Goal: Answer question/provide support: Share knowledge or assist other users

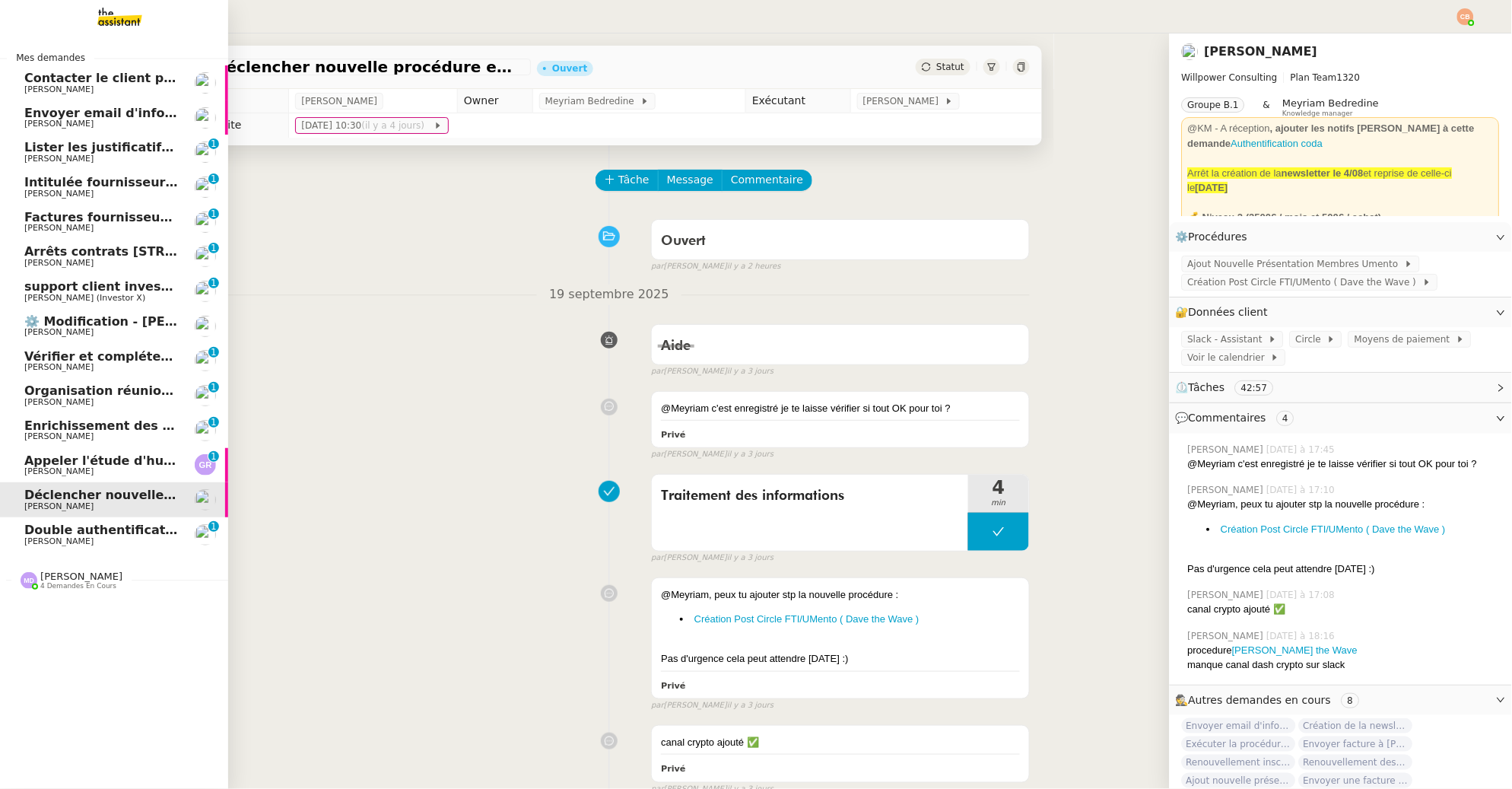
click at [68, 541] on span "[PERSON_NAME]" at bounding box center [58, 541] width 69 height 10
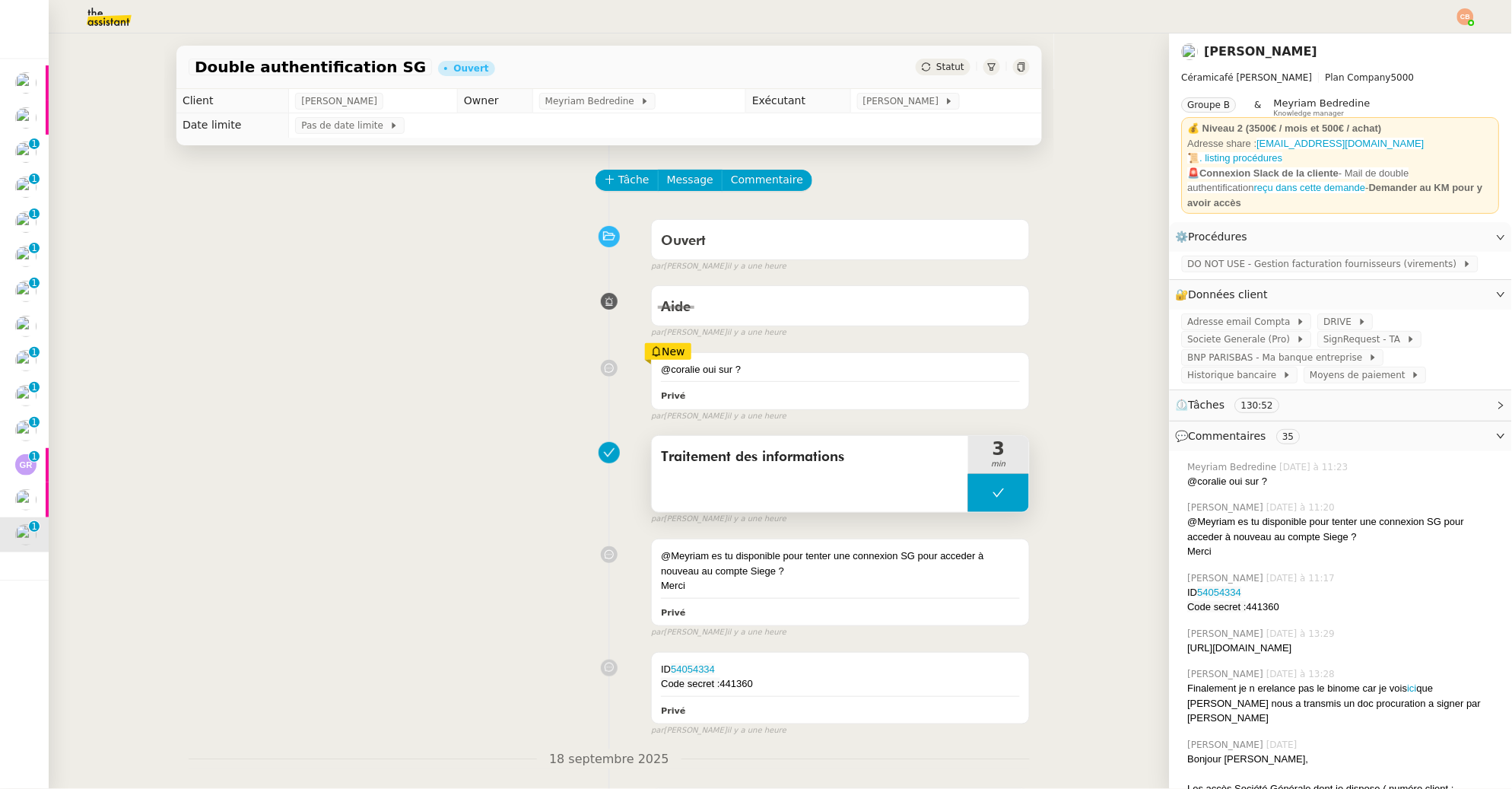
click at [971, 489] on button at bounding box center [999, 492] width 61 height 38
click at [978, 489] on icon at bounding box center [984, 493] width 12 height 12
click at [1197, 334] on span "Societe Generale (Pro)" at bounding box center [1242, 340] width 109 height 16
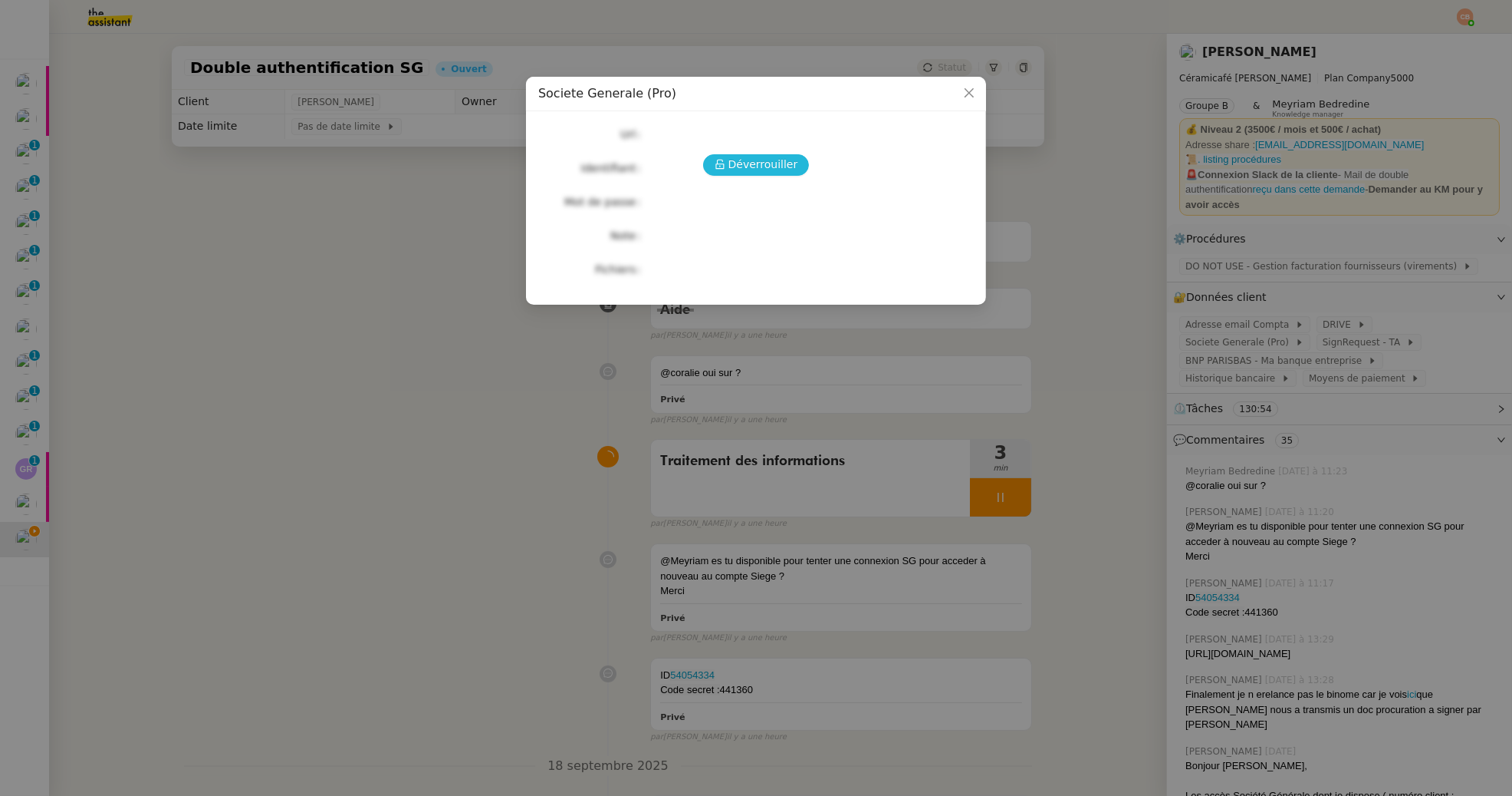
click at [744, 169] on span "Déverrouiller" at bounding box center [763, 164] width 70 height 17
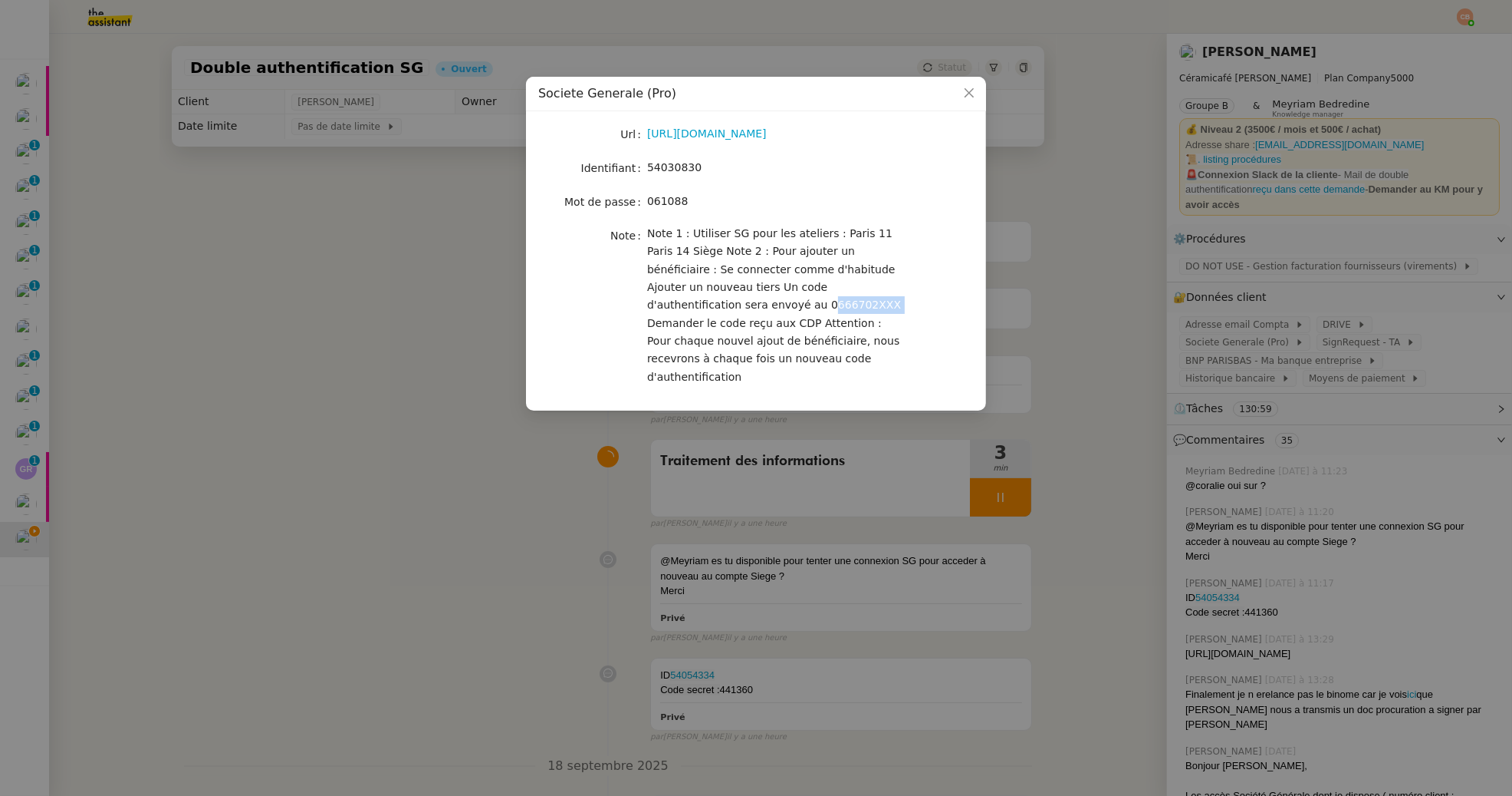
drag, startPoint x: 649, startPoint y: 306, endPoint x: 715, endPoint y: 302, distance: 66.1
click at [715, 302] on span "Note 1 : Utiliser SG pour les ateliers : Paris 11 Paris 14 Siège Note 2 : Pour …" at bounding box center [774, 305] width 254 height 156
copy span "0666702XXX"
click at [240, 409] on nz-modal-container "Societe Generale (Pro) Url [URL][DOMAIN_NAME] Identifiant 54030830 Mot de passe…" at bounding box center [756, 398] width 1512 height 796
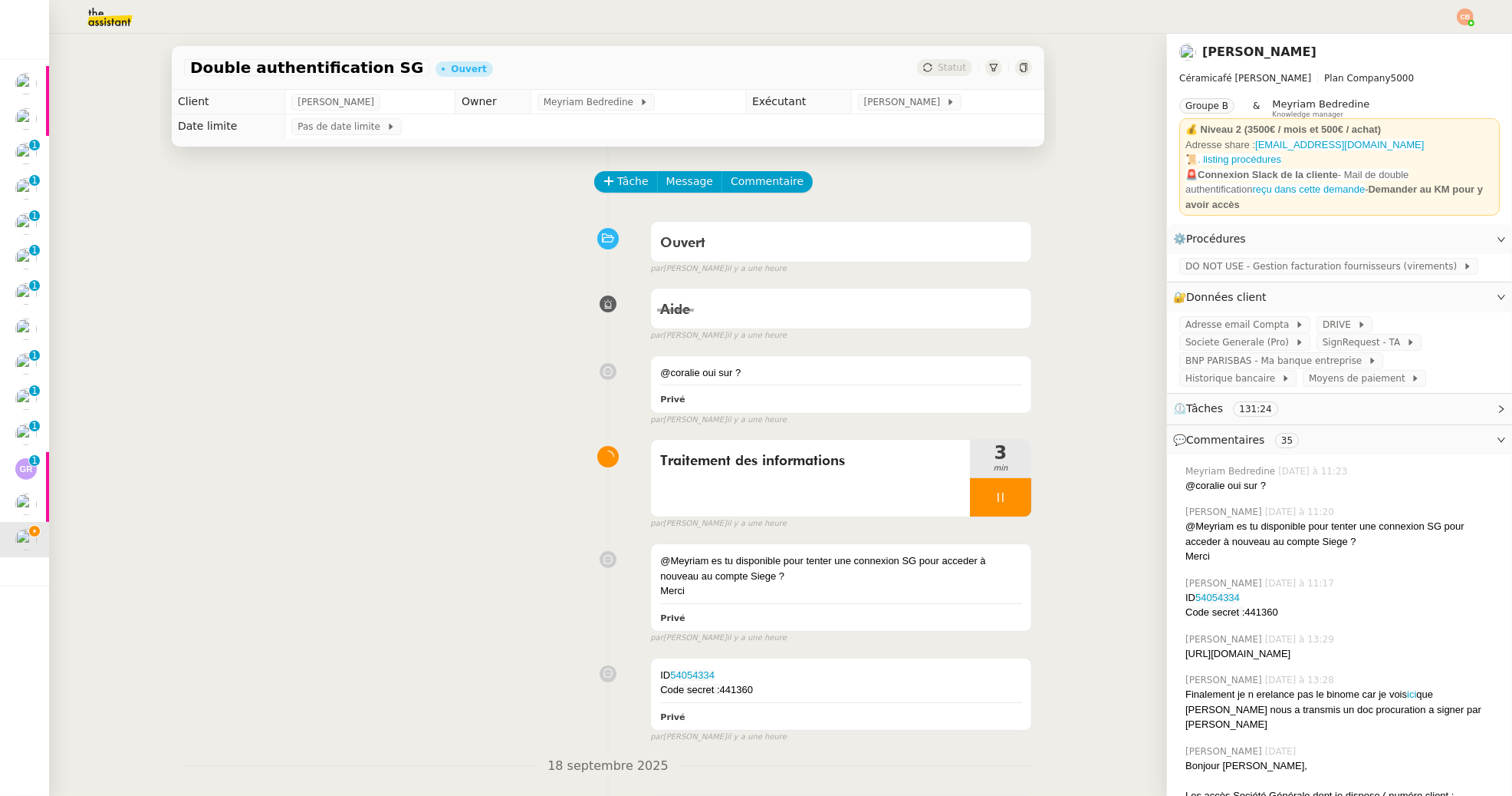
click at [240, 409] on nz-modal-container "Societe Generale (Pro) Url [URL][DOMAIN_NAME] Identifiant 54030830 Mot de passe…" at bounding box center [756, 398] width 1512 height 796
click at [1198, 335] on span "Societe Generale (Pro)" at bounding box center [1253, 343] width 110 height 16
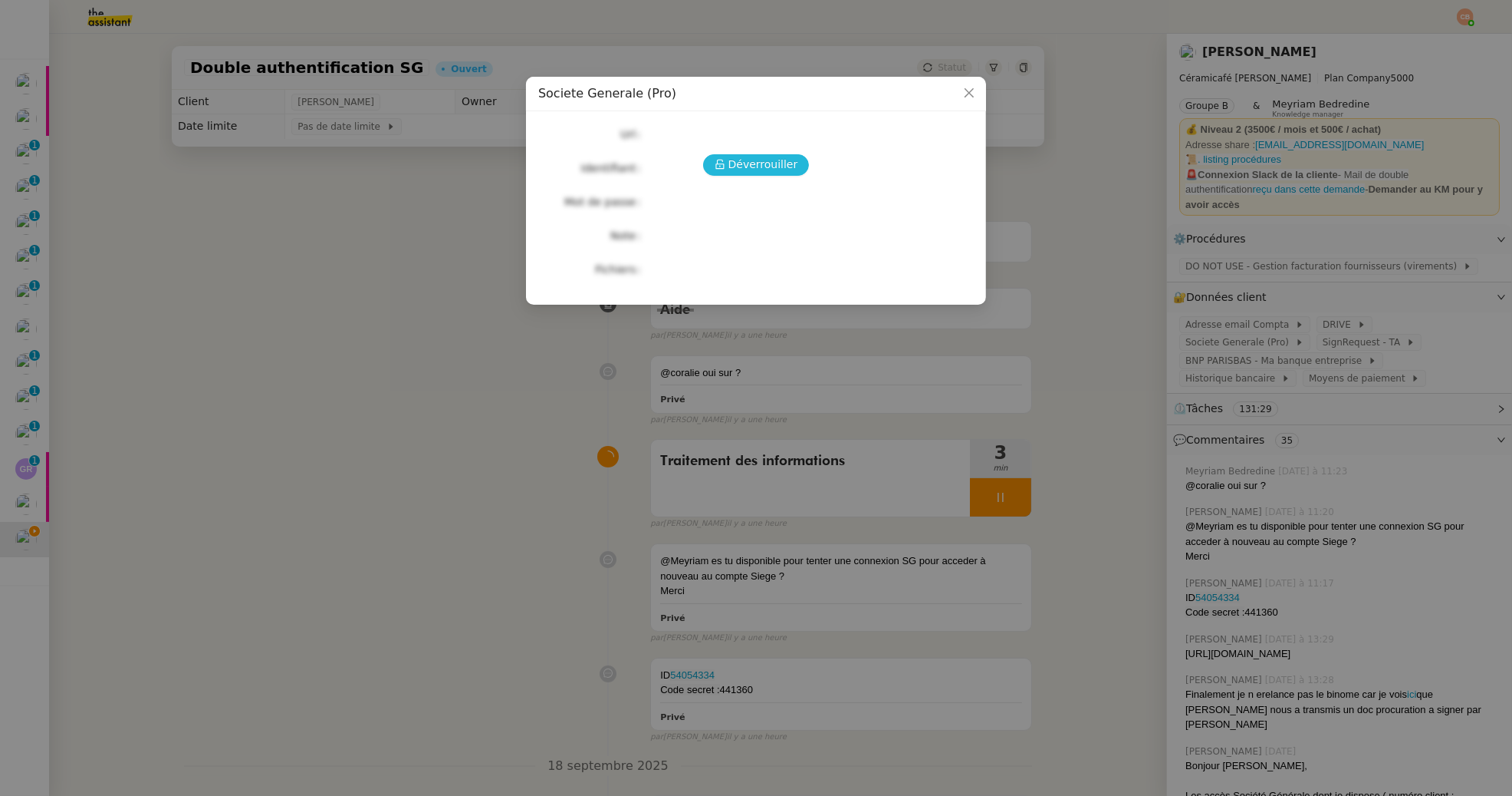
click at [749, 167] on span "Déverrouiller" at bounding box center [763, 164] width 70 height 17
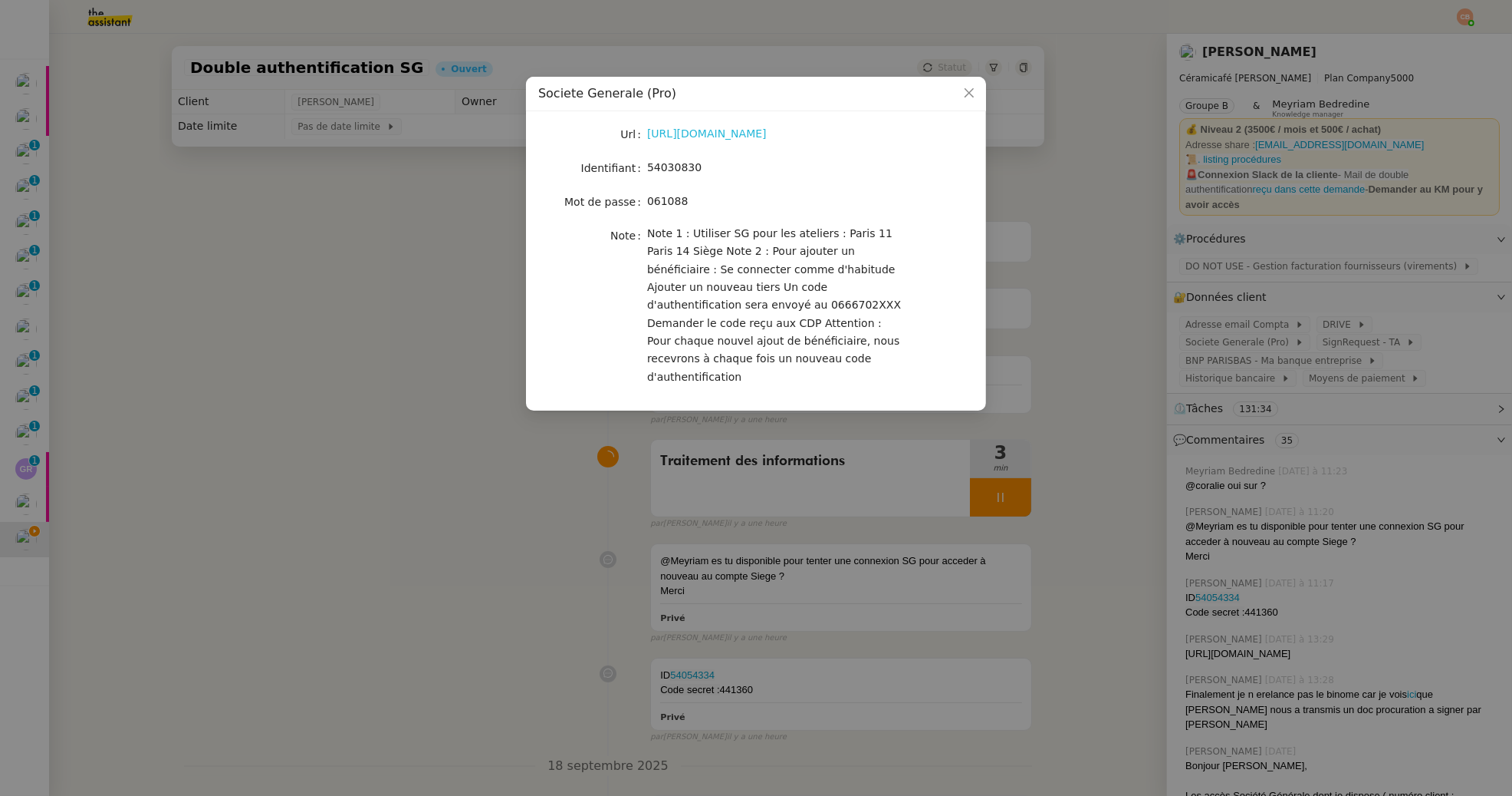
click at [744, 130] on link "[URL][DOMAIN_NAME]" at bounding box center [707, 134] width 119 height 13
drag, startPoint x: 647, startPoint y: 171, endPoint x: 738, endPoint y: 169, distance: 91.0
click at [738, 169] on div "54030830" at bounding box center [774, 167] width 254 height 17
copy span "54030830"
click at [461, 251] on nz-modal-container "Societe Generale (Pro) Url [URL][DOMAIN_NAME] Identifiant 54030830 Mot de passe…" at bounding box center [756, 398] width 1512 height 796
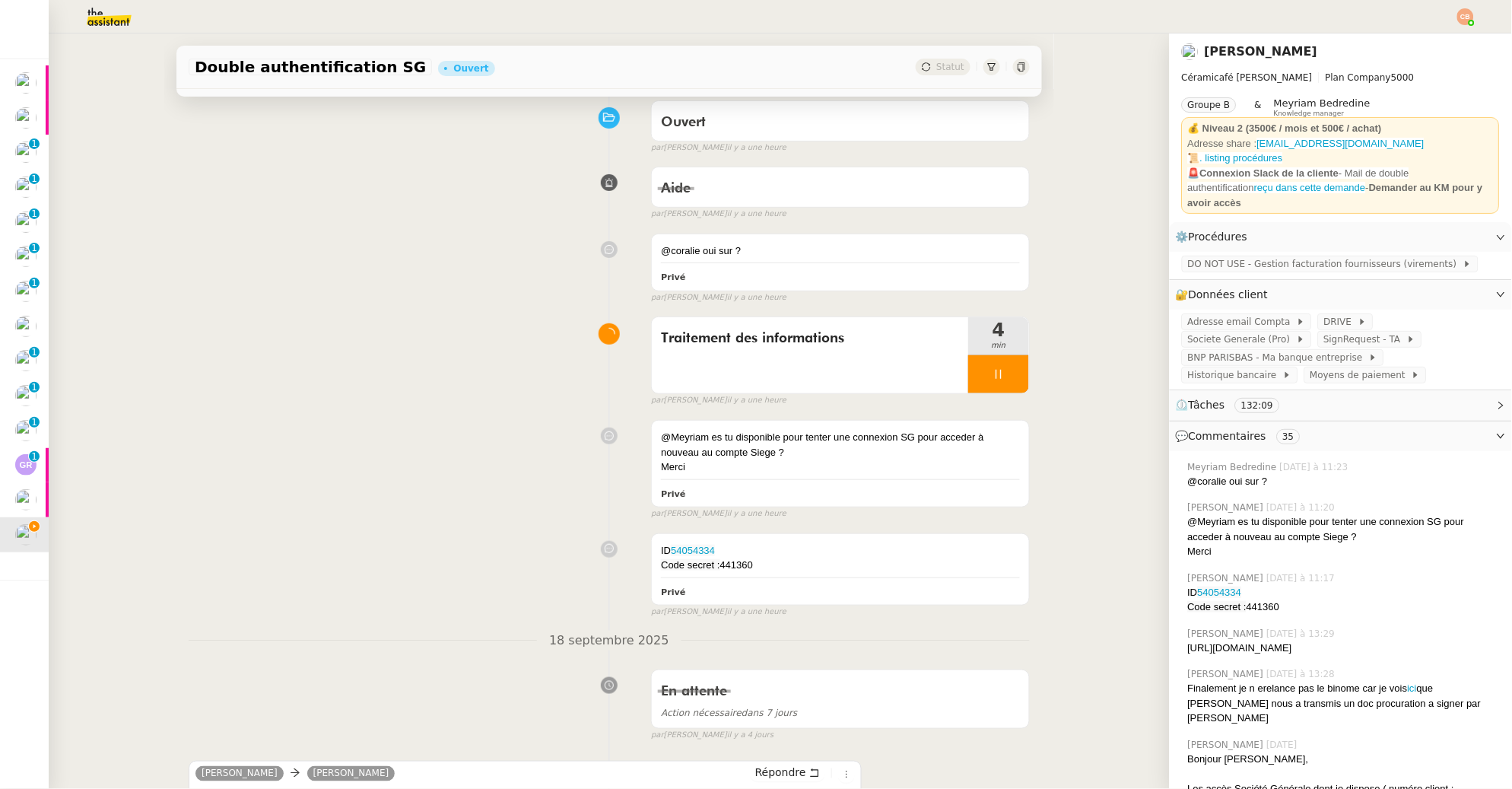
scroll to position [124, 0]
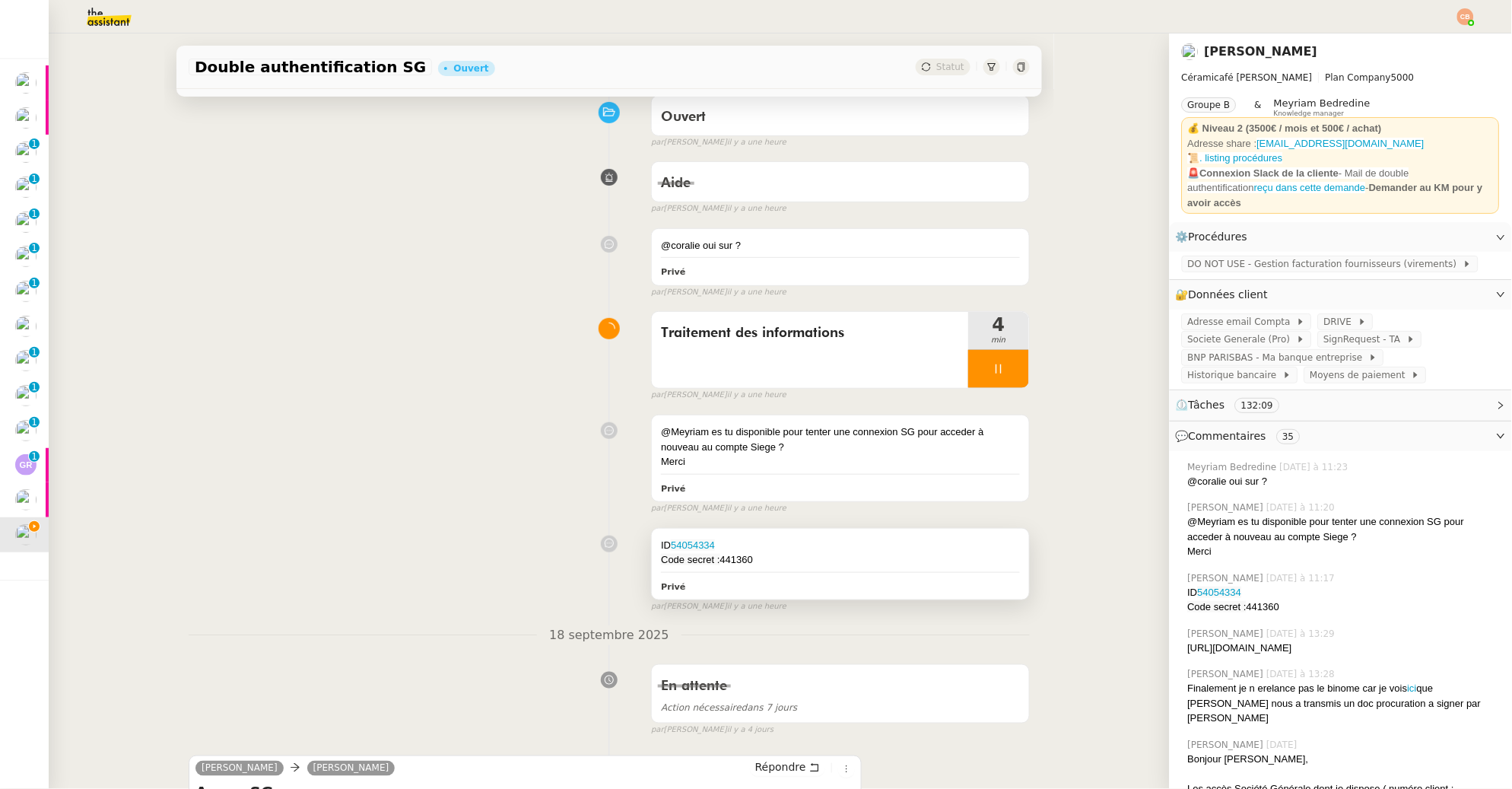
click at [798, 539] on div "ID 54054334" at bounding box center [840, 545] width 359 height 16
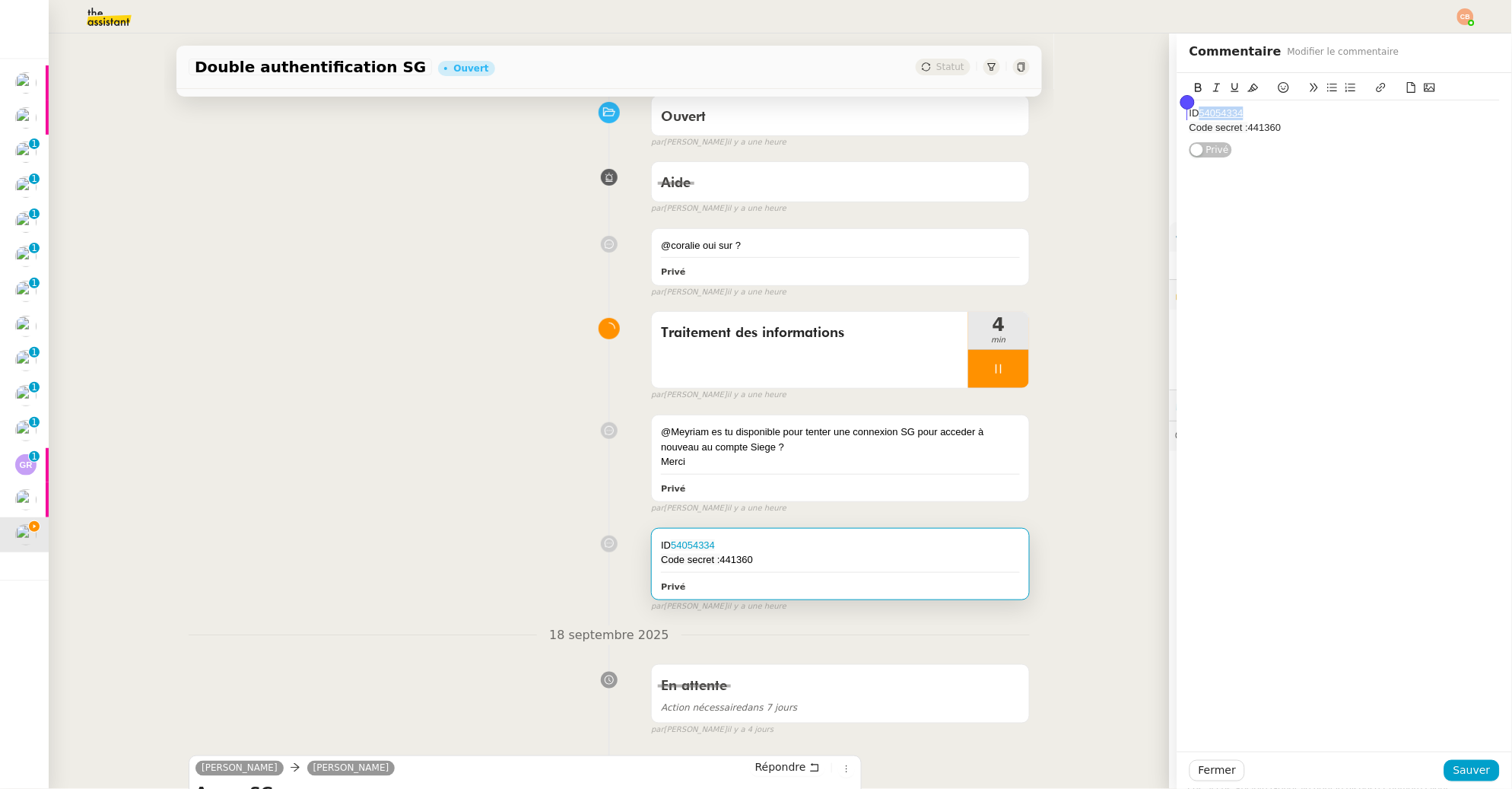
drag, startPoint x: 1241, startPoint y: 109, endPoint x: 1188, endPoint y: 110, distance: 53.0
click at [1190, 110] on div "ID 54054334" at bounding box center [1345, 114] width 310 height 14
copy div "54054334"
click at [1277, 113] on div "ID 54054334" at bounding box center [1345, 114] width 310 height 14
drag, startPoint x: 1245, startPoint y: 114, endPoint x: 1191, endPoint y: 113, distance: 54.0
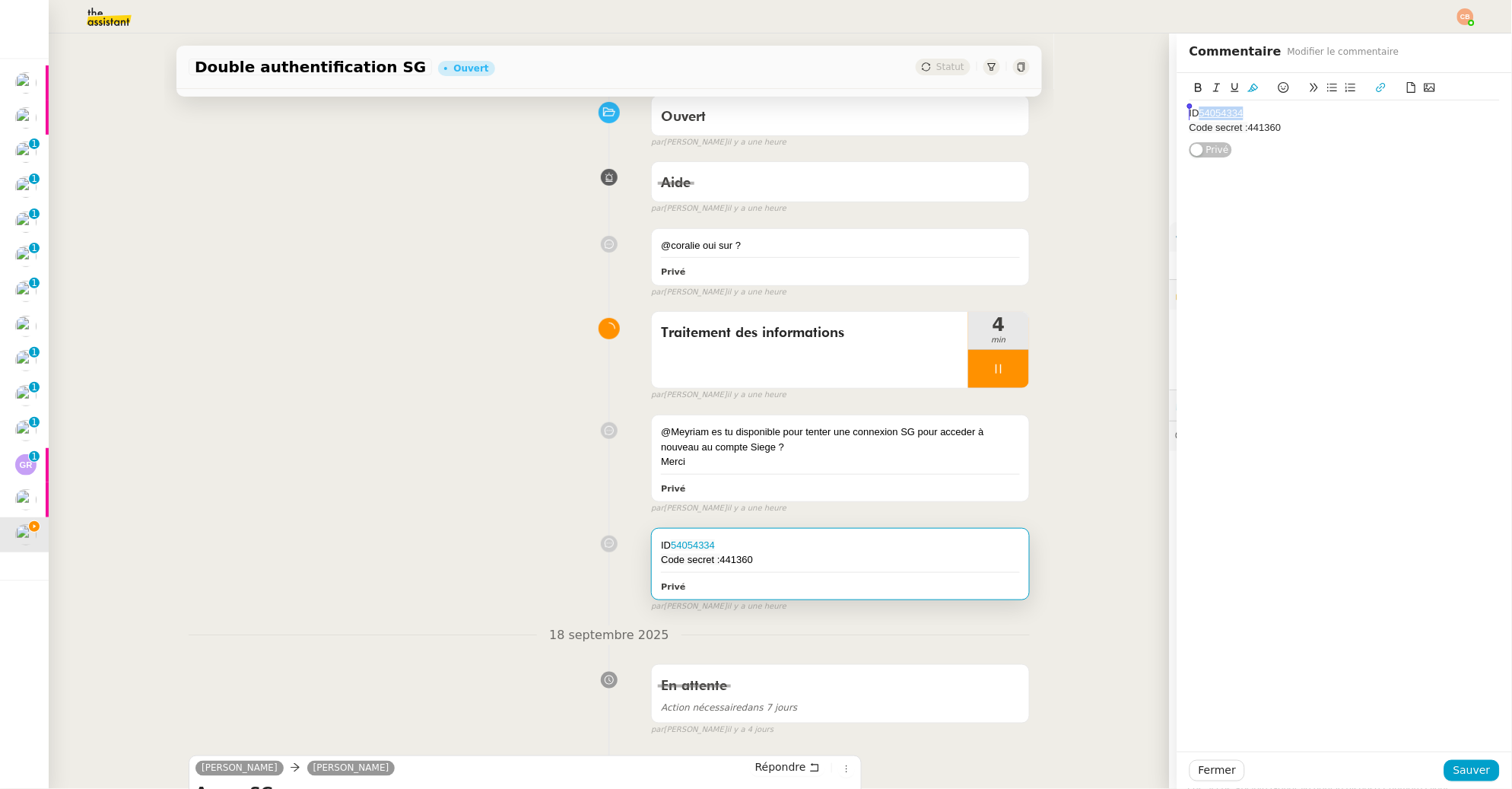
click at [1191, 113] on div "ID 54054334" at bounding box center [1345, 114] width 310 height 14
copy link "54054334"
click at [992, 374] on icon at bounding box center [999, 369] width 12 height 12
click at [1006, 374] on button at bounding box center [1013, 368] width 30 height 38
click at [1454, 777] on span "Sauver" at bounding box center [1472, 770] width 37 height 17
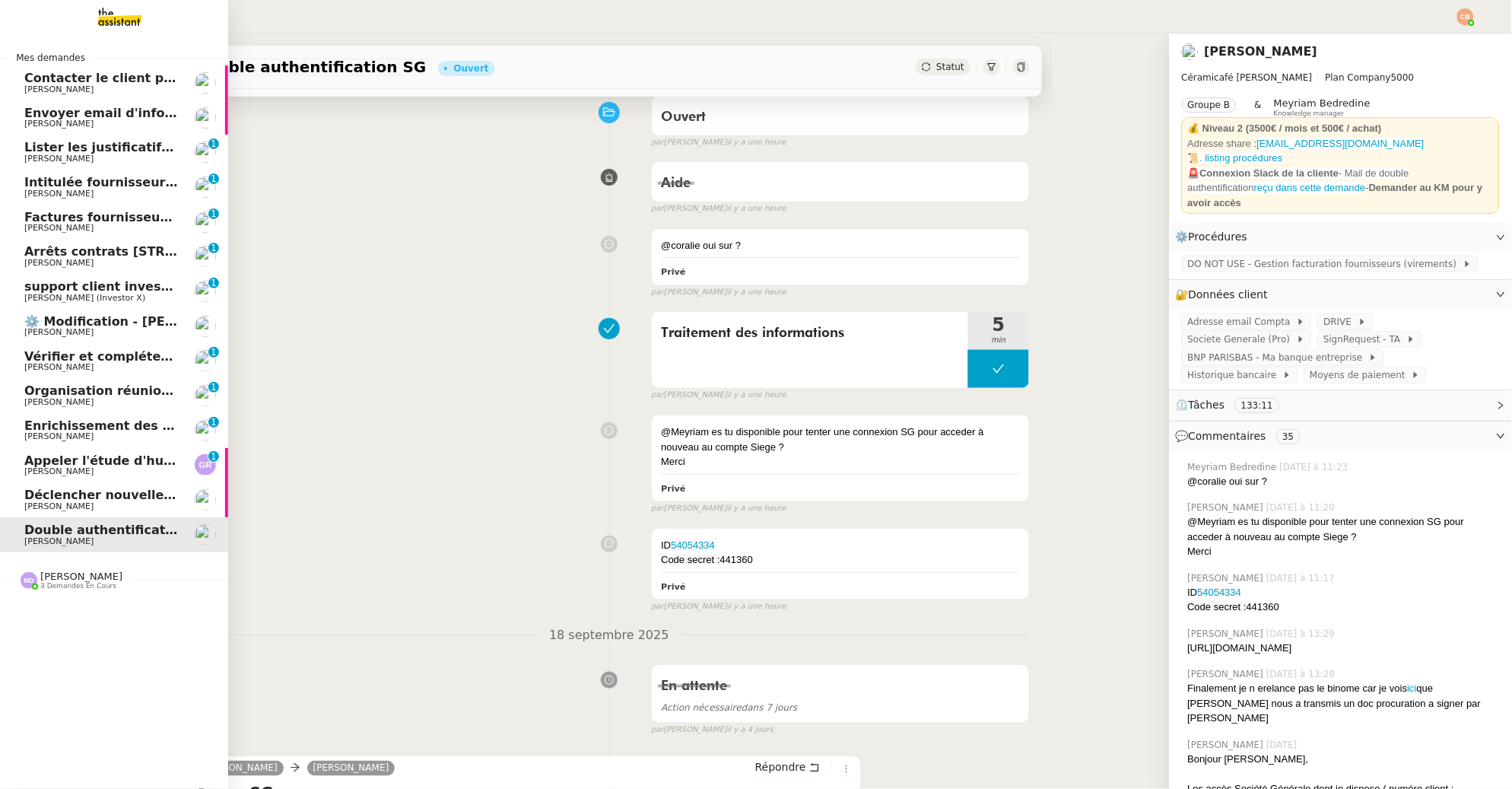
click at [90, 508] on span "[PERSON_NAME]" at bounding box center [100, 506] width 153 height 9
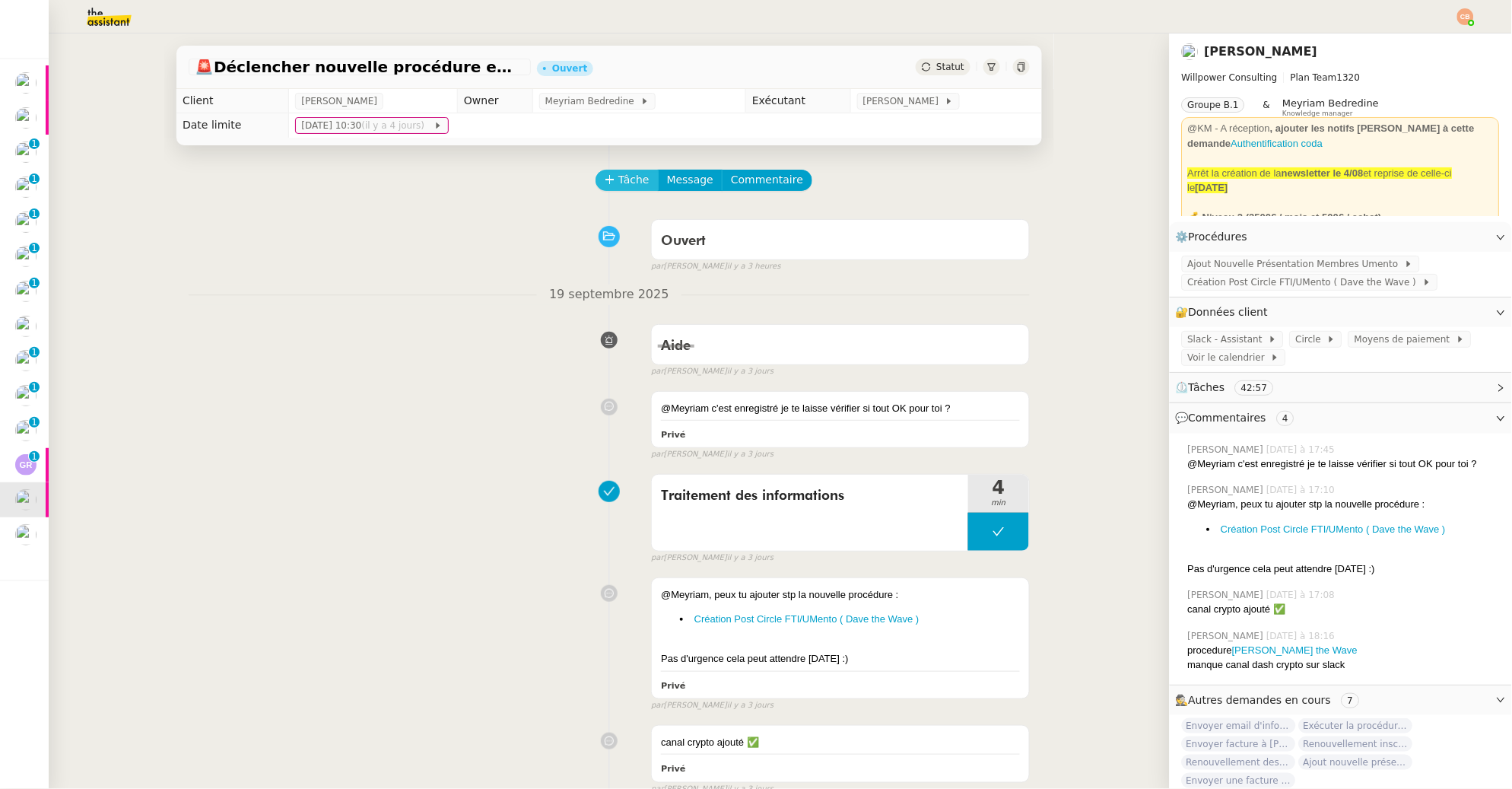
click at [619, 185] on span "Tâche" at bounding box center [634, 180] width 31 height 17
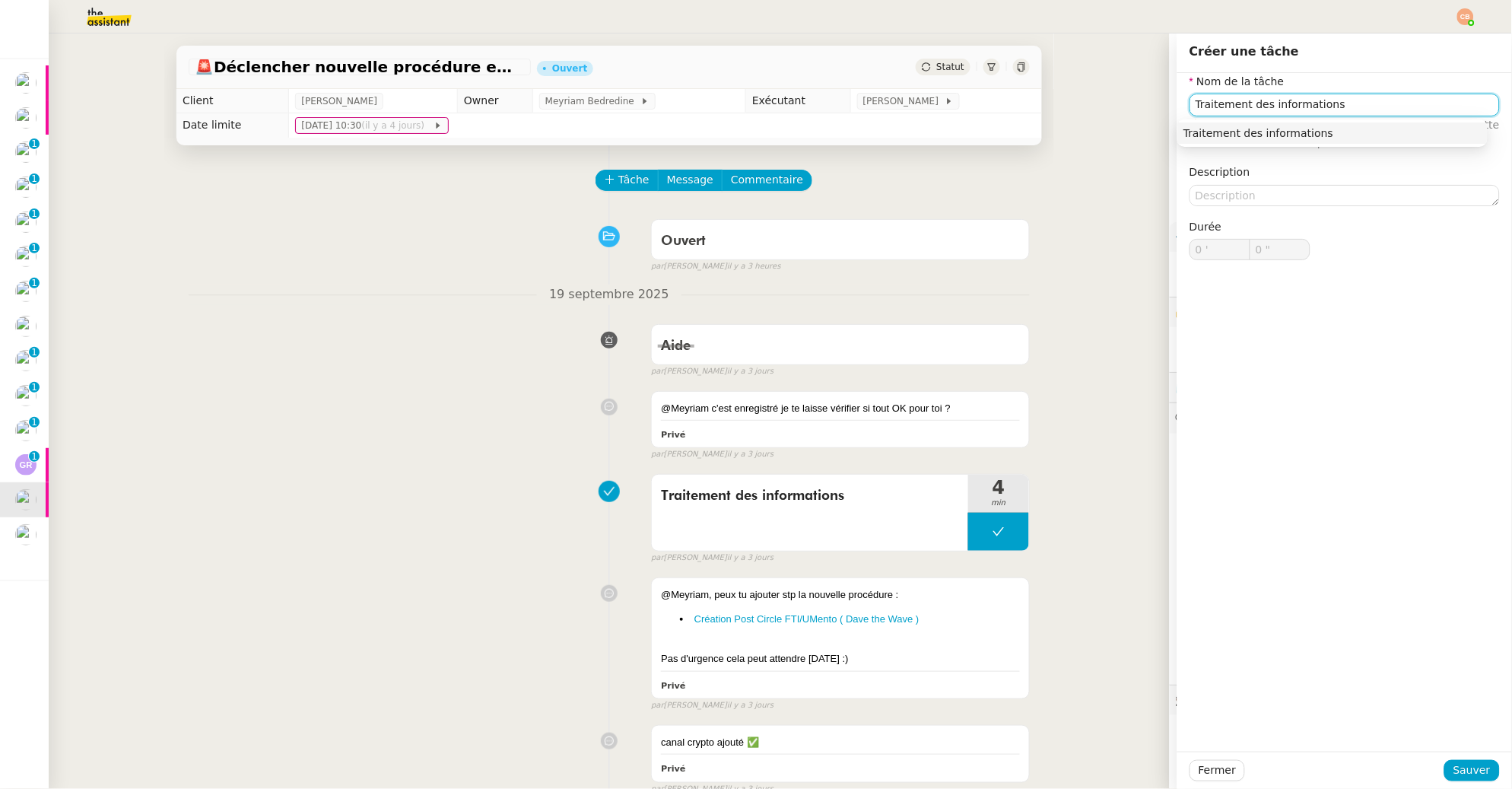
click at [1346, 129] on div "Traitement des informations" at bounding box center [1332, 133] width 298 height 14
type input "Traitement des informations"
click at [1471, 766] on span "Sauver" at bounding box center [1472, 770] width 37 height 17
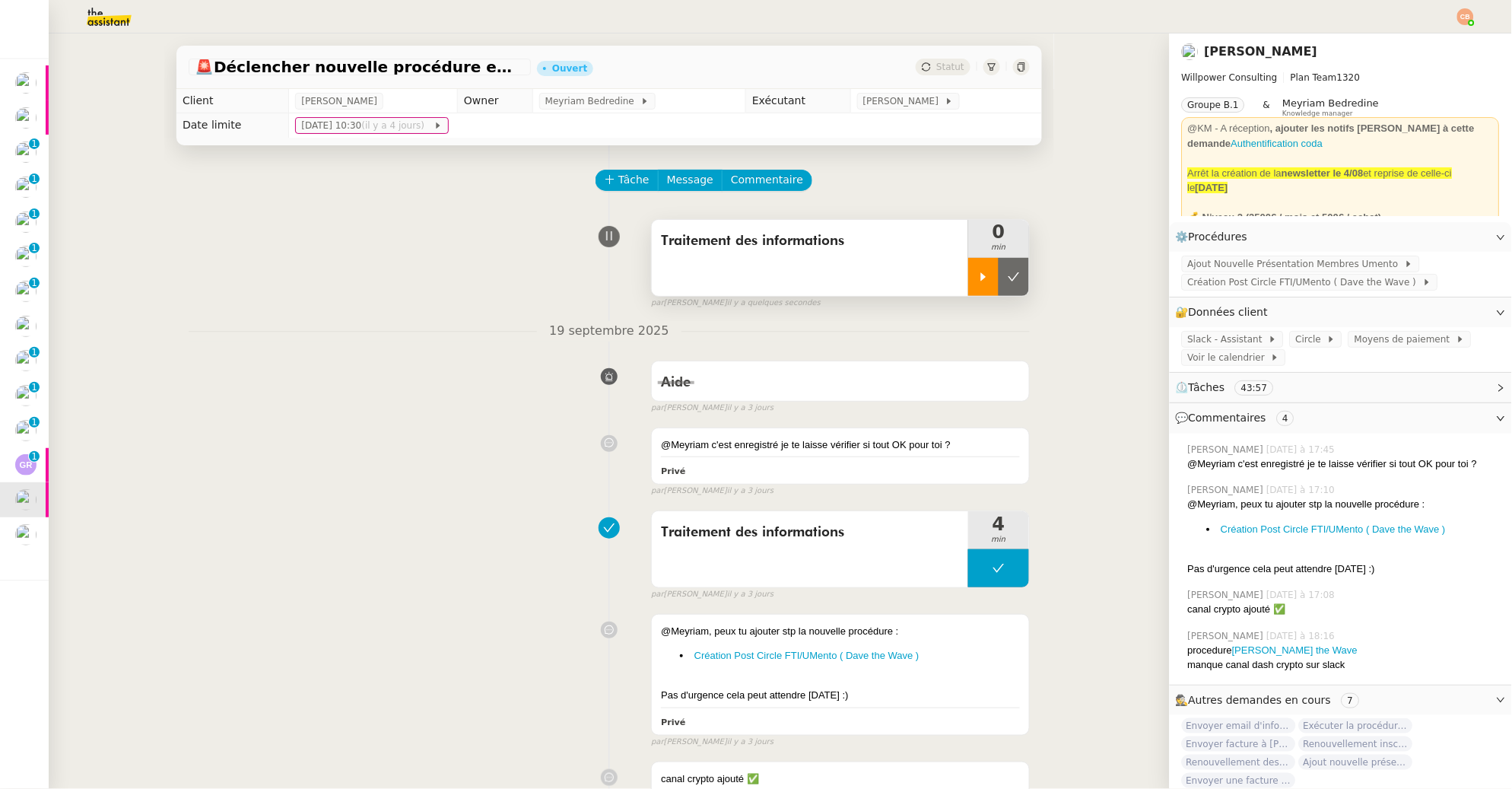
click at [978, 279] on icon at bounding box center [984, 277] width 12 height 12
click at [1207, 286] on span "Création Post Circle FTI/UMento ( Dave the Wave )" at bounding box center [1306, 282] width 235 height 16
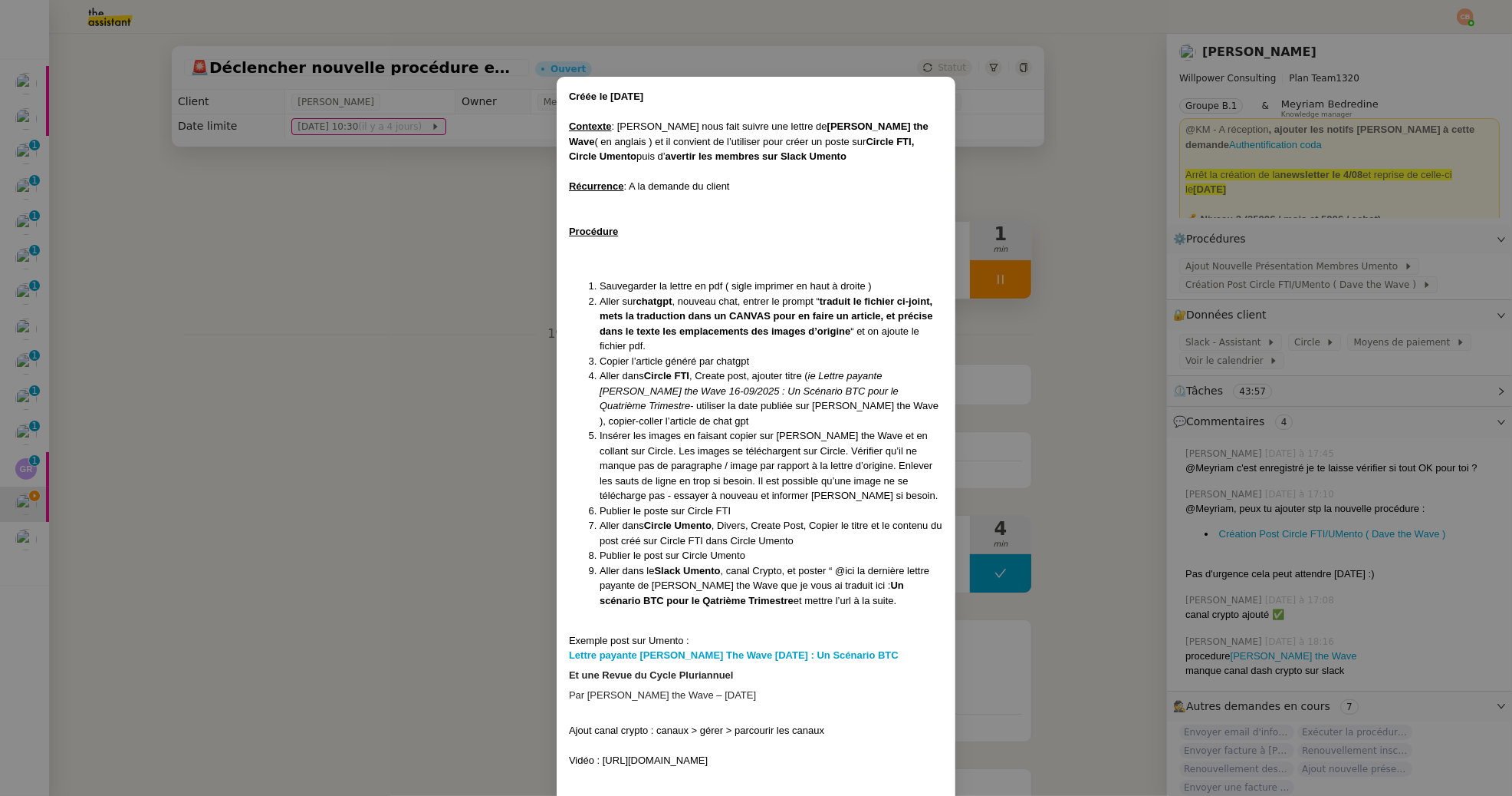
click at [395, 458] on nz-modal-container "Créée le 18/09/2025 Contexte : Cédric nous fait suivre une lettre de Dave the W…" at bounding box center [756, 398] width 1512 height 796
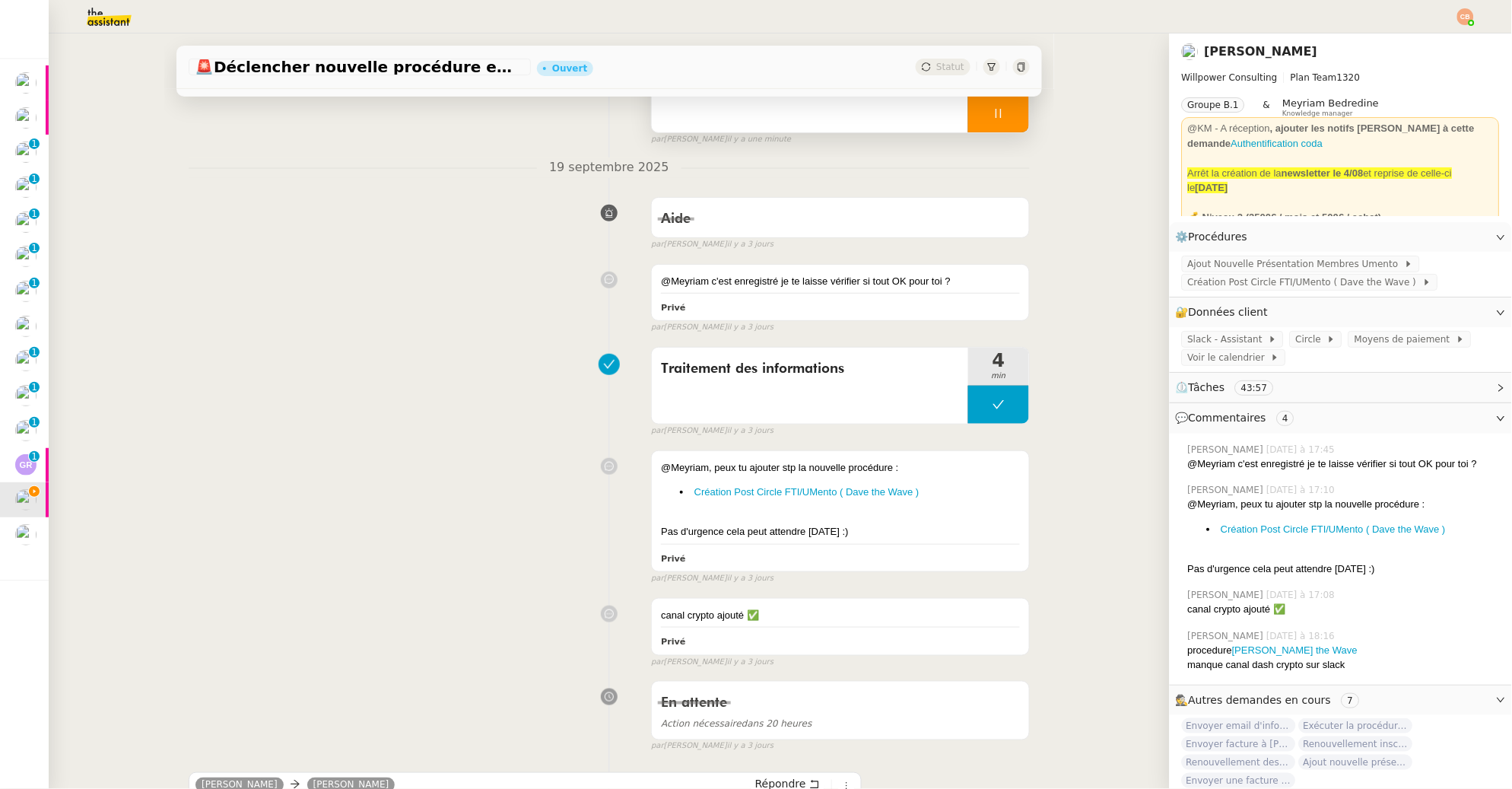
scroll to position [226, 0]
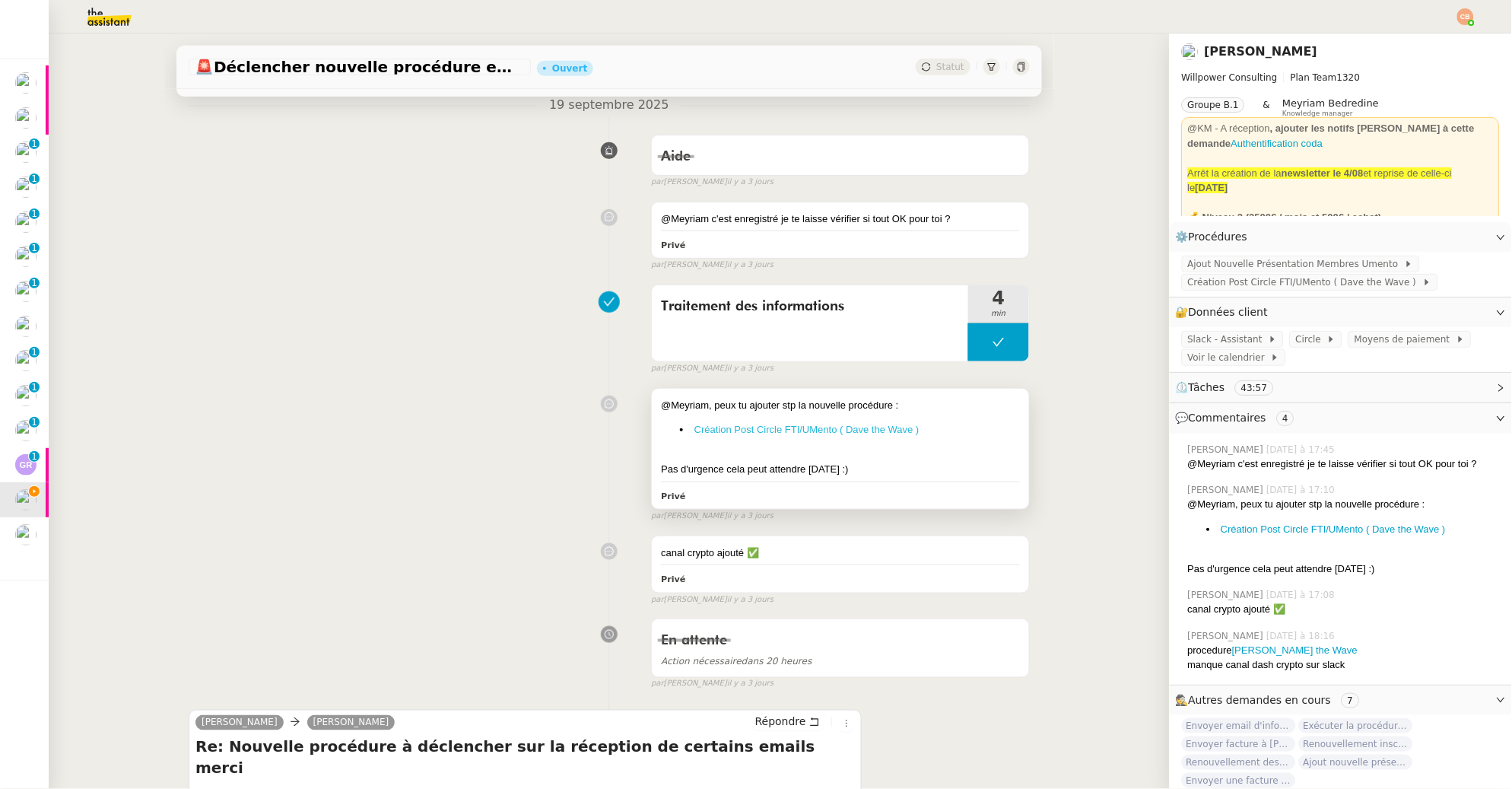
click at [720, 428] on link "Création Post Circle FTI/UMento ( Dave the Wave )" at bounding box center [806, 429] width 225 height 12
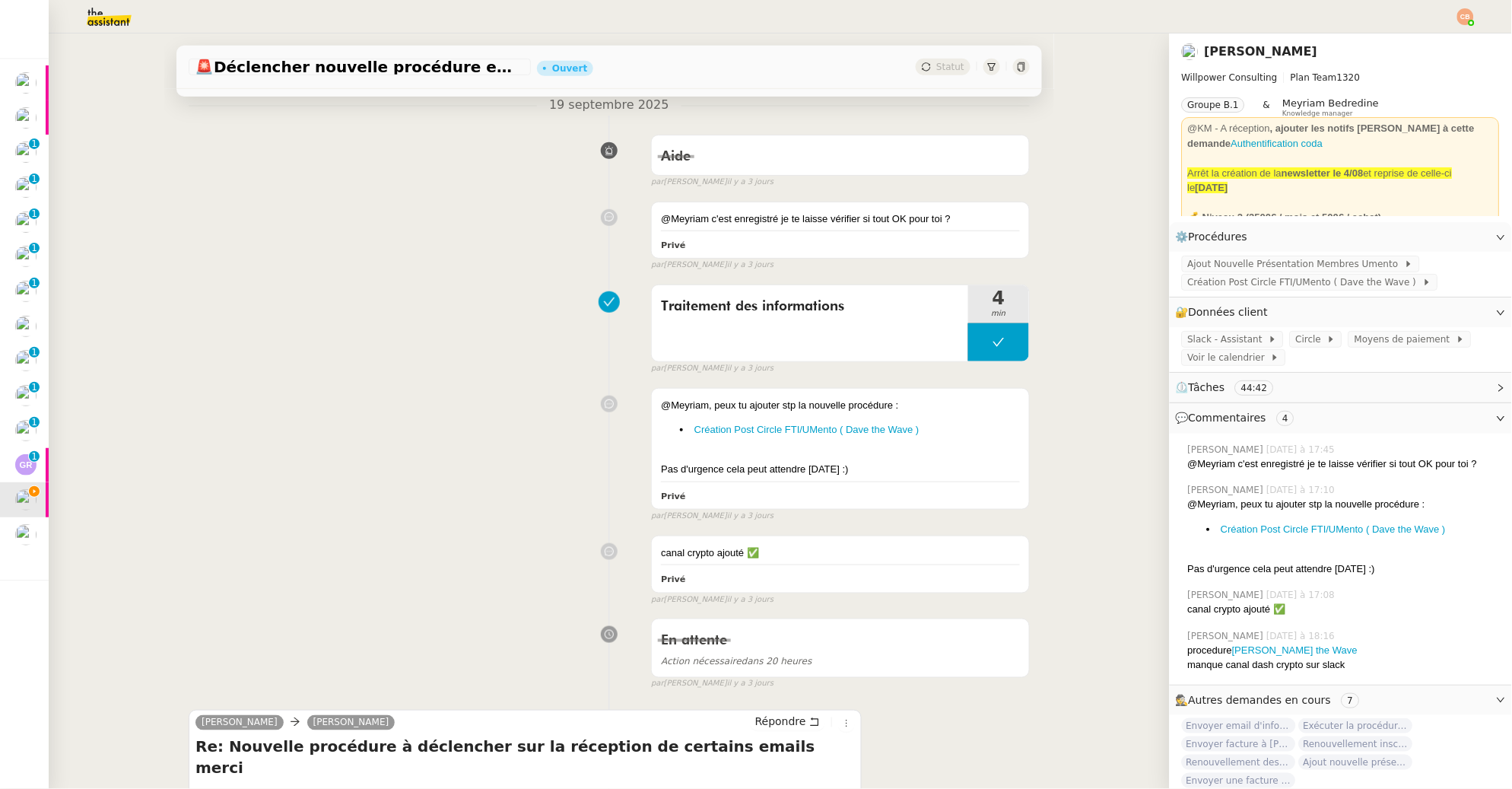
click at [418, 368] on div "Traitement des informations 4 min false par Coralie B. il y a 3 jours" at bounding box center [609, 326] width 841 height 97
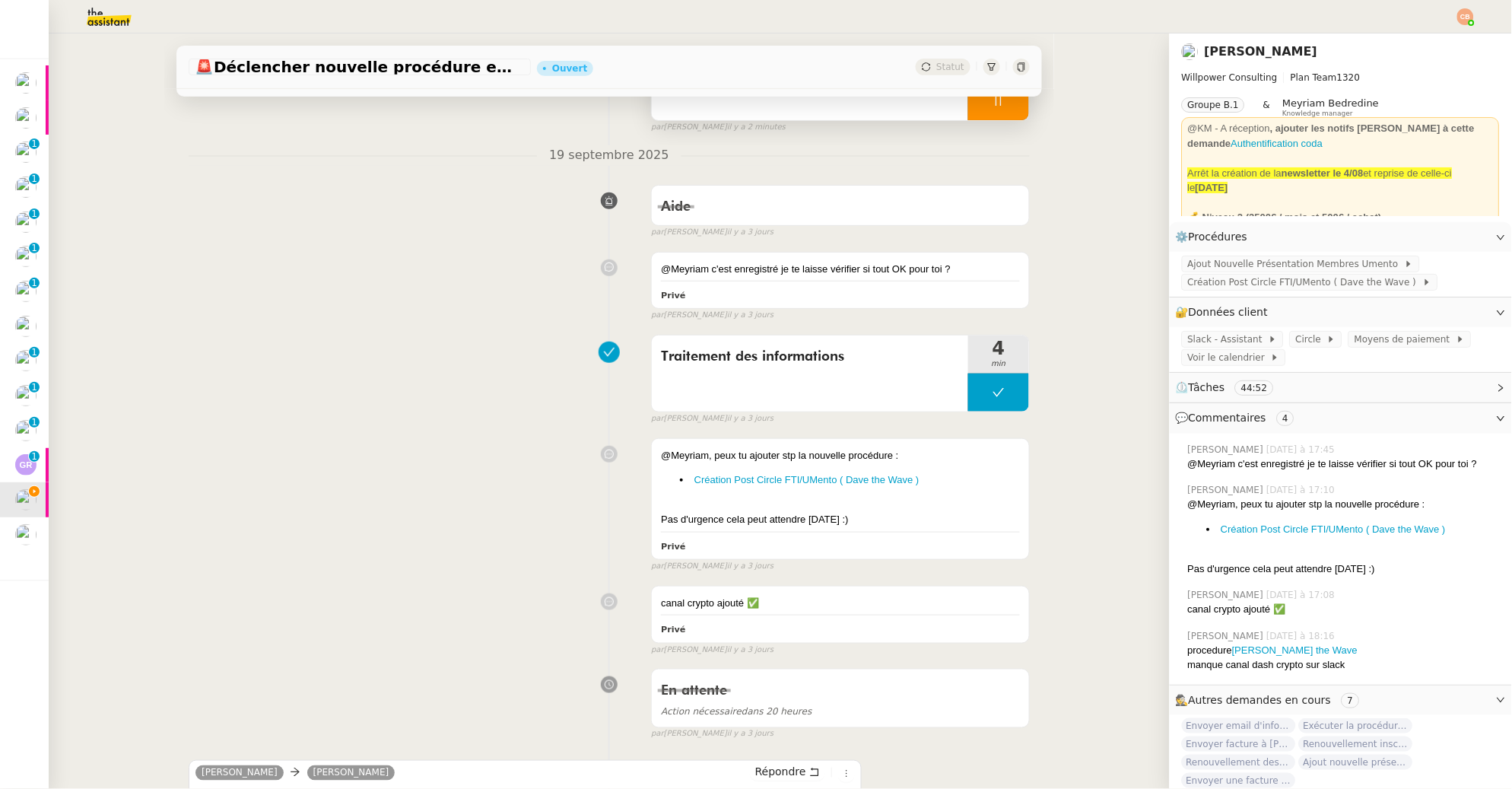
scroll to position [247, 0]
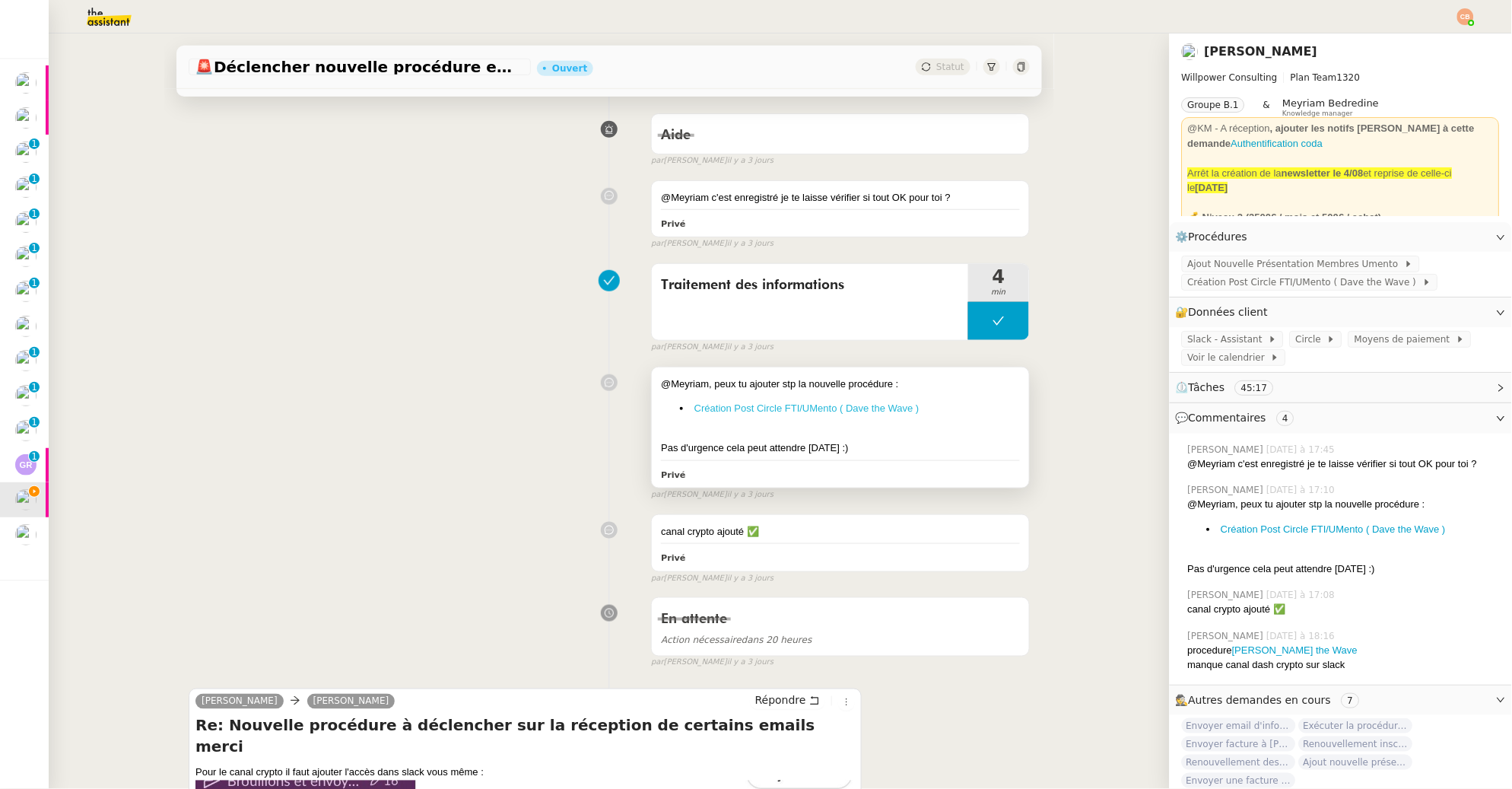
click at [821, 408] on link "Création Post Circle FTI/UMento ( Dave the Wave )" at bounding box center [806, 408] width 225 height 12
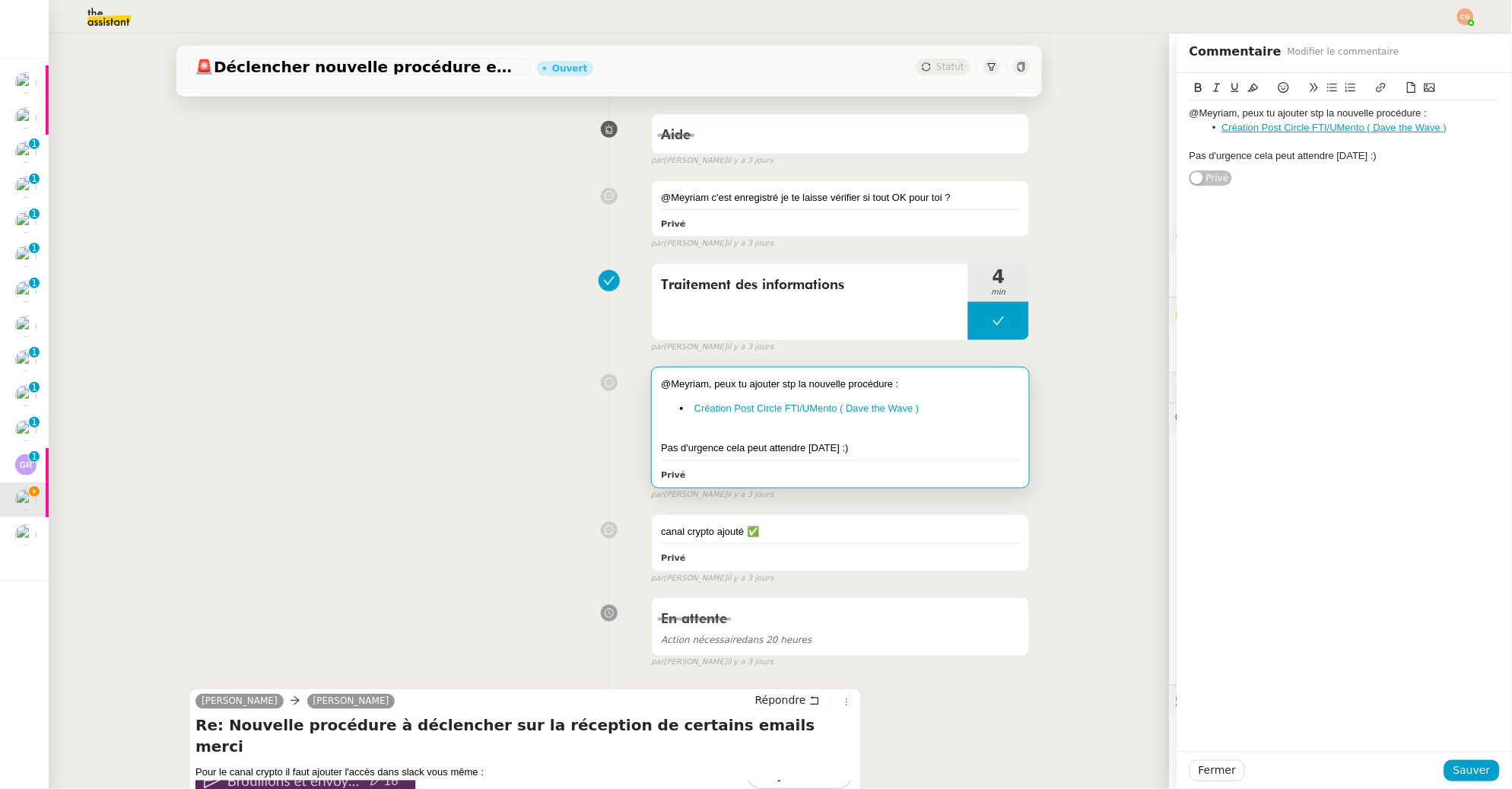
click at [300, 375] on div "@Meyriam, peux tu ajouter stp la nouvelle procédure : Création Post Circle FTI/…" at bounding box center [609, 431] width 841 height 142
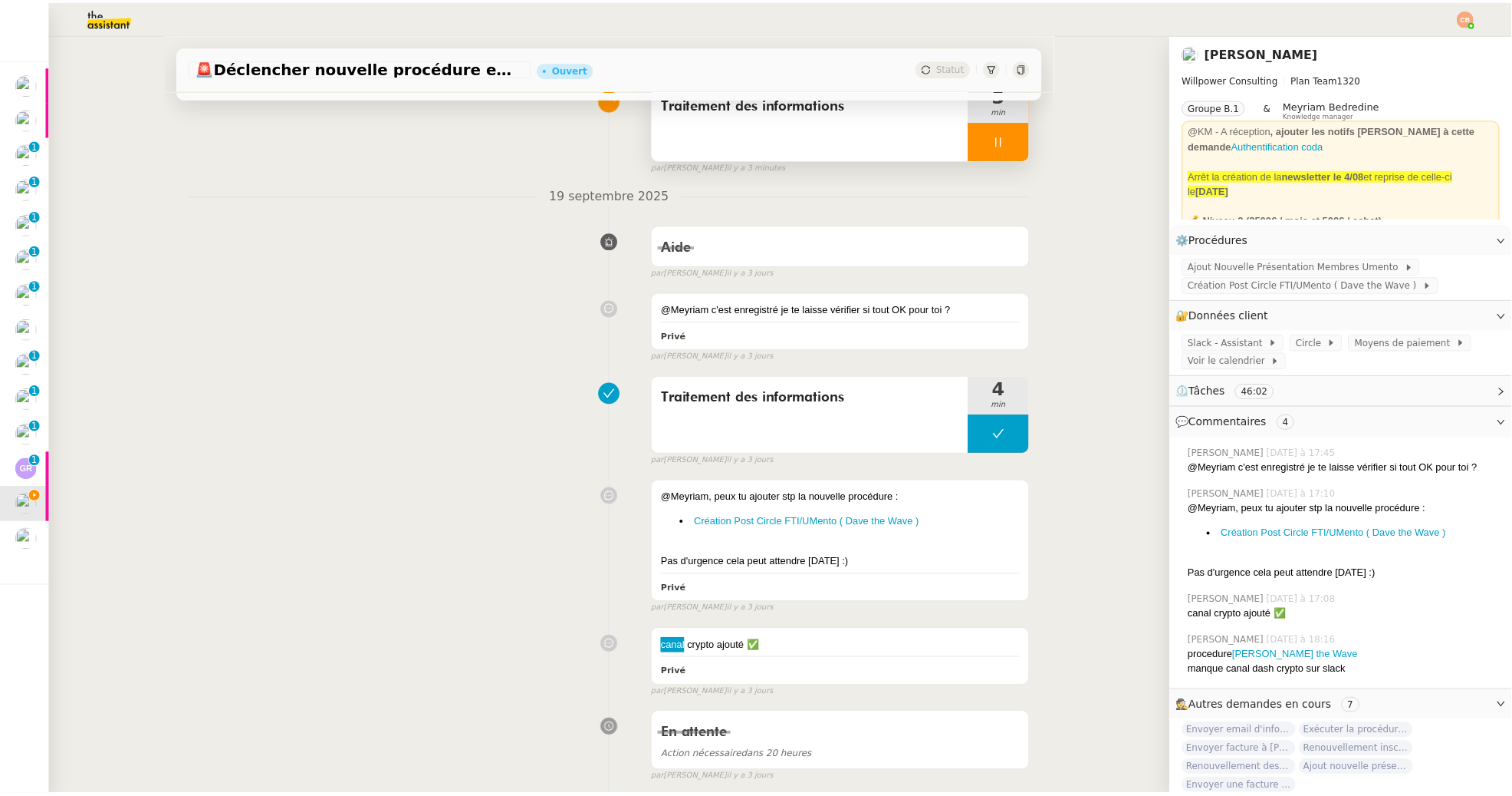
scroll to position [528, 0]
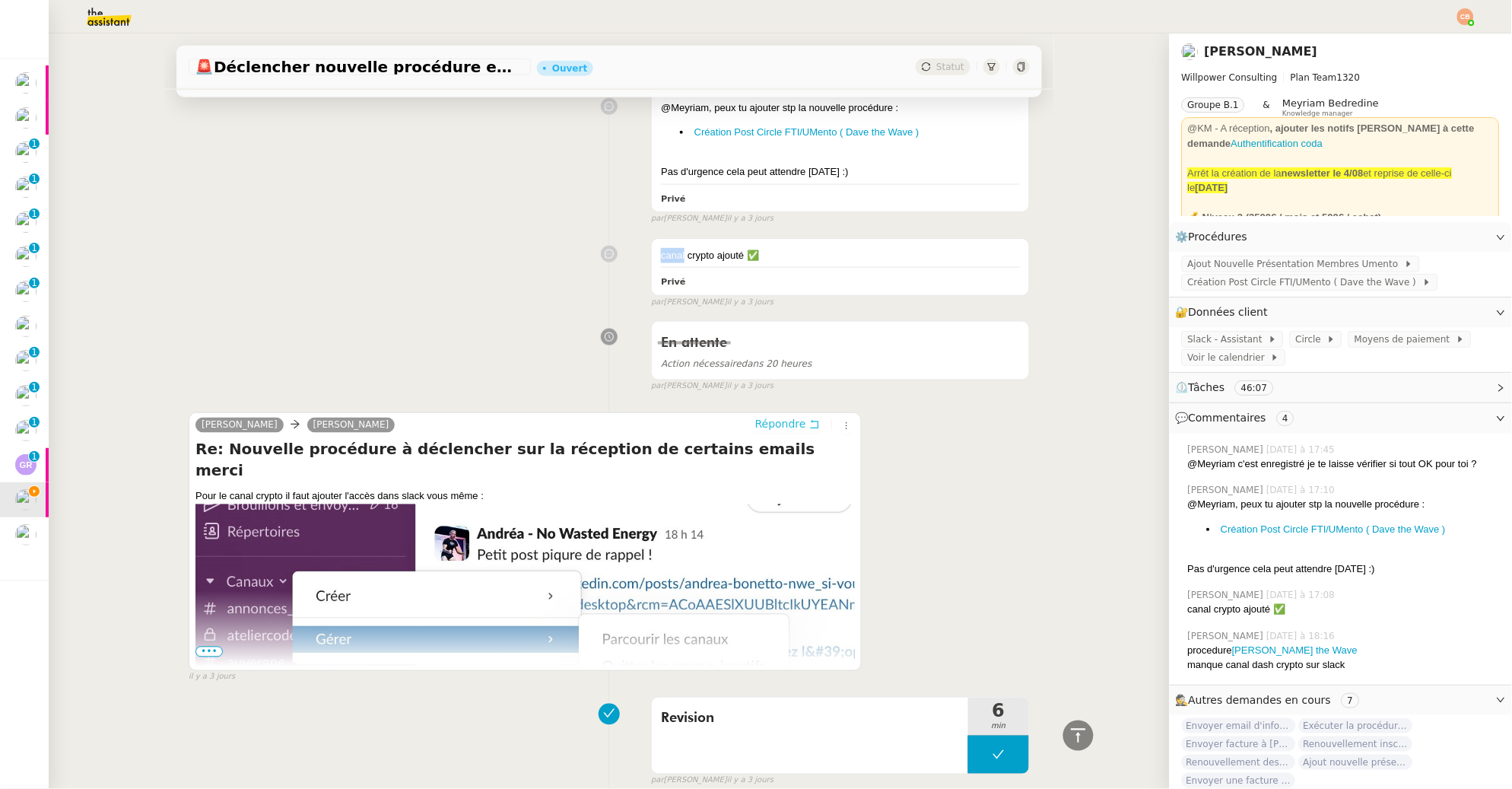
click at [770, 426] on span "Répondre" at bounding box center [781, 424] width 51 height 16
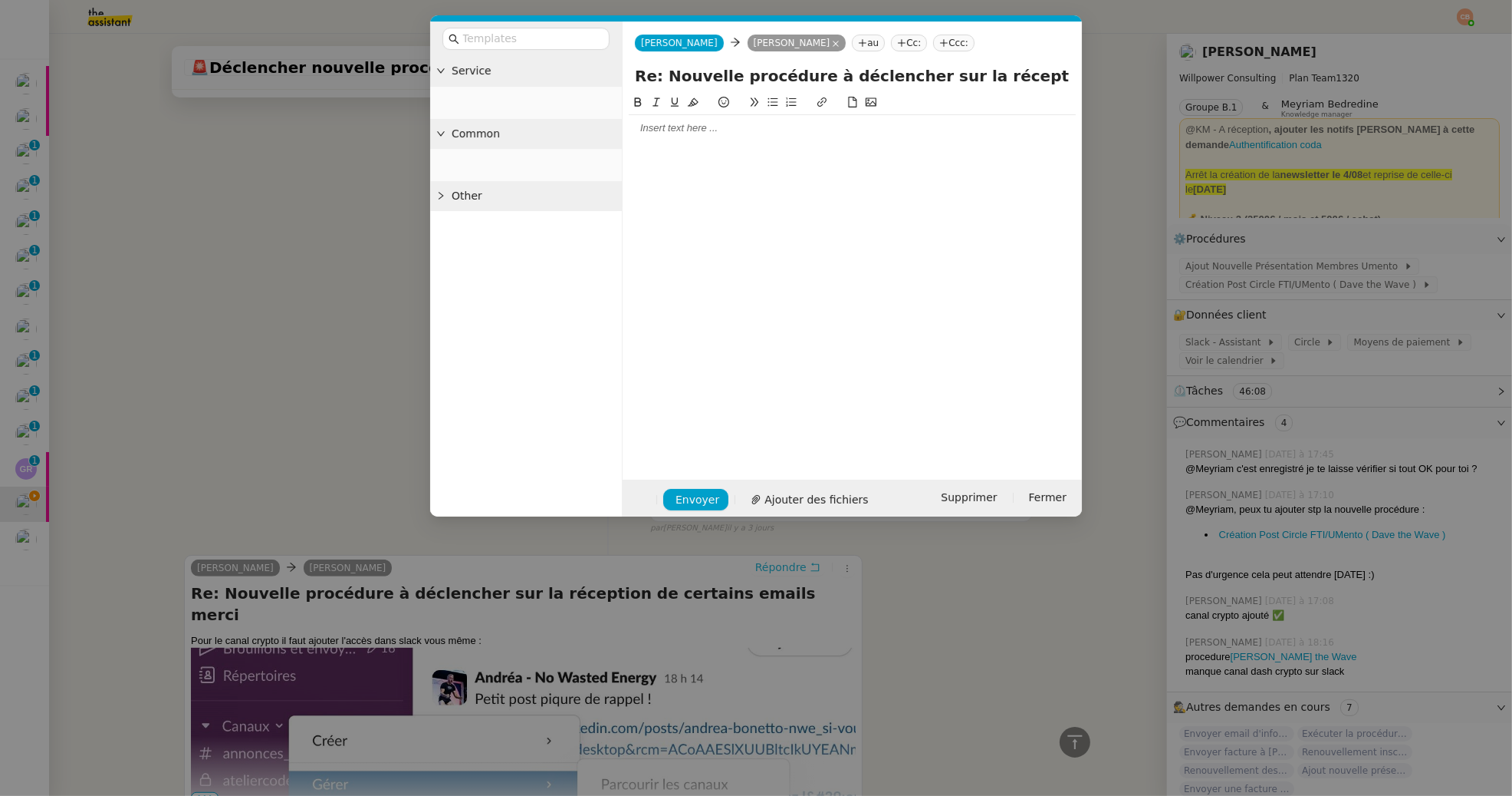
scroll to position [646, 0]
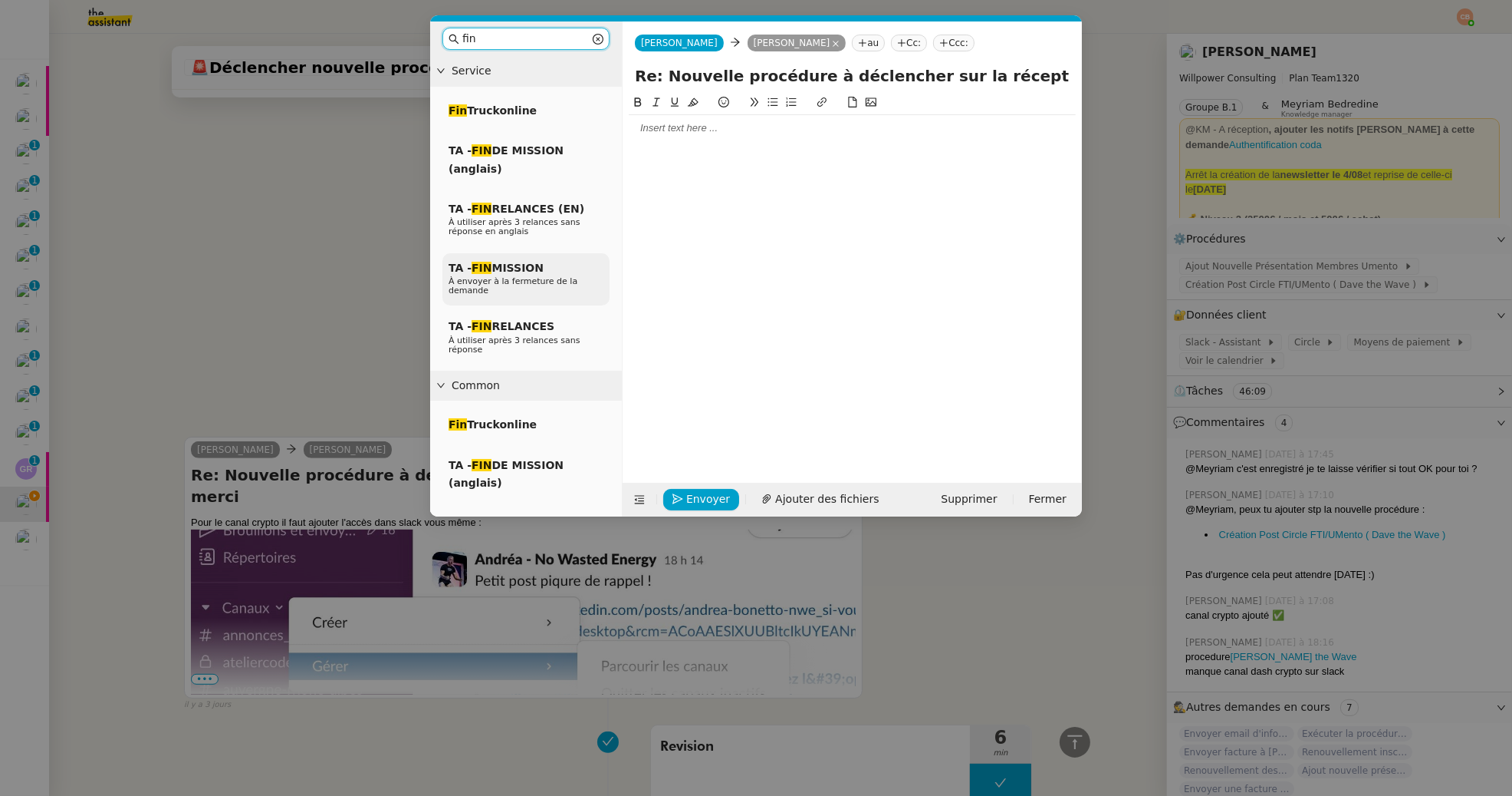
type input "fin"
click at [551, 276] on span "À envoyer à la fermeture de la demande" at bounding box center [513, 285] width 129 height 19
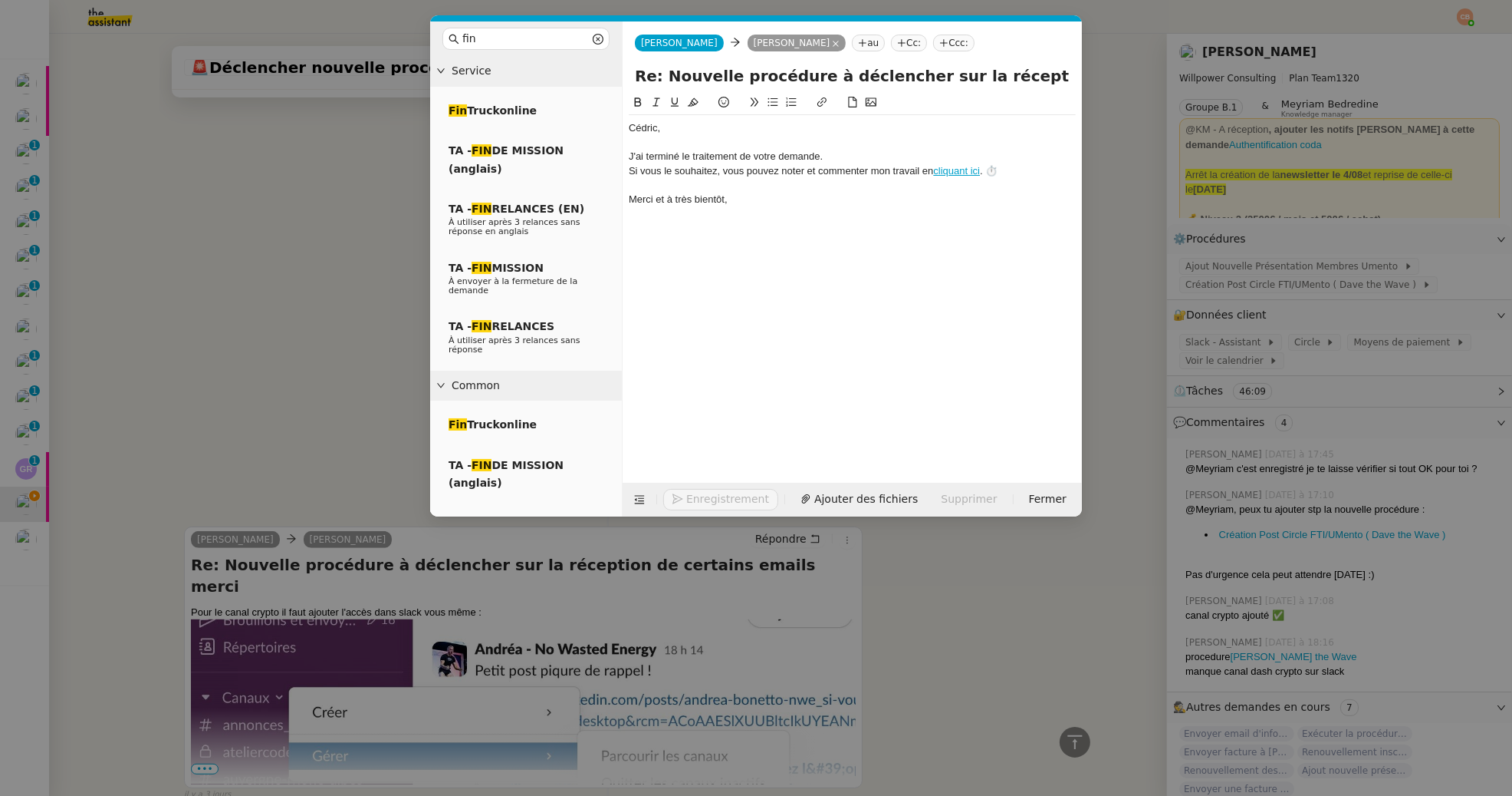
scroll to position [735, 0]
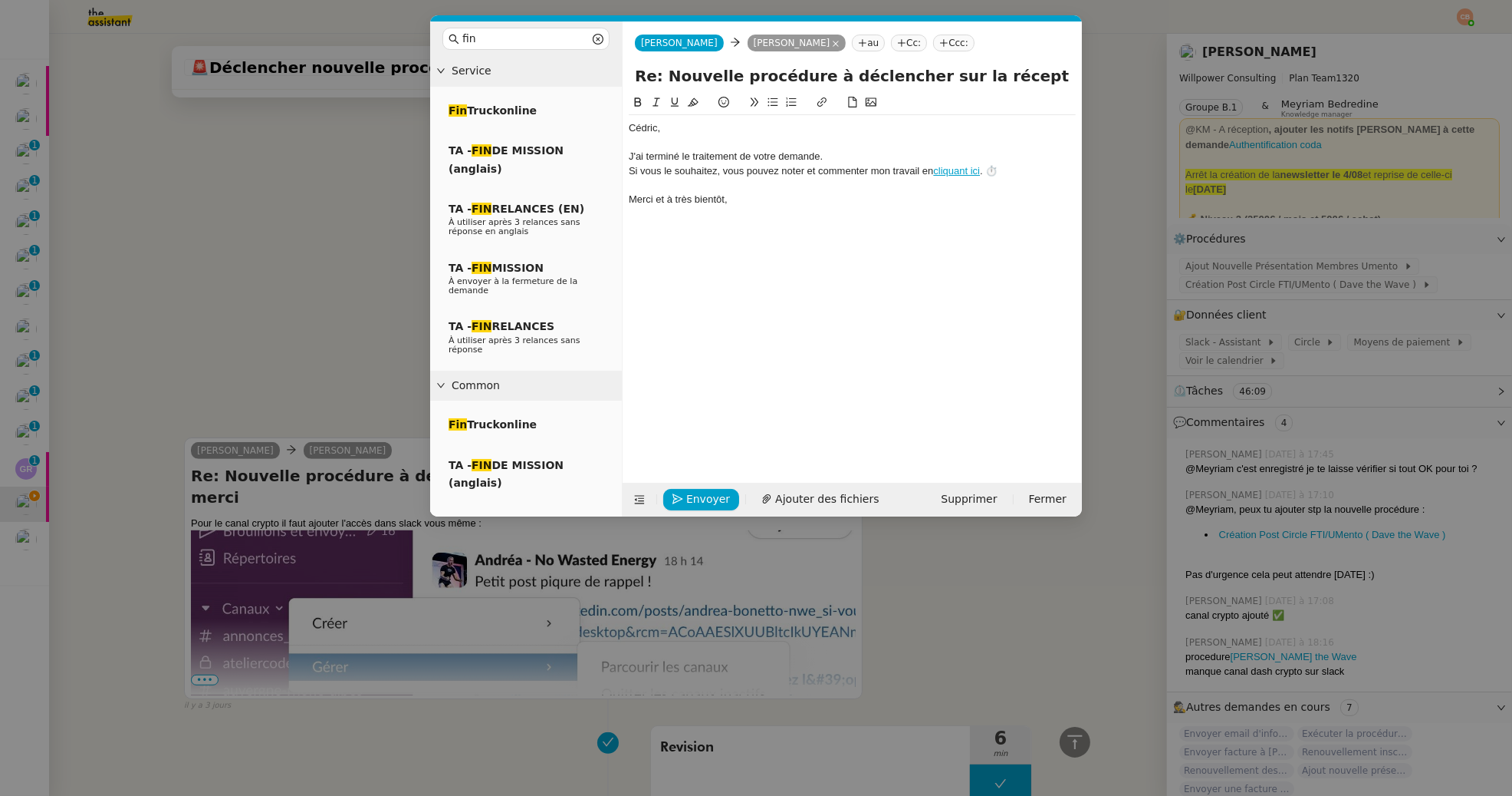
click at [849, 157] on div "J'ai terminé le traitement de votre demande." at bounding box center [852, 156] width 447 height 14
drag, startPoint x: 911, startPoint y: 157, endPoint x: 940, endPoint y: 155, distance: 29.1
click at [940, 155] on div "J'ai terminé le traitement de votre demande. J'ai ajouté le canal Crypto dans S…" at bounding box center [852, 156] width 447 height 14
click at [635, 95] on button at bounding box center [638, 102] width 18 height 17
click at [1027, 155] on div "J'ai terminé le traitement de votre demande. J'ai ajouté le canal Crypto dans S…" at bounding box center [852, 156] width 447 height 14
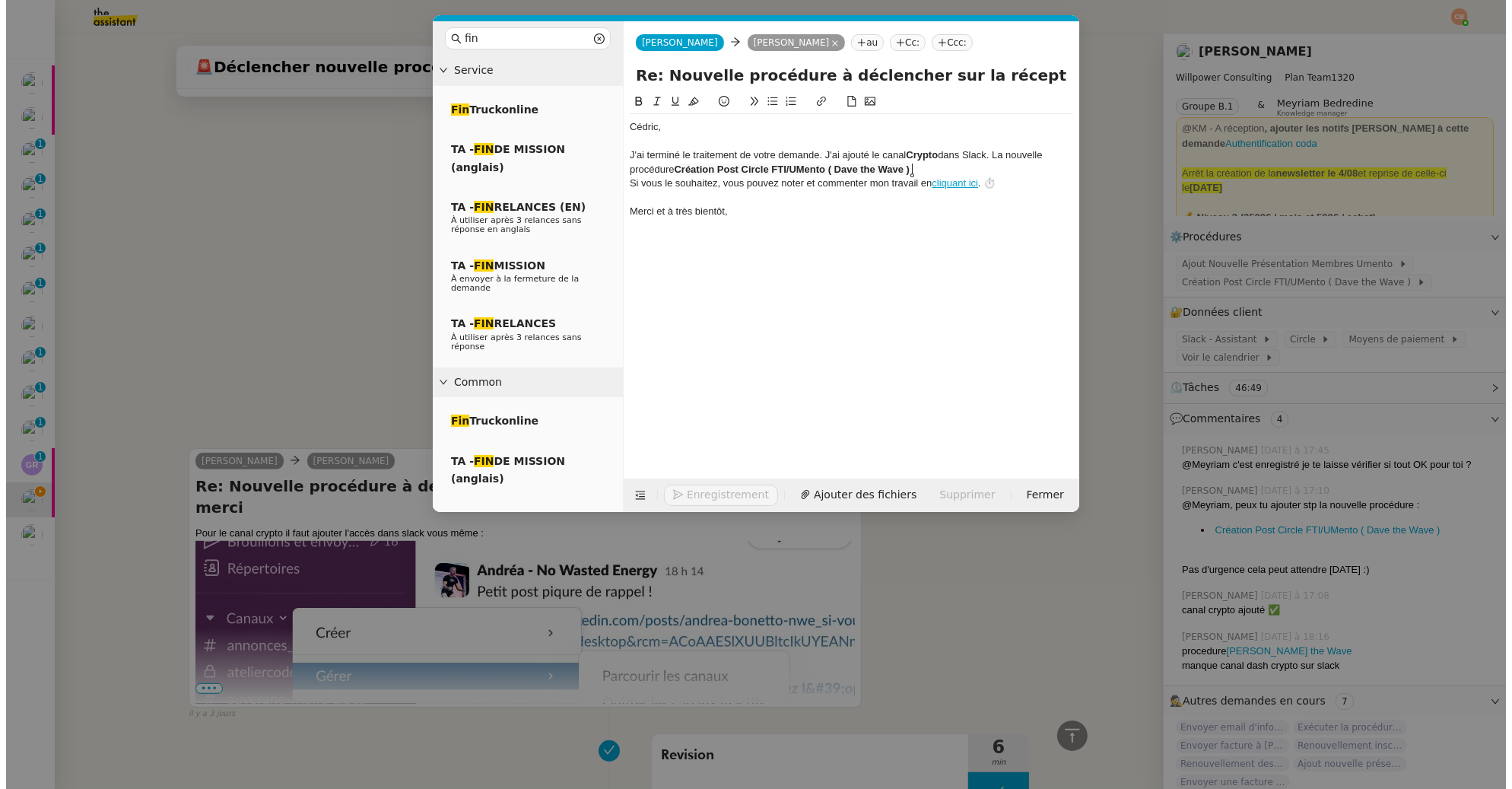
scroll to position [744, 0]
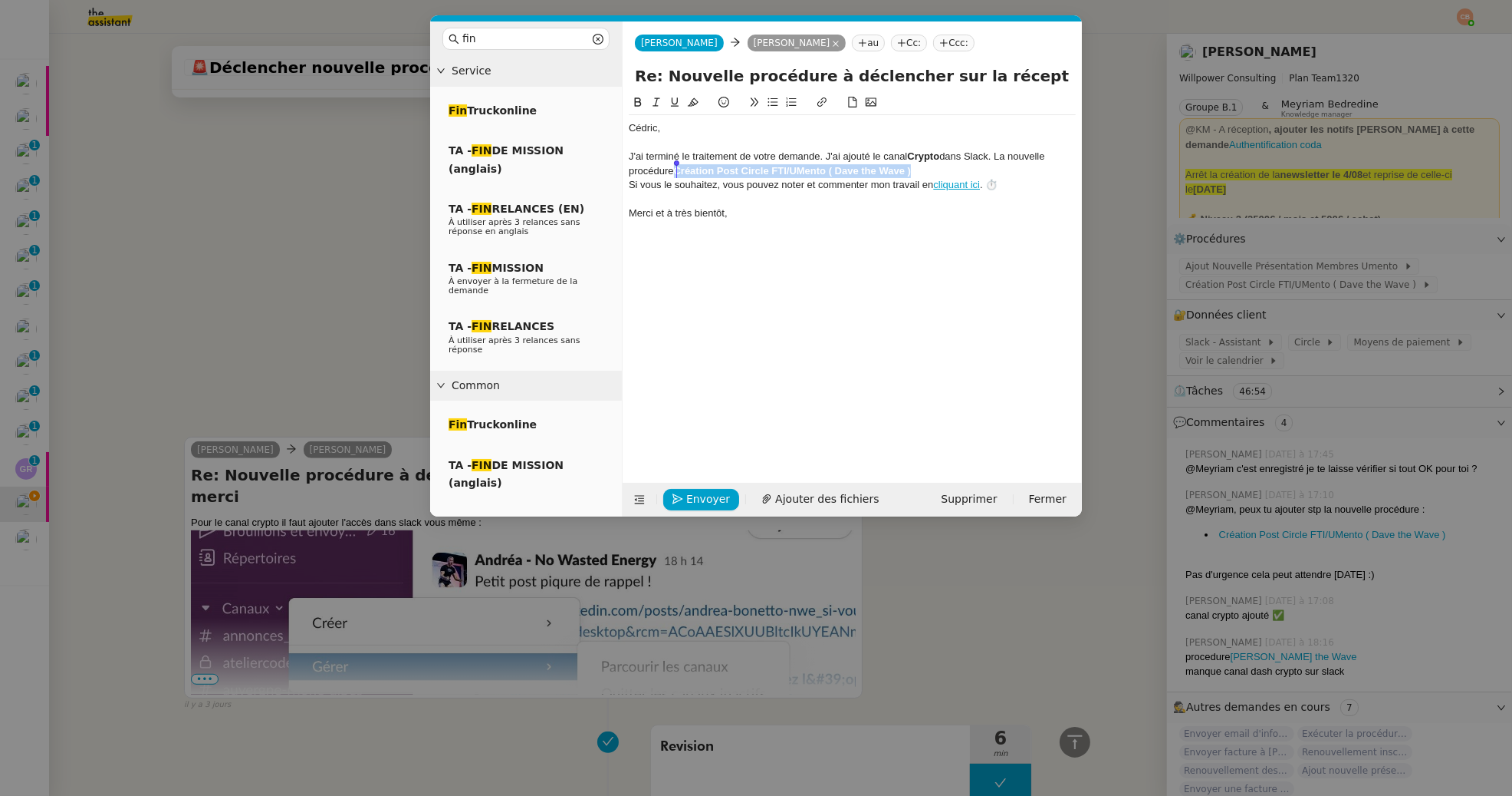
drag, startPoint x: 921, startPoint y: 169, endPoint x: 677, endPoint y: 176, distance: 244.1
click at [677, 176] on div "J'ai terminé le traitement de votre demande. J'ai ajouté le canal Crypto dans S…" at bounding box center [852, 163] width 447 height 28
click at [690, 101] on icon at bounding box center [694, 102] width 11 height 11
click at [704, 129] on div "﻿Cédric﻿," at bounding box center [852, 128] width 447 height 14
drag, startPoint x: 924, startPoint y: 171, endPoint x: 675, endPoint y: 166, distance: 249.1
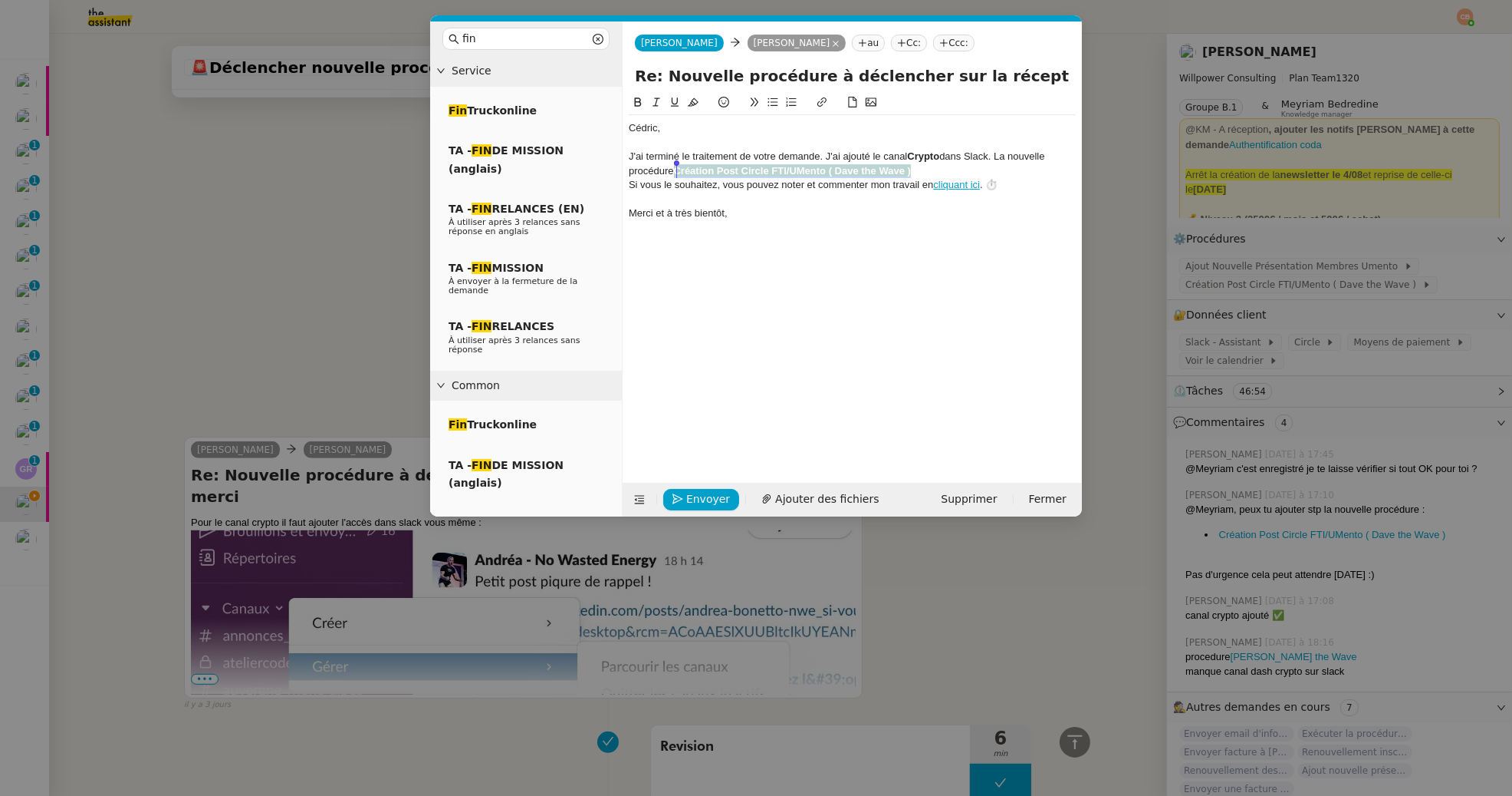
click at [675, 166] on div "J'ai terminé le traitement de votre demande. J'ai ajouté le canal Crypto dans S…" at bounding box center [852, 163] width 447 height 28
click at [695, 105] on icon at bounding box center [694, 102] width 11 height 11
click at [686, 152] on div "J'ai terminé le traitement de votre demande. J'ai ajouté le canal Crypto dans S…" at bounding box center [852, 163] width 447 height 28
click at [932, 172] on div "J'ai terminé le traitement de votre demande. J'ai ajouté le canal Crypto dans S…" at bounding box center [852, 163] width 447 height 28
drag, startPoint x: 916, startPoint y: 171, endPoint x: 1016, endPoint y: 174, distance: 100.0
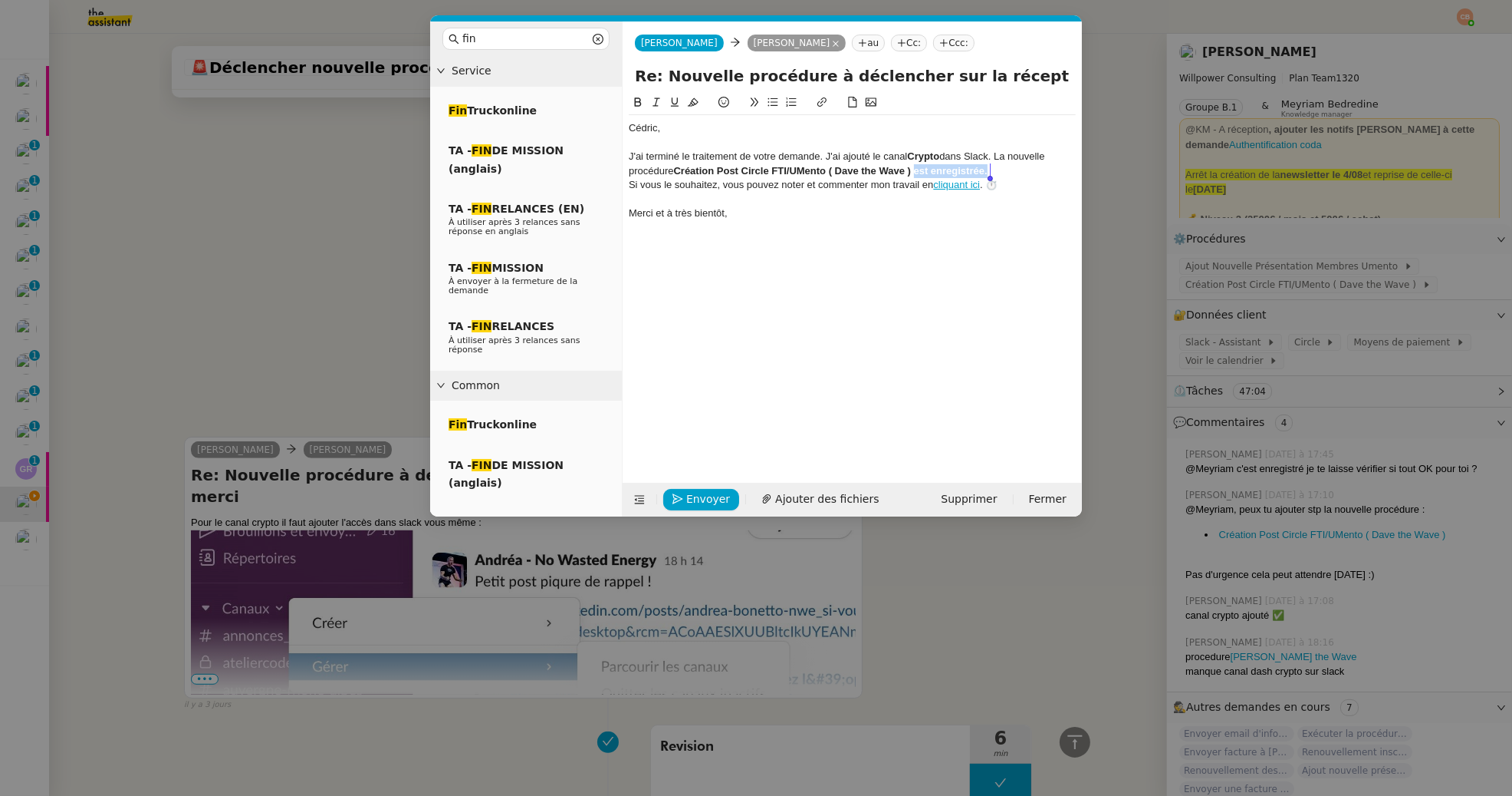
click at [1016, 174] on div "J'ai terminé le traitement de votre demande. J'ai ajouté le canal Crypto dans S…" at bounding box center [852, 163] width 447 height 28
click at [635, 101] on icon at bounding box center [639, 102] width 11 height 11
click at [884, 158] on div "J'ai terminé le traitement de votre demande. J'ai ajouté le canal Crypto dans S…" at bounding box center [852, 163] width 447 height 28
click at [697, 496] on span "Envoyer" at bounding box center [708, 499] width 44 height 17
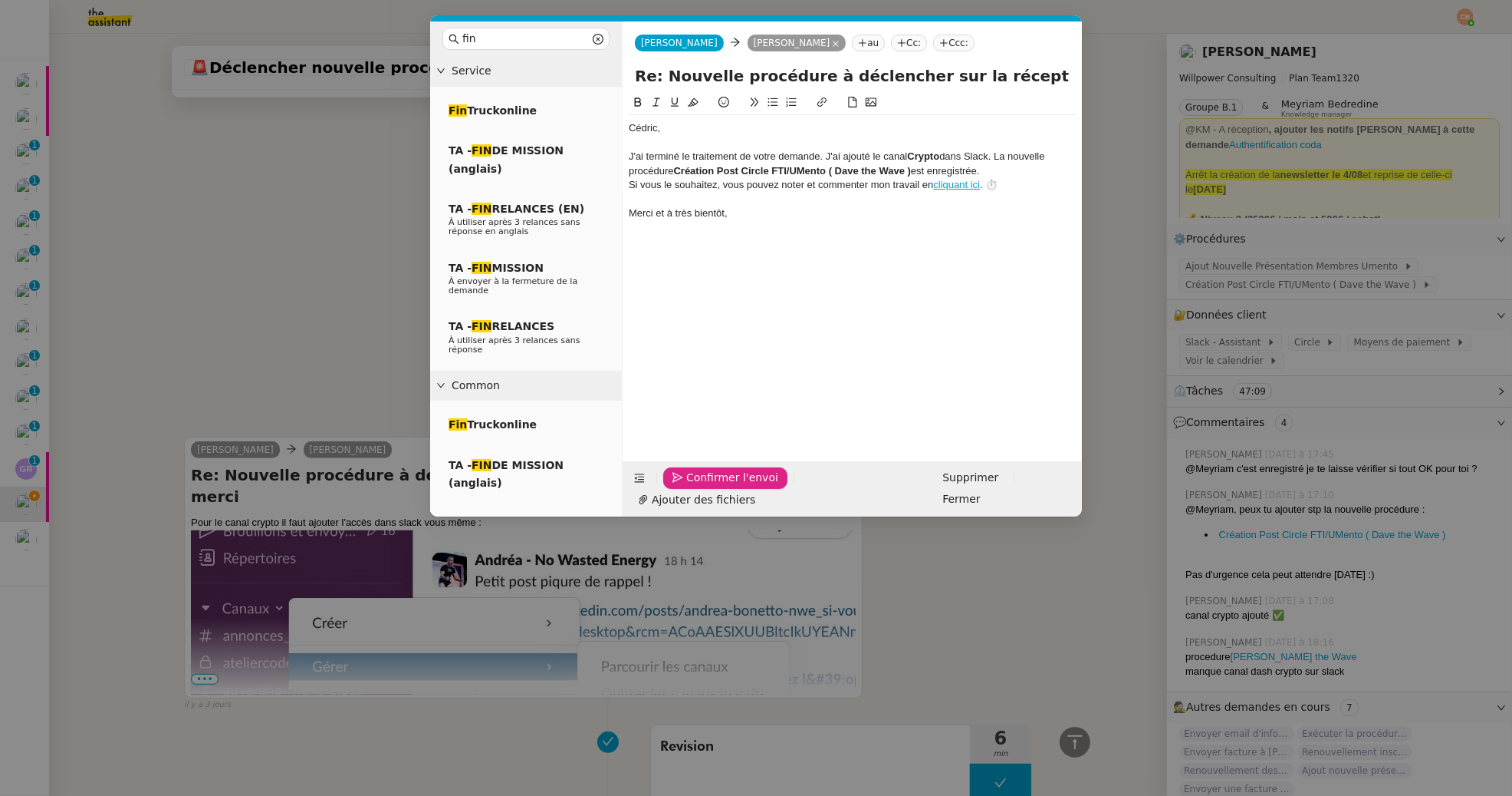
click at [697, 486] on span "Confirmer l'envoi" at bounding box center [732, 478] width 92 height 17
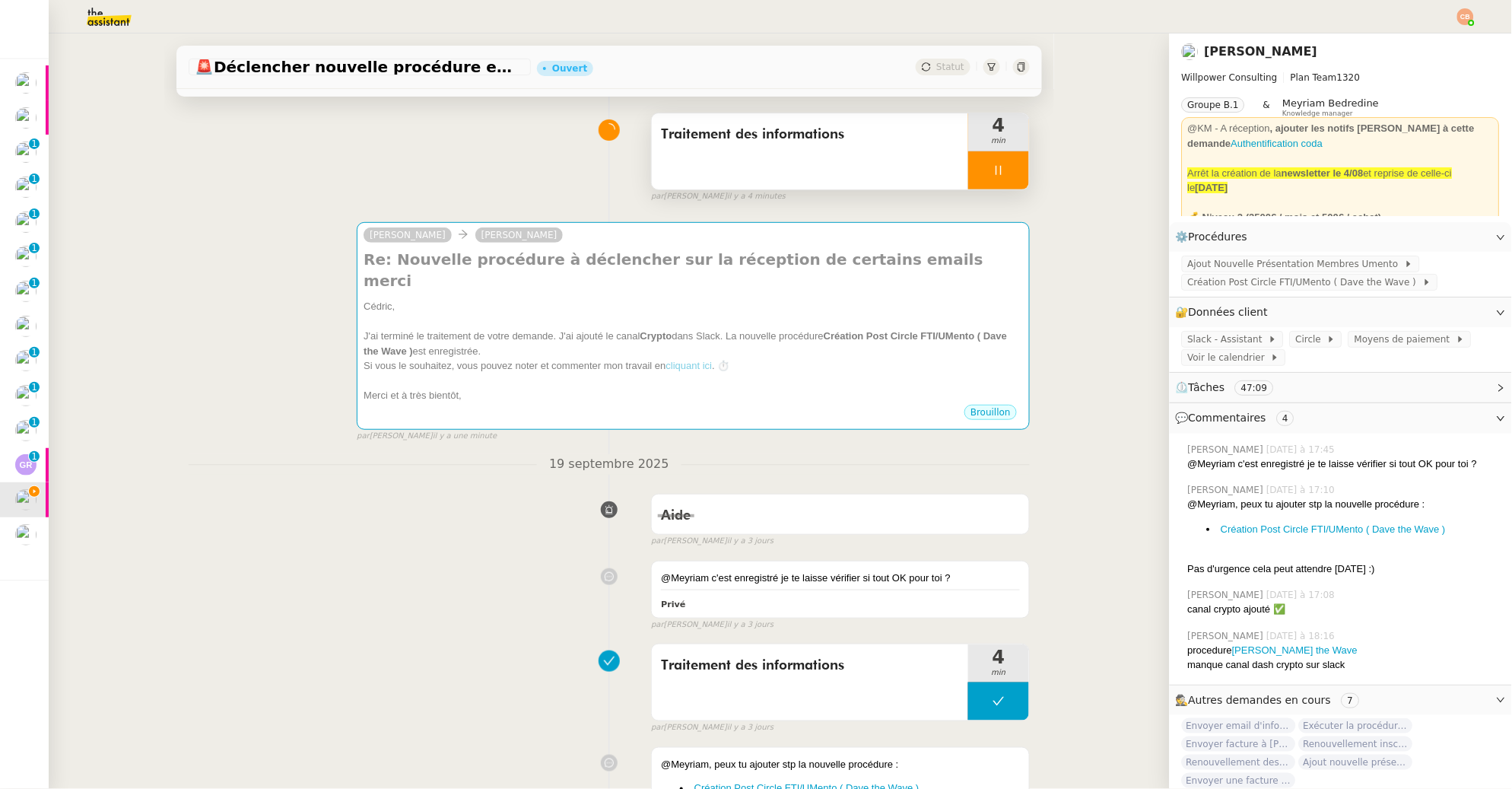
scroll to position [0, 0]
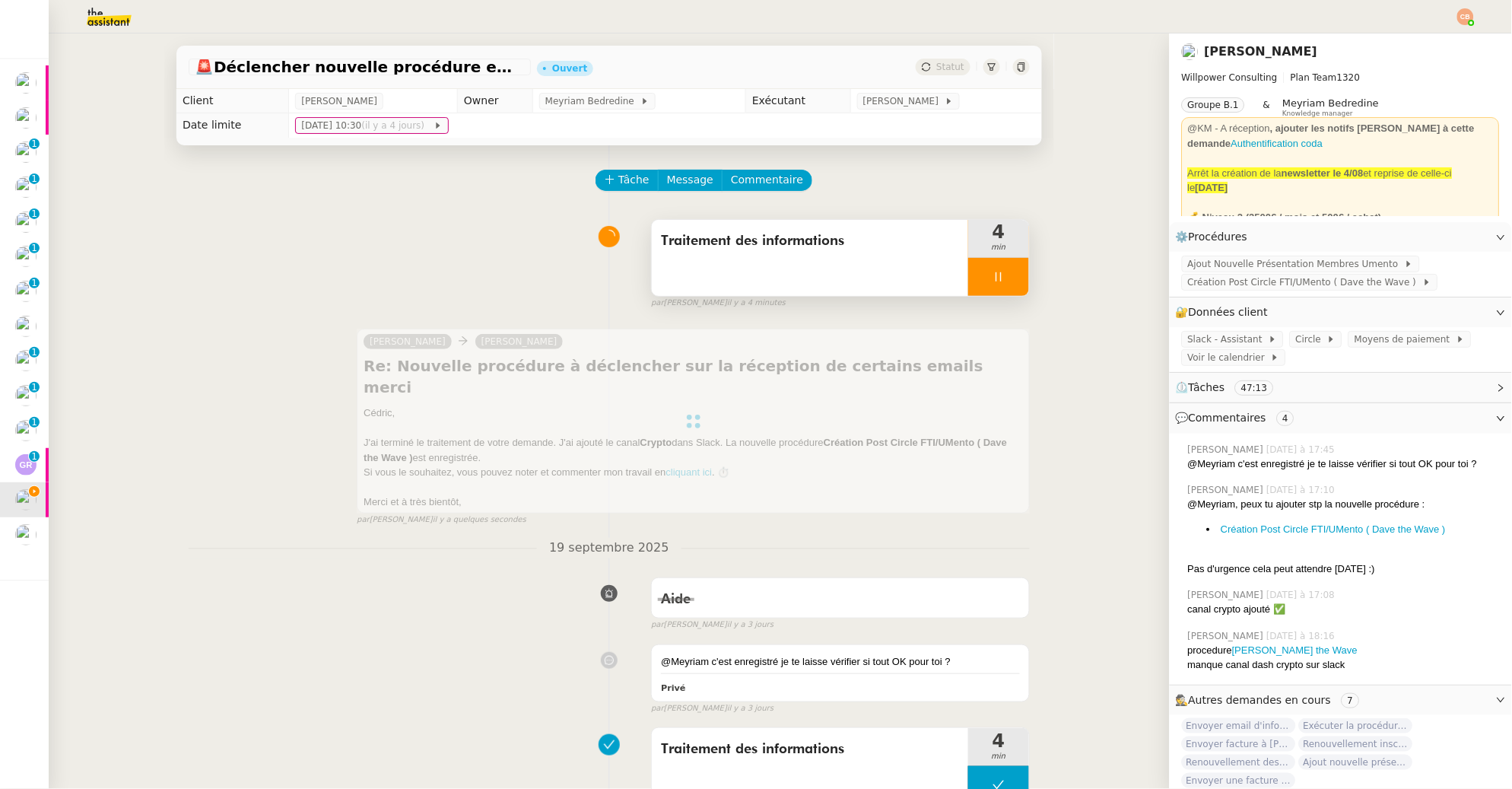
click at [975, 286] on div at bounding box center [999, 277] width 61 height 38
click at [1009, 279] on icon at bounding box center [1014, 277] width 12 height 9
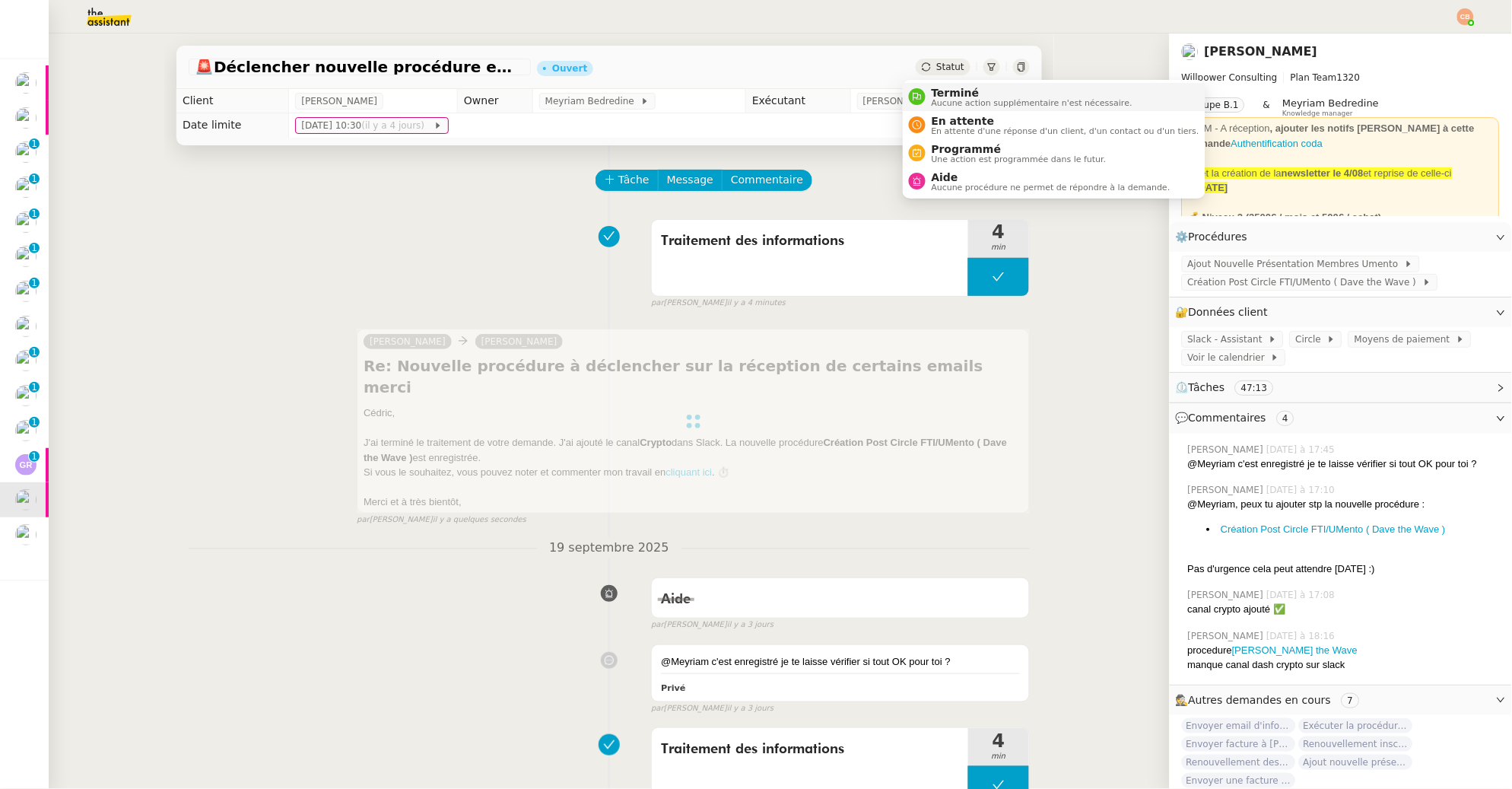
click at [932, 104] on span "Aucune action supplémentaire n'est nécessaire." at bounding box center [1032, 103] width 201 height 9
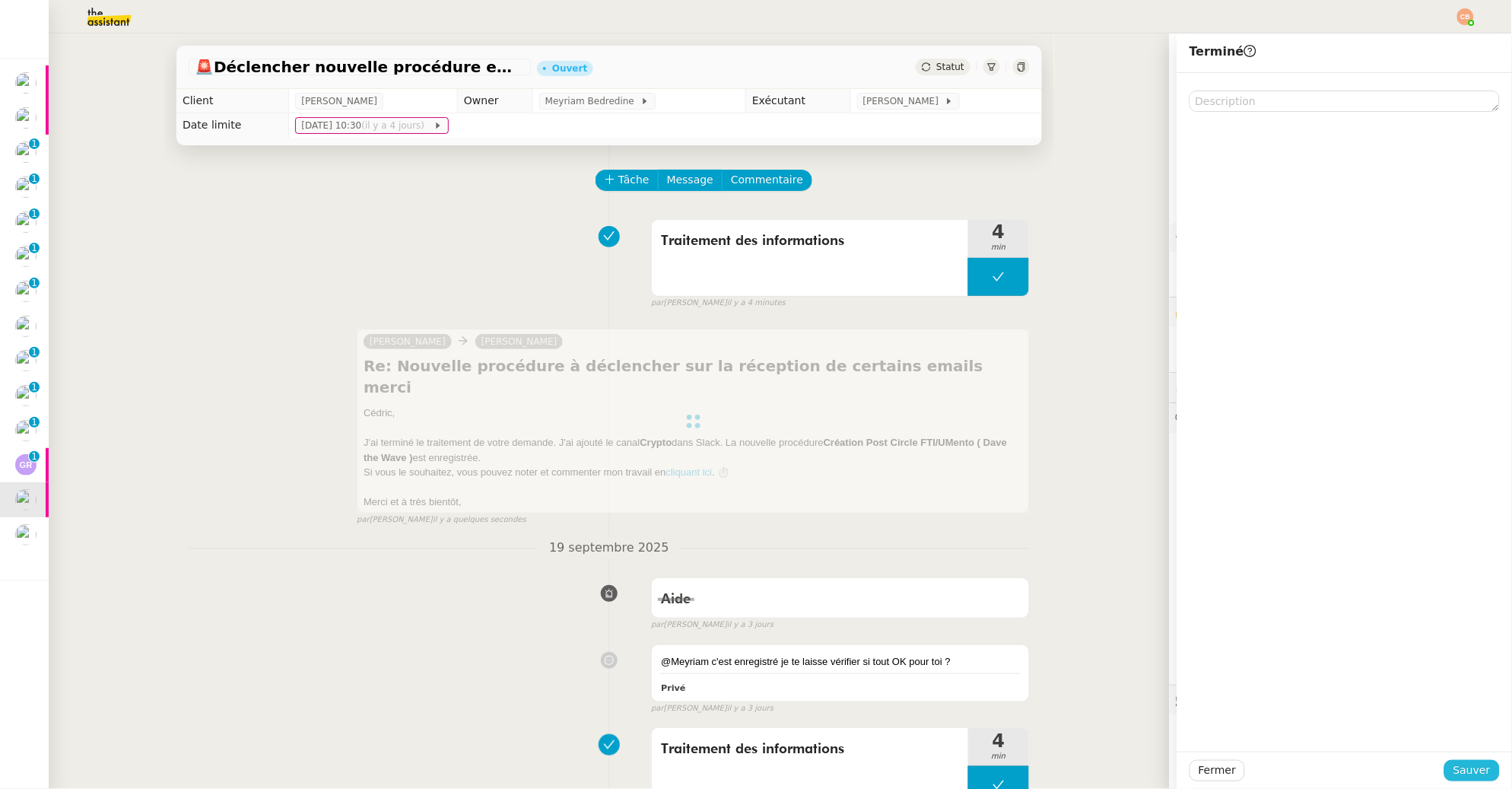
click at [1454, 762] on span "Sauver" at bounding box center [1472, 770] width 37 height 17
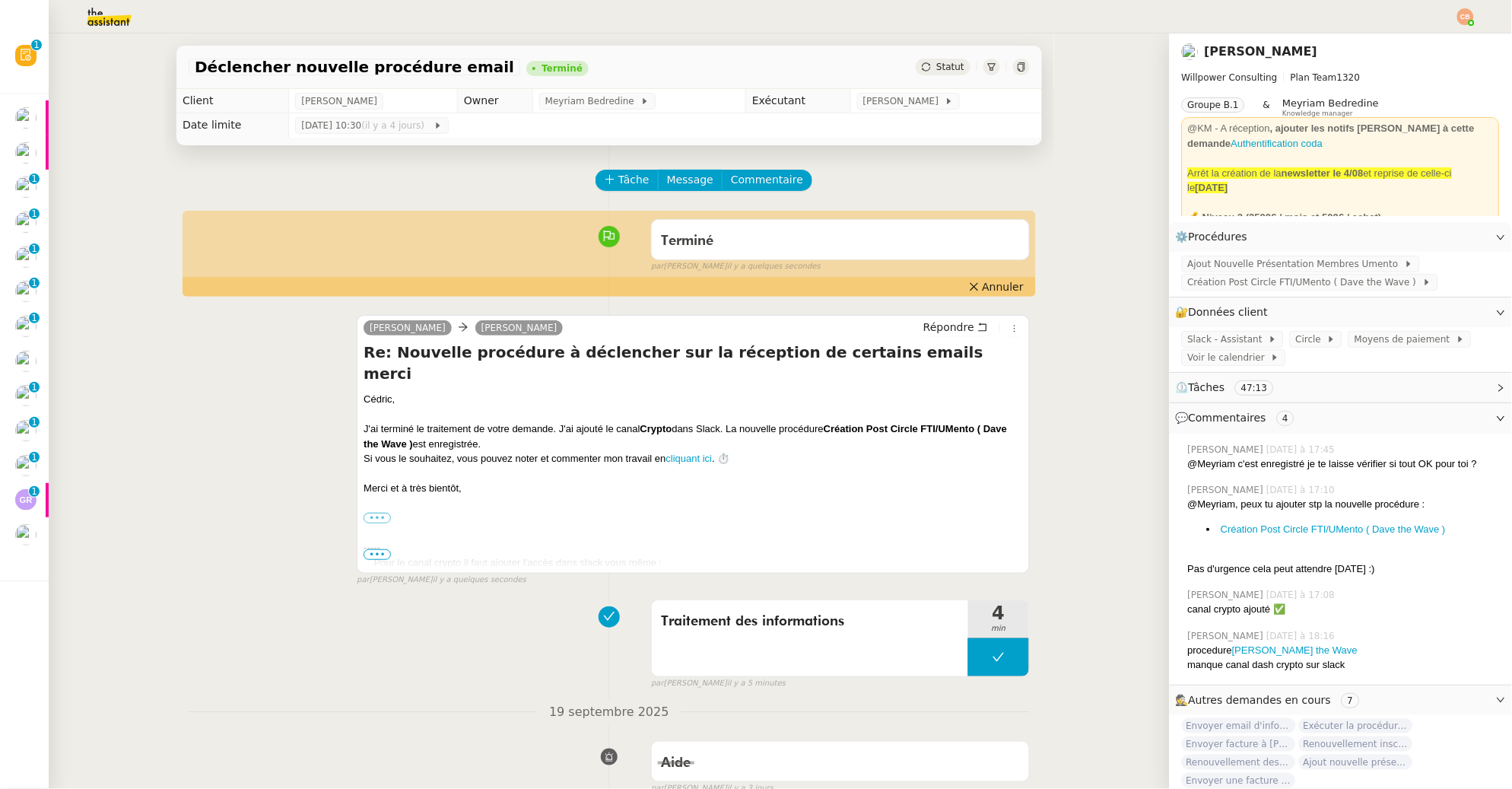
click at [103, 23] on img at bounding box center [97, 16] width 118 height 33
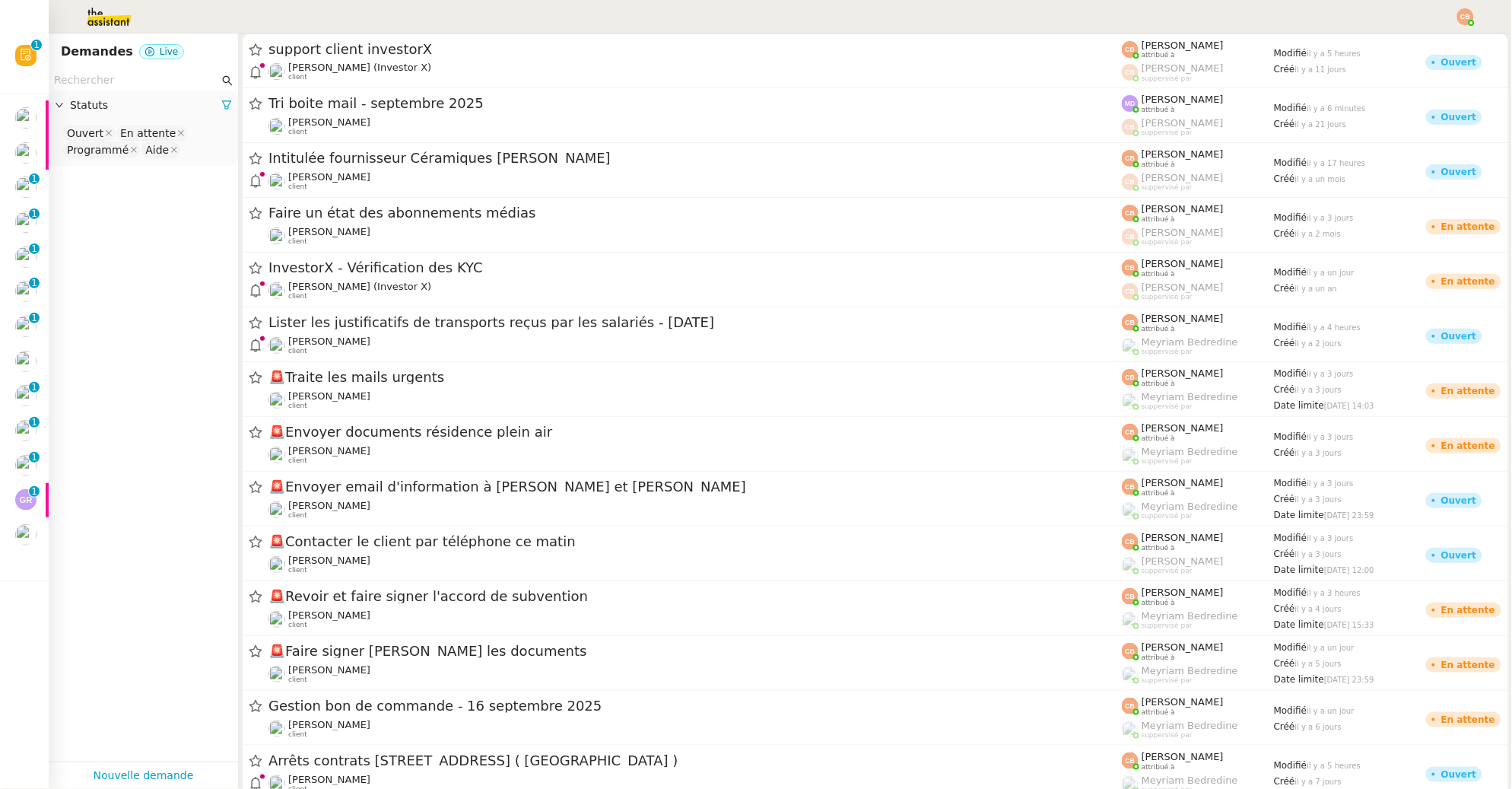
click at [102, 70] on nz-input-group at bounding box center [143, 80] width 189 height 20
click at [98, 79] on input "text" at bounding box center [136, 80] width 165 height 17
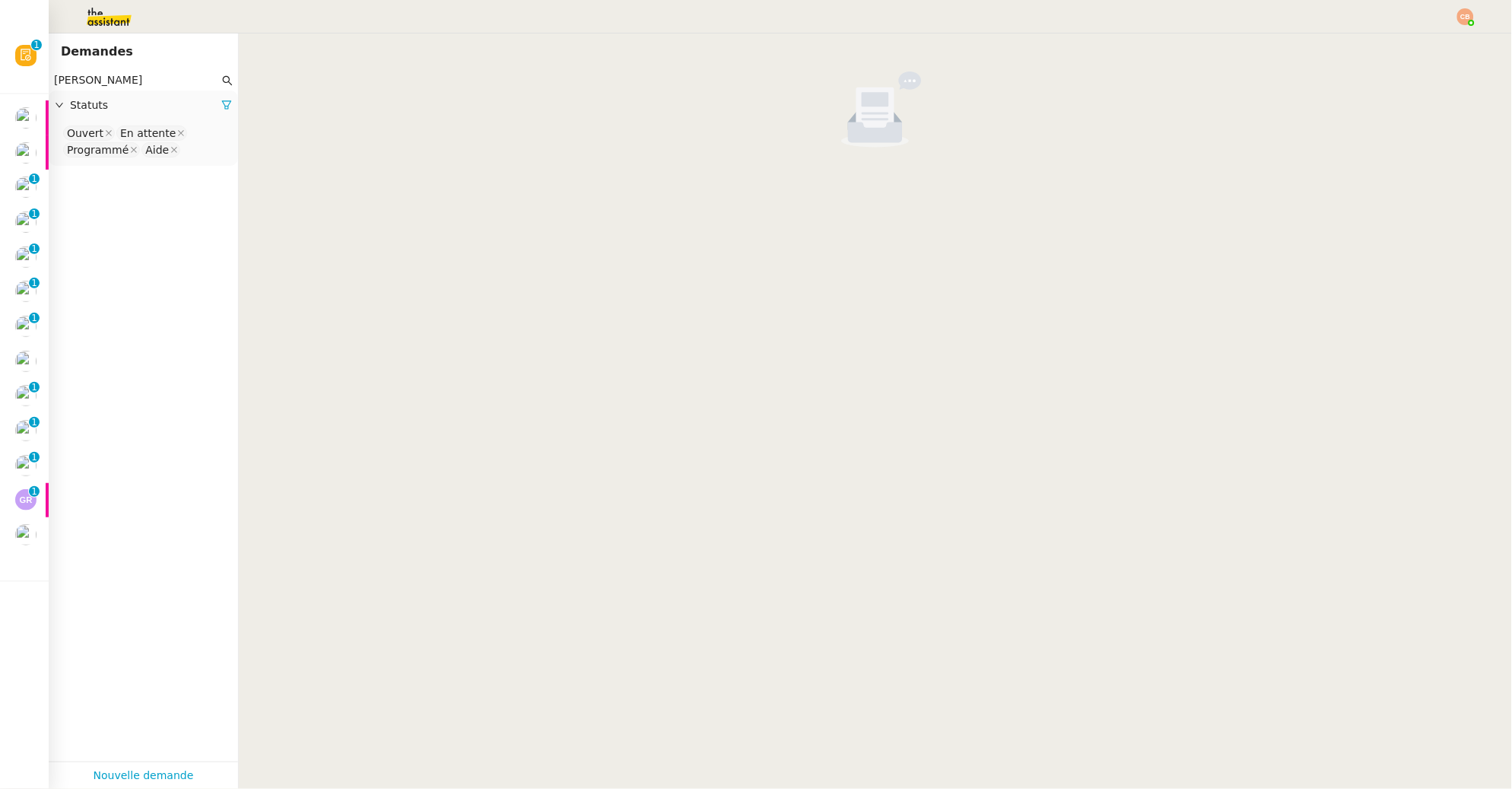
type input "Aurelia"
click at [195, 148] on nz-select-top-control "Ouvert En attente Programmé Aide" at bounding box center [143, 142] width 165 height 36
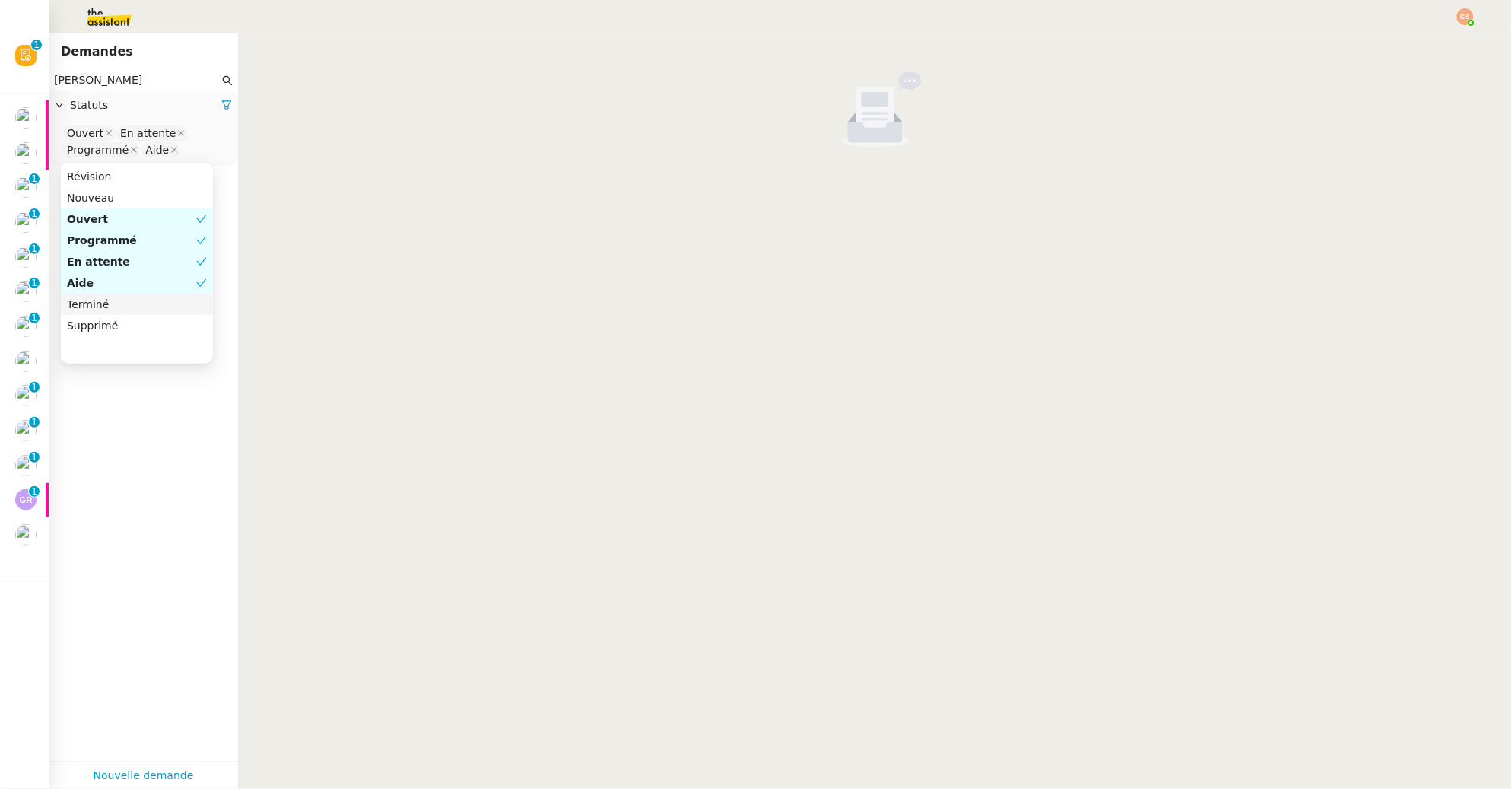
click at [137, 299] on div "Terminé" at bounding box center [137, 305] width 140 height 14
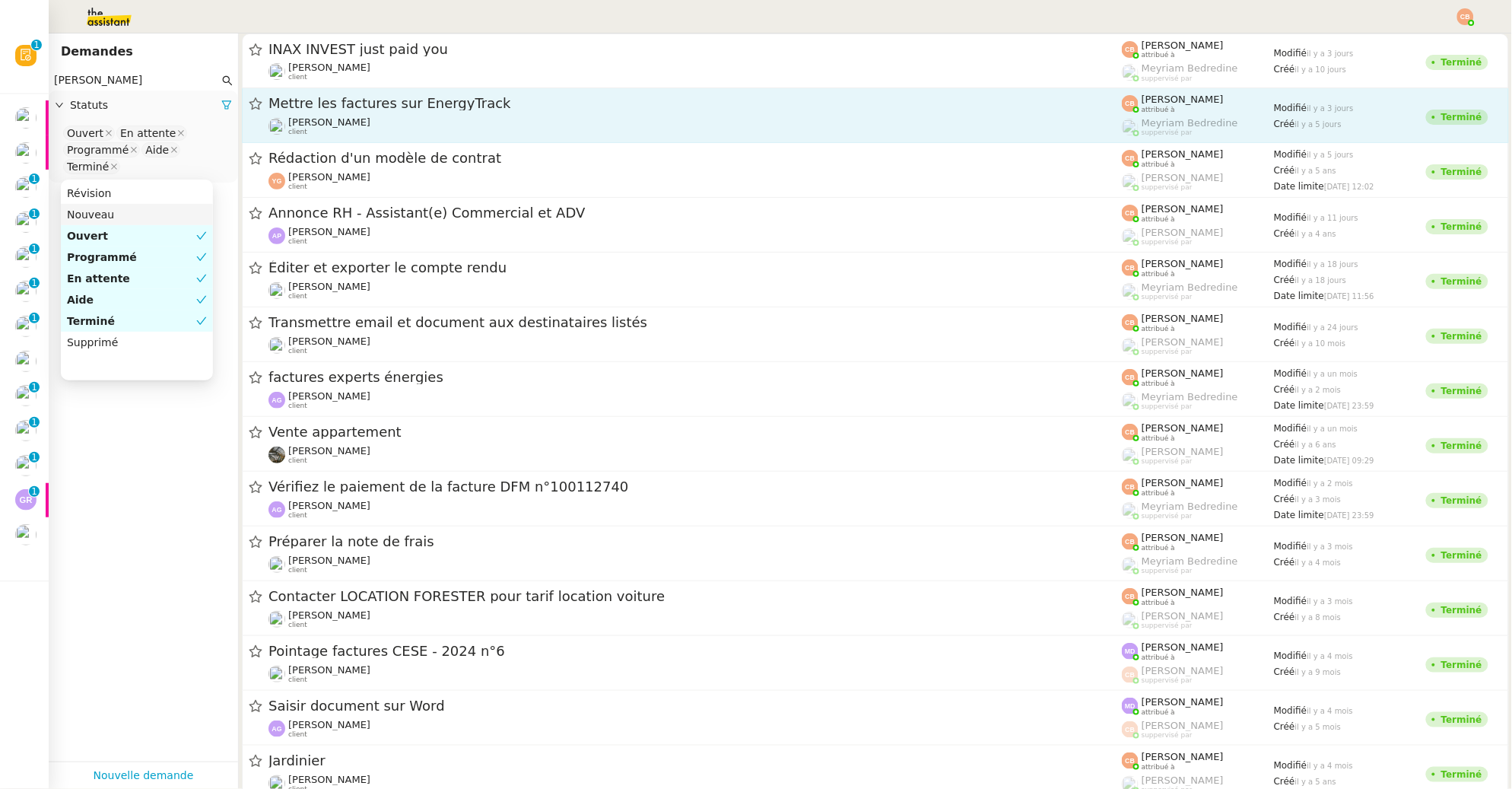
click at [323, 110] on span "Mettre les factures sur EnergyTrack" at bounding box center [695, 104] width 853 height 14
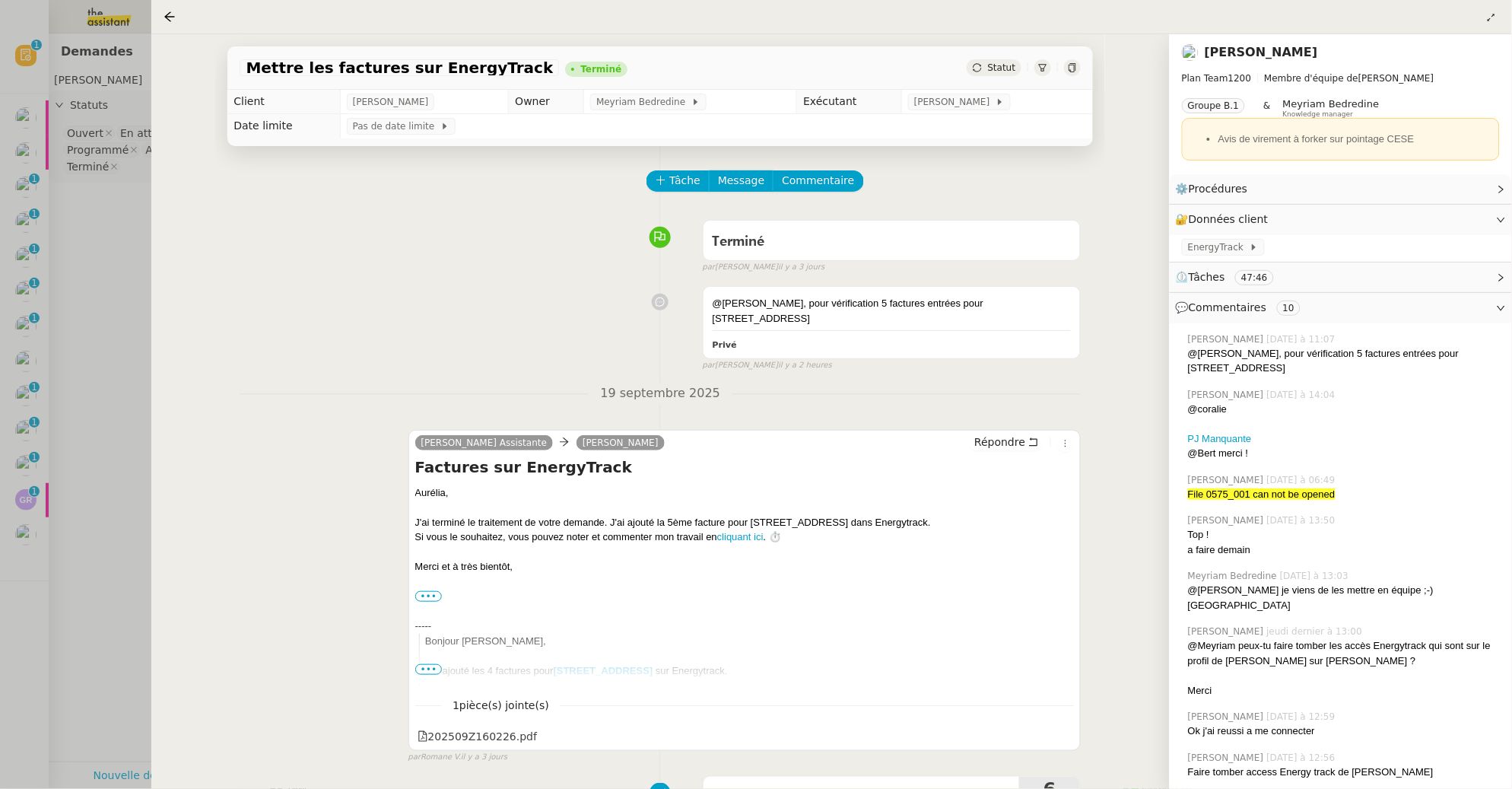
drag, startPoint x: 247, startPoint y: 67, endPoint x: 493, endPoint y: 62, distance: 246.1
click at [493, 62] on span "Mettre les factures sur EnergyTrack" at bounding box center [399, 68] width 307 height 16
copy span "Mettre les factures sur EnergyTrack"
click at [227, 79] on div "Mettre les factures sur EnergyTrack Terminé Statut" at bounding box center [660, 62] width 890 height 55
drag, startPoint x: 248, startPoint y: 67, endPoint x: 495, endPoint y: 64, distance: 247.0
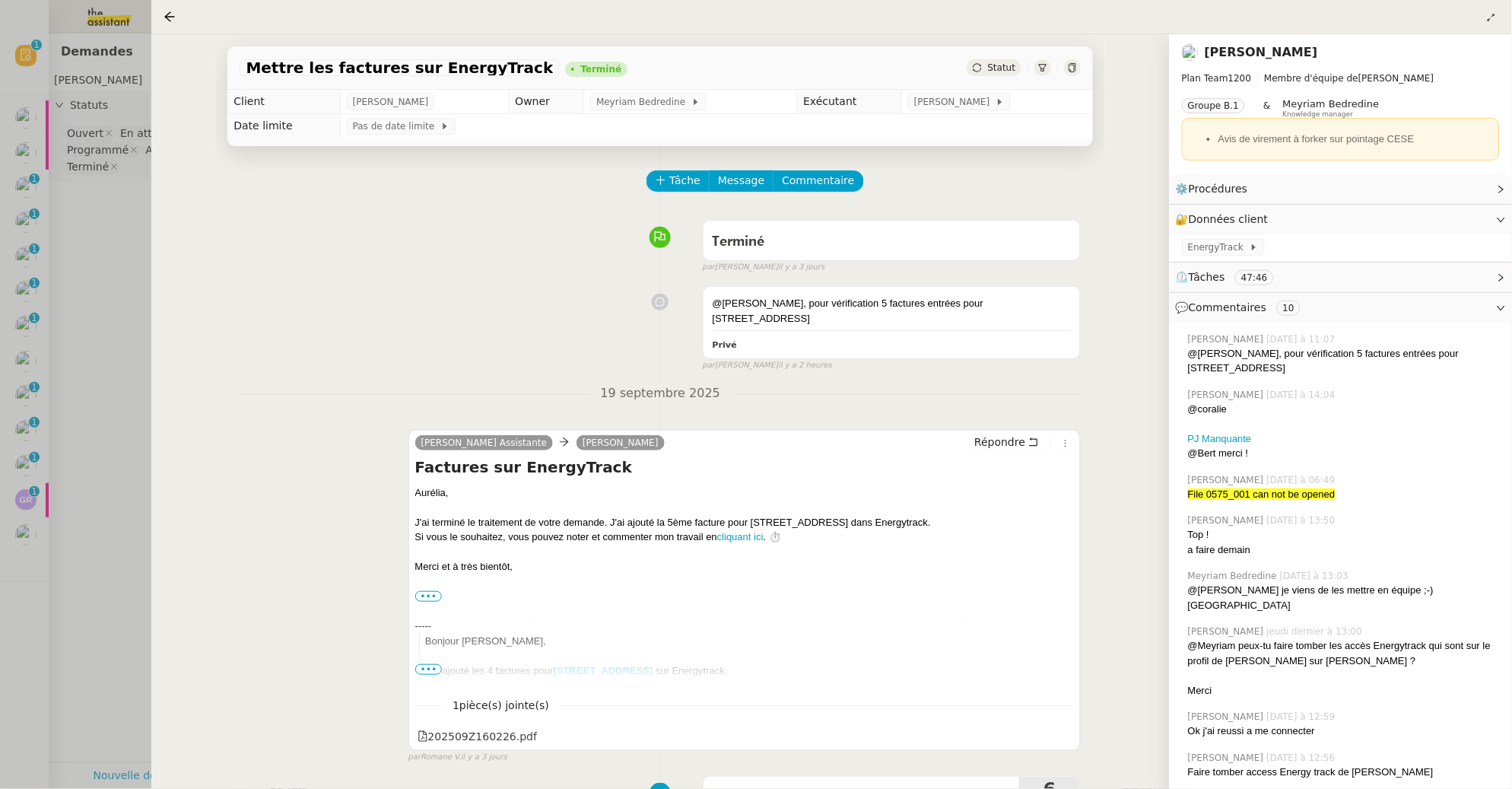
click at [495, 64] on div "Mettre les factures sur EnergyTrack" at bounding box center [400, 67] width 319 height 16
copy span "Mettre les factures sur EnergyTrack"
click at [672, 185] on span "Tâche" at bounding box center [685, 181] width 31 height 17
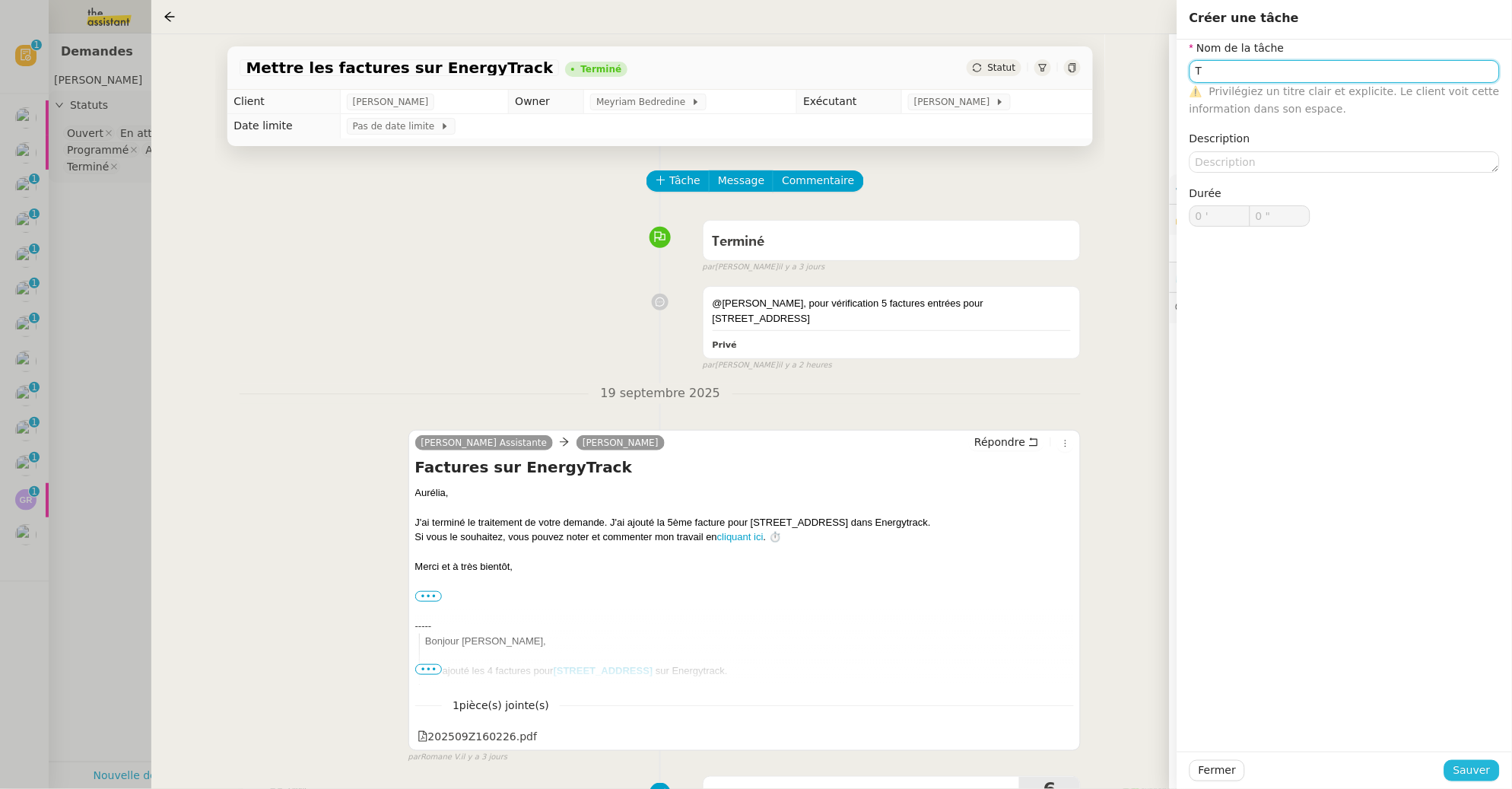
type input "T"
click at [1475, 779] on span "Sauver" at bounding box center [1472, 770] width 37 height 17
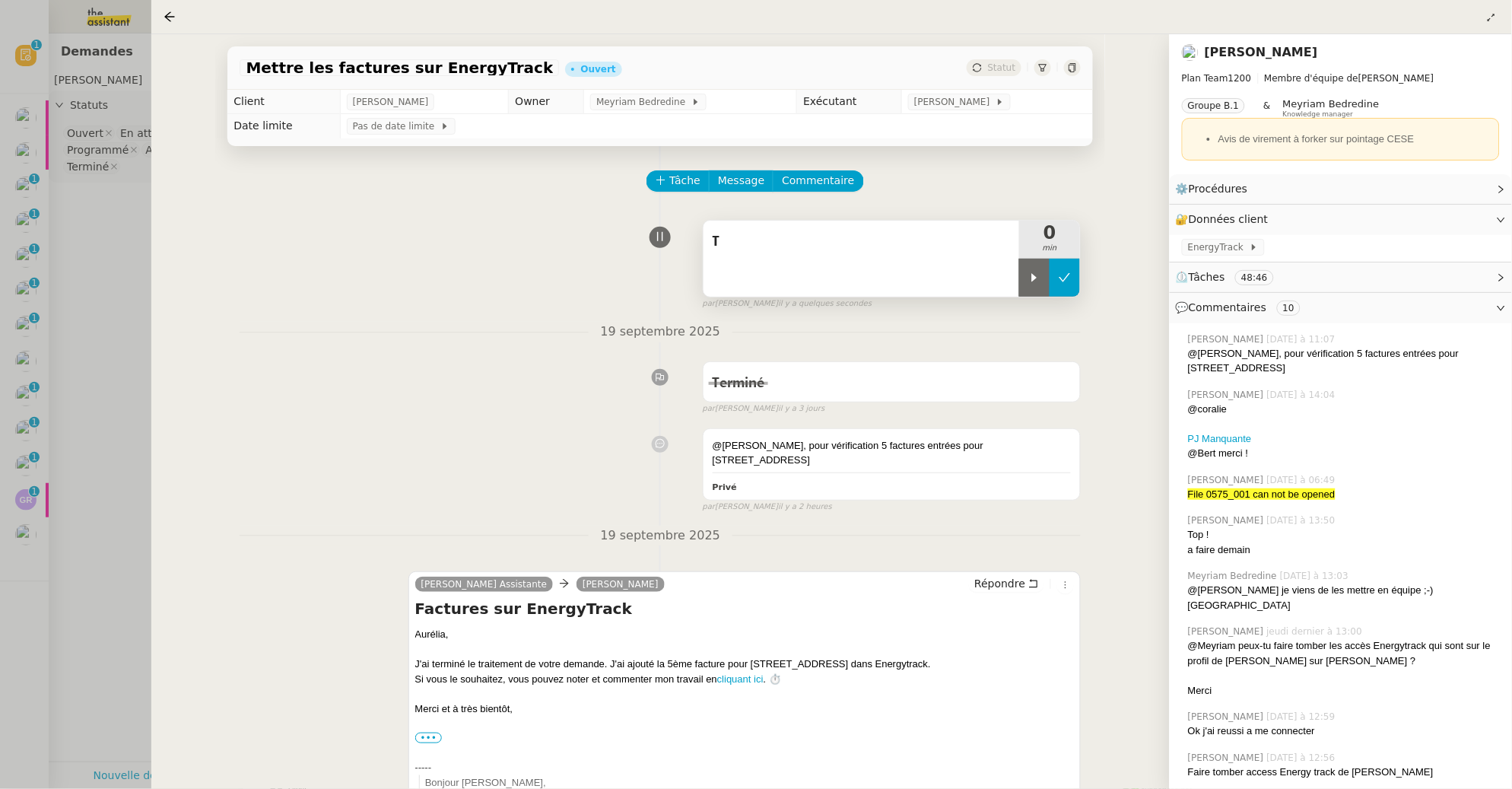
click at [1072, 280] on button at bounding box center [1064, 277] width 30 height 38
click at [166, 12] on icon at bounding box center [170, 17] width 12 height 12
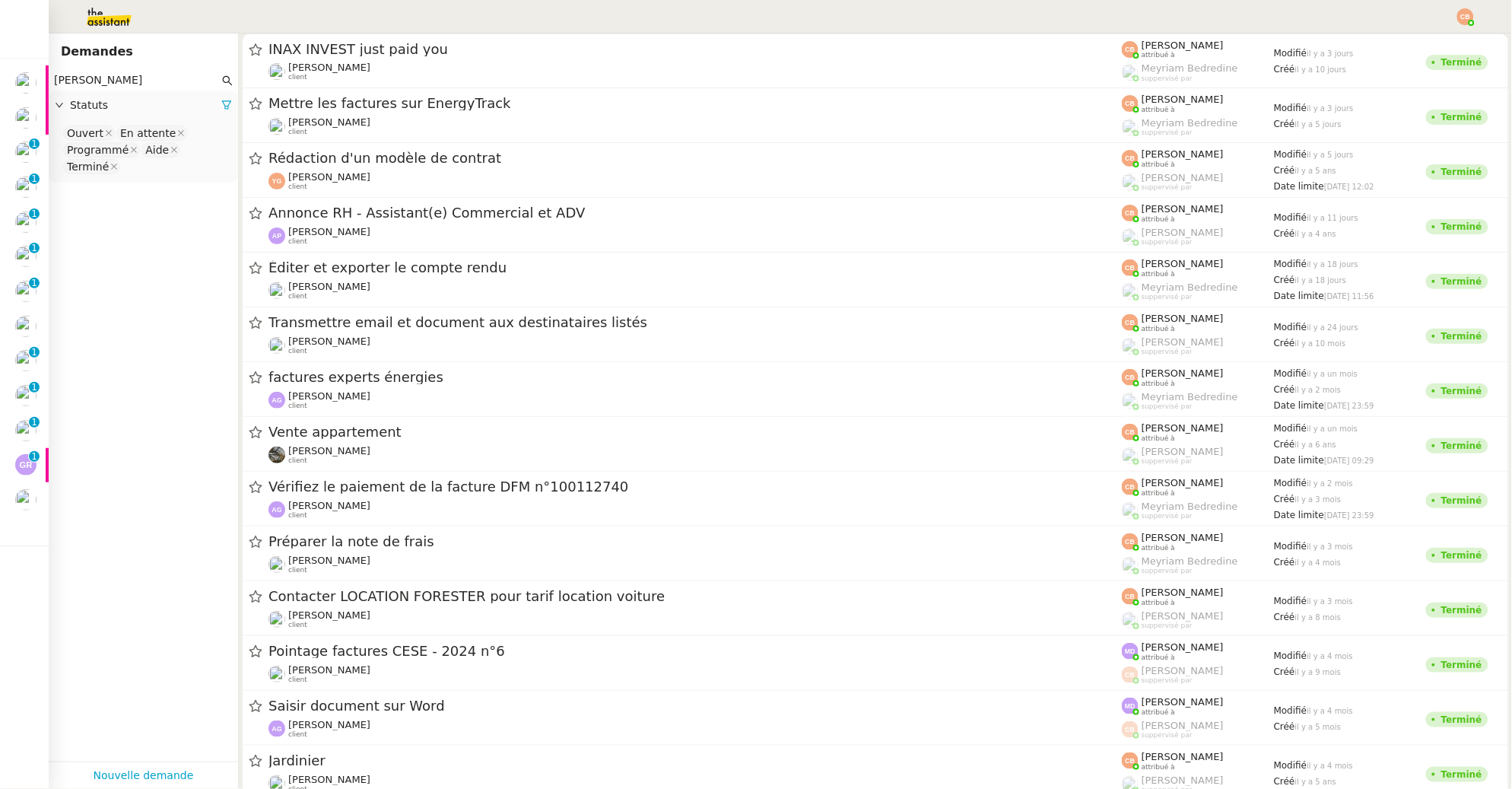
drag, startPoint x: 92, startPoint y: 81, endPoint x: 55, endPoint y: 82, distance: 37.0
click at [55, 82] on input "Aurelia" at bounding box center [136, 80] width 165 height 17
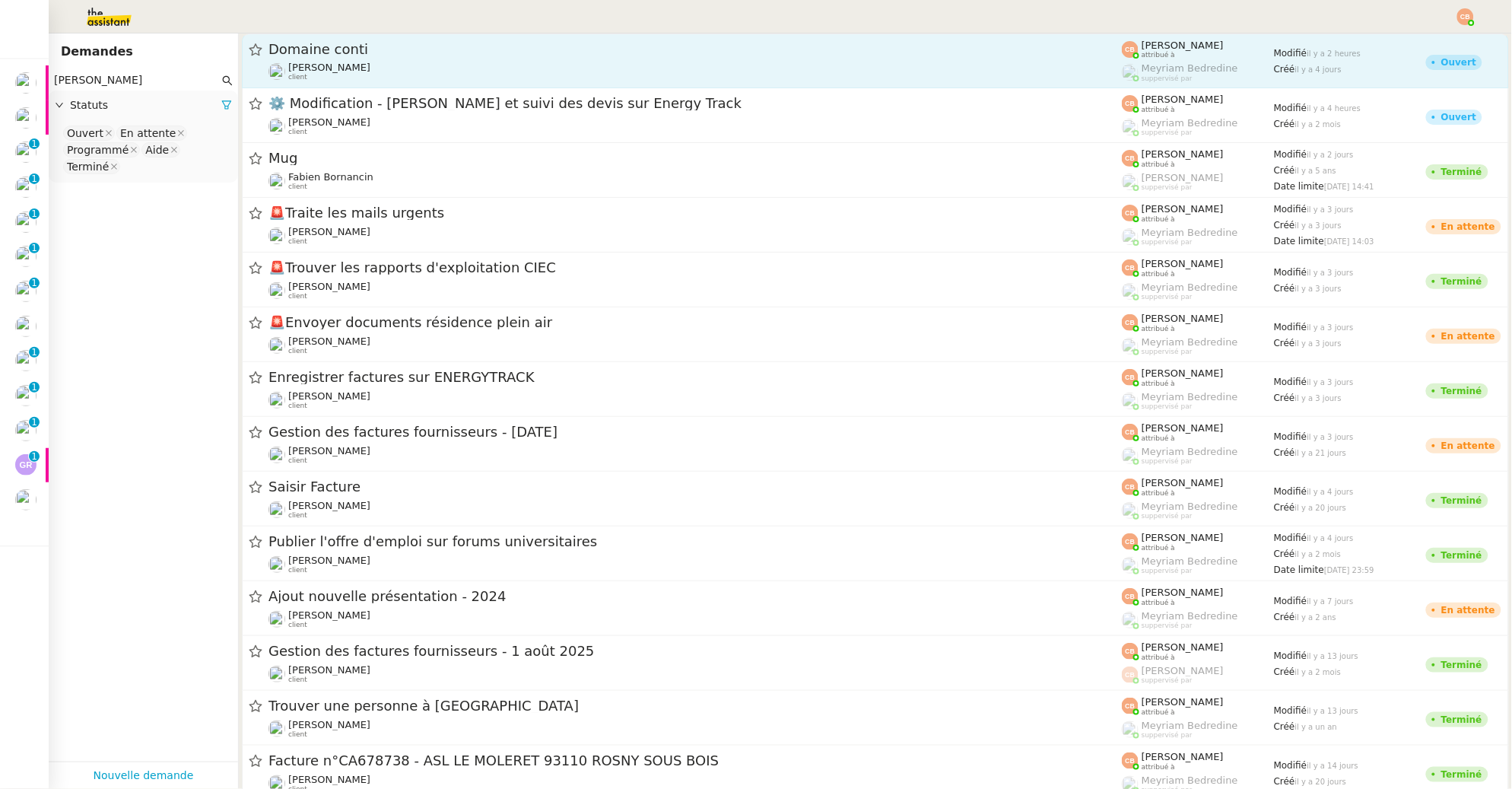
type input "charles"
click at [309, 51] on span "Domaine conti" at bounding box center [695, 50] width 853 height 14
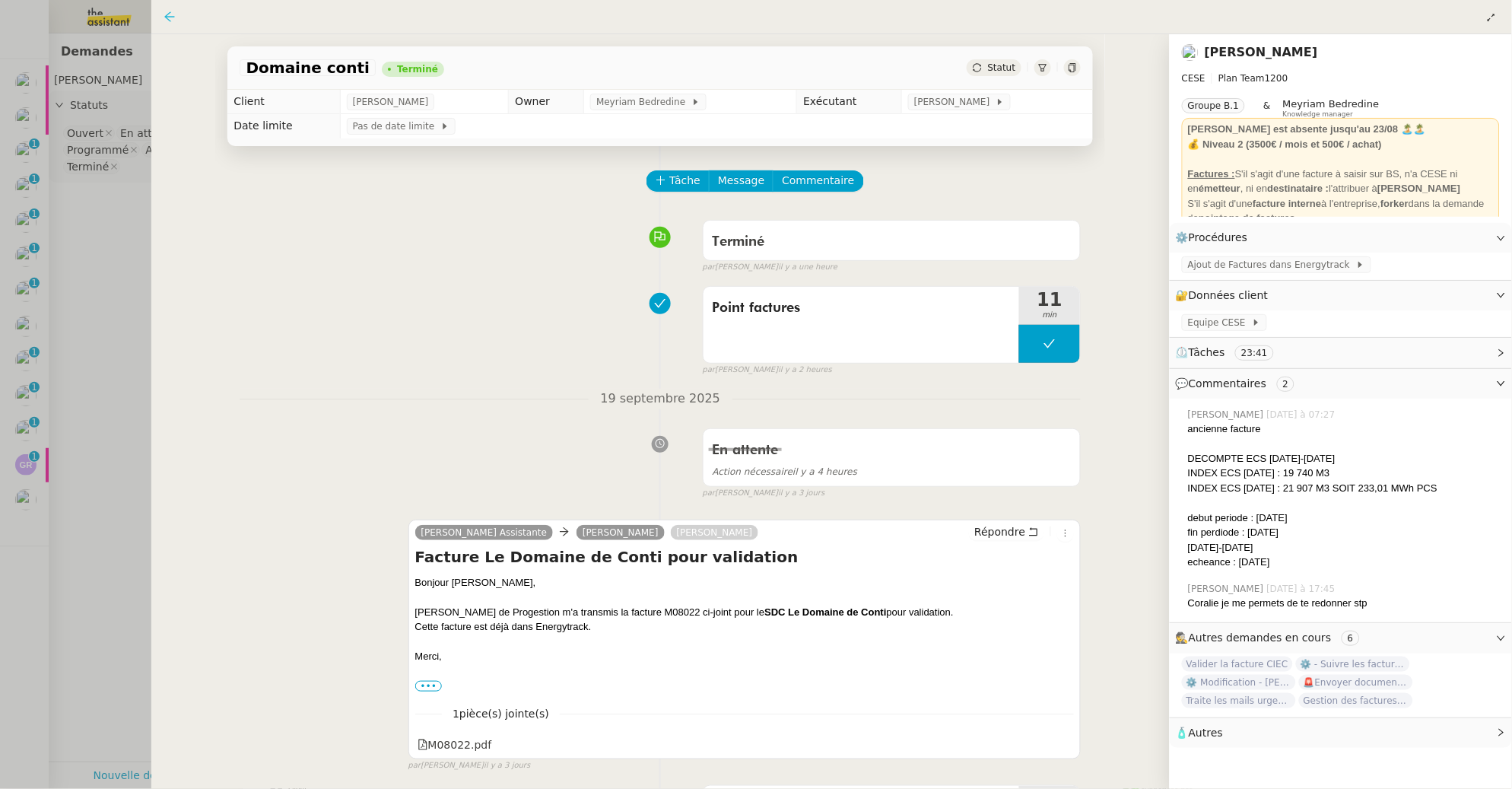
click at [168, 15] on icon at bounding box center [170, 17] width 12 height 12
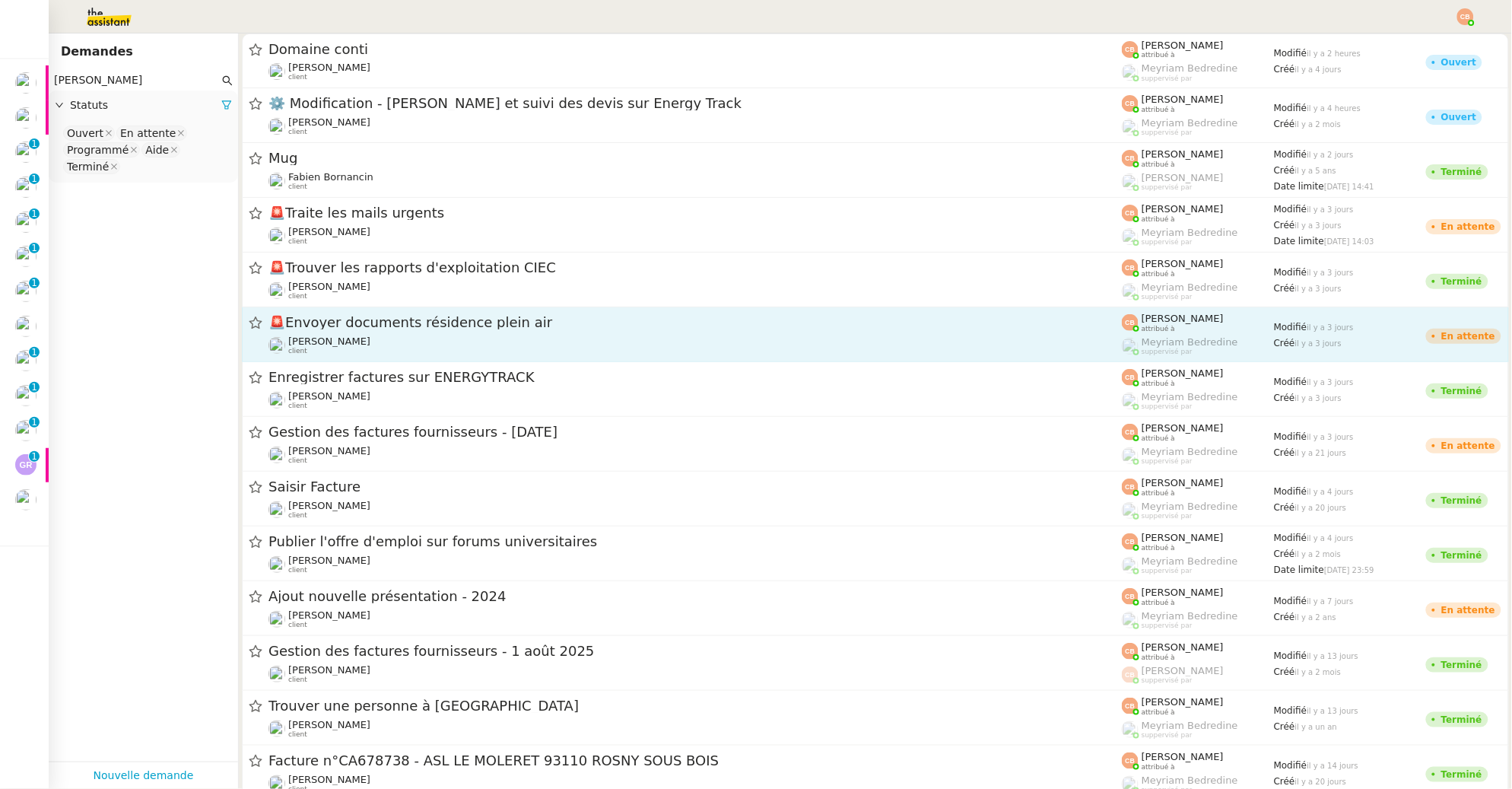
click at [363, 328] on span "🚨Envoyer documents résidence plein air" at bounding box center [695, 322] width 853 height 14
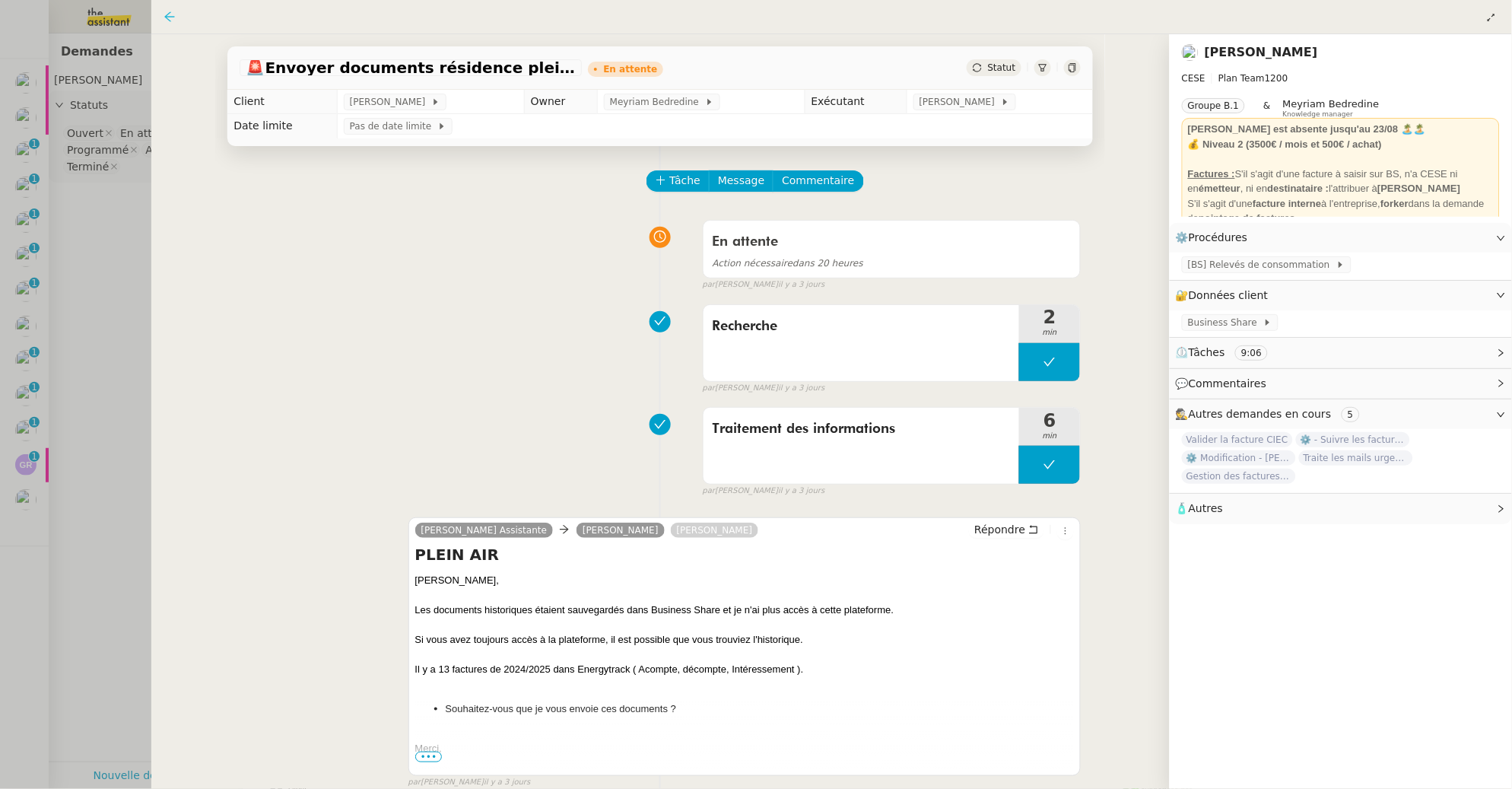
click at [165, 15] on icon at bounding box center [170, 17] width 12 height 12
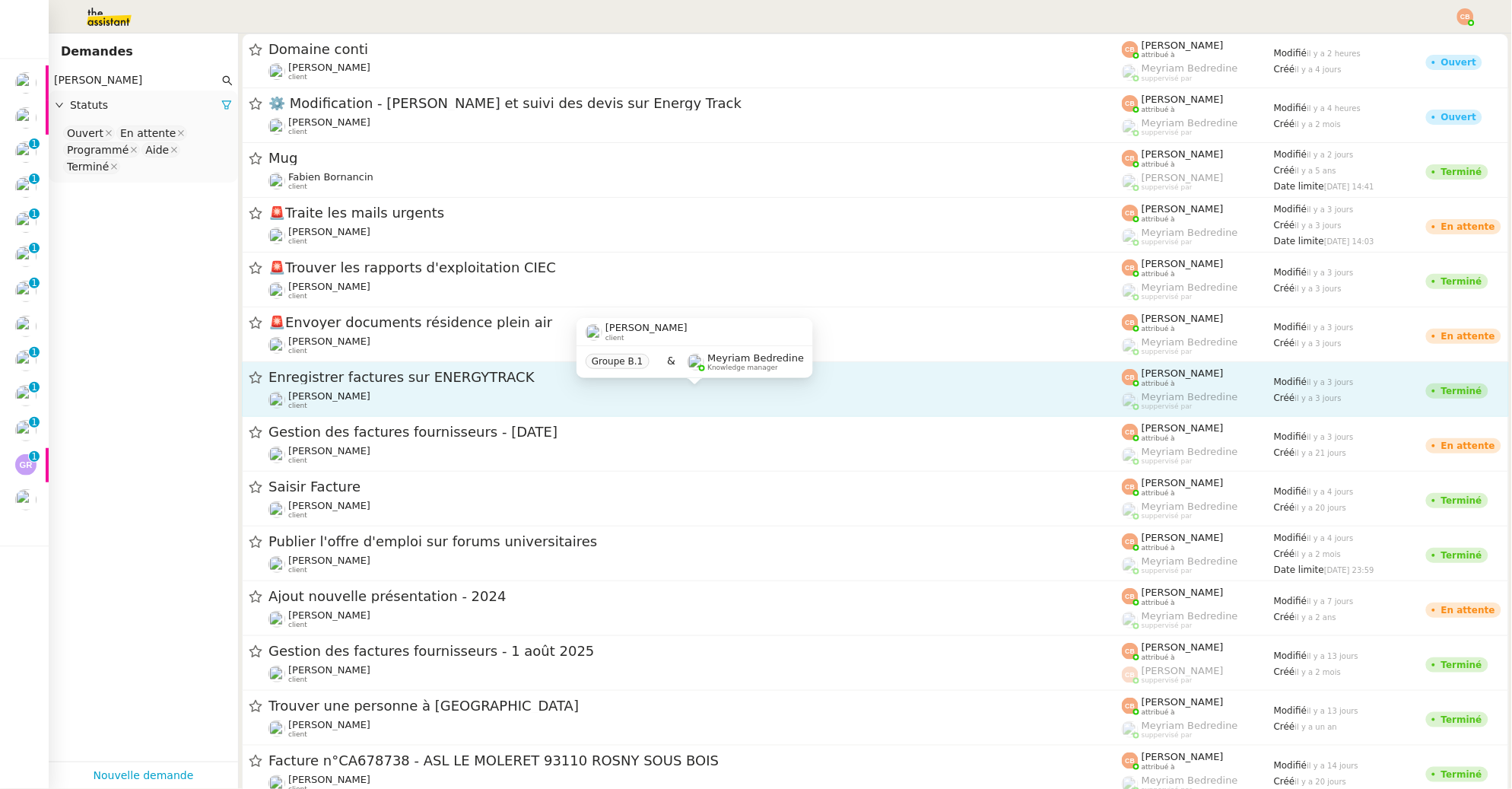
click at [370, 396] on span "[PERSON_NAME]" at bounding box center [329, 396] width 82 height 12
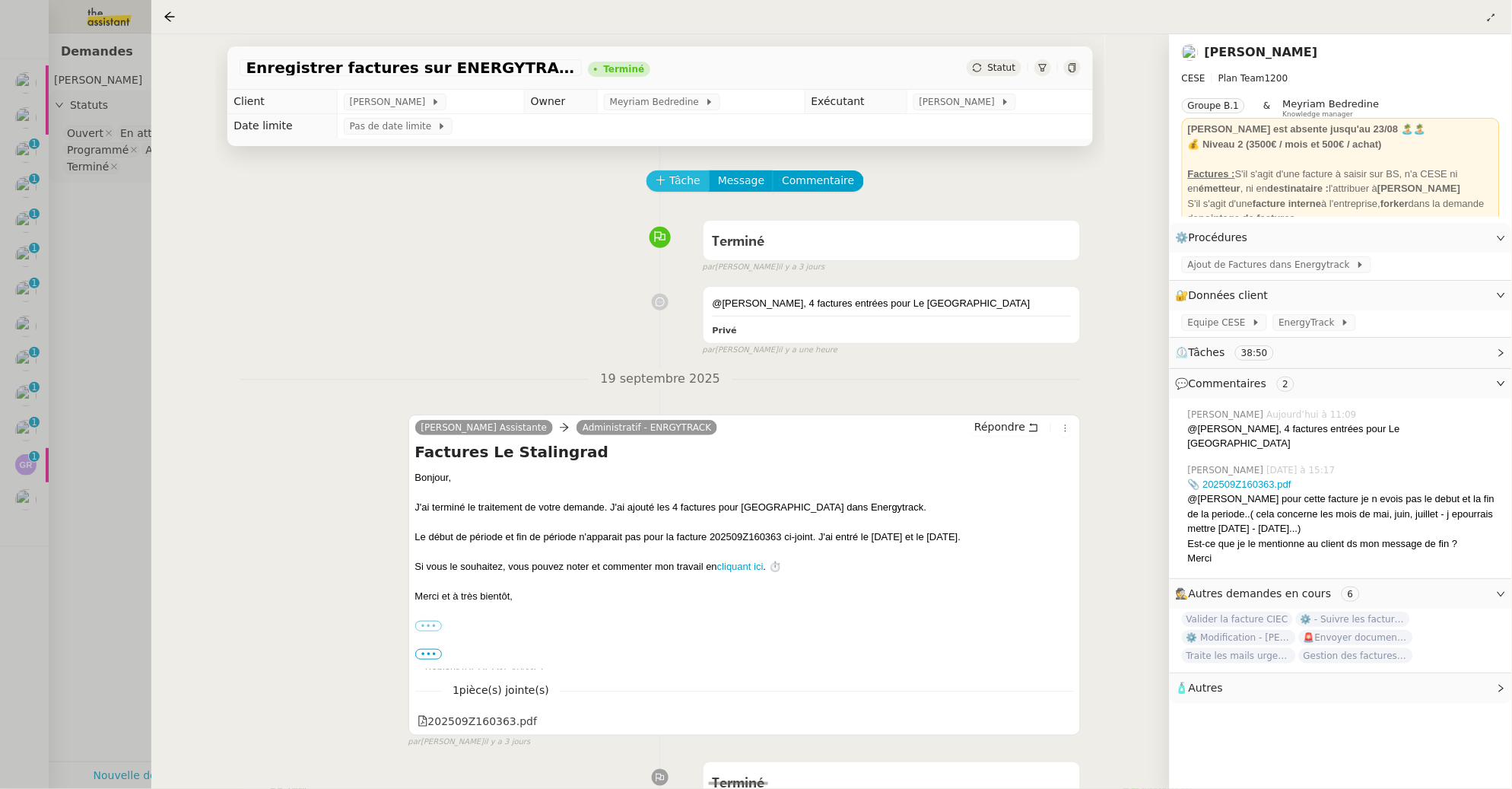
click at [675, 179] on span "Tâche" at bounding box center [685, 181] width 31 height 17
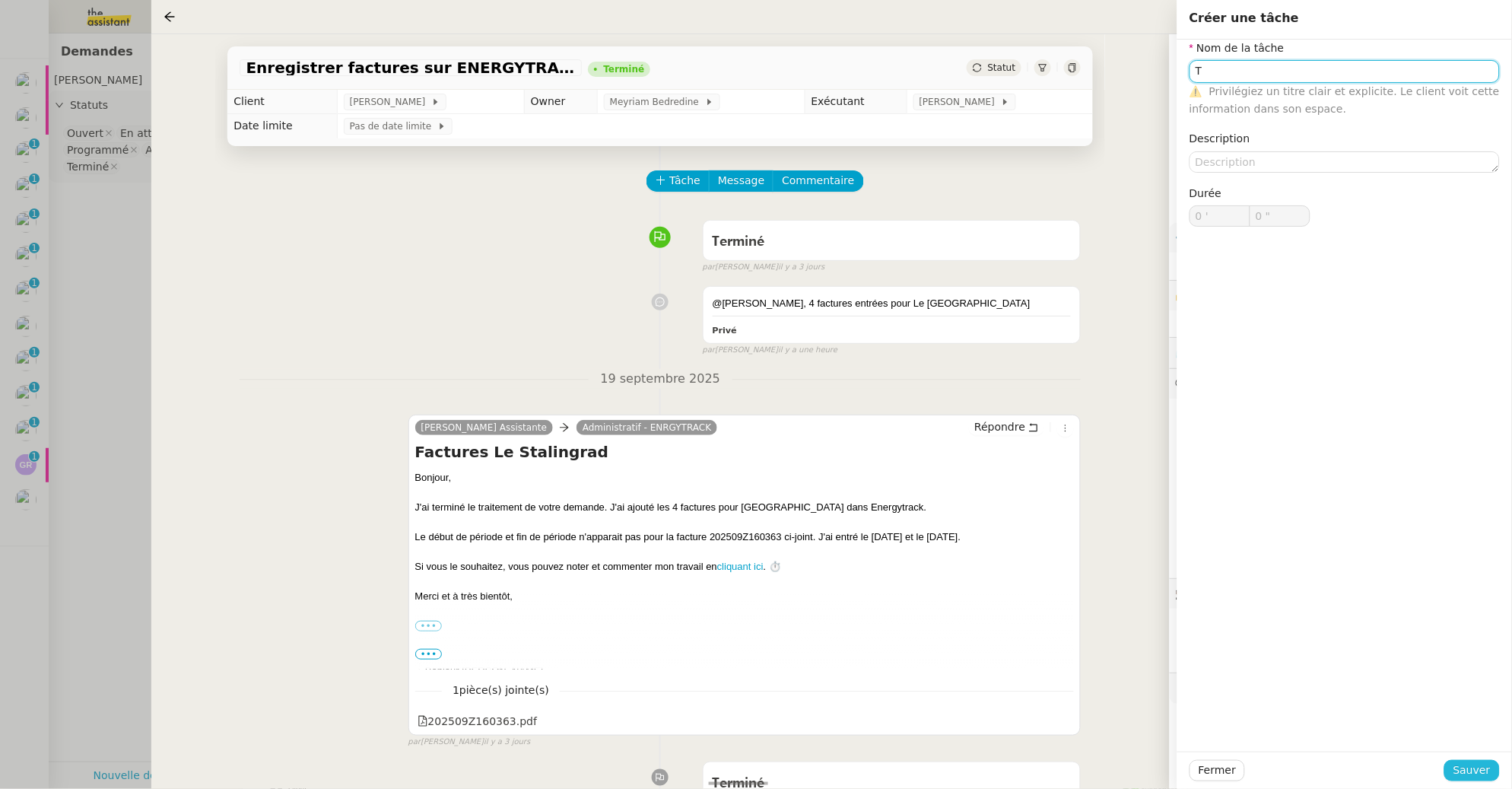
type input "T"
click at [1476, 773] on span "Sauver" at bounding box center [1472, 770] width 37 height 17
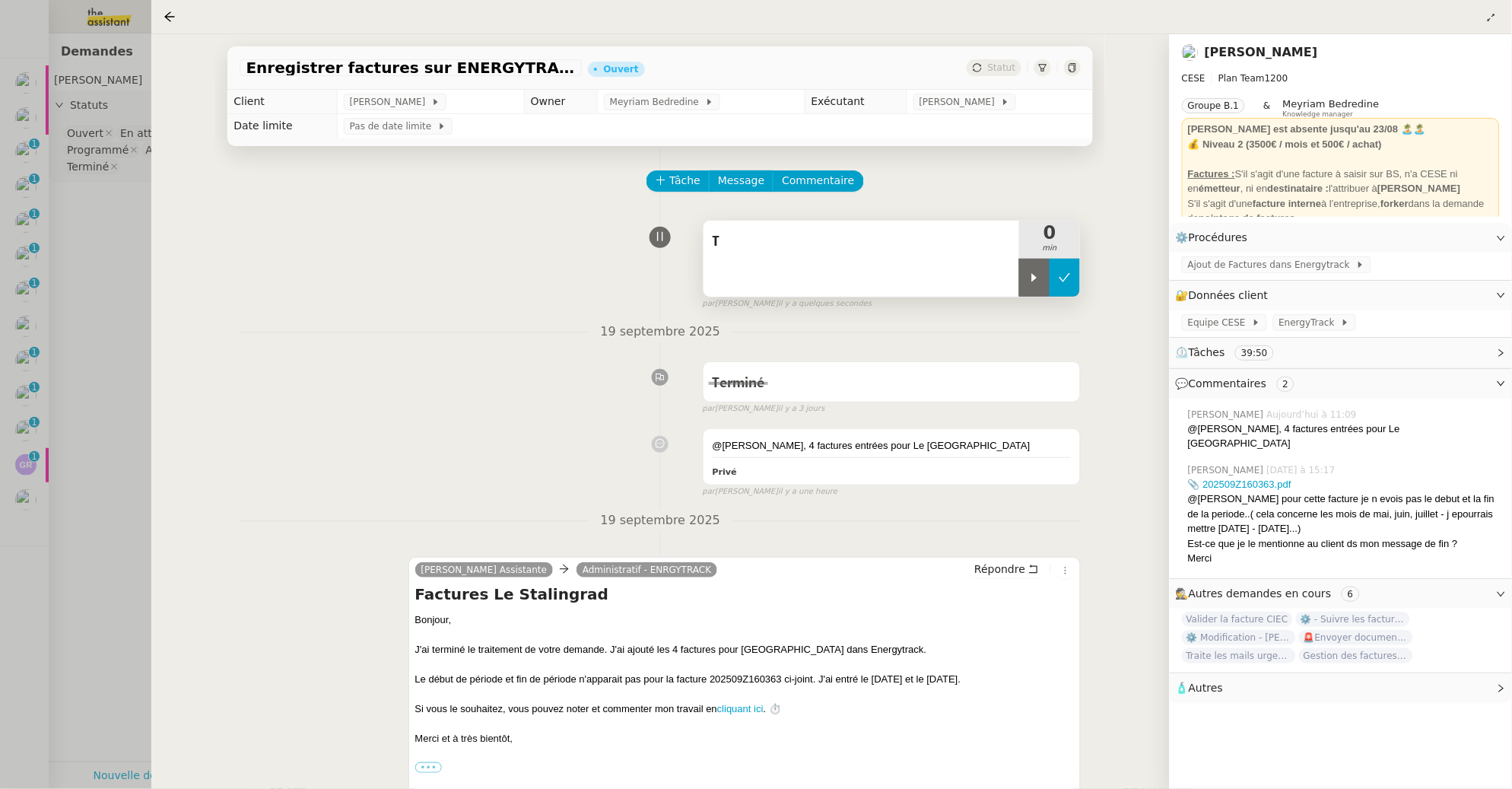
click at [1067, 286] on button at bounding box center [1064, 277] width 30 height 38
click at [171, 13] on icon at bounding box center [170, 17] width 12 height 12
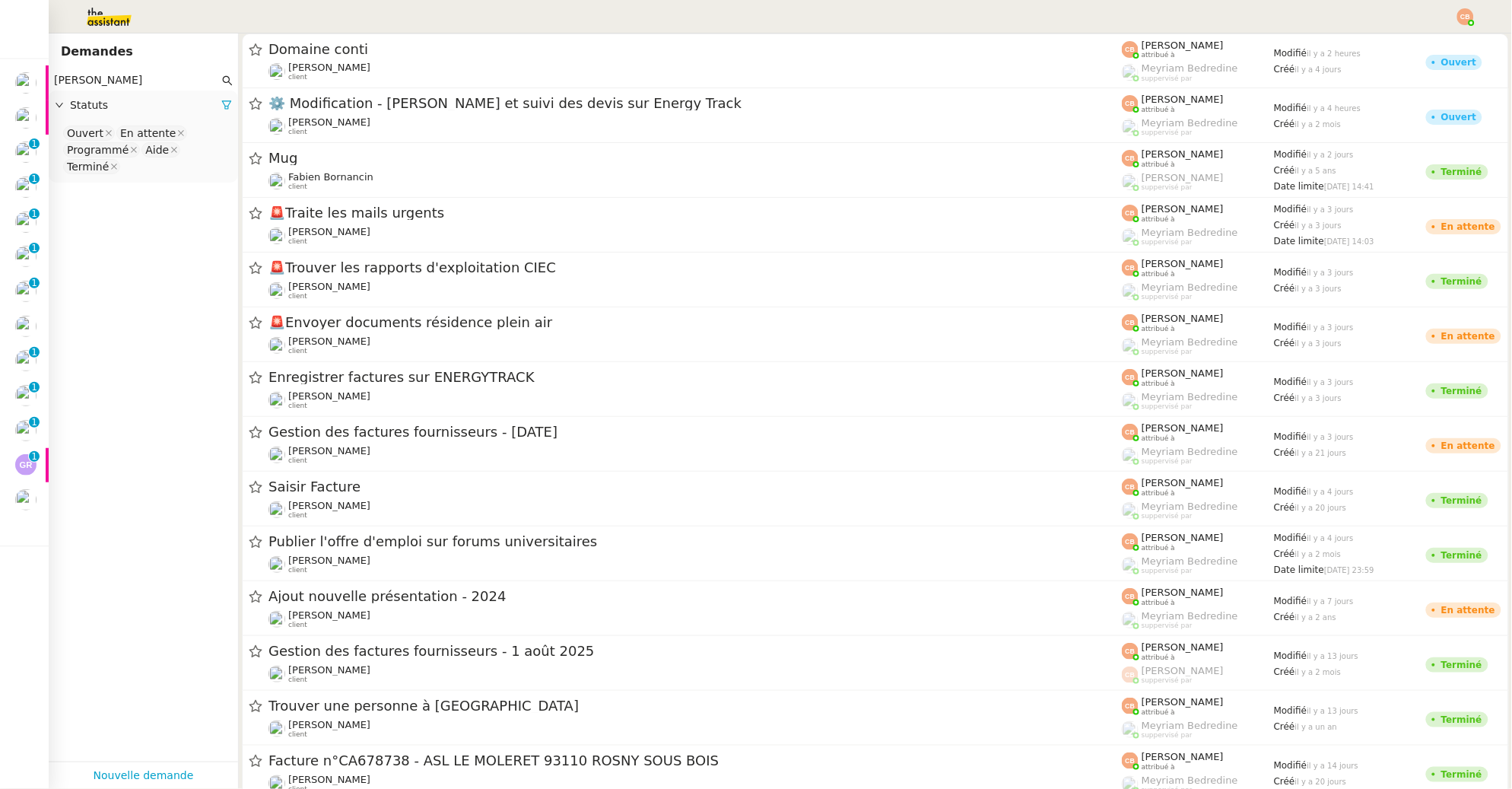
drag, startPoint x: 115, startPoint y: 82, endPoint x: 53, endPoint y: 80, distance: 62.0
click at [54, 80] on input "charles" at bounding box center [136, 80] width 165 height 17
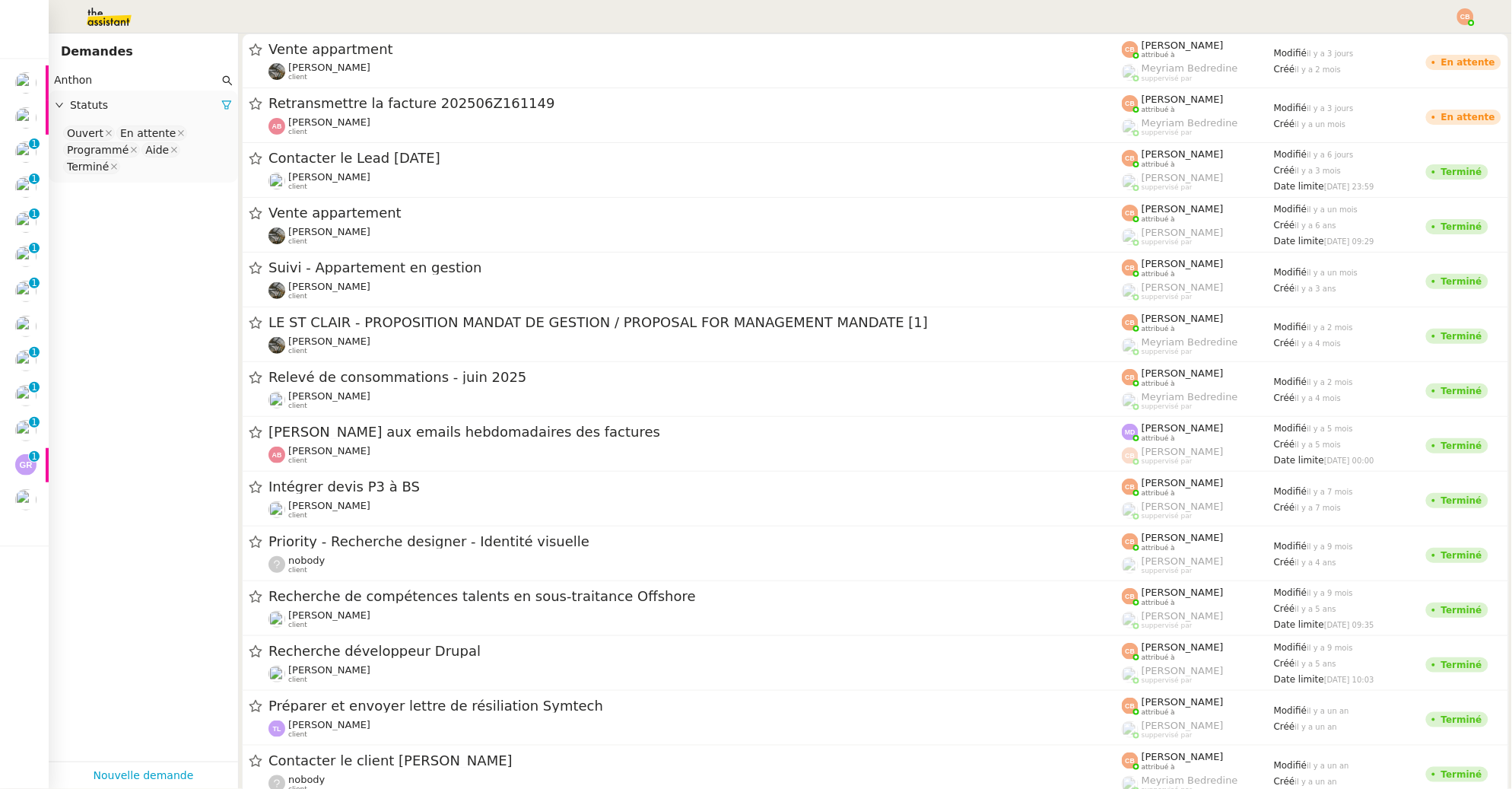
type input "Anthony"
drag, startPoint x: 102, startPoint y: 75, endPoint x: 55, endPoint y: 74, distance: 47.0
click at [55, 74] on input "Anthony" at bounding box center [136, 80] width 165 height 17
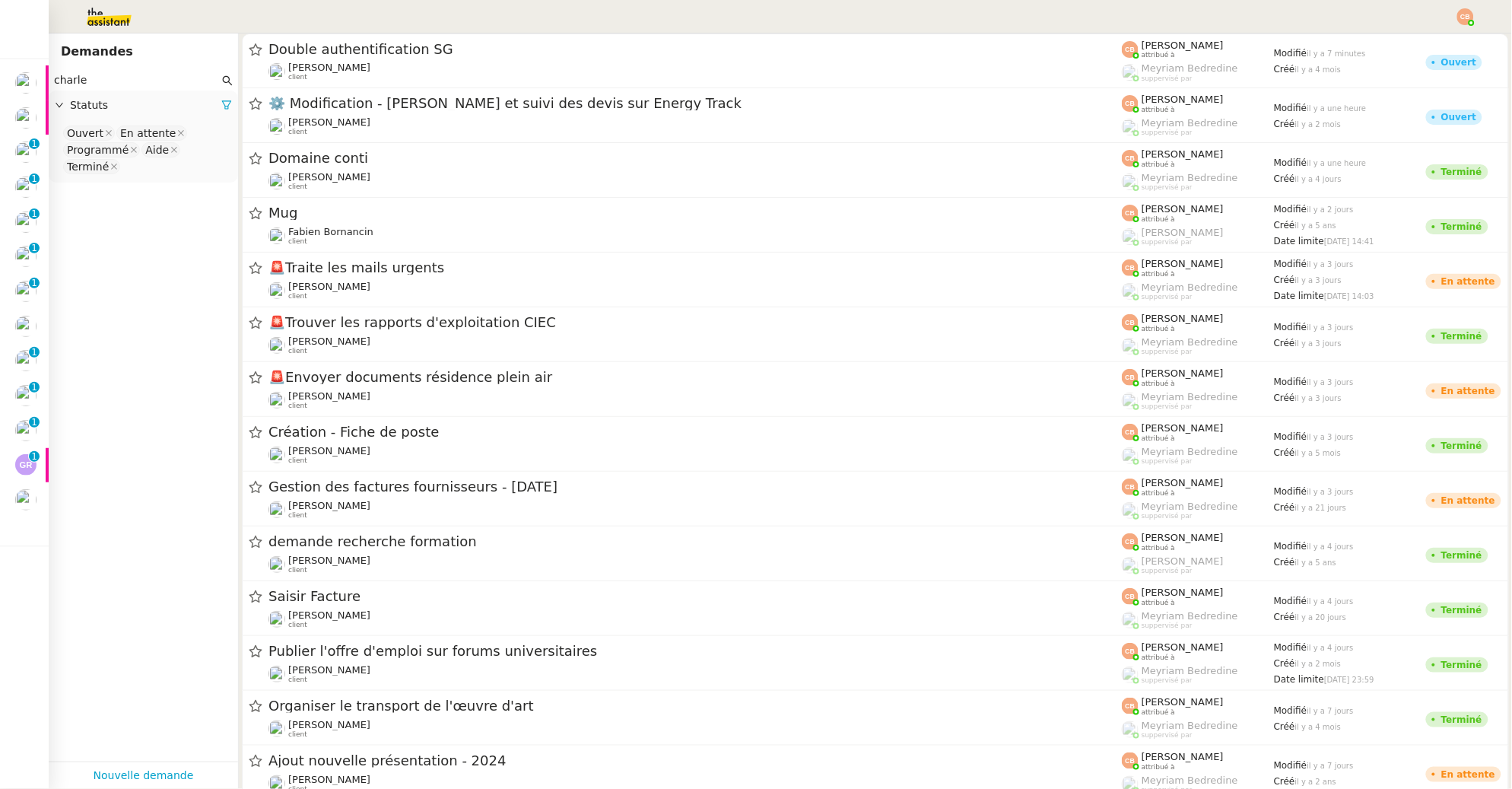
type input "charles"
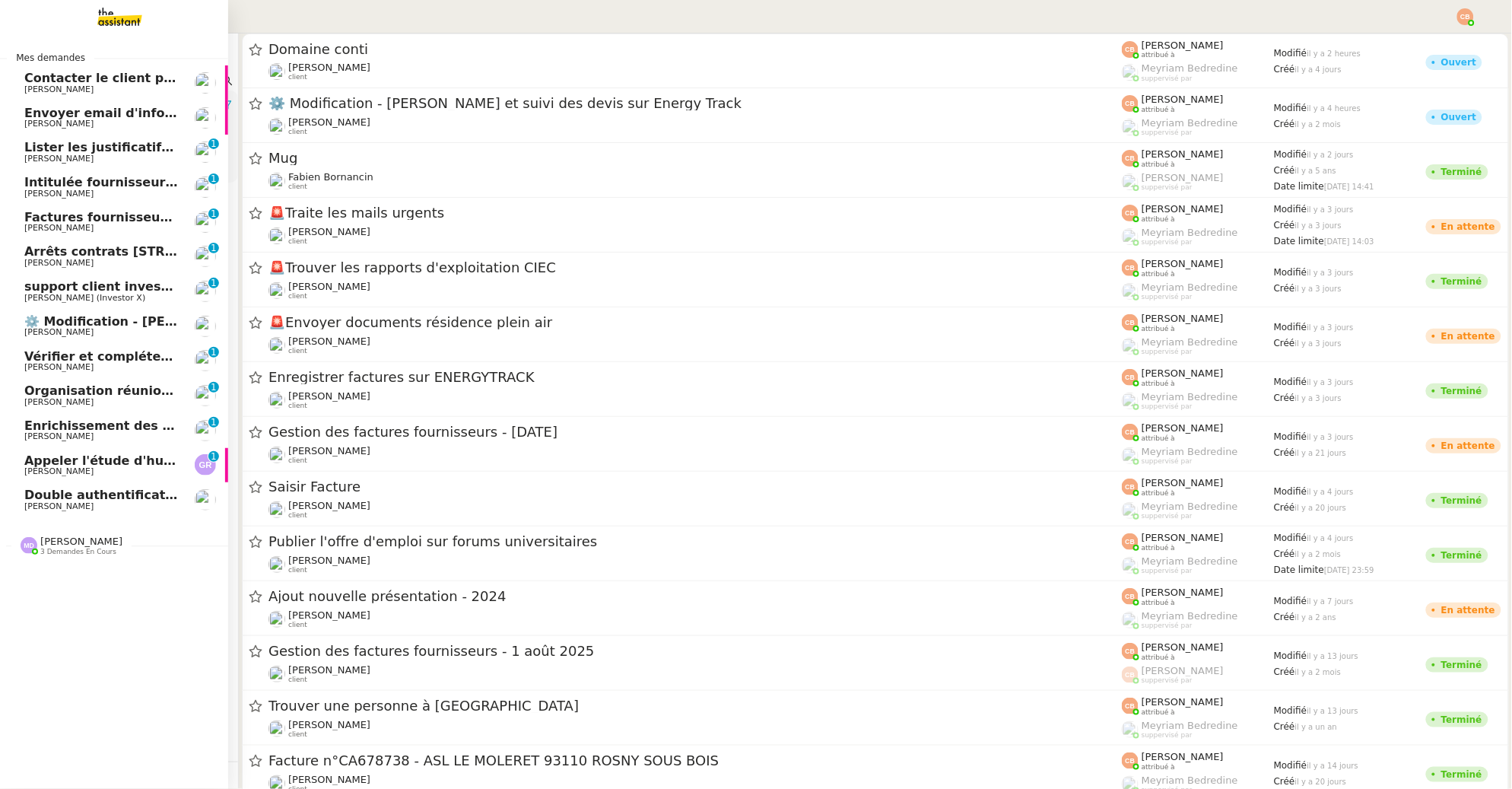
click at [59, 316] on span "⚙️ Modification - [PERSON_NAME] et suivi des devis sur Energy Track" at bounding box center [261, 321] width 474 height 15
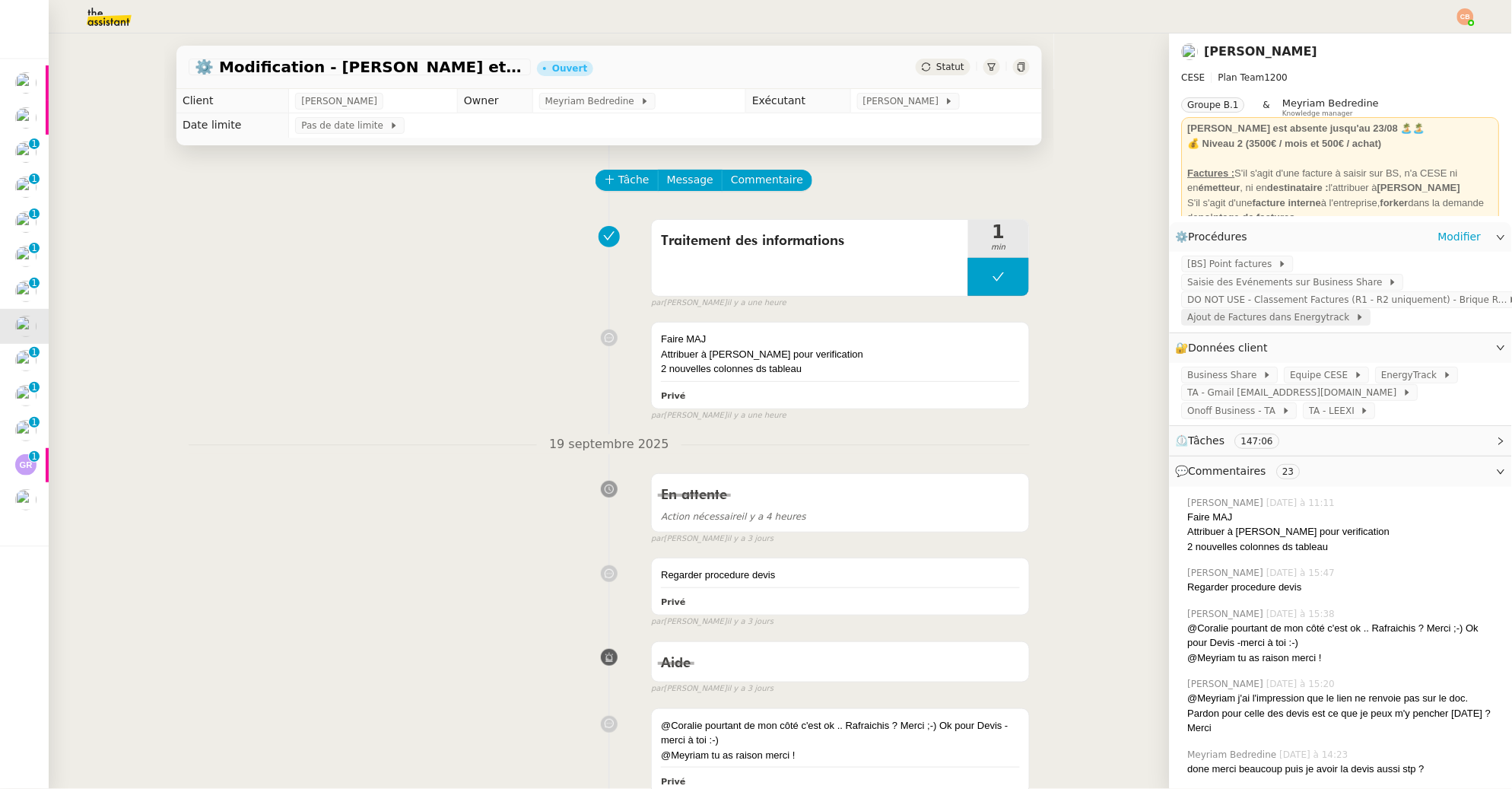
click at [1211, 317] on span "Ajout de Factures dans Energytrack" at bounding box center [1272, 317] width 168 height 16
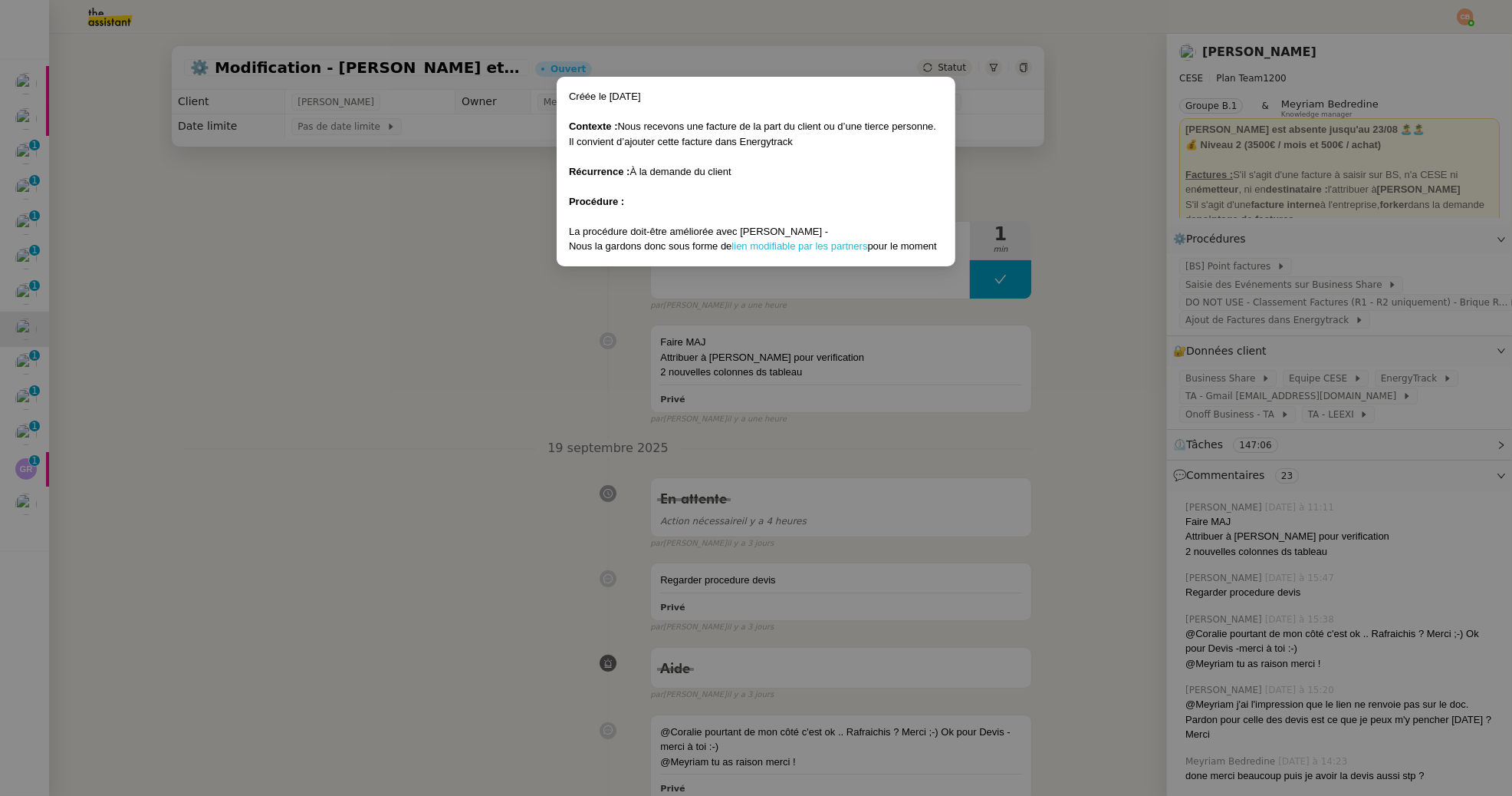
click at [794, 245] on link "lien modifiable par les partners" at bounding box center [799, 246] width 136 height 12
click at [303, 254] on nz-modal-container "Créée le 19/09/2025 Contexte : Nous recevons une facture de la part du client o…" at bounding box center [756, 398] width 1512 height 796
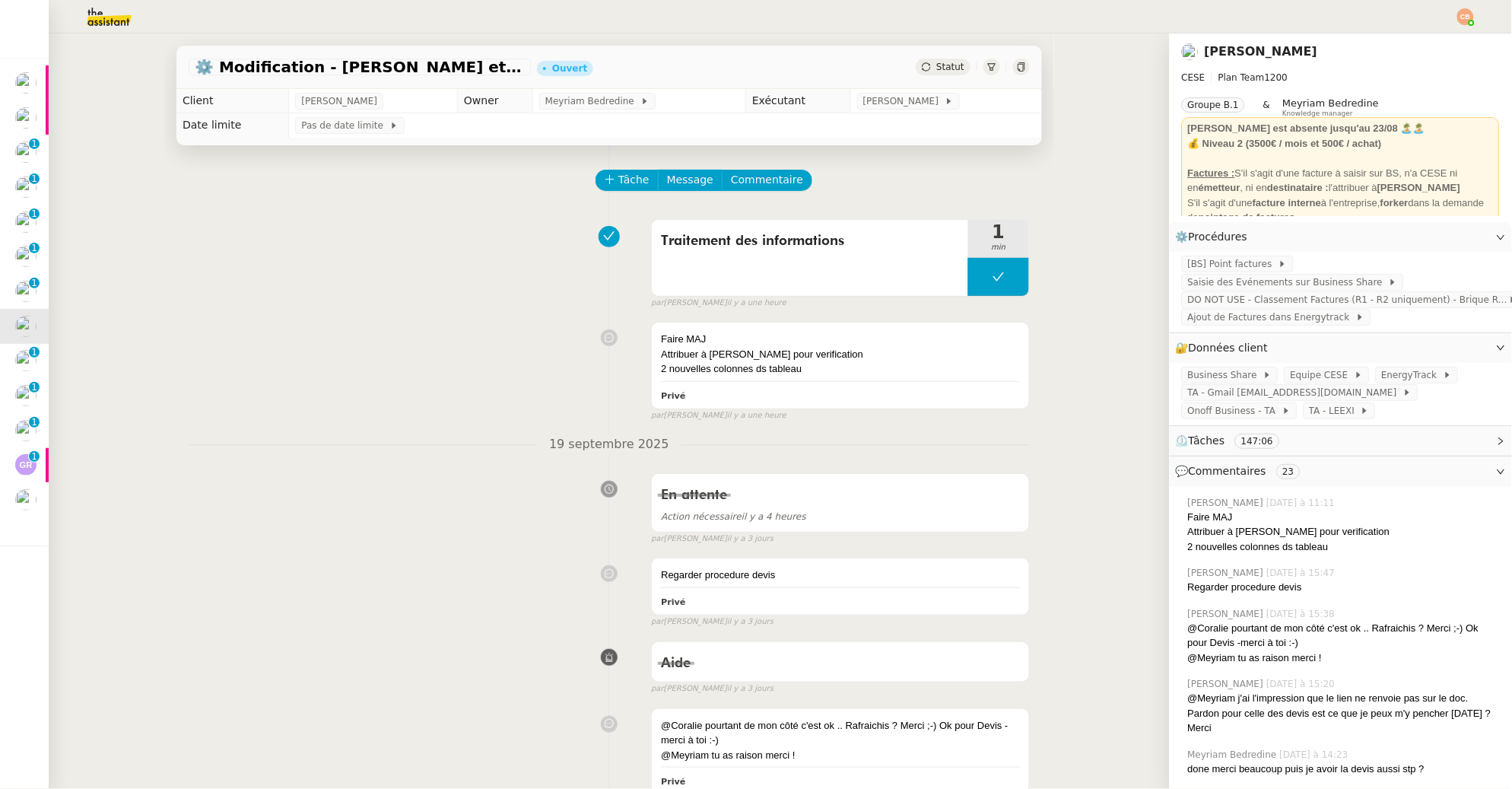
click at [118, 16] on img at bounding box center [97, 16] width 118 height 33
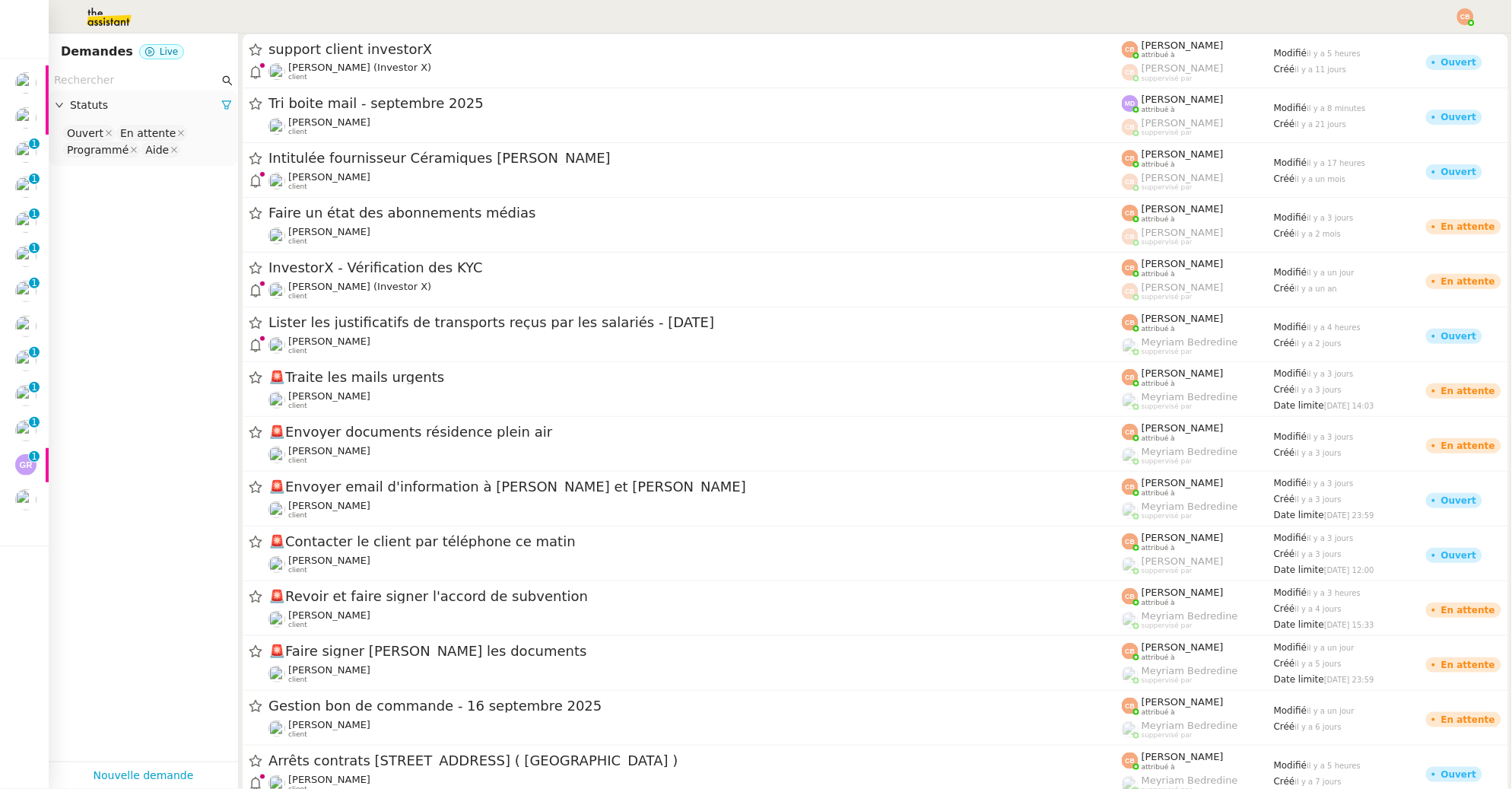
click at [103, 78] on input "text" at bounding box center [136, 80] width 165 height 17
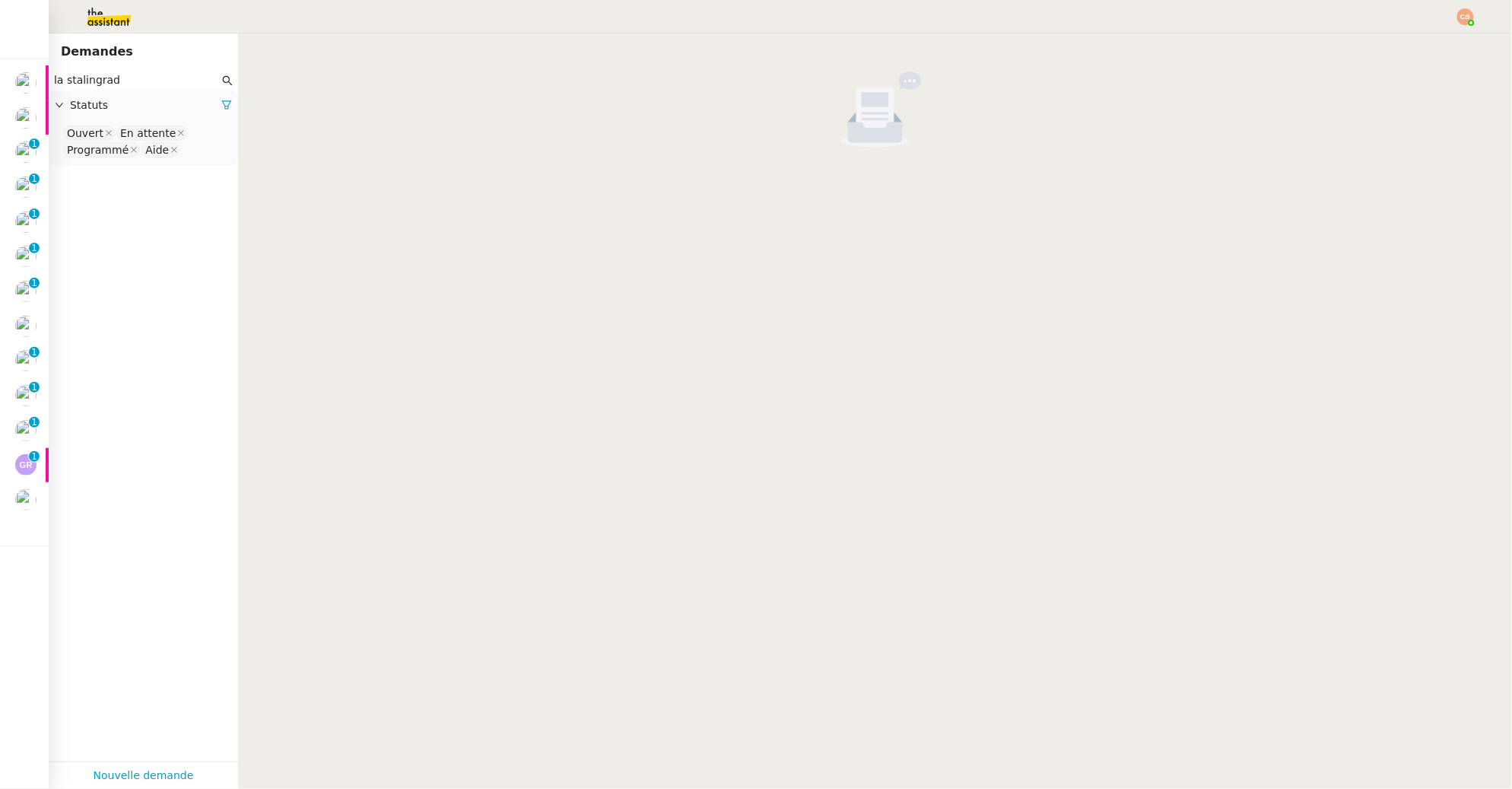
type input "la stalingrad"
click at [188, 145] on nz-select-top-control "Ouvert En attente Programmé Aide" at bounding box center [143, 142] width 165 height 36
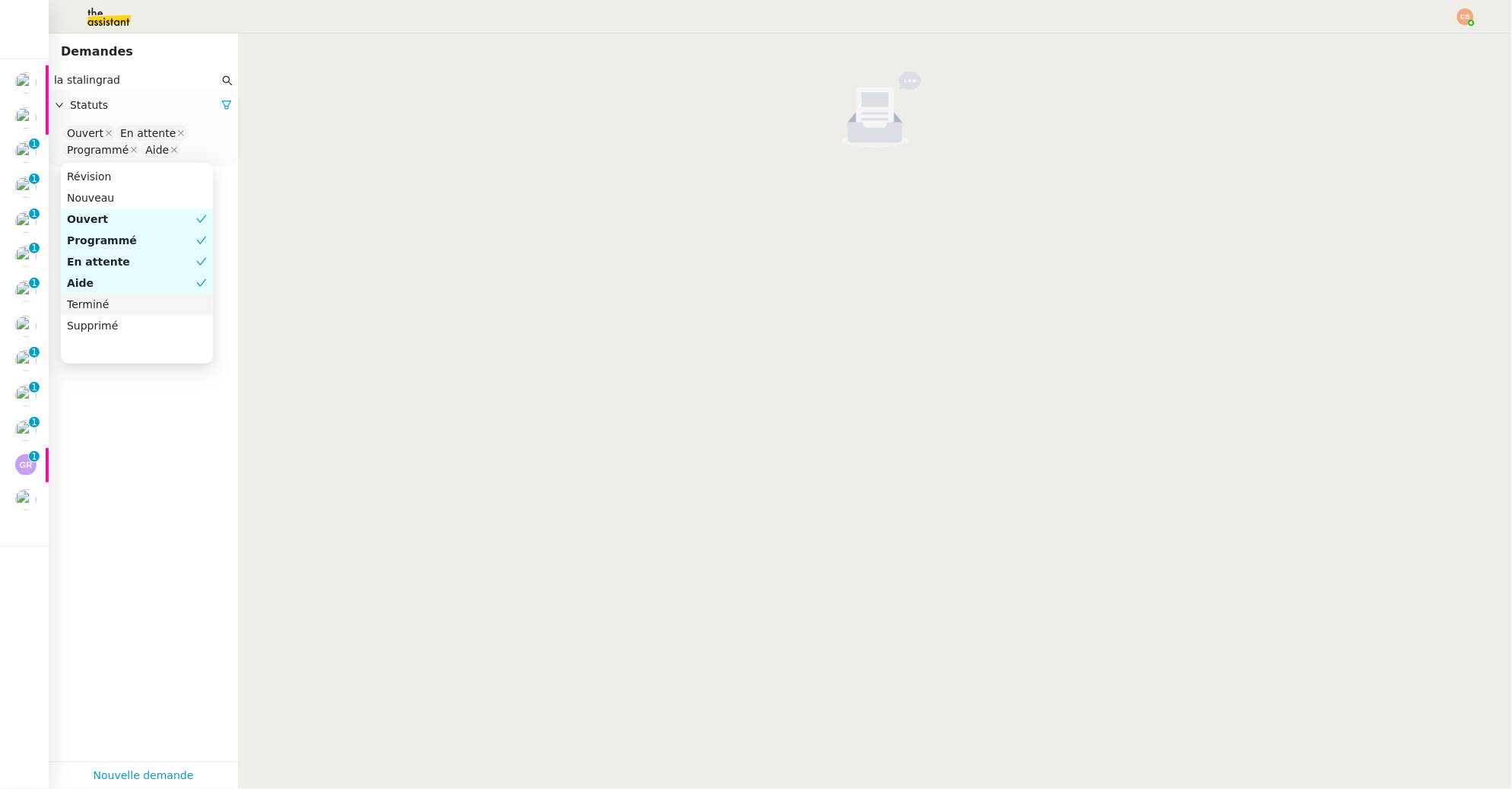
click at [123, 302] on div "Terminé" at bounding box center [137, 305] width 140 height 14
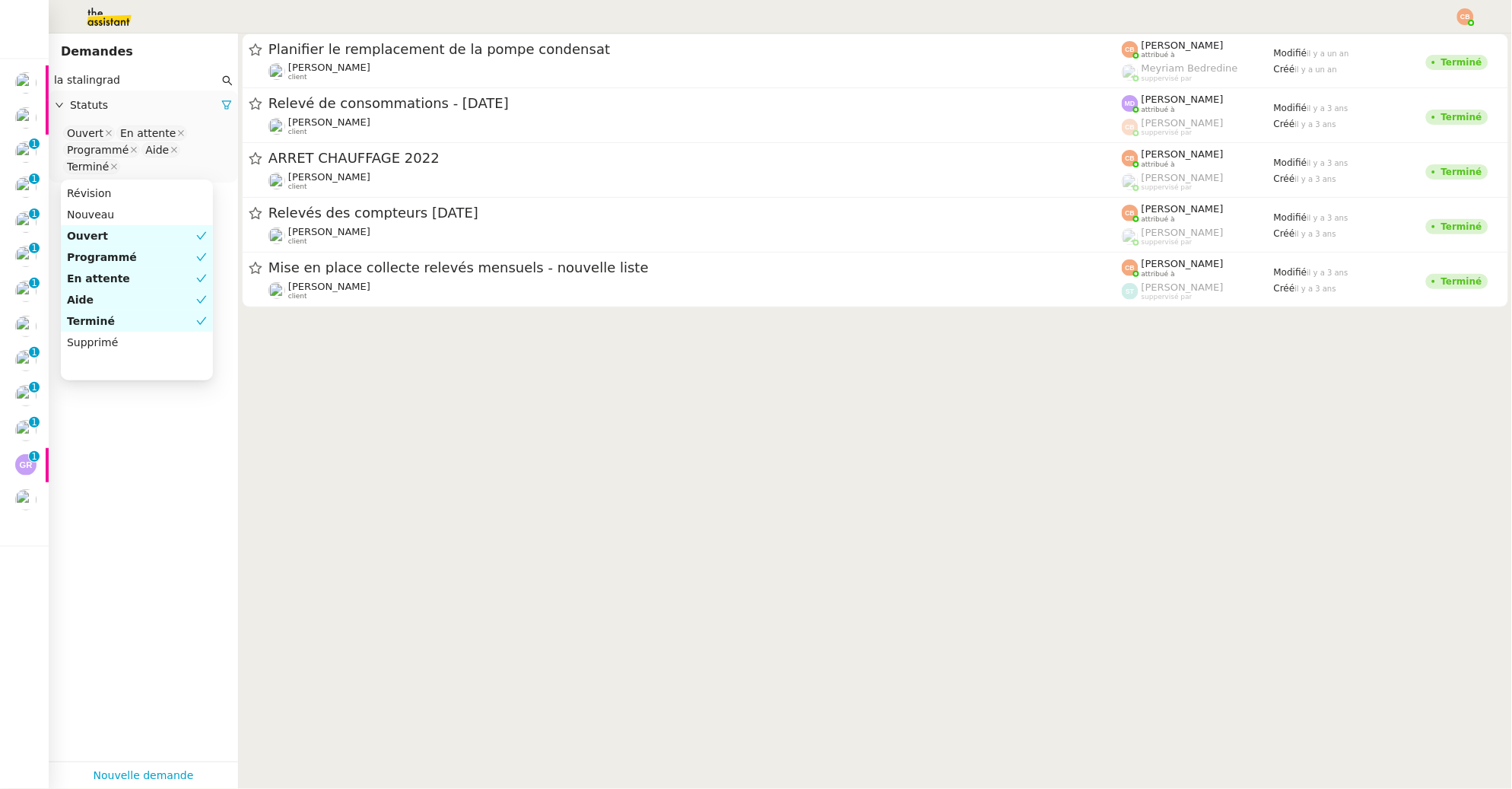
click at [170, 83] on input "la stalingrad" at bounding box center [136, 80] width 165 height 17
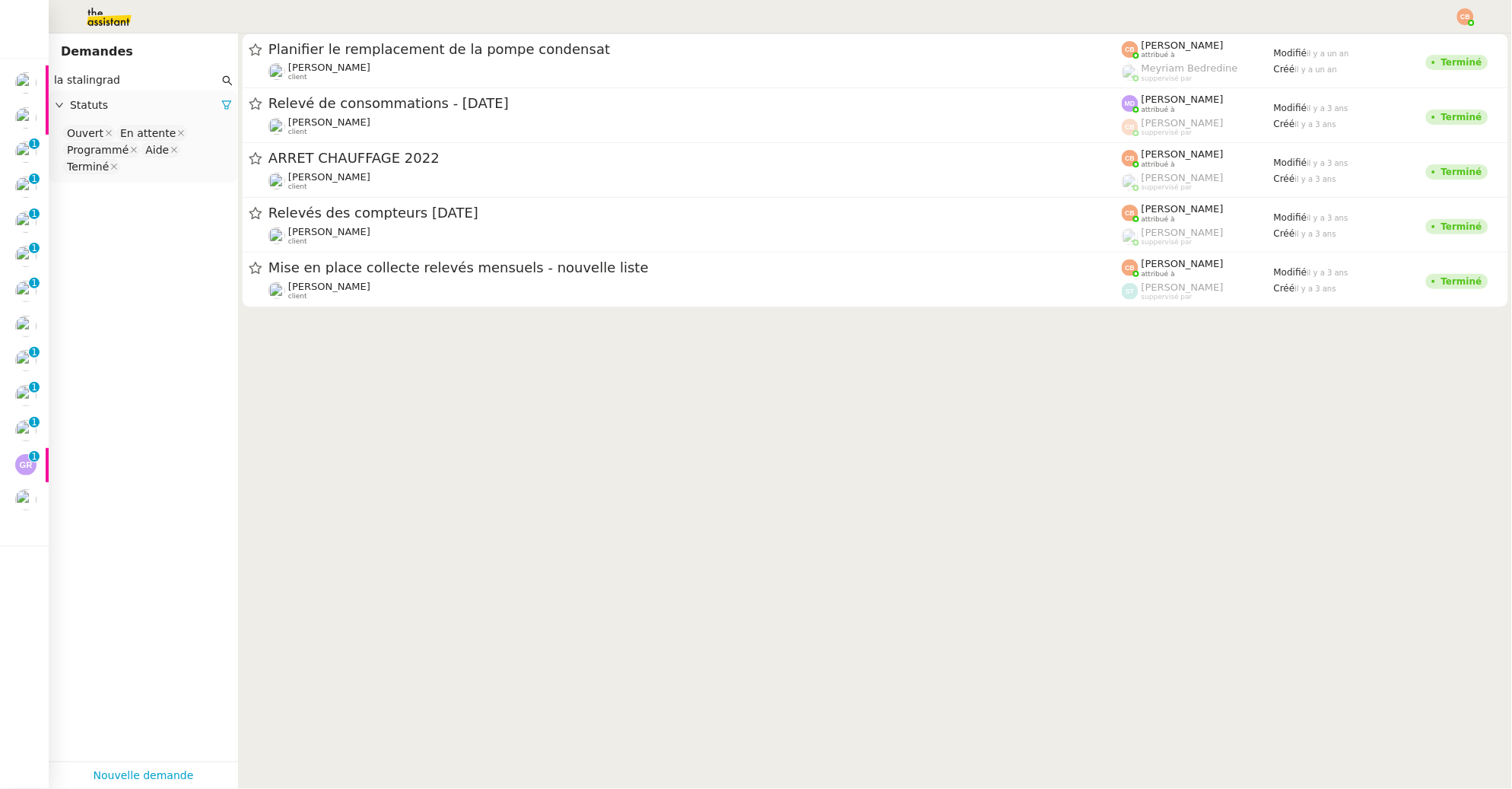
drag, startPoint x: 153, startPoint y: 80, endPoint x: 51, endPoint y: 75, distance: 102.1
click at [51, 75] on nz-input-group "la stalingrad" at bounding box center [143, 80] width 189 height 20
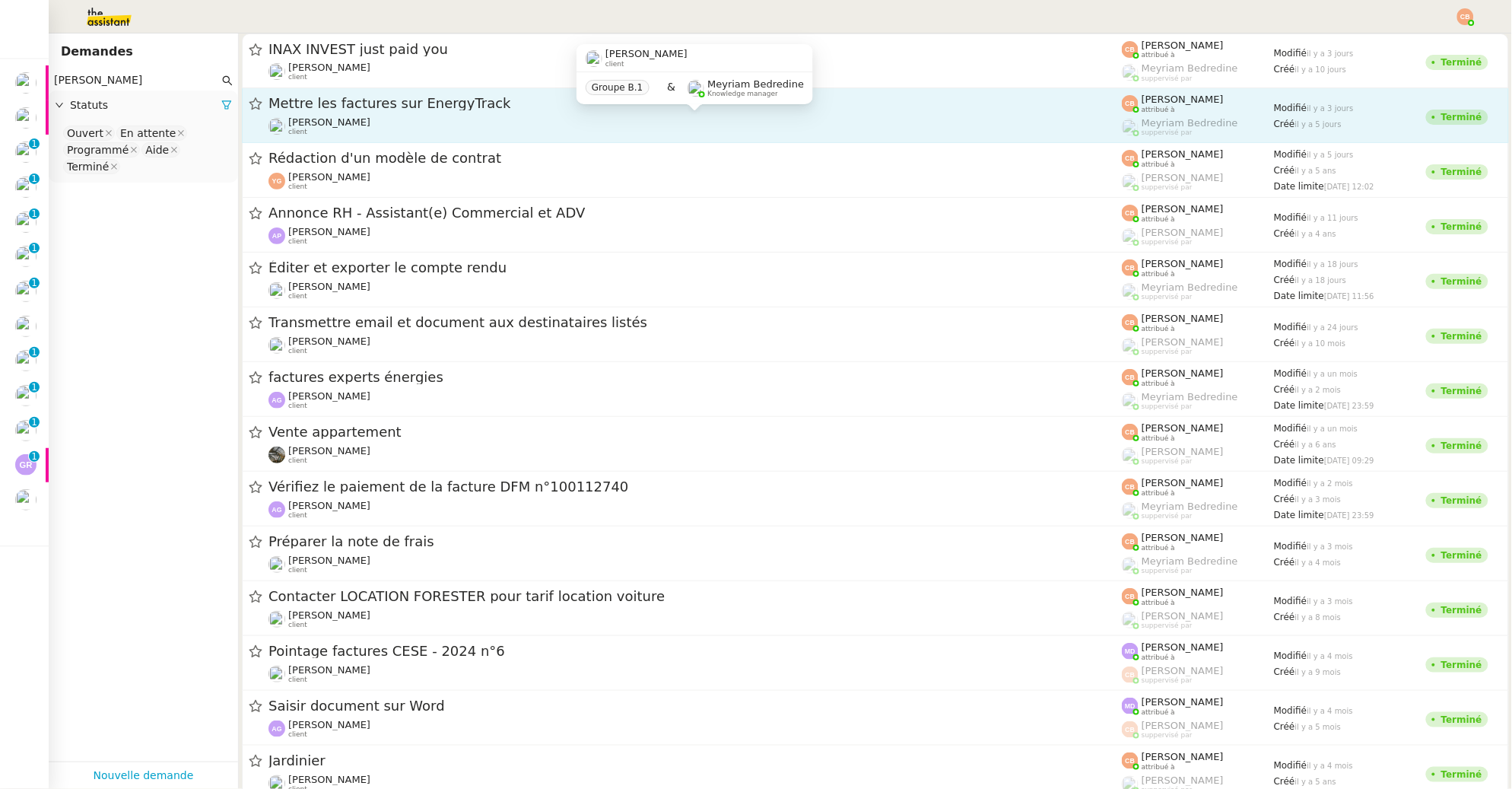
type input "Aurelia"
click at [379, 118] on div "Aurélia CESE client" at bounding box center [695, 125] width 853 height 19
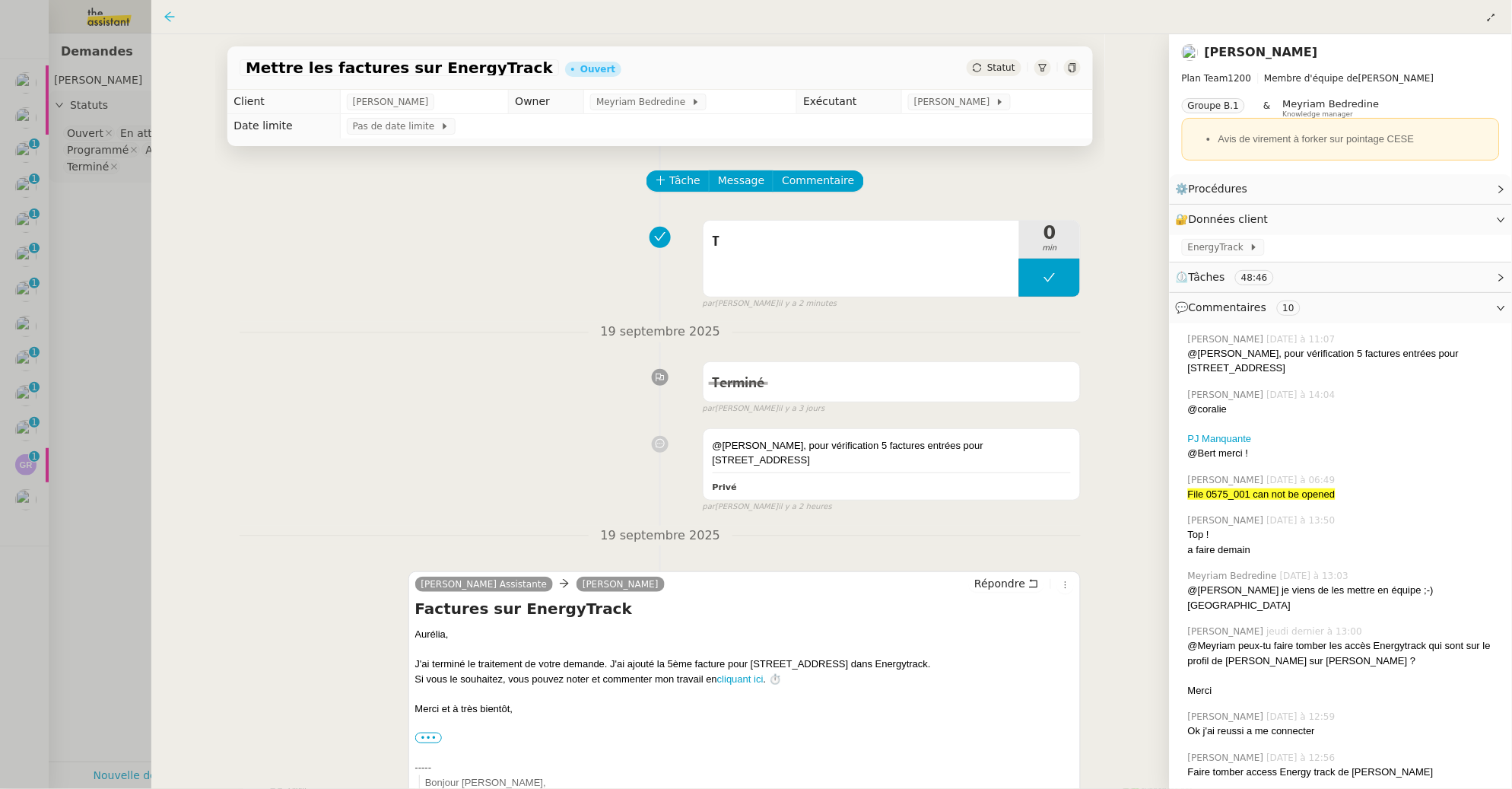
click at [172, 16] on icon at bounding box center [170, 17] width 12 height 12
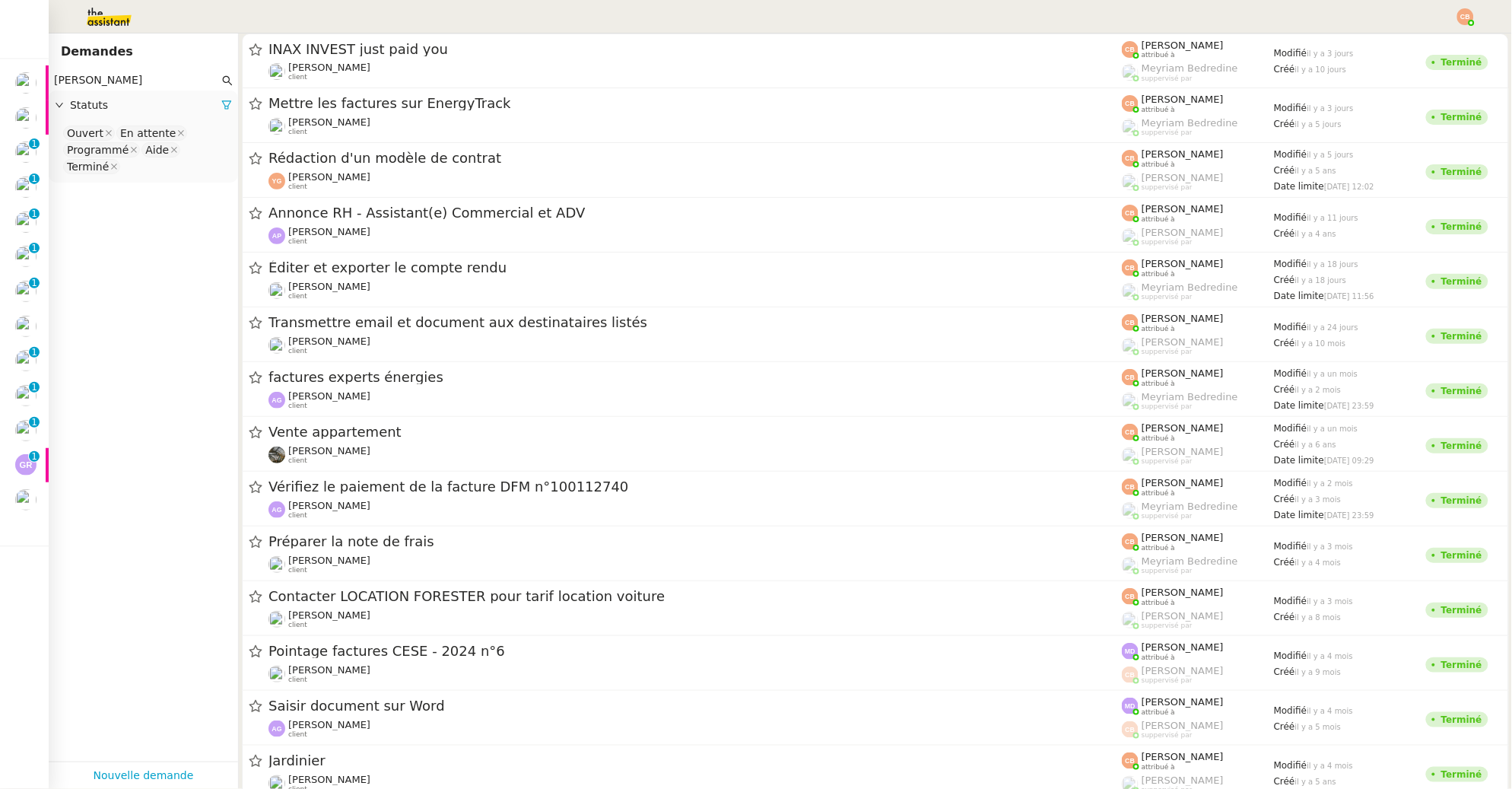
drag, startPoint x: 98, startPoint y: 81, endPoint x: 55, endPoint y: 80, distance: 43.0
click at [55, 80] on input "Aurelia" at bounding box center [136, 80] width 165 height 17
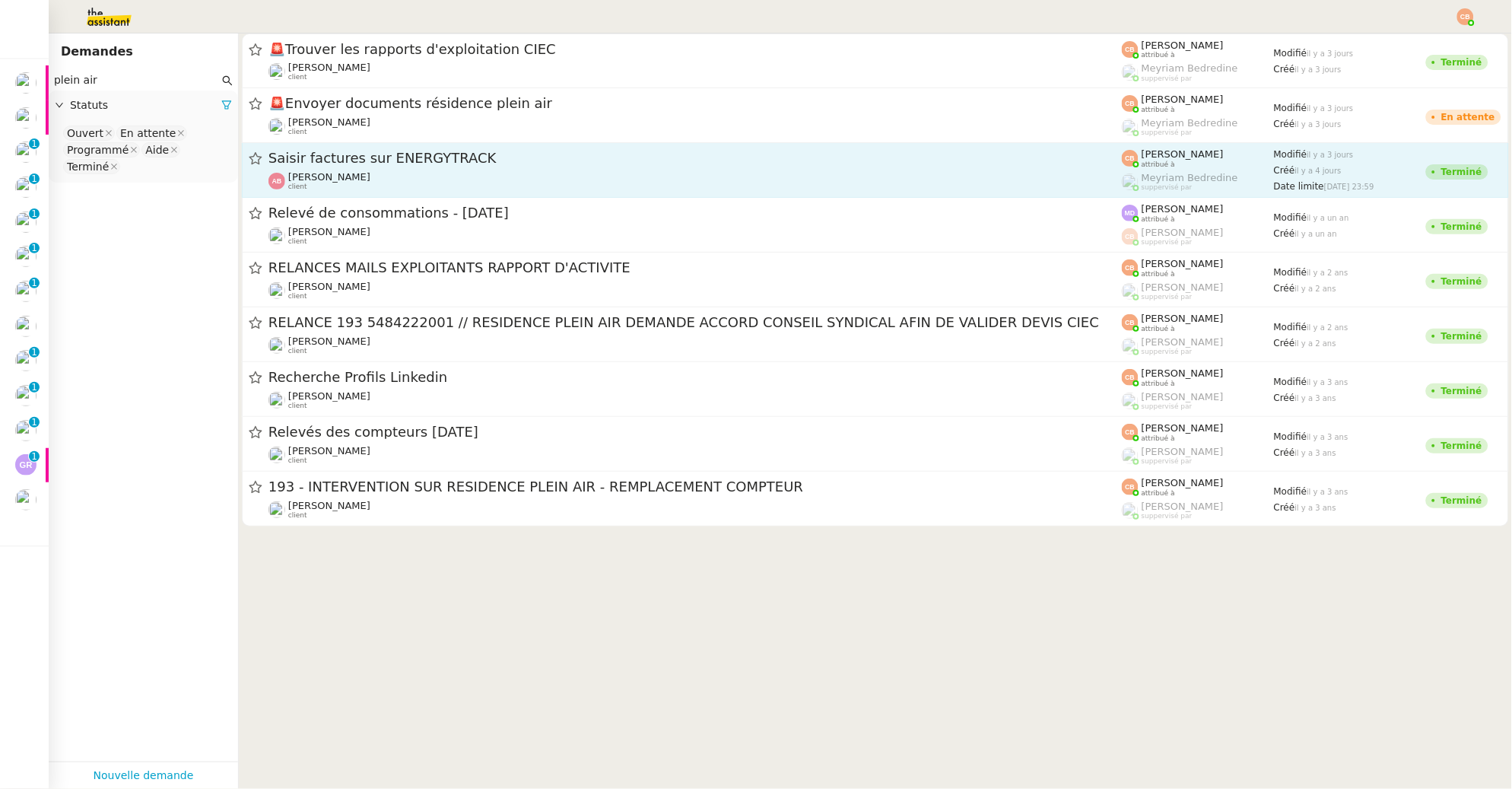
type input "plein air"
click at [370, 166] on div "Saisir factures sur ENERGYTRACK" at bounding box center [695, 158] width 853 height 19
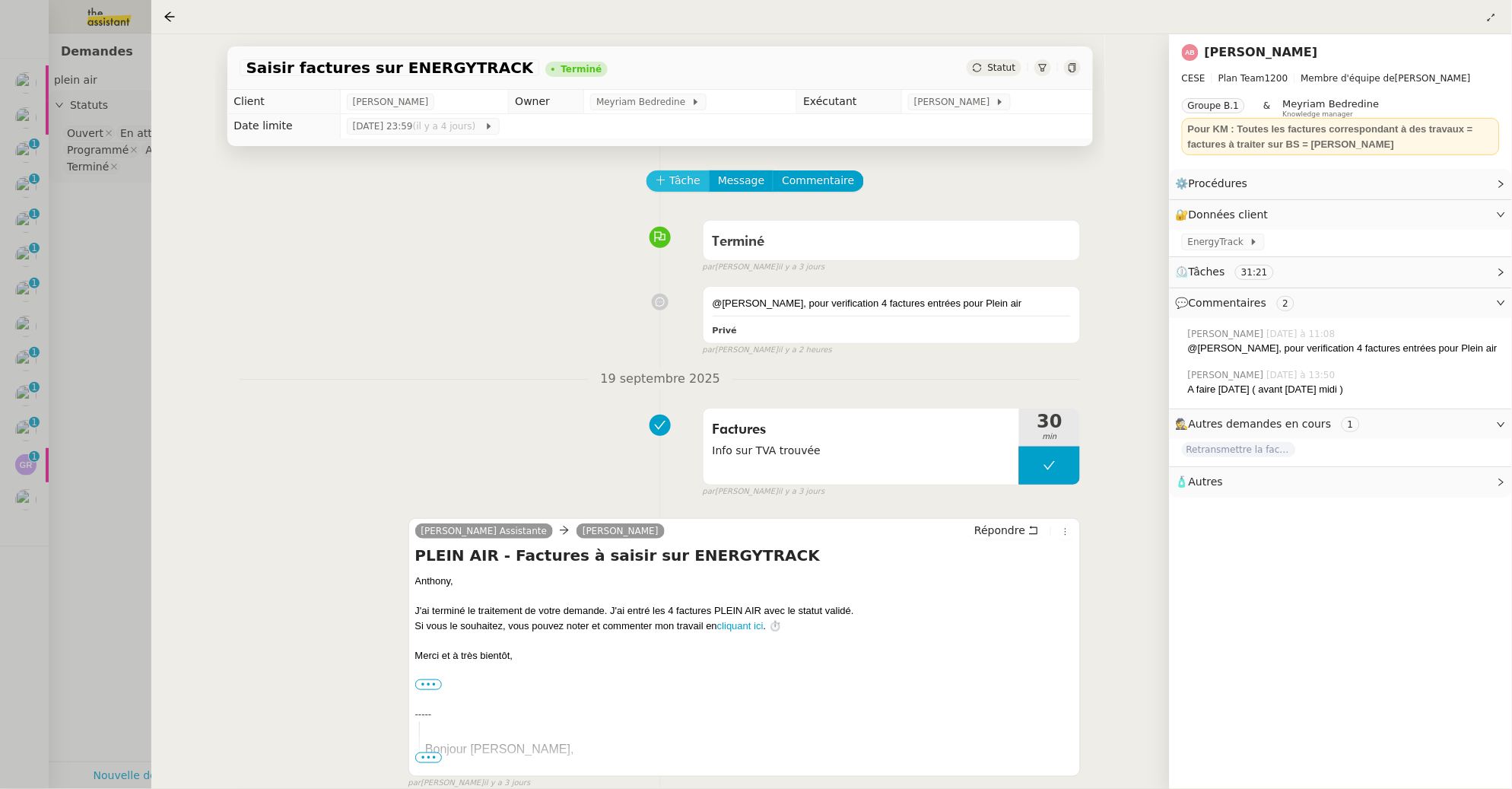
click at [681, 181] on span "Tâche" at bounding box center [685, 181] width 31 height 17
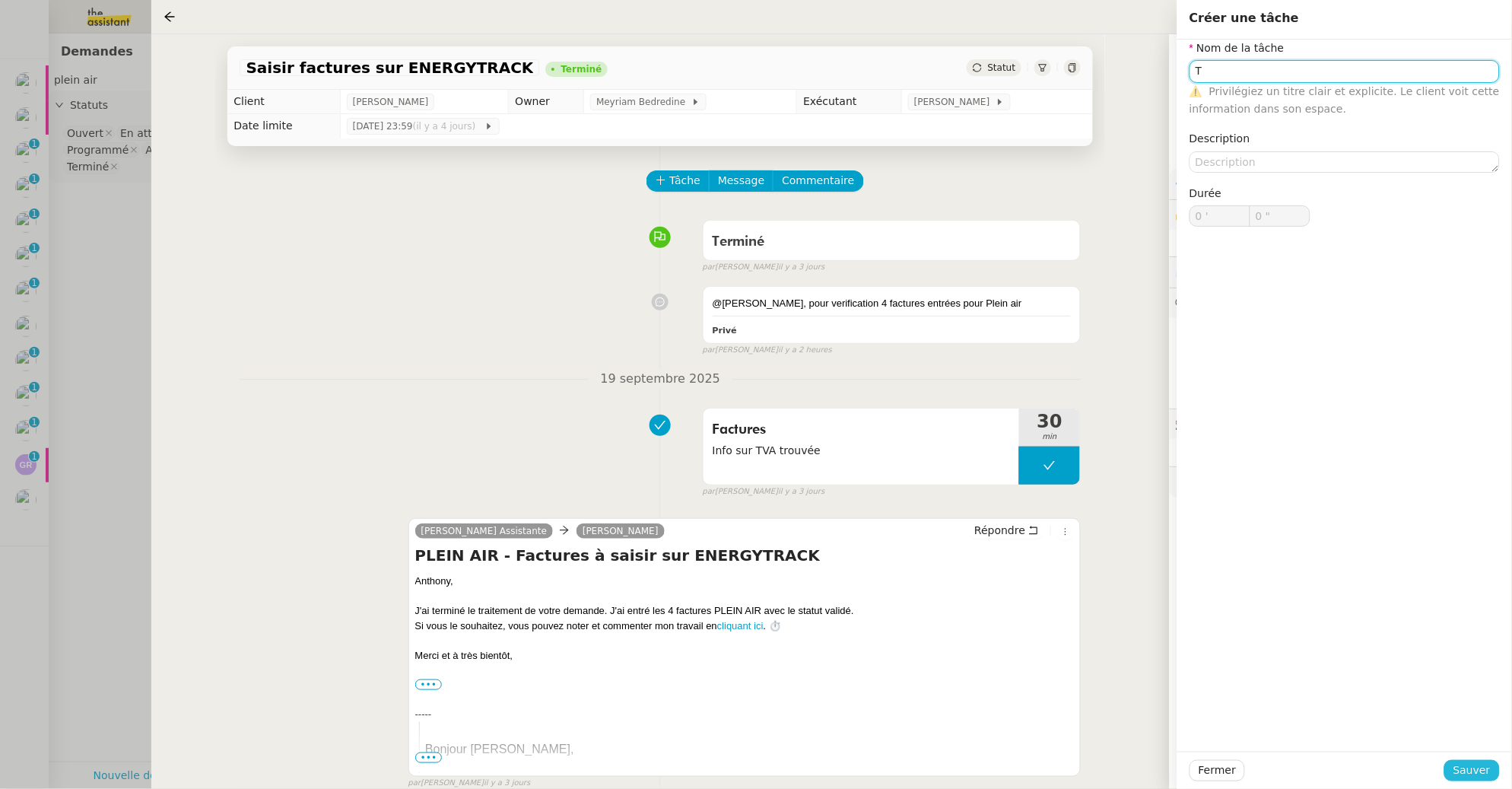
type input "T"
click at [1467, 772] on span "Sauver" at bounding box center [1472, 770] width 37 height 17
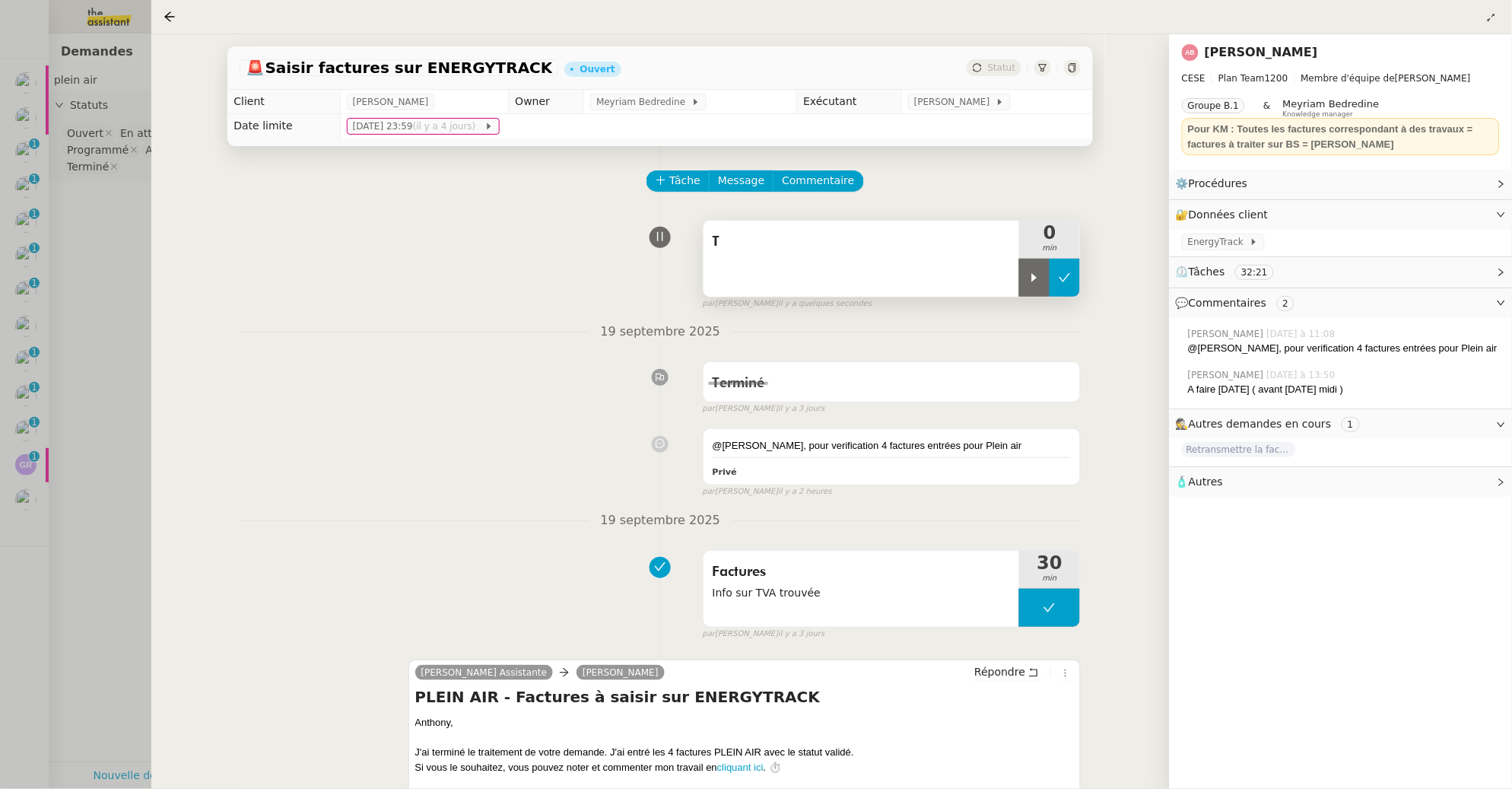
click at [1071, 277] on button at bounding box center [1064, 277] width 30 height 38
click at [164, 16] on icon at bounding box center [170, 17] width 12 height 12
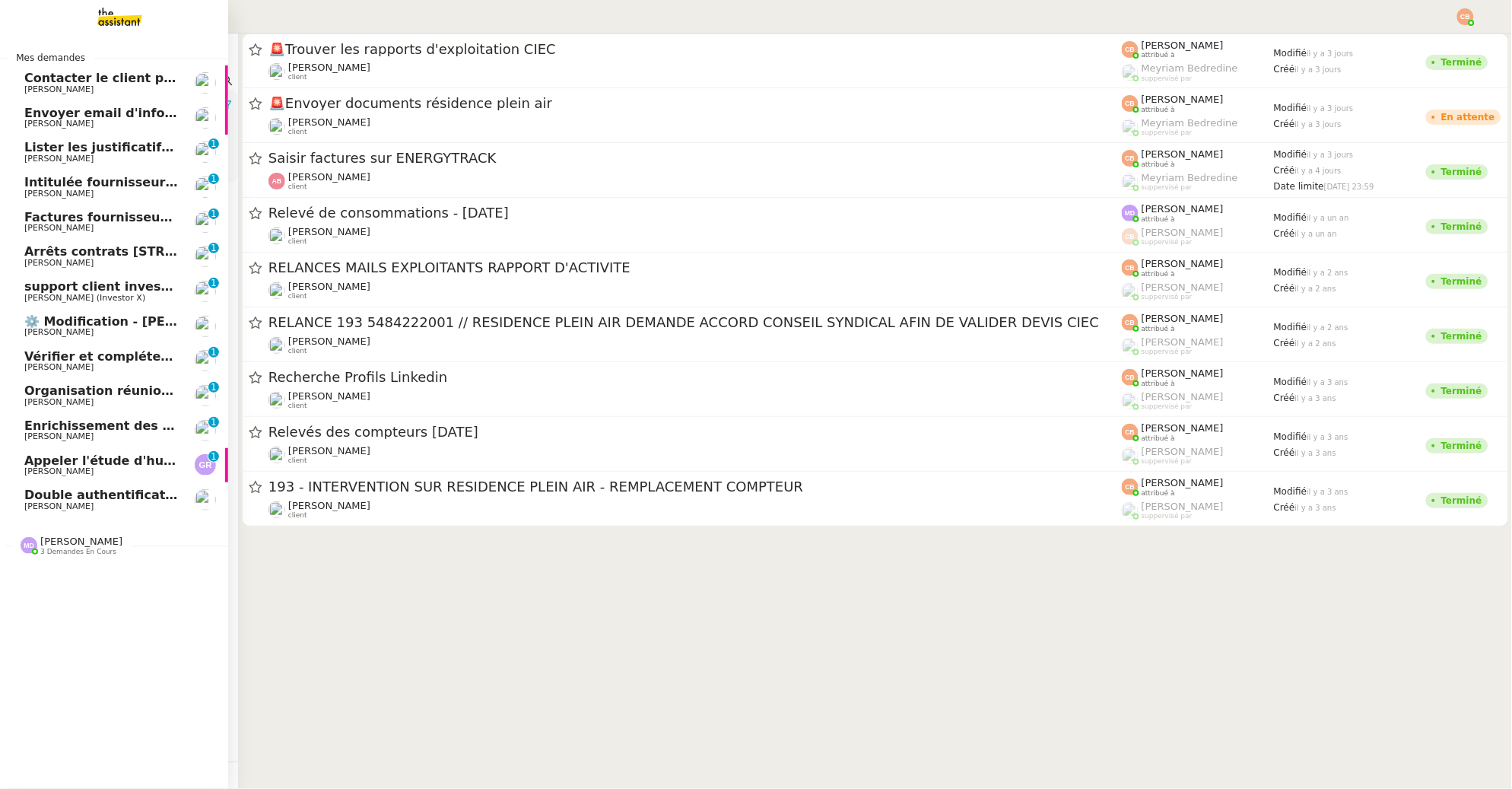
click at [69, 500] on span "Double authentification SG" at bounding box center [117, 495] width 185 height 15
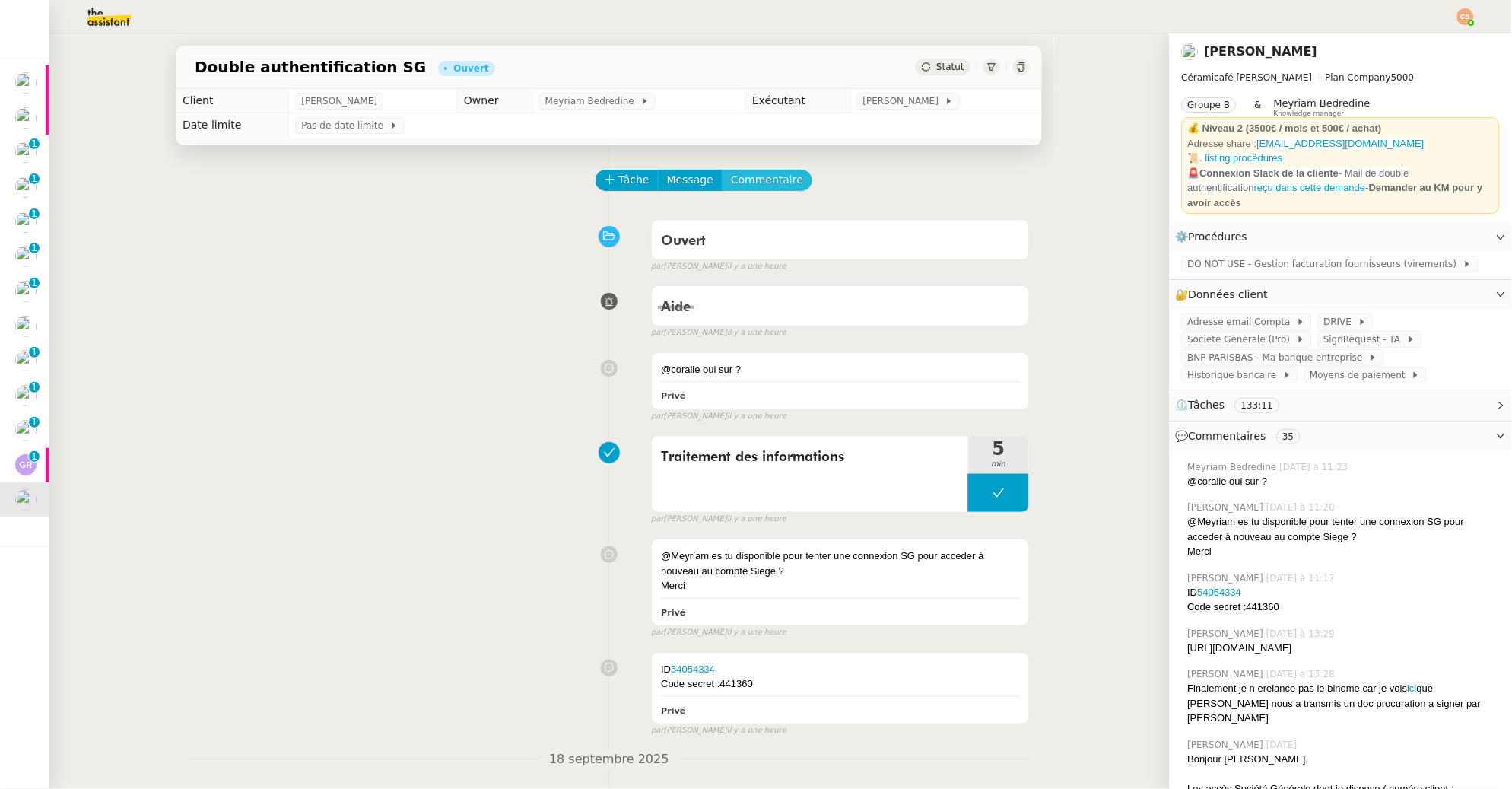
click at [756, 183] on span "Commentaire" at bounding box center [767, 180] width 72 height 17
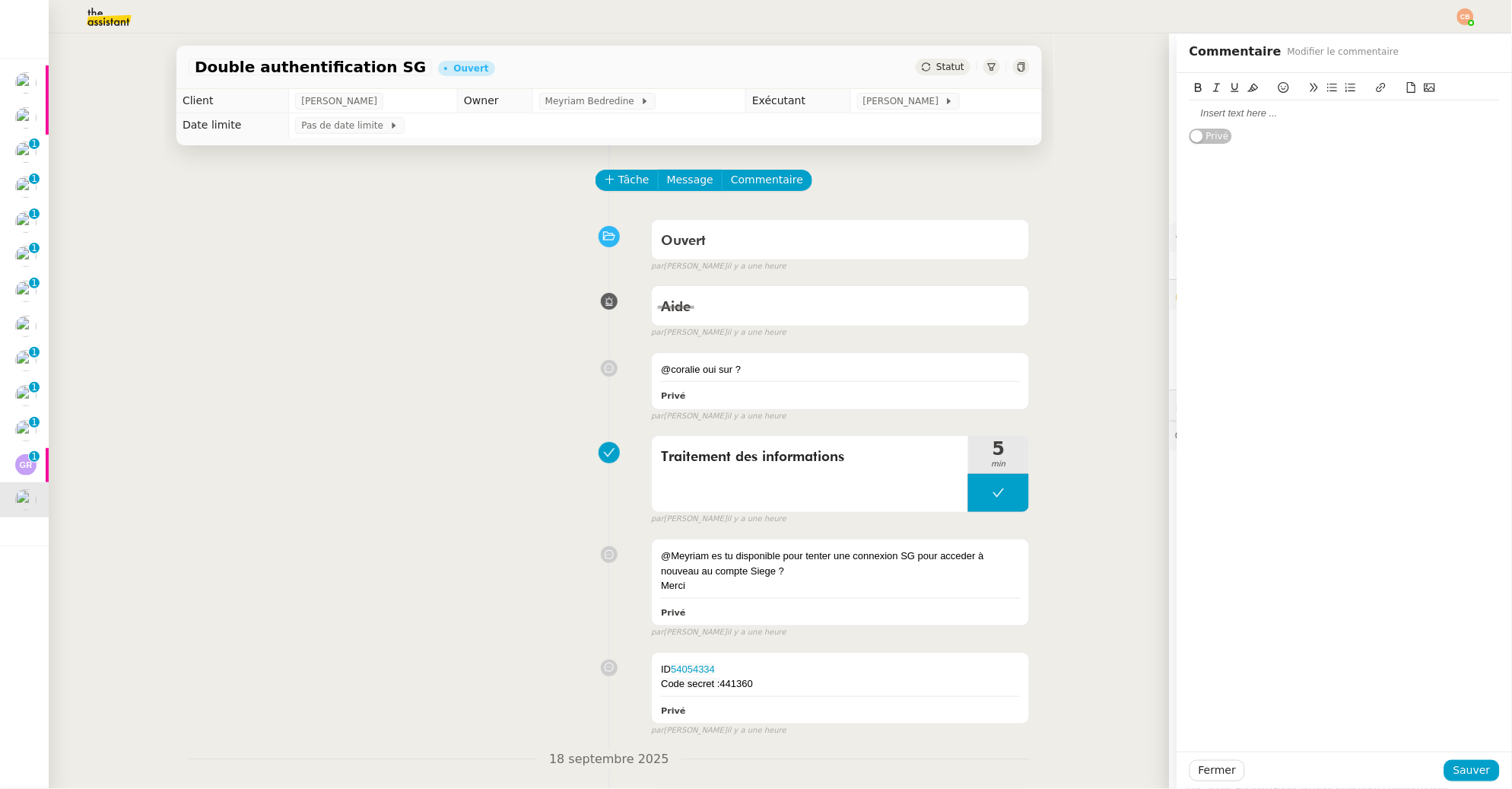
click at [1190, 113] on div at bounding box center [1345, 114] width 310 height 14
drag, startPoint x: 1267, startPoint y: 143, endPoint x: 1235, endPoint y: 143, distance: 32.0
click at [1235, 143] on div "Authentif sur SG sur le tel 0666702XXX" at bounding box center [1345, 142] width 310 height 14
click at [1458, 773] on span "Sauver" at bounding box center [1472, 770] width 37 height 17
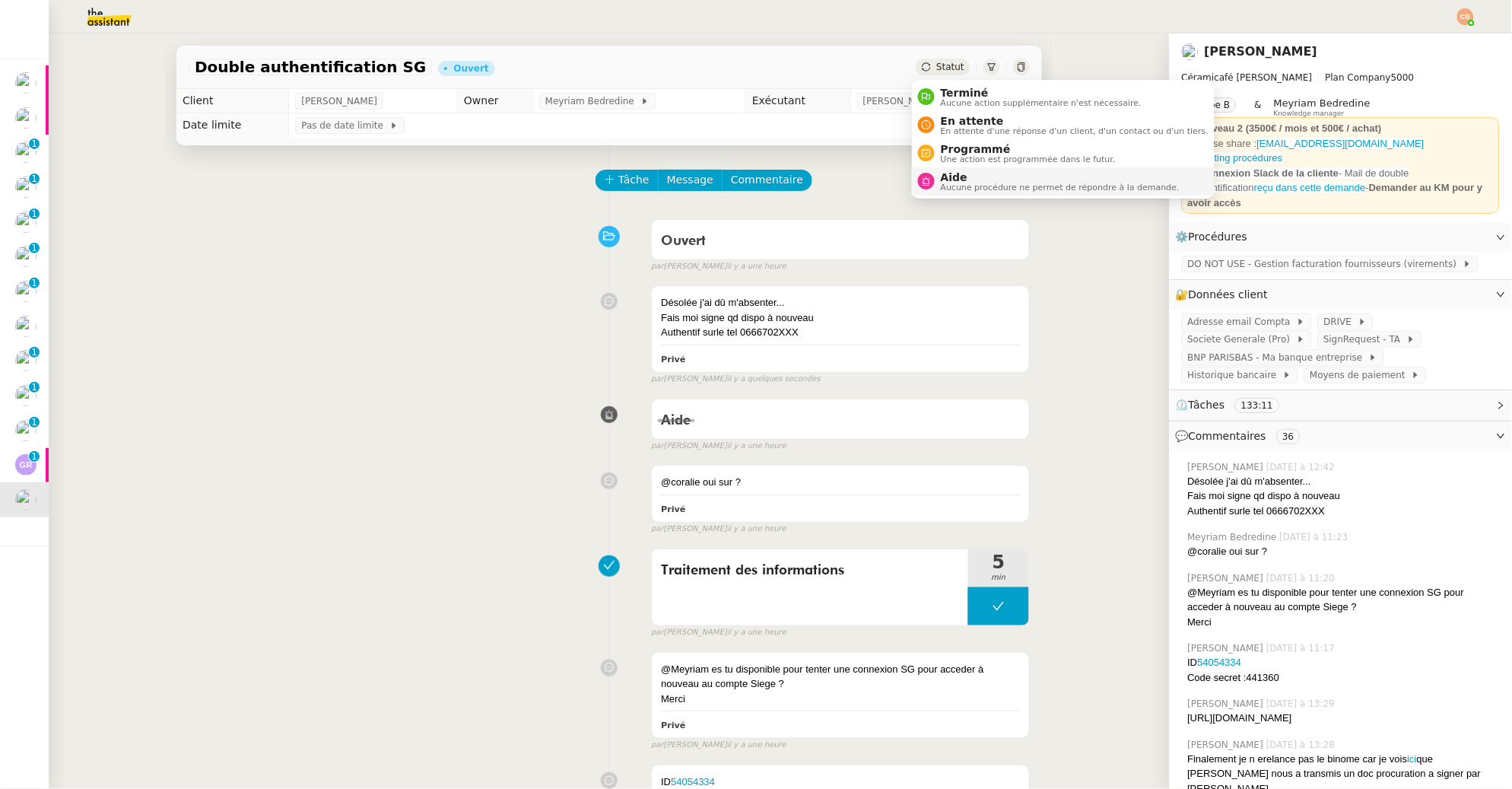
click at [963, 174] on span "Aide" at bounding box center [1060, 178] width 239 height 12
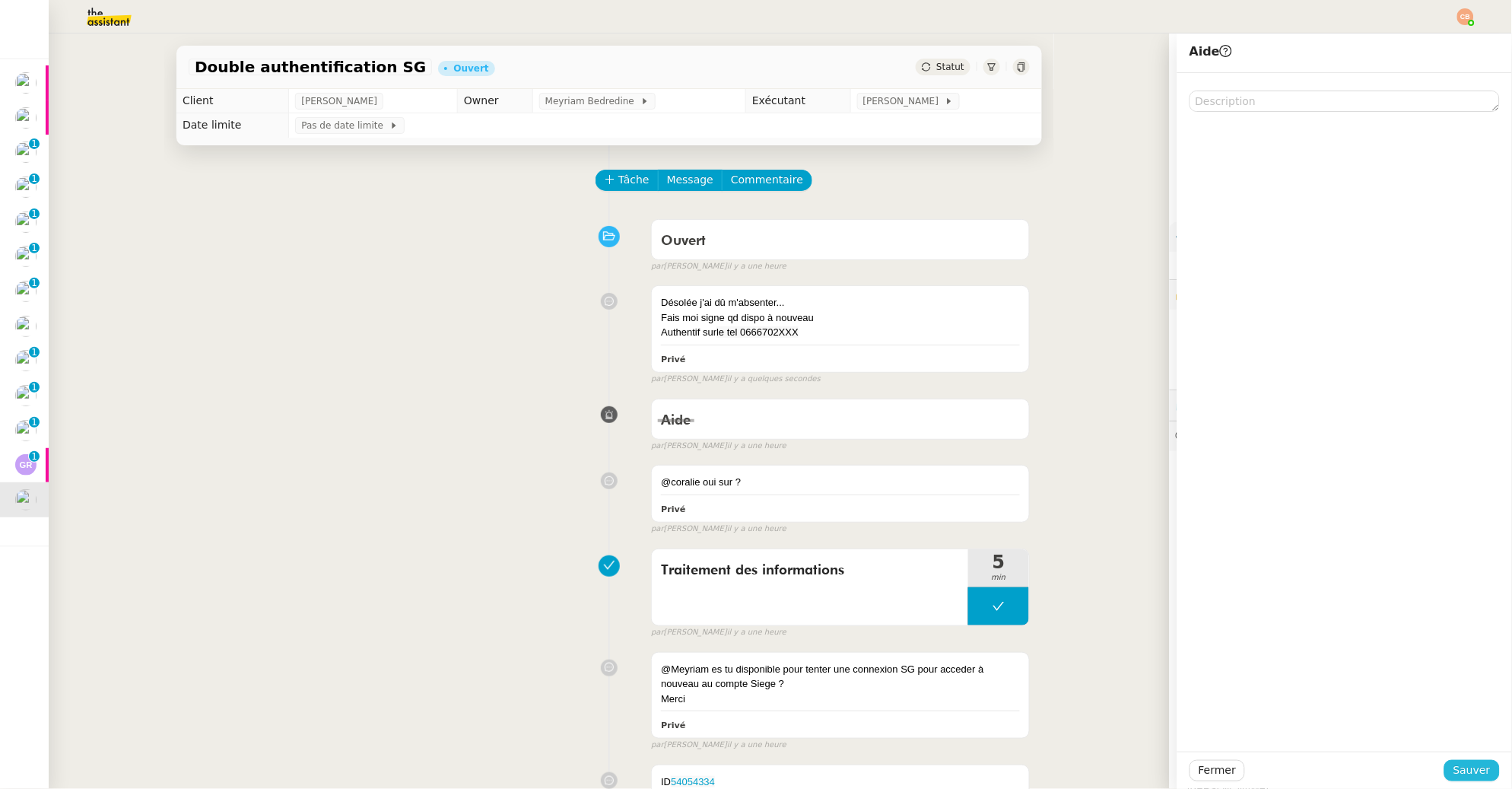
click at [1454, 766] on span "Sauver" at bounding box center [1472, 770] width 37 height 17
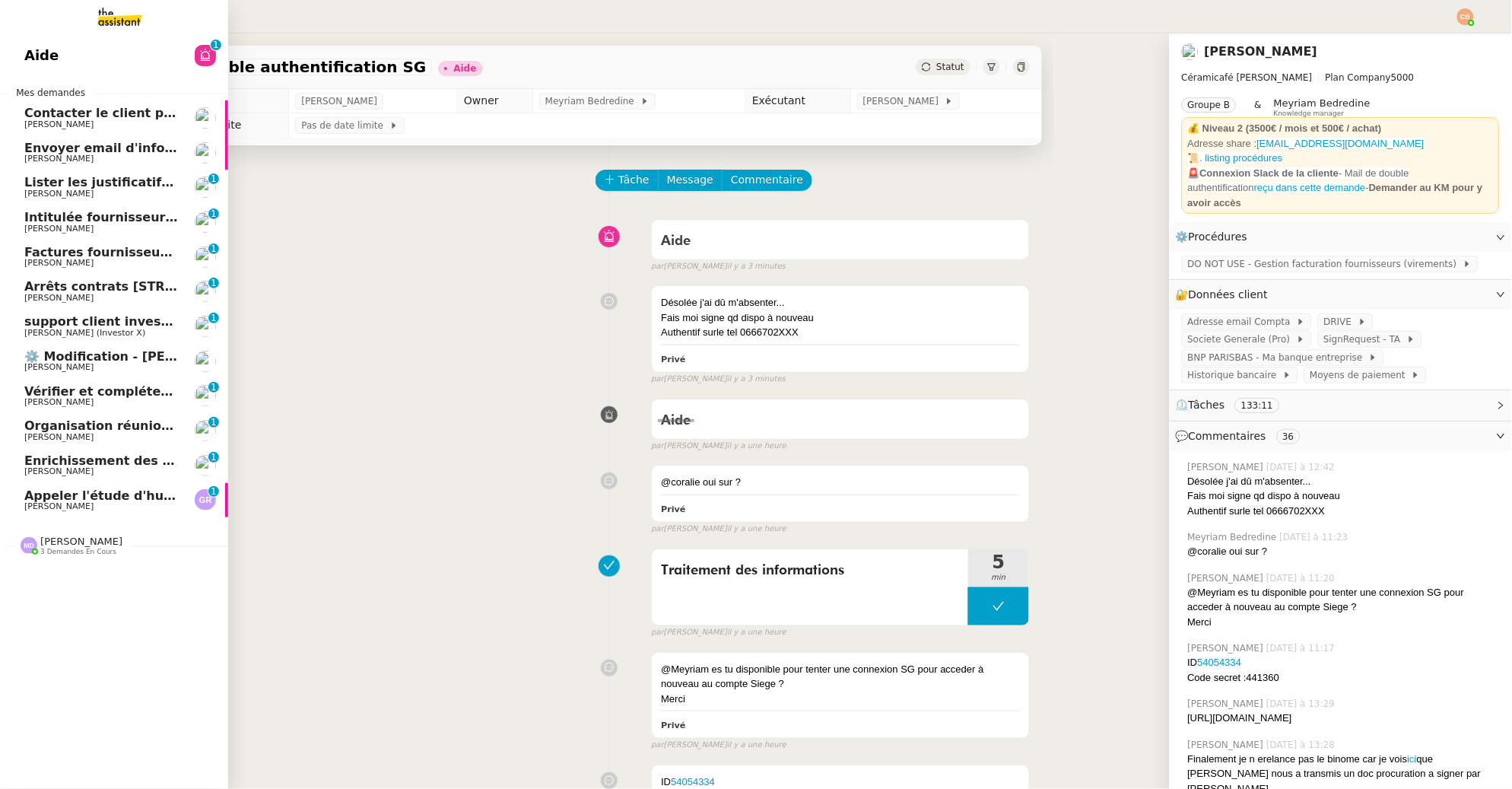
click at [41, 535] on span "[PERSON_NAME]" at bounding box center [81, 541] width 82 height 12
click at [59, 613] on span "Tri boite mail - septembre 2025" at bounding box center [132, 608] width 217 height 15
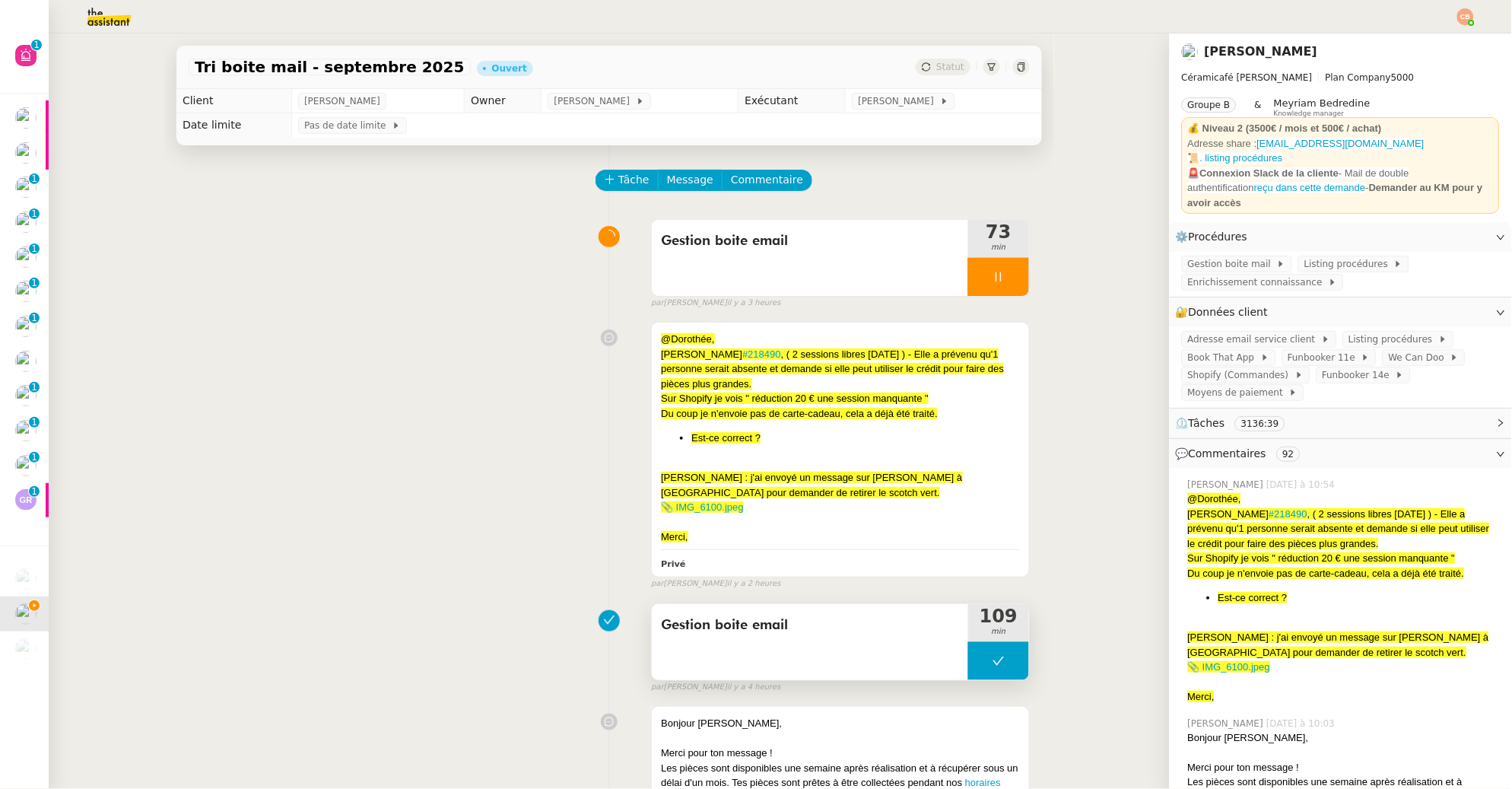
click at [982, 658] on button at bounding box center [999, 660] width 61 height 38
click at [978, 664] on icon at bounding box center [984, 661] width 12 height 12
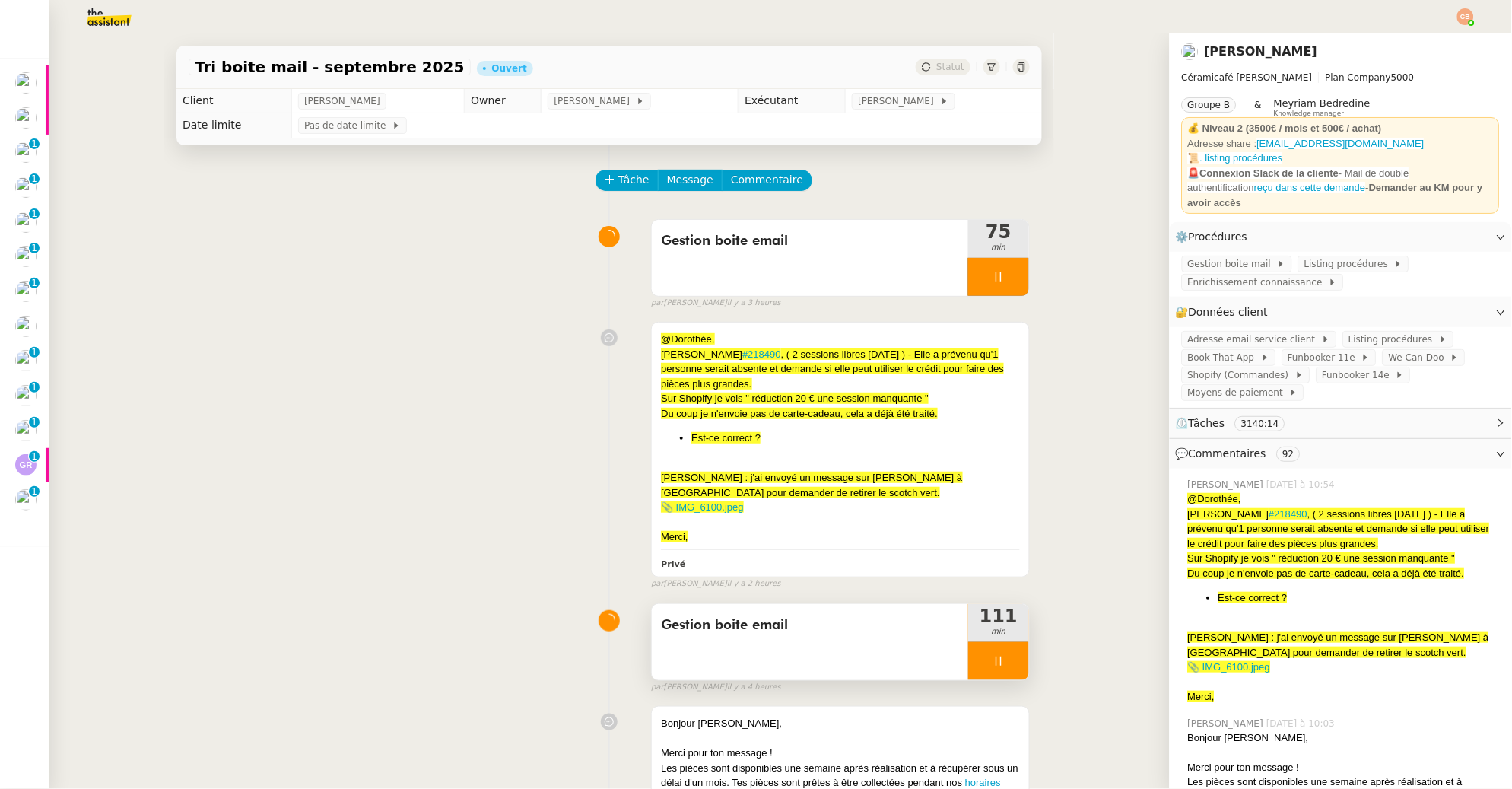
click at [990, 668] on div at bounding box center [999, 660] width 61 height 38
click at [1008, 663] on icon at bounding box center [1014, 661] width 12 height 12
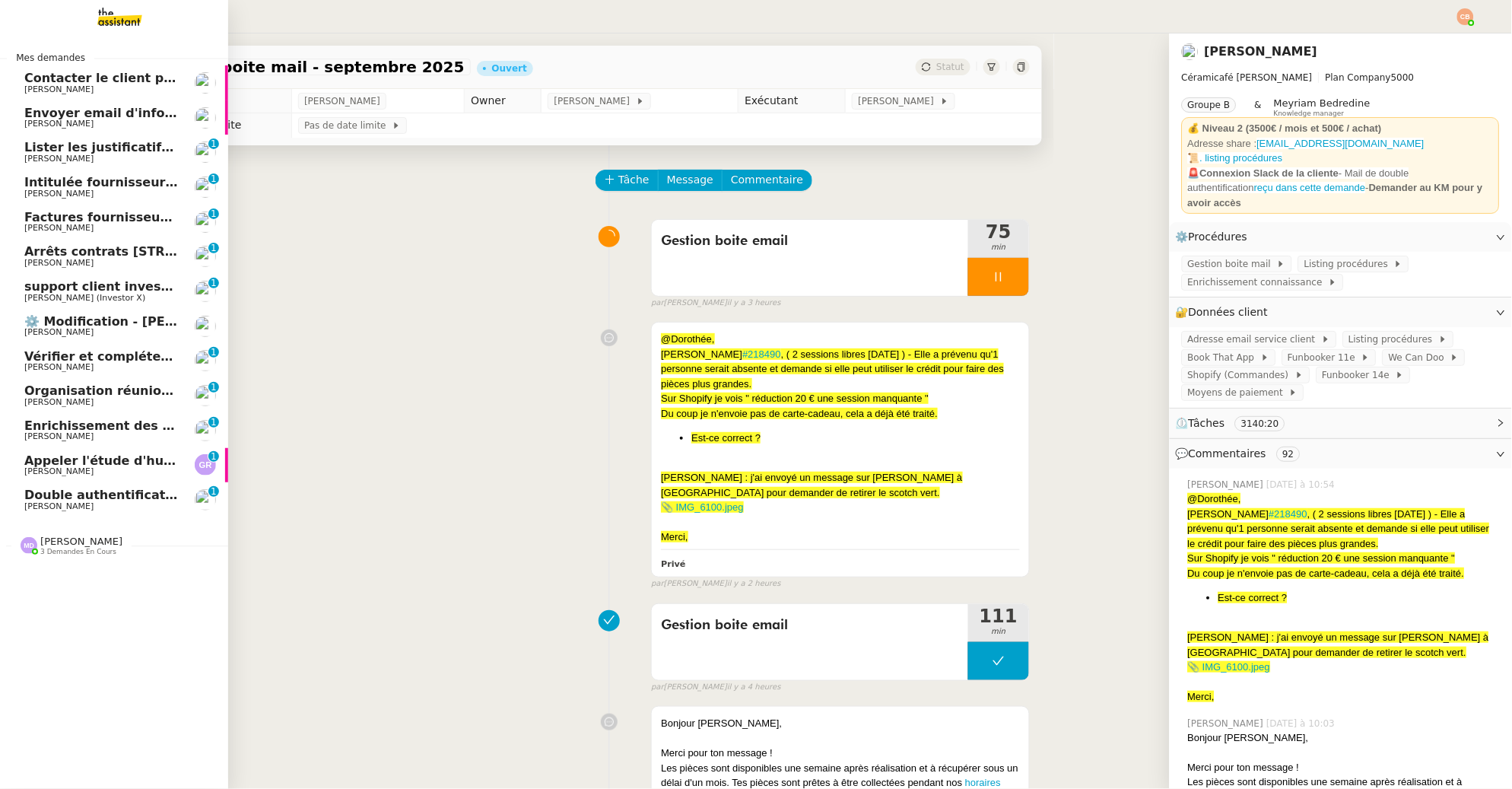
click at [51, 505] on span "[PERSON_NAME]" at bounding box center [58, 505] width 69 height 10
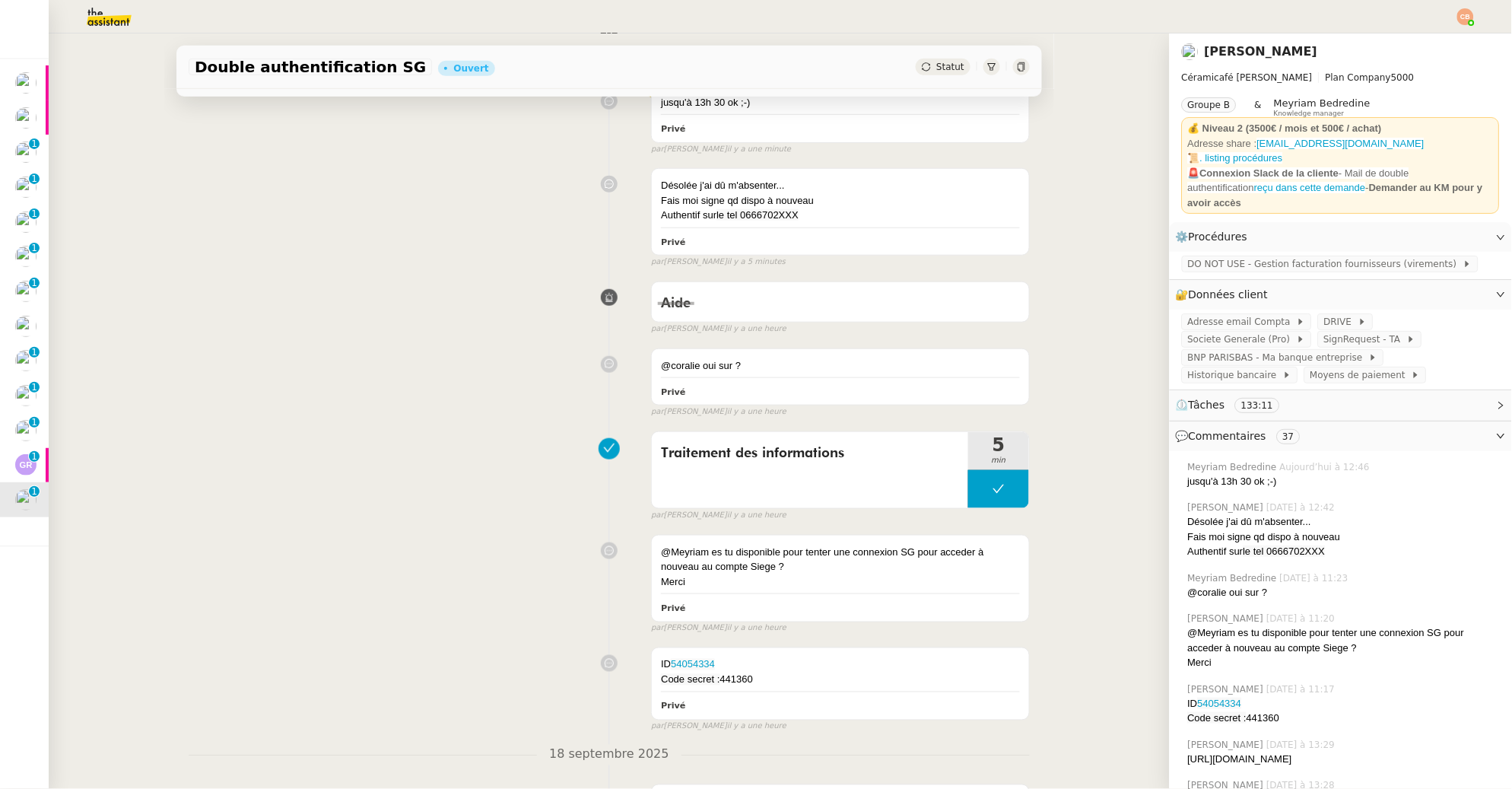
scroll to position [272, 0]
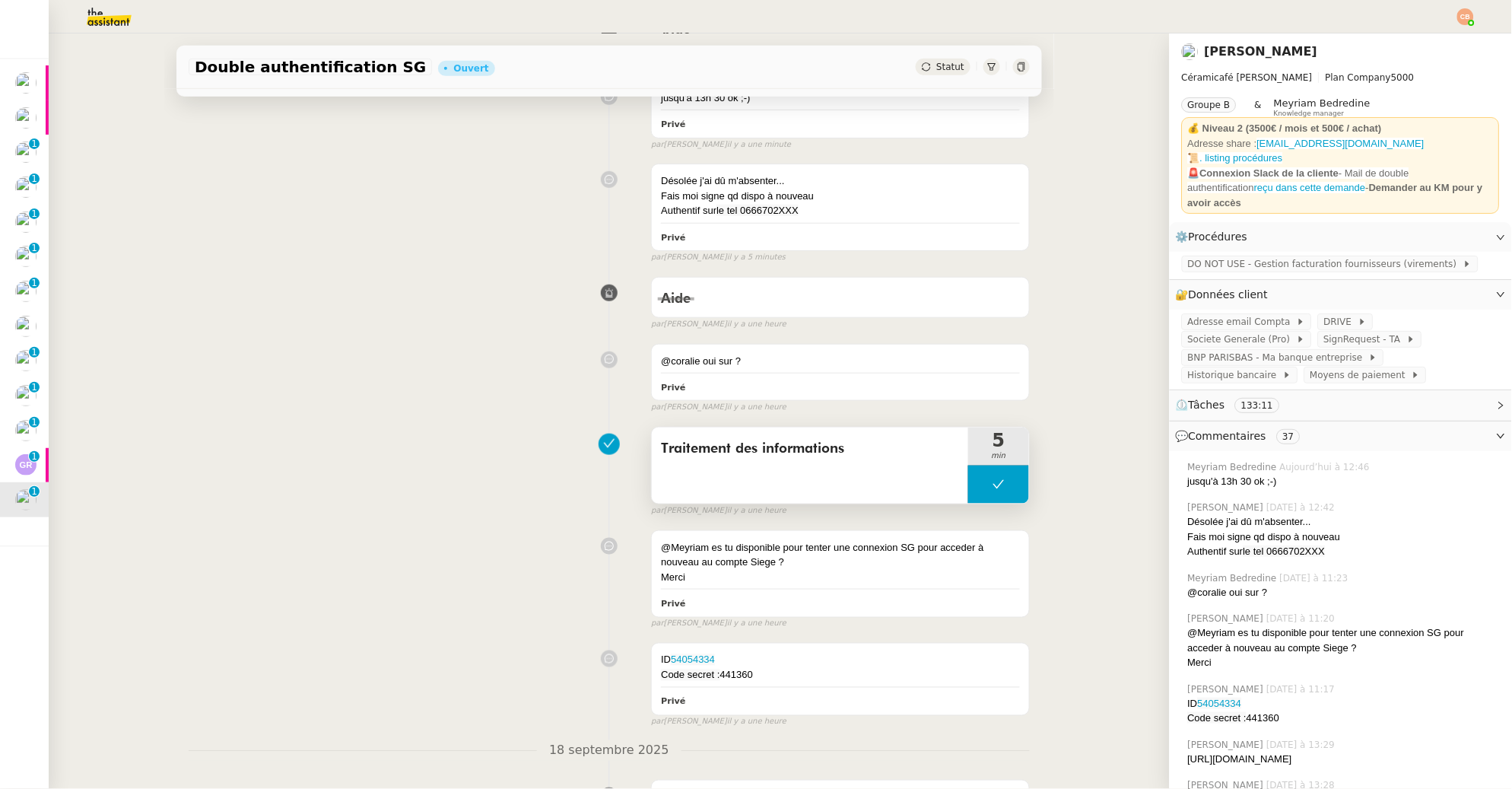
click at [968, 495] on button at bounding box center [999, 484] width 61 height 38
click at [968, 495] on div at bounding box center [983, 484] width 30 height 38
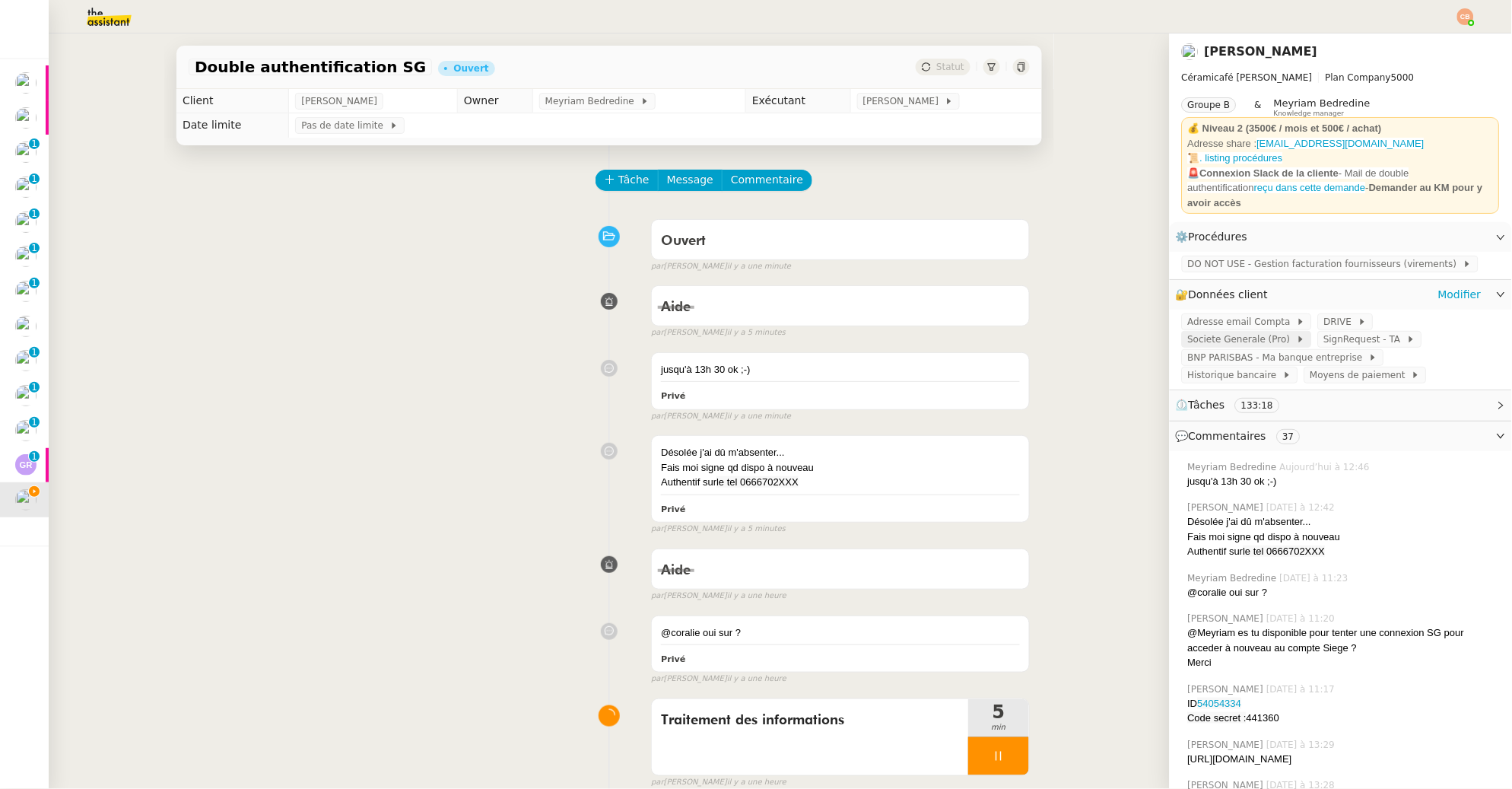
click at [1204, 335] on span "Societe Generale (Pro)" at bounding box center [1242, 340] width 109 height 16
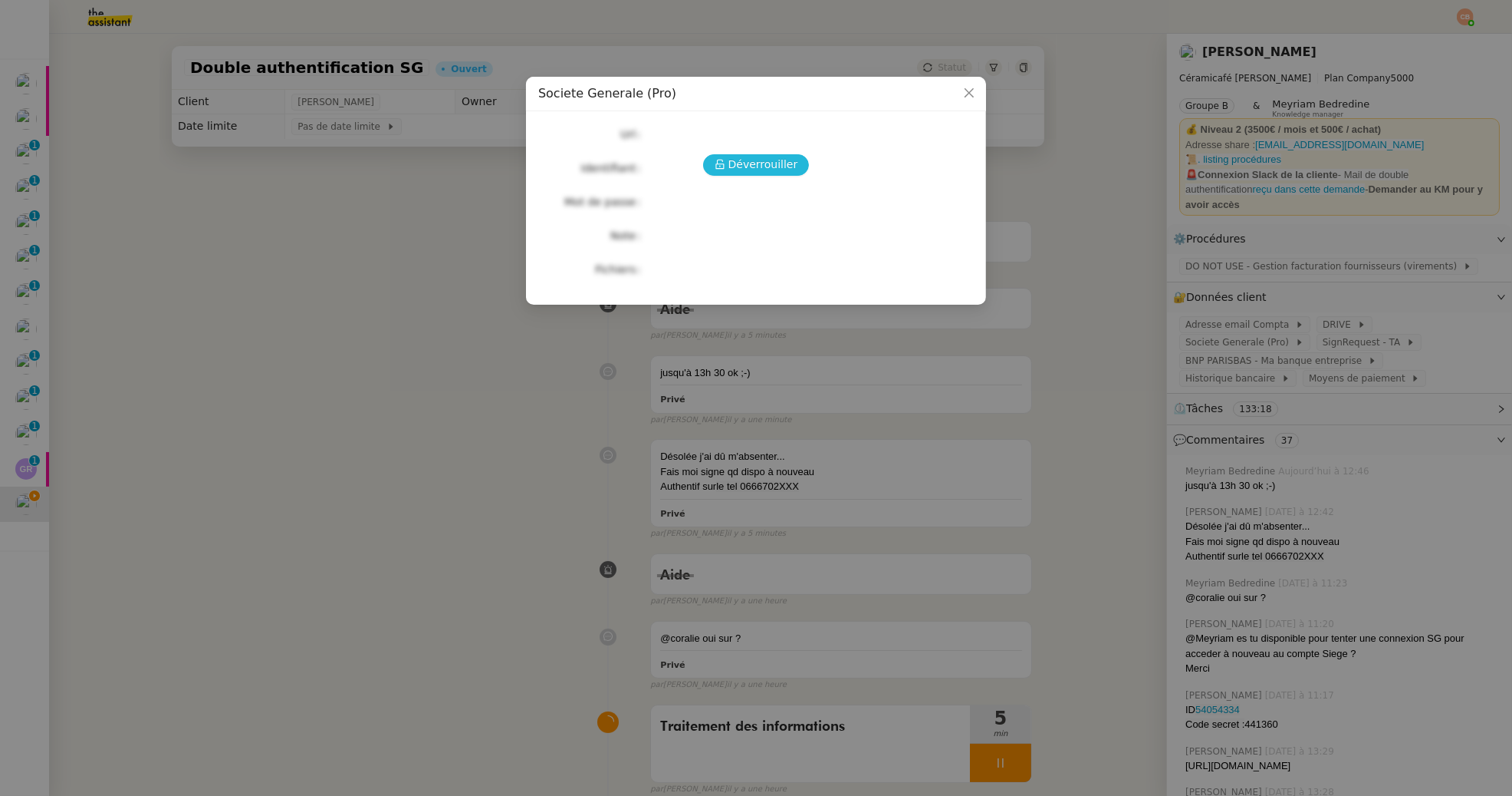
click at [779, 161] on span "Déverrouiller" at bounding box center [763, 164] width 70 height 17
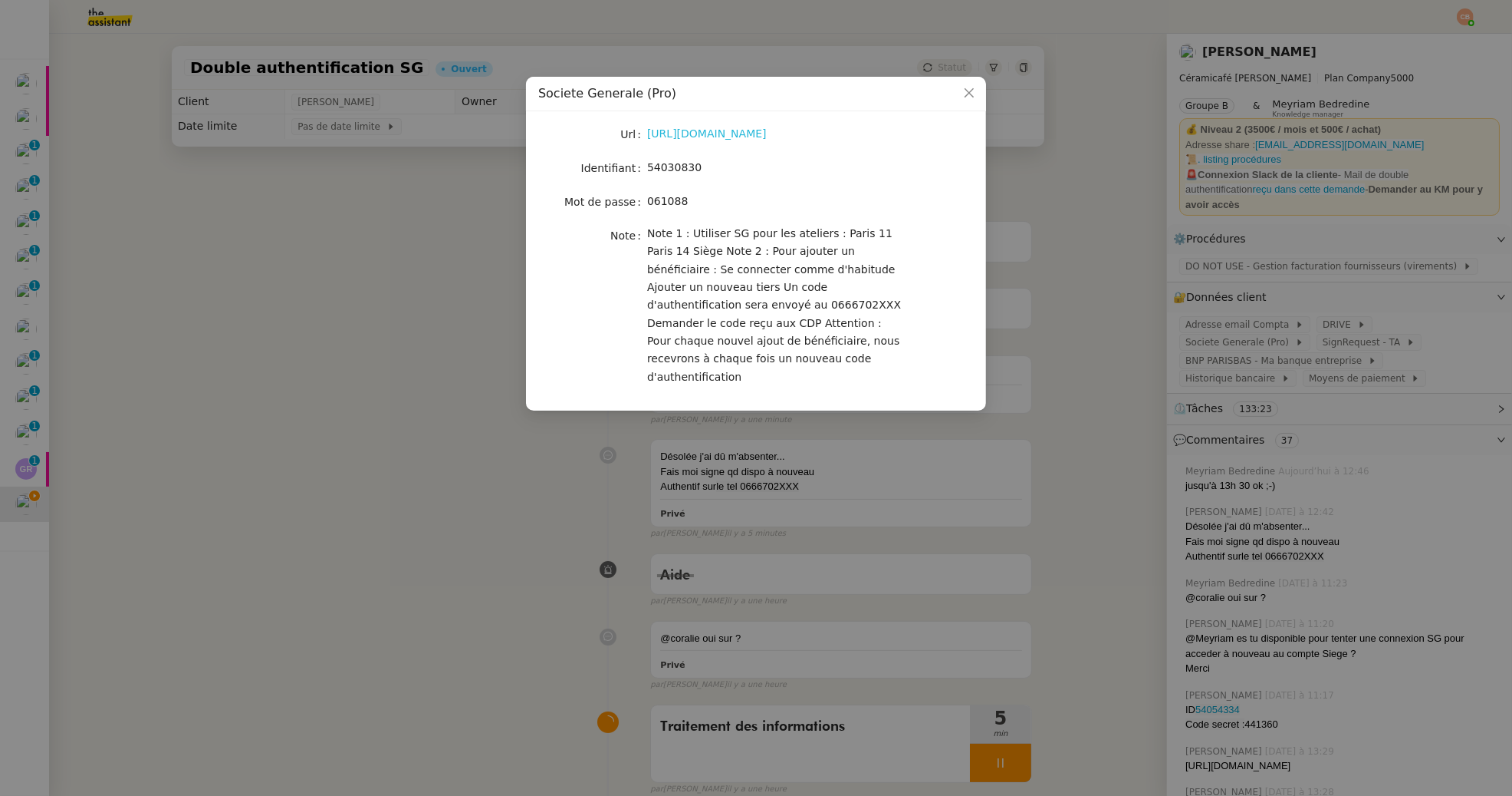
click at [754, 130] on link "[URL][DOMAIN_NAME]" at bounding box center [707, 134] width 119 height 13
click at [437, 377] on nz-modal-container "Societe Generale (Pro) Url [URL][DOMAIN_NAME] Identifiant 54030830 Mot de passe…" at bounding box center [756, 398] width 1512 height 796
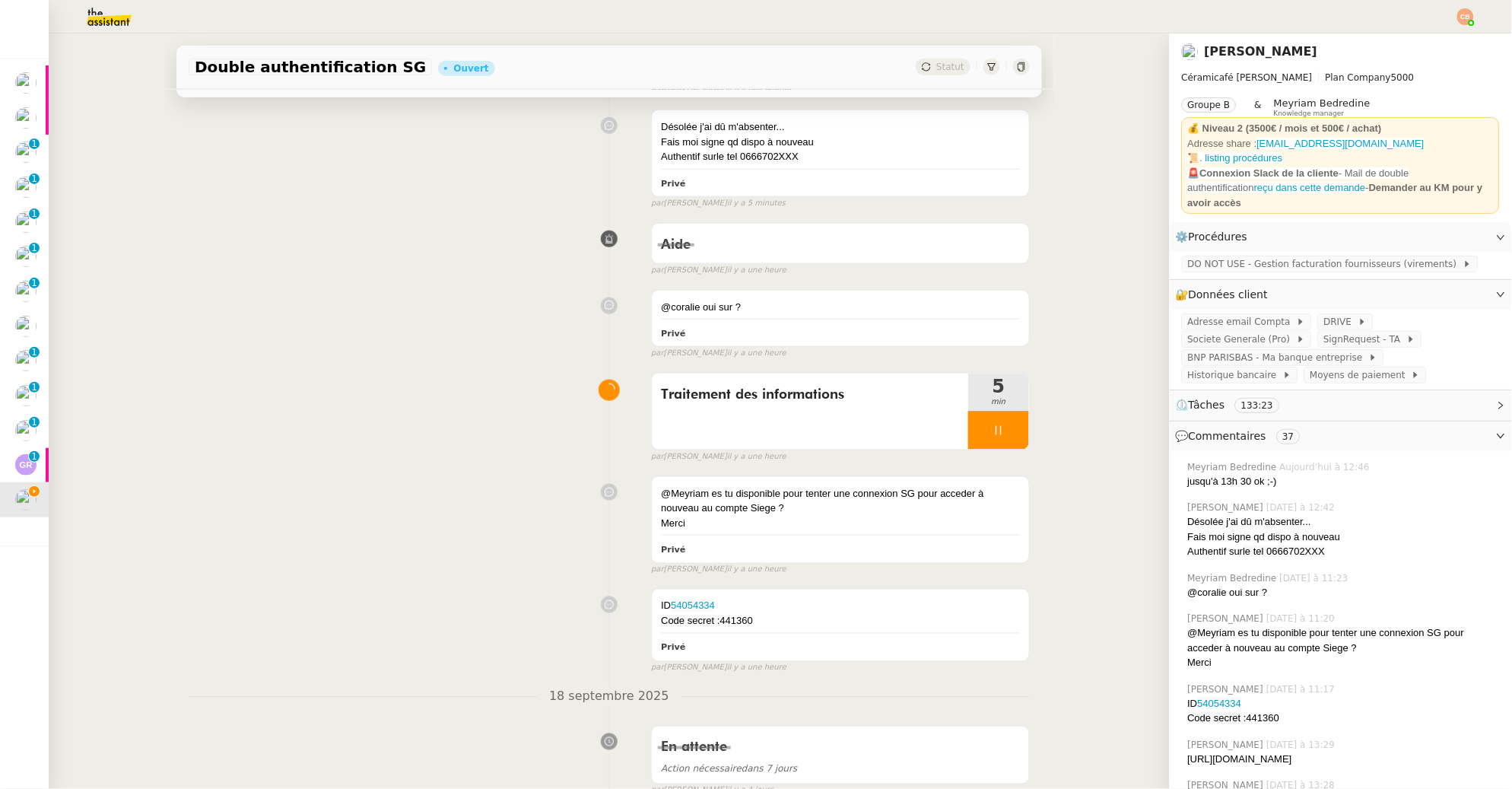
scroll to position [446, 0]
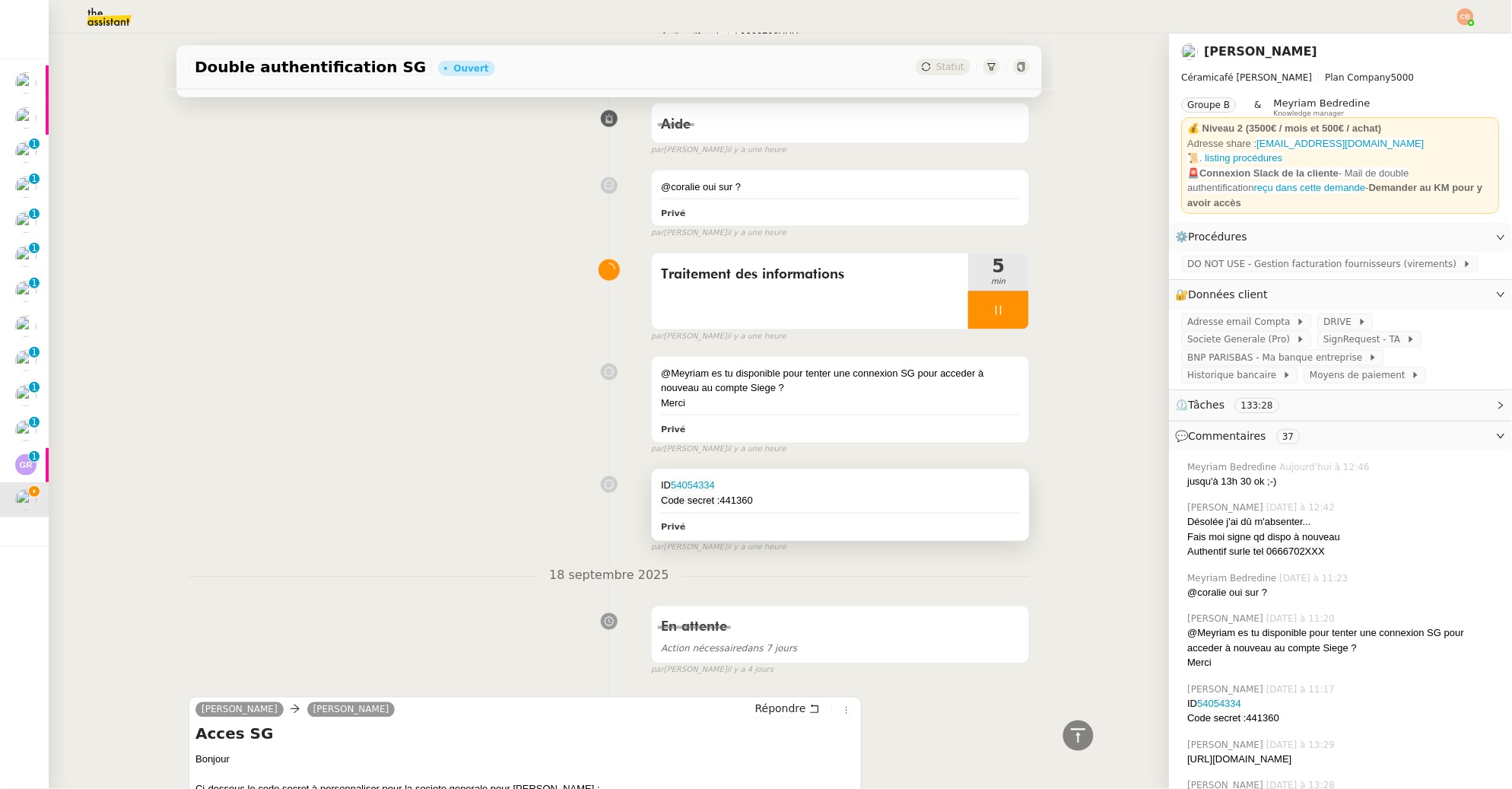
click at [764, 488] on div "ID 54054334" at bounding box center [840, 486] width 359 height 16
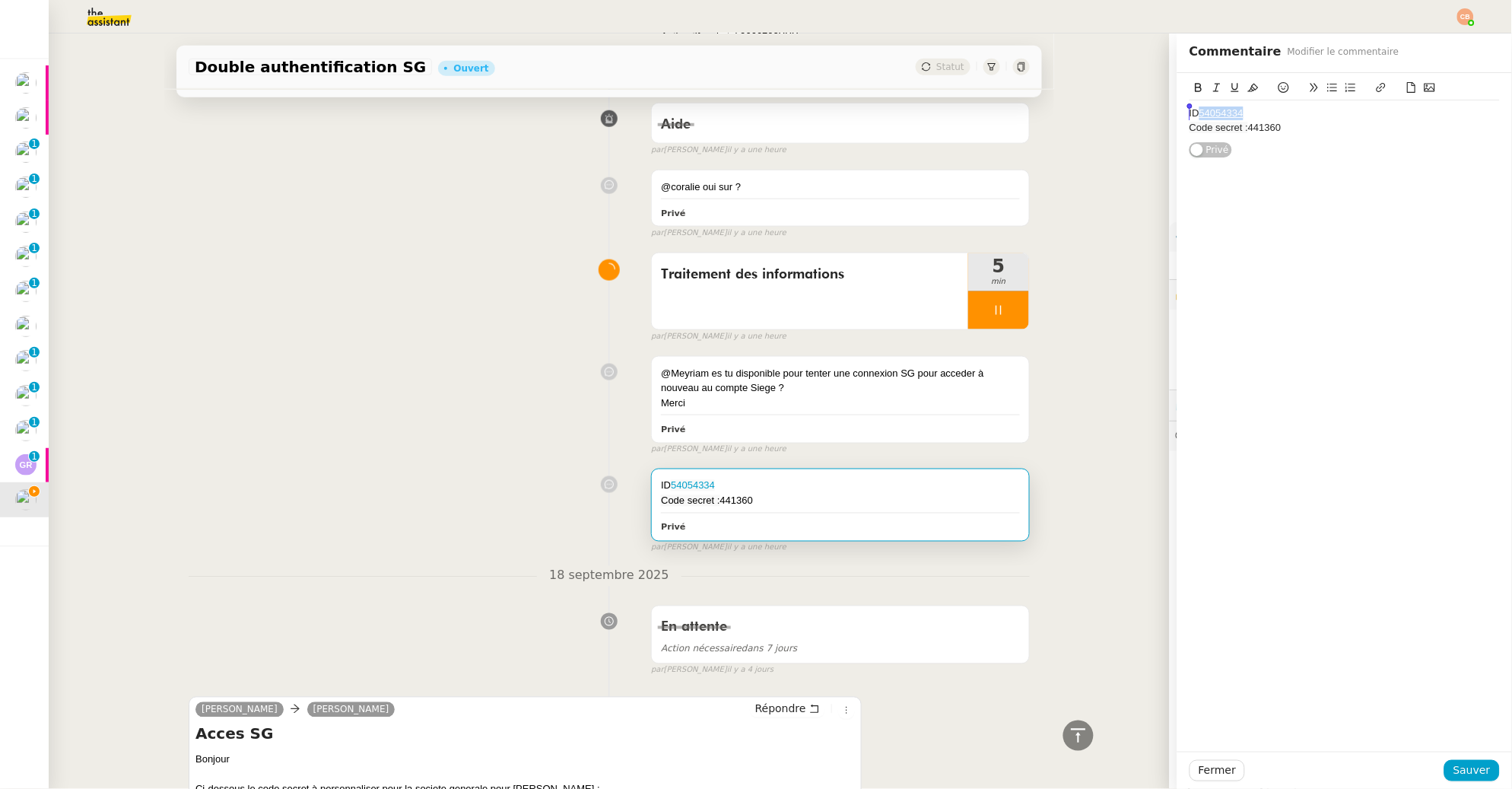
drag, startPoint x: 1246, startPoint y: 114, endPoint x: 1189, endPoint y: 114, distance: 57.0
click at [1190, 114] on div "ID 54054334" at bounding box center [1345, 114] width 310 height 14
copy link "54054334"
click at [1457, 773] on span "Sauver" at bounding box center [1472, 770] width 37 height 17
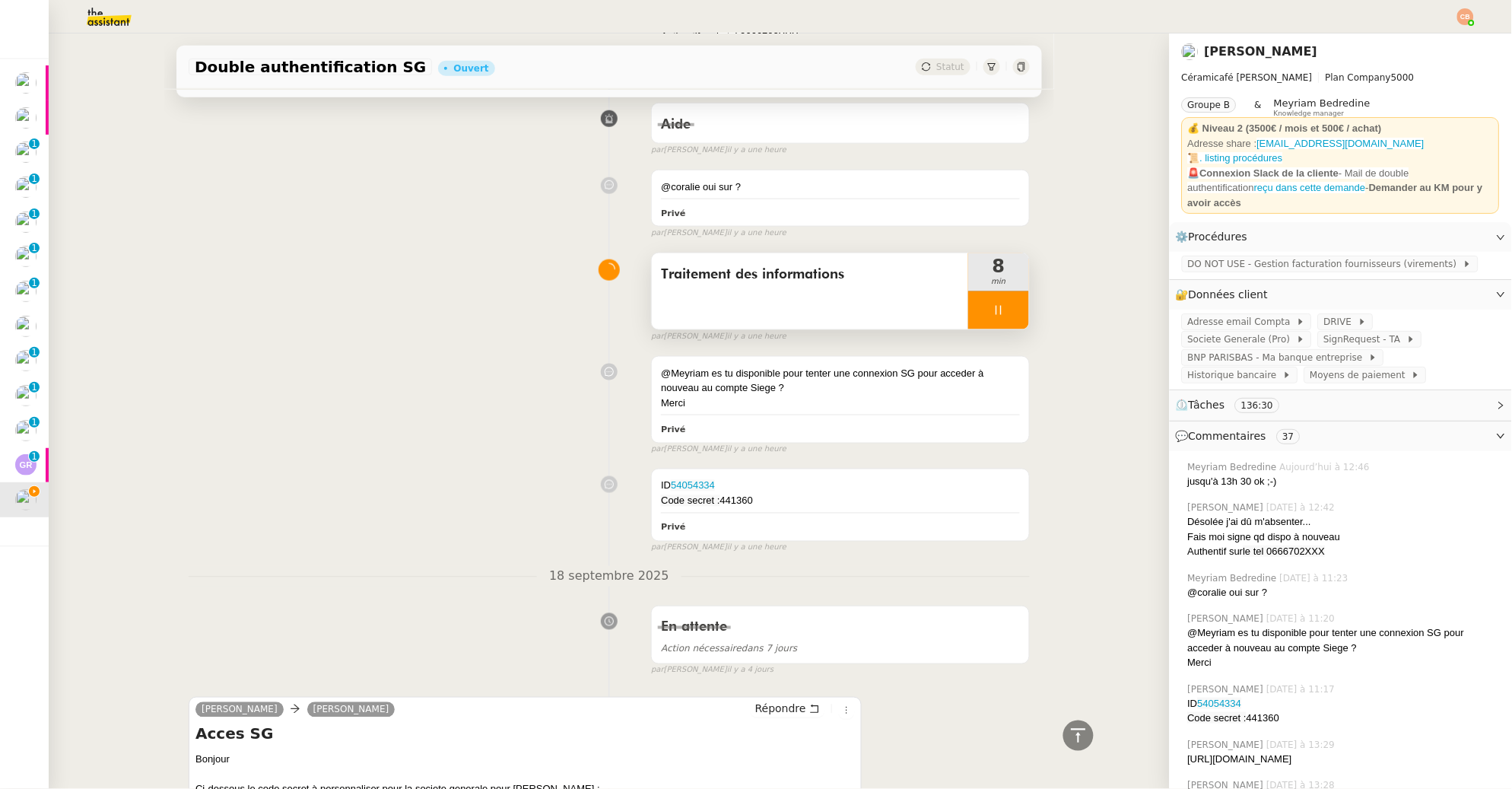
click at [996, 309] on icon at bounding box center [998, 311] width 5 height 9
click at [1009, 309] on icon at bounding box center [1014, 310] width 12 height 9
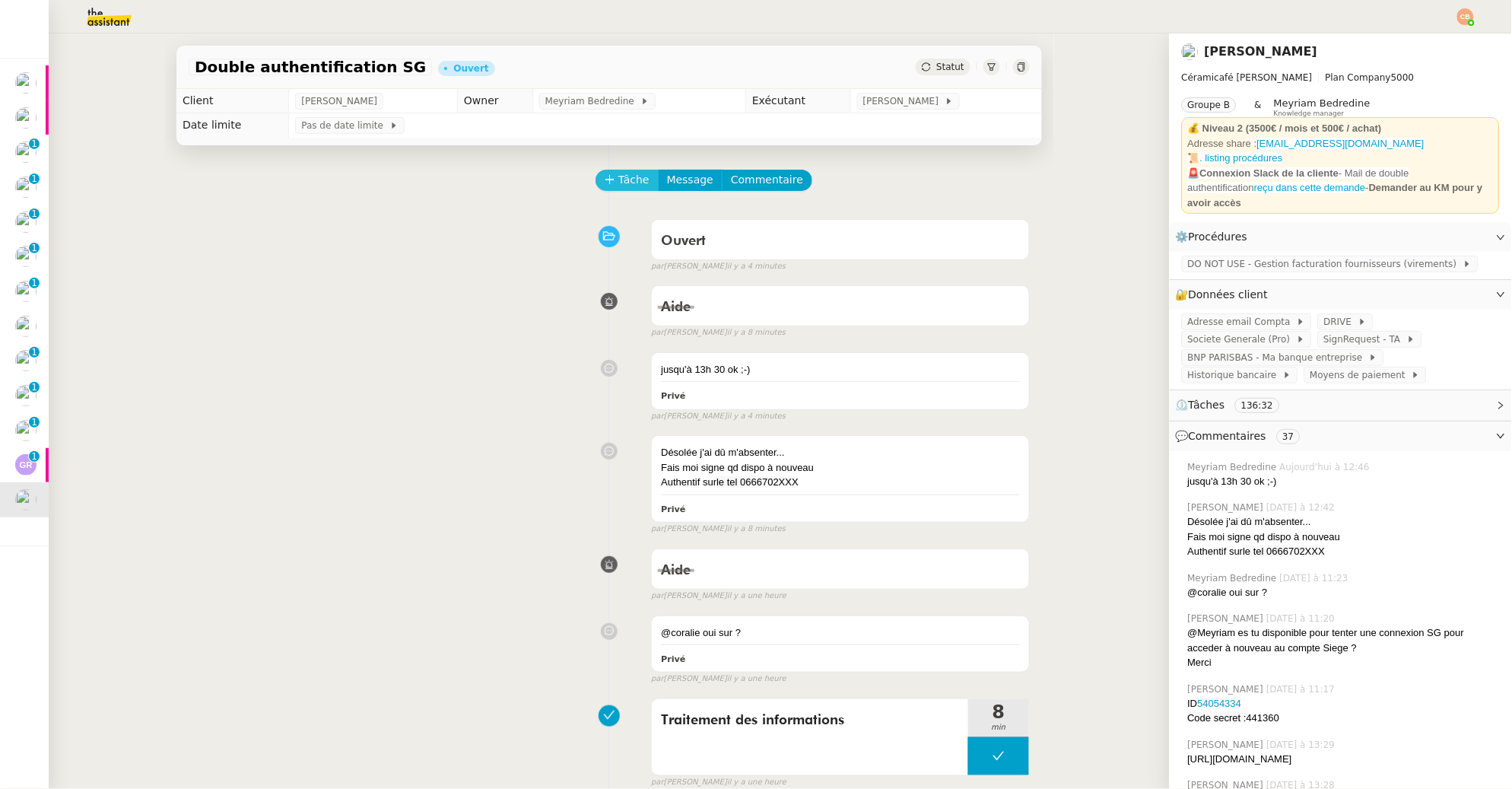
click at [619, 179] on span "Tâche" at bounding box center [634, 180] width 31 height 17
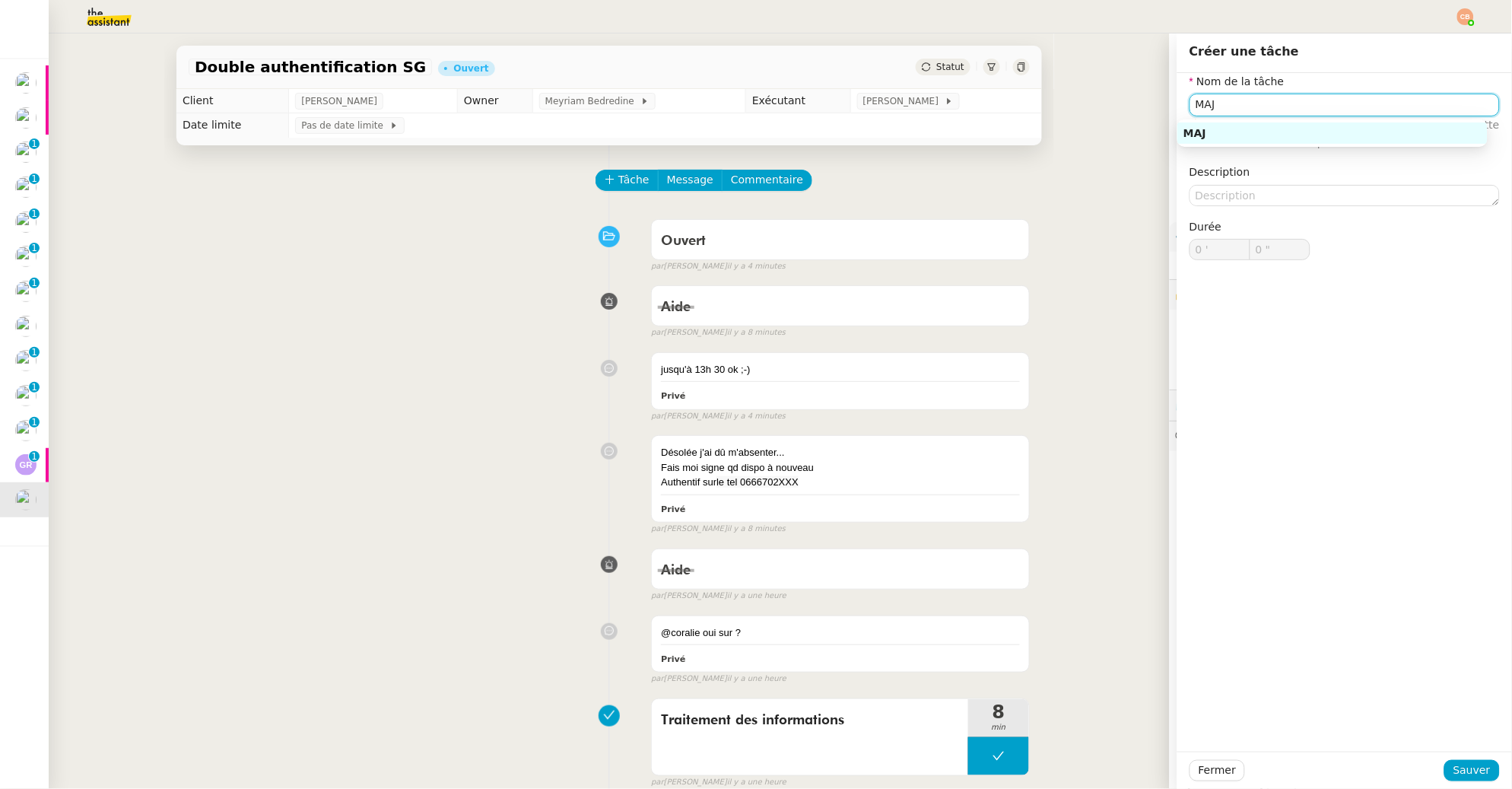
click at [1217, 135] on div "MAJ" at bounding box center [1332, 133] width 298 height 14
type input "MAJ"
click at [1454, 775] on span "Sauver" at bounding box center [1472, 770] width 37 height 17
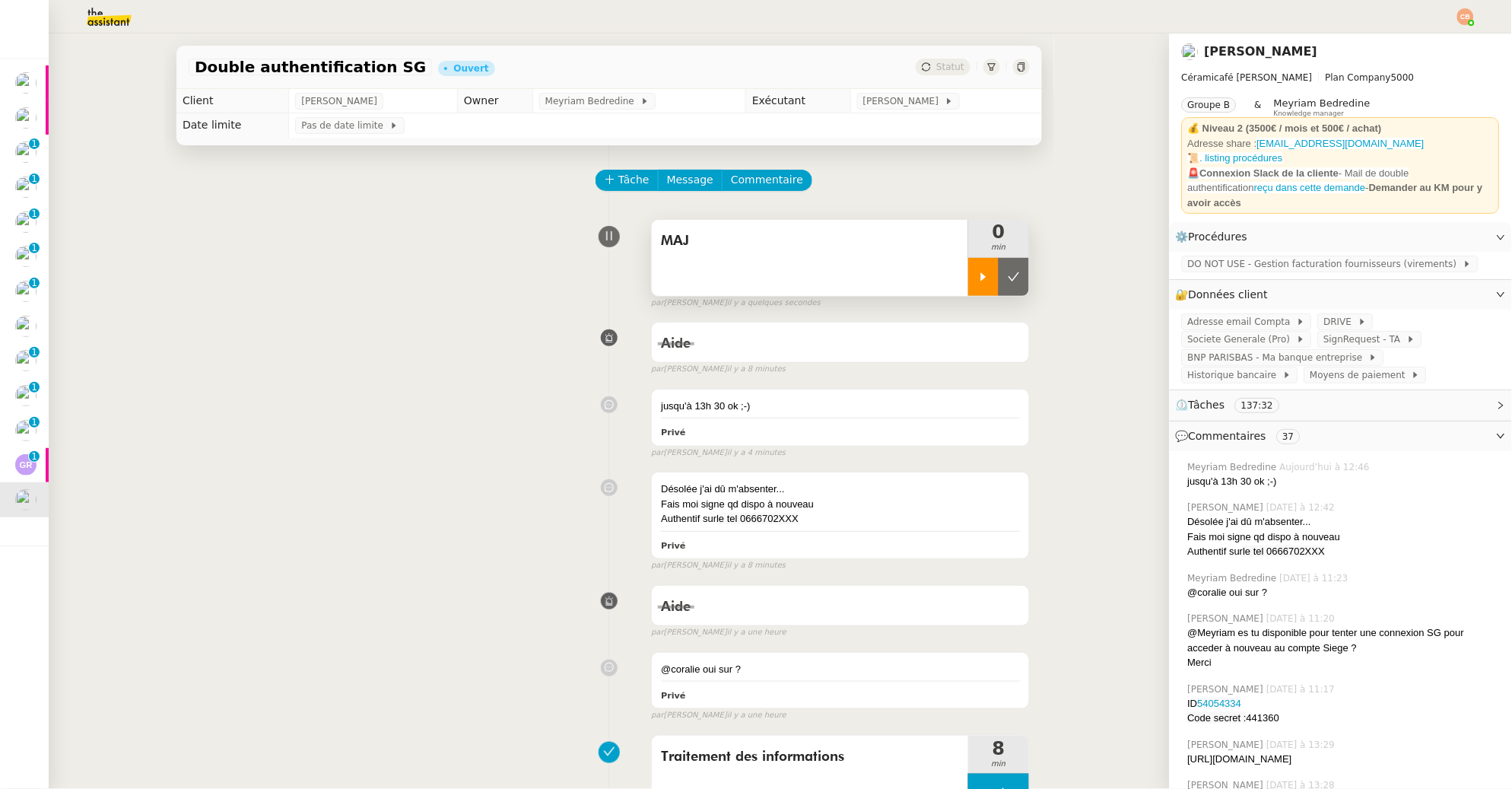
click at [968, 284] on div at bounding box center [983, 277] width 30 height 38
click at [770, 182] on span "Commentaire" at bounding box center [767, 180] width 72 height 17
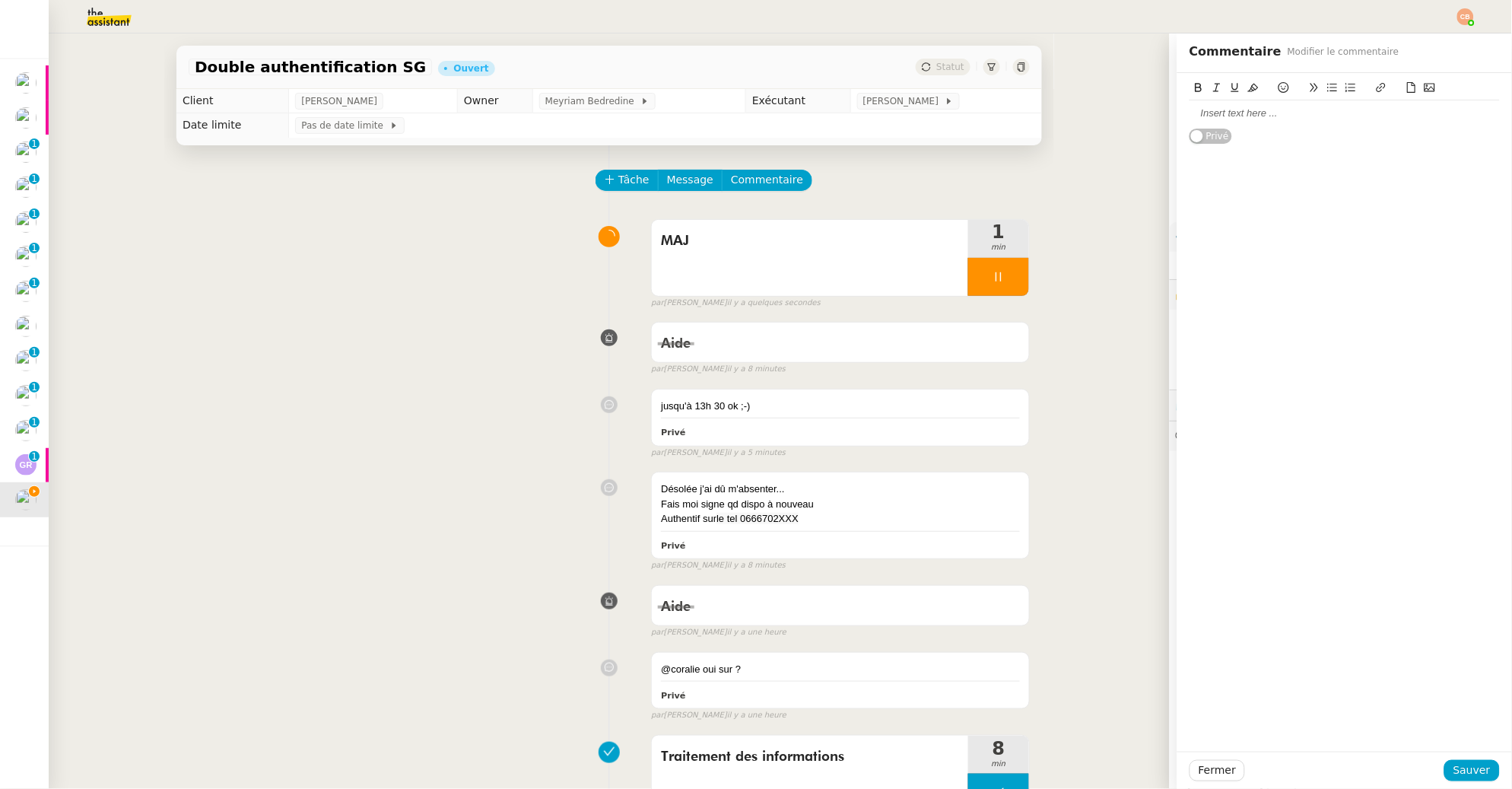
click at [1190, 122] on div at bounding box center [1345, 113] width 310 height 26
click at [1454, 766] on span "Sauver" at bounding box center [1472, 770] width 37 height 17
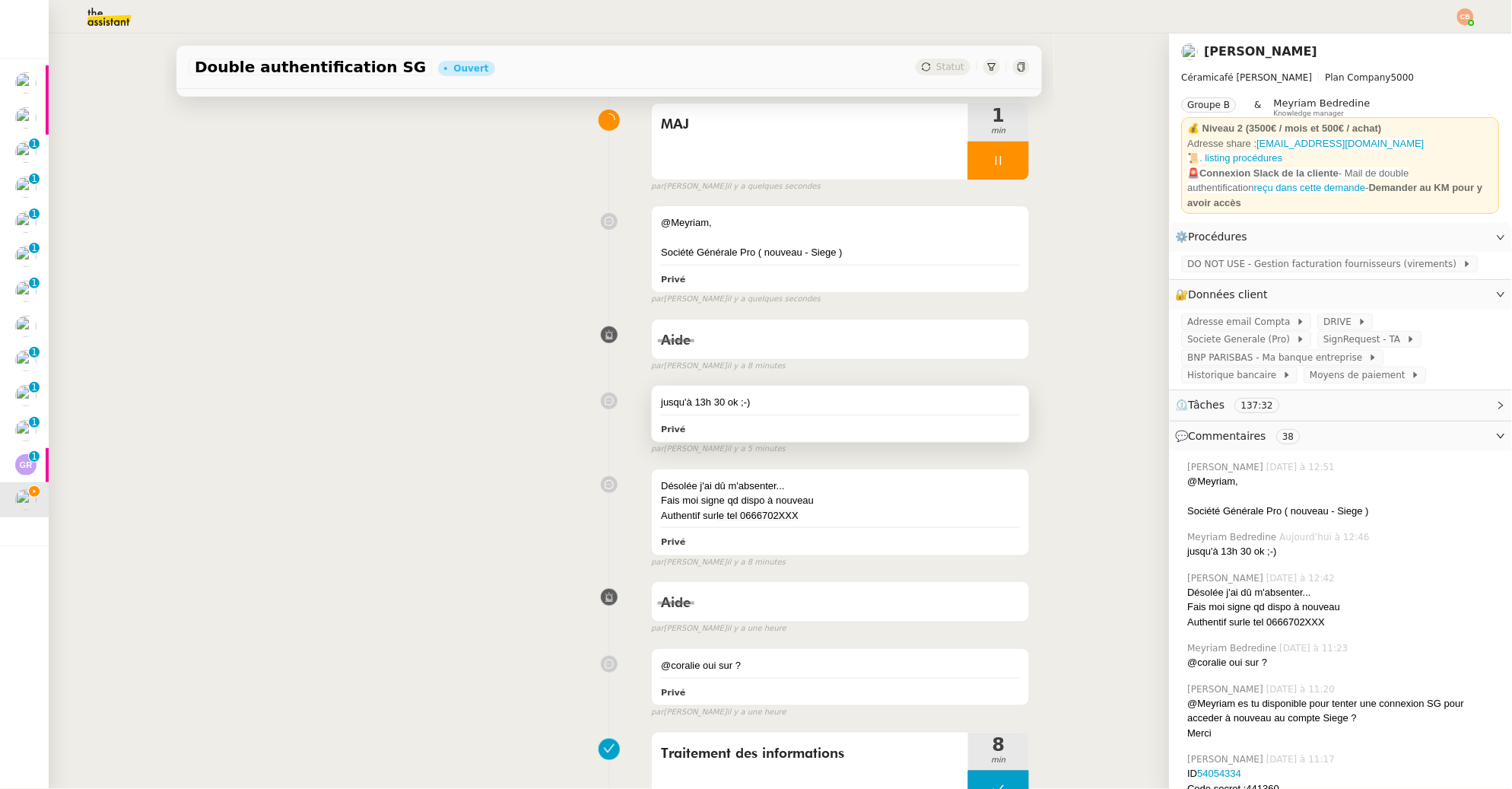
scroll to position [118, 0]
click at [1204, 332] on span "Societe Generale (Pro)" at bounding box center [1242, 340] width 109 height 16
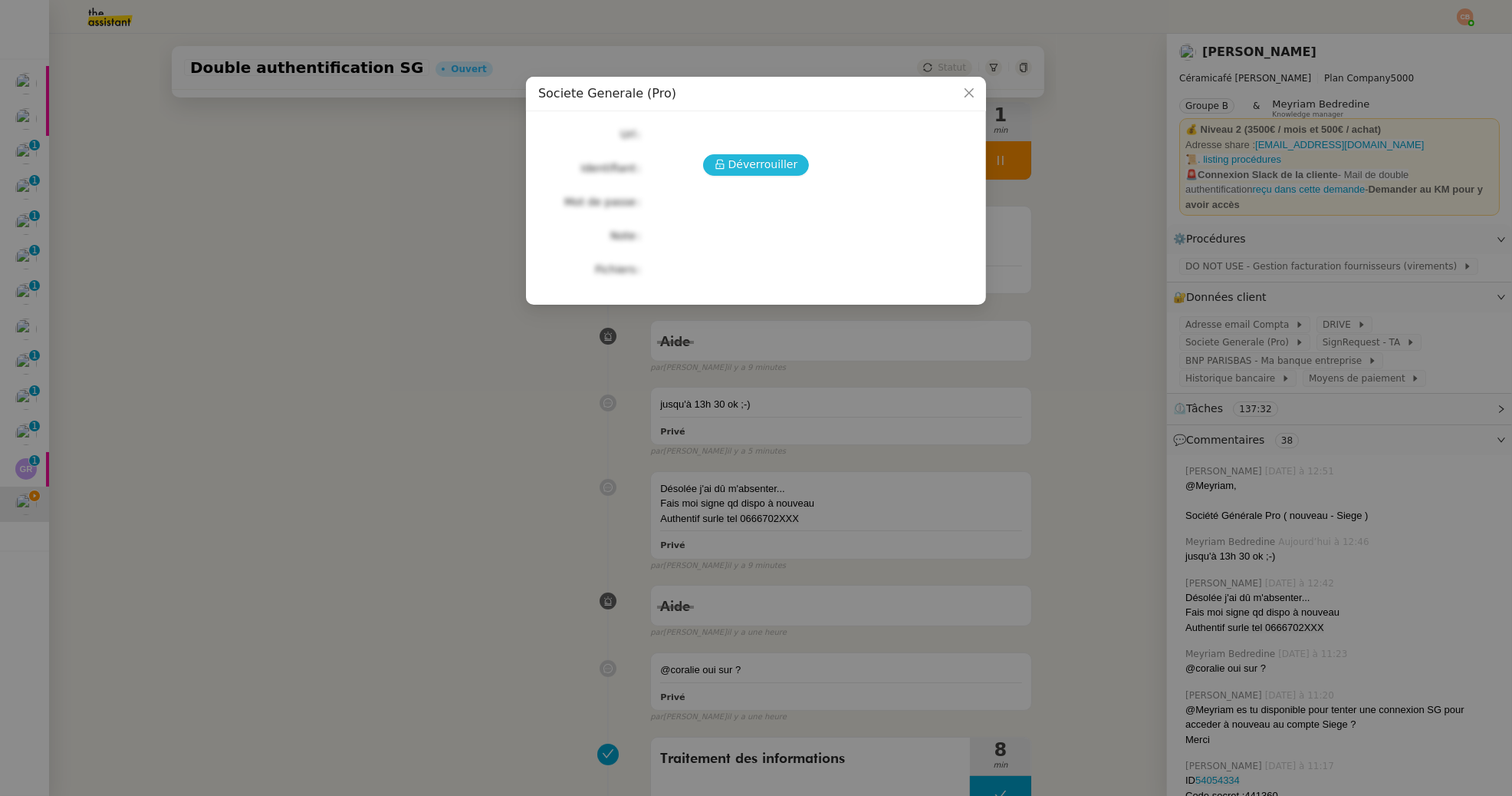
click at [789, 164] on span "Déverrouiller" at bounding box center [763, 164] width 70 height 17
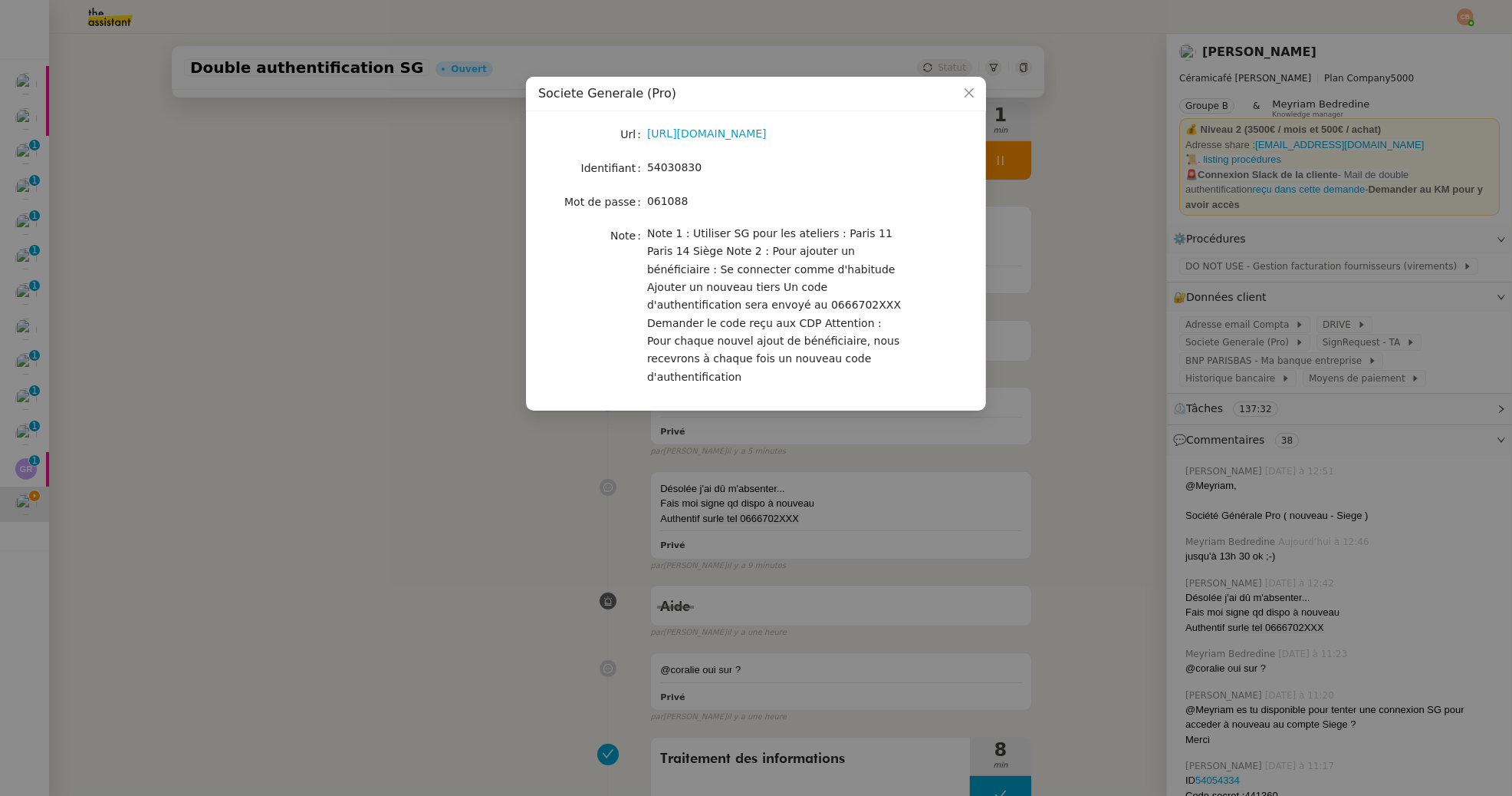
drag, startPoint x: 606, startPoint y: 171, endPoint x: 966, endPoint y: 358, distance: 405.7
click at [966, 358] on div "Url [URL][DOMAIN_NAME] Identifiant 54030830 Mot de passe [SECURITY_DATA] Note N…" at bounding box center [756, 255] width 436 height 262
copy div "Identifiant 54030830 Mot de passe [SECURITY_DATA] Note Note 1 : Utiliser SG pou…"
click at [299, 358] on nz-modal-container "Societe Generale (Pro) Url [URL][DOMAIN_NAME] Identifiant 54030830 Mot de passe…" at bounding box center [756, 398] width 1512 height 796
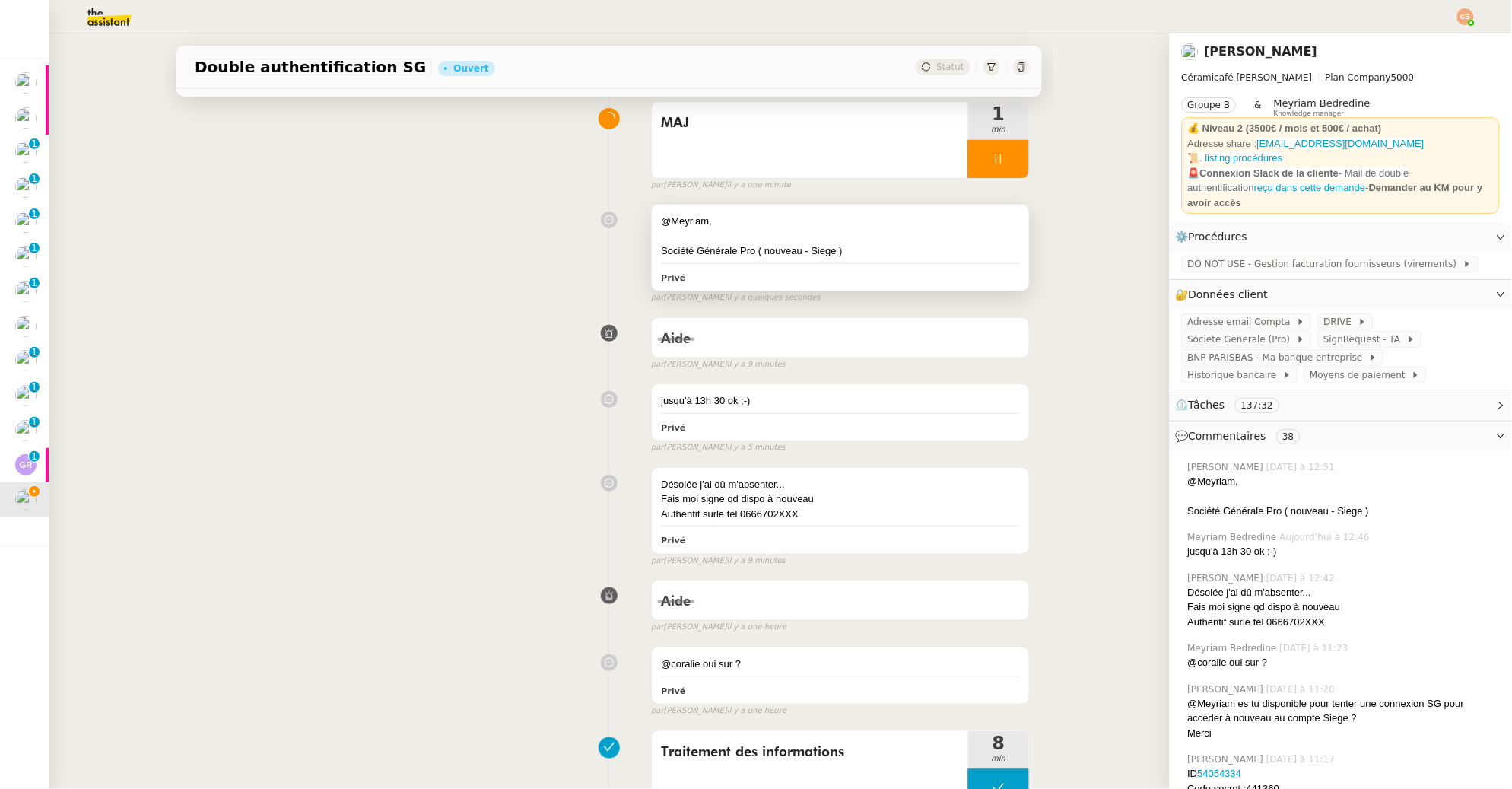
click at [869, 252] on div "Société Générale Pro ( nouveau - Siege )" at bounding box center [840, 251] width 359 height 16
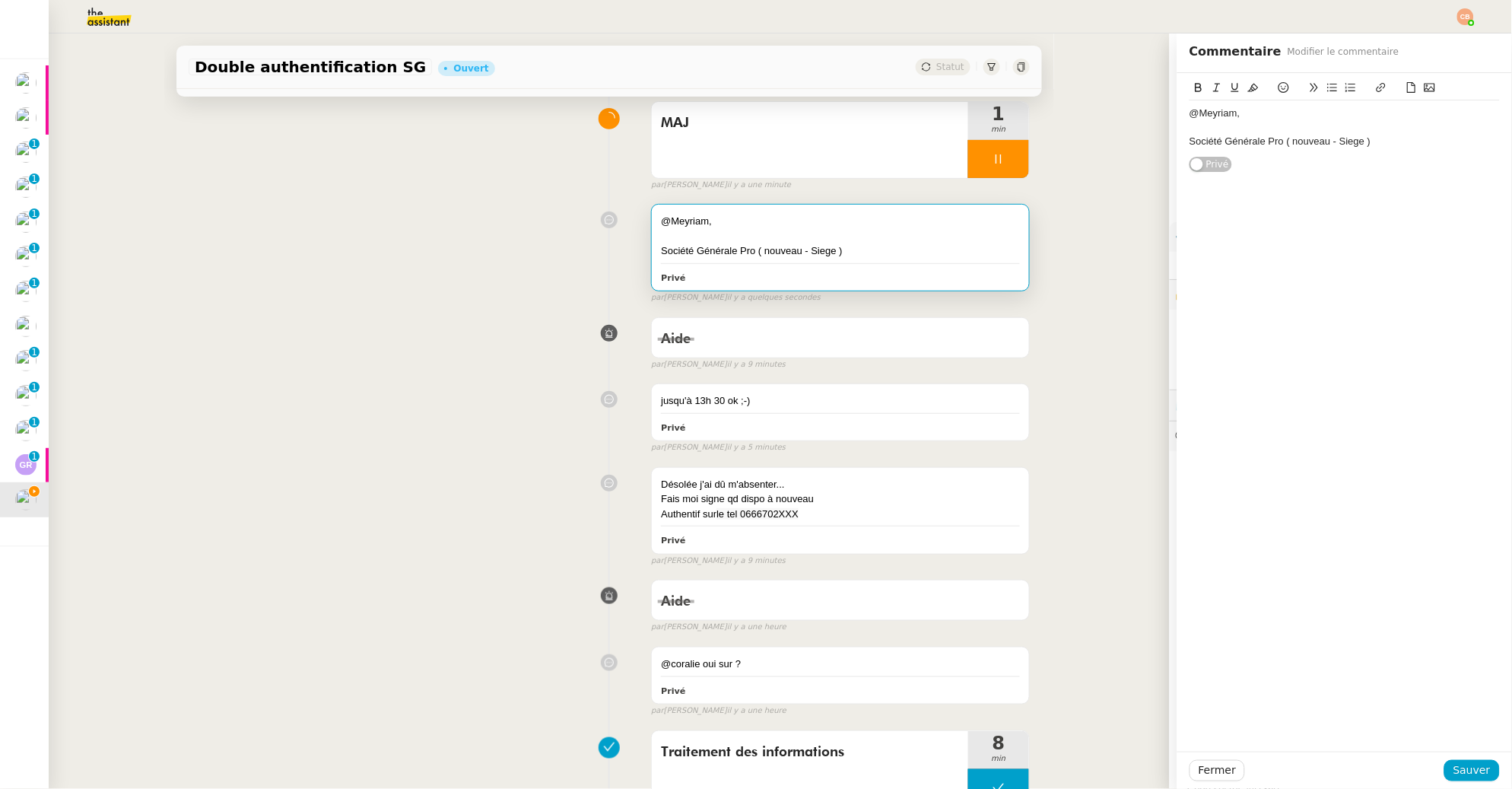
click at [1373, 147] on div "Société Générale Pro ( nouveau - Siege )" at bounding box center [1345, 142] width 310 height 14
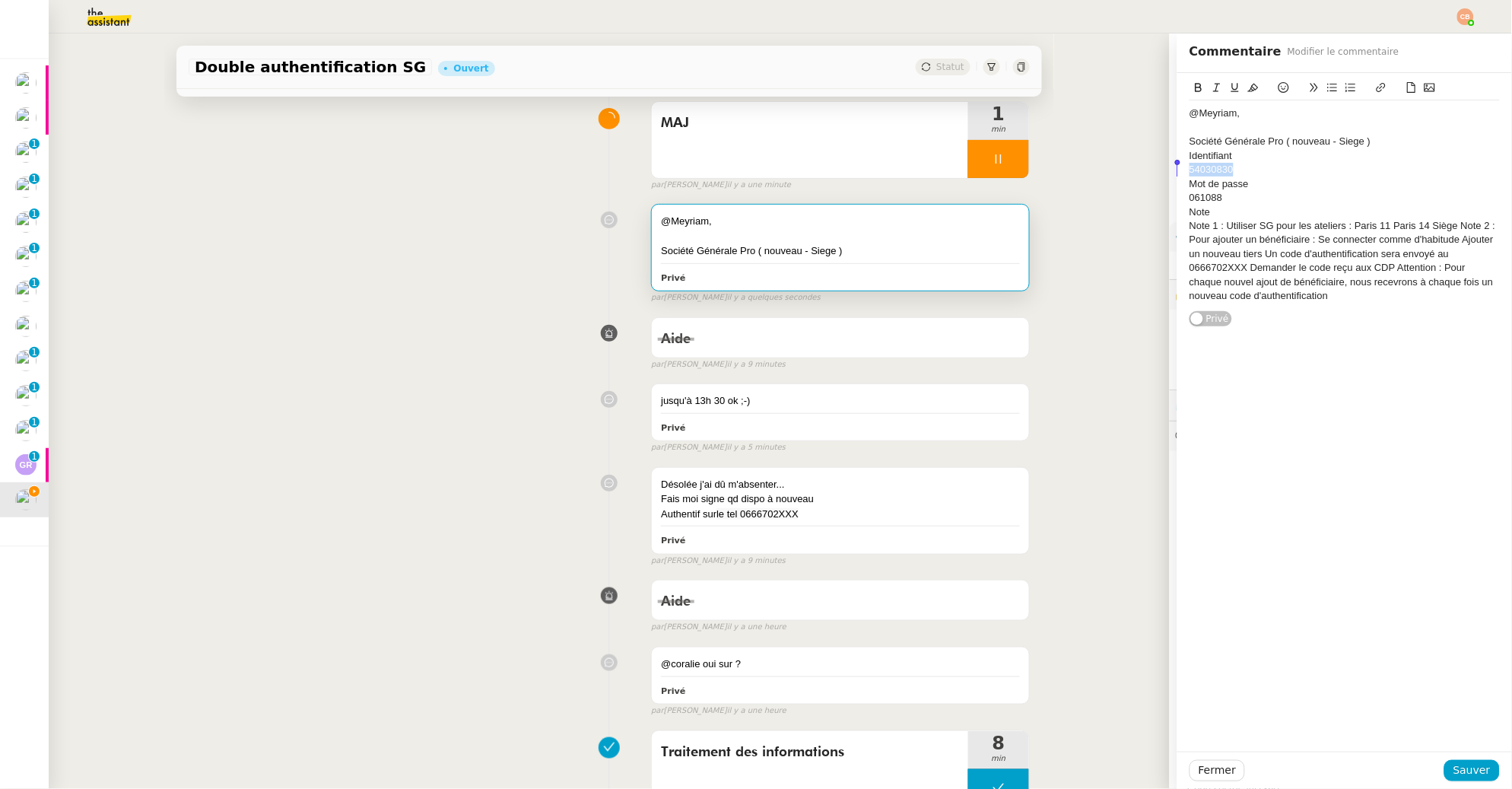
drag, startPoint x: 1231, startPoint y: 170, endPoint x: 1152, endPoint y: 174, distance: 79.1
click at [1152, 174] on app-ticket "Double authentification SG Ouvert Statut Client [PERSON_NAME] Owner Meyriam Bed…" at bounding box center [780, 411] width 1464 height 756
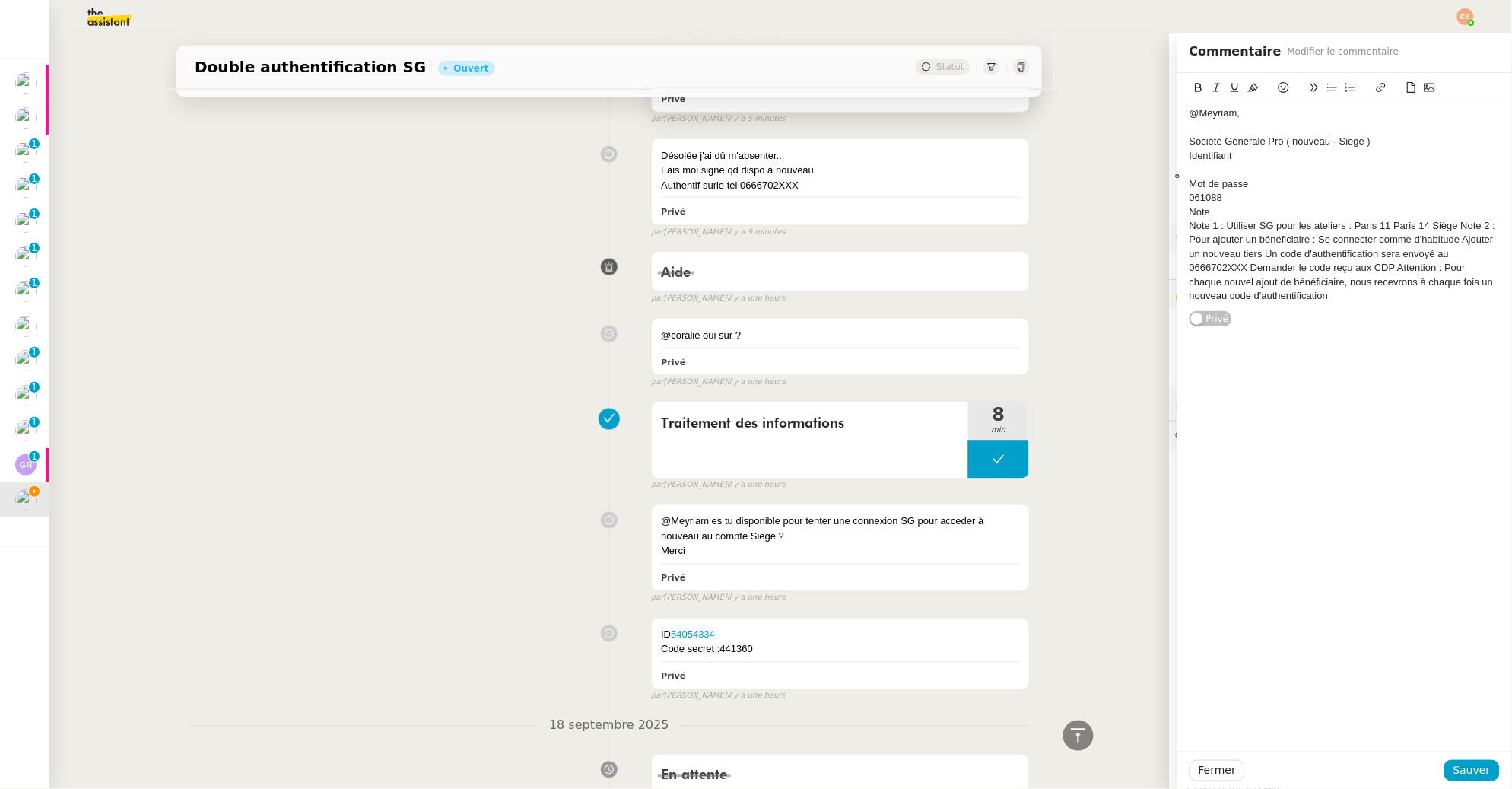
scroll to position [449, 0]
click at [1482, 768] on button "Sauver" at bounding box center [1471, 770] width 55 height 21
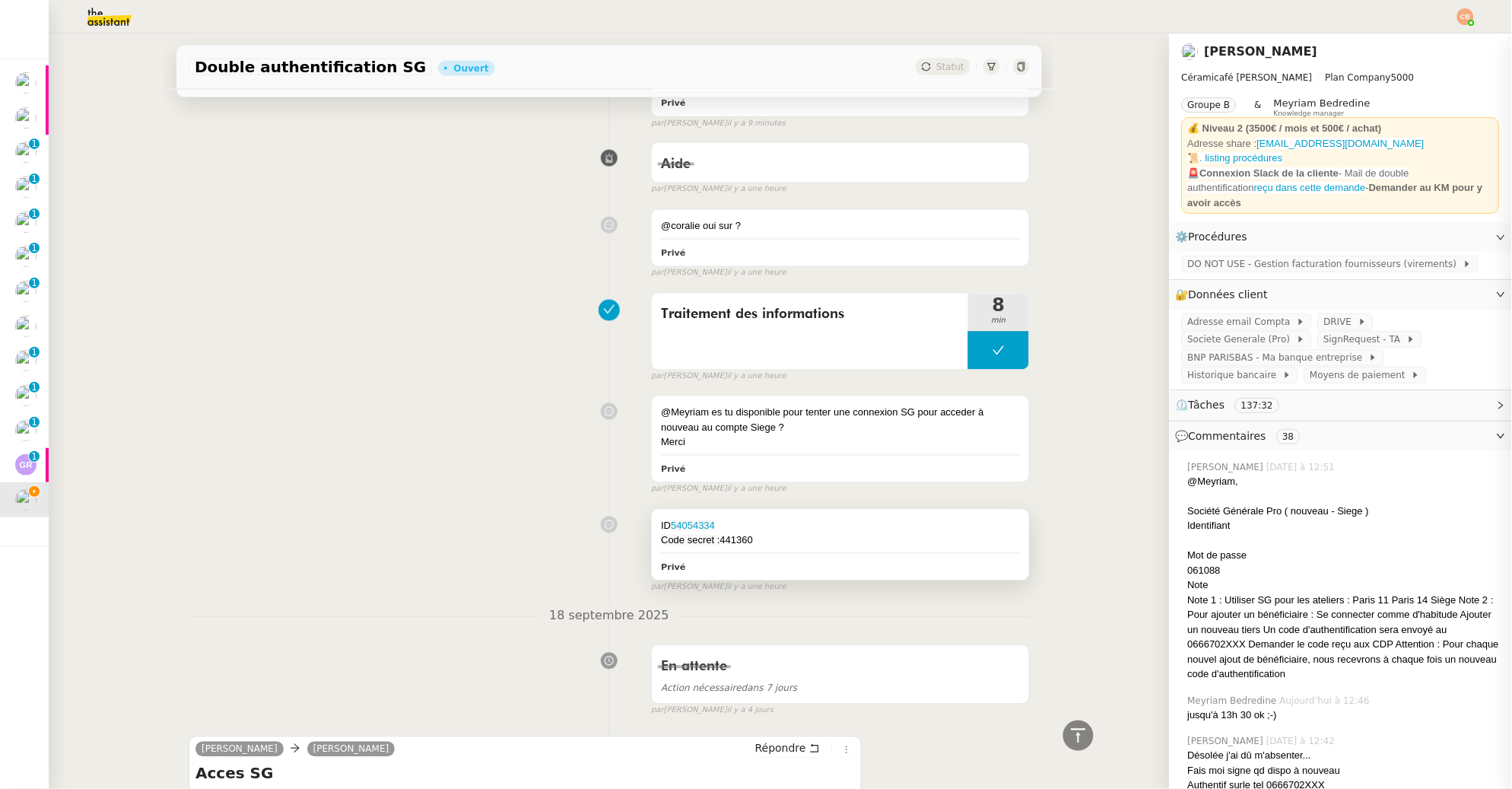
scroll to position [720, 0]
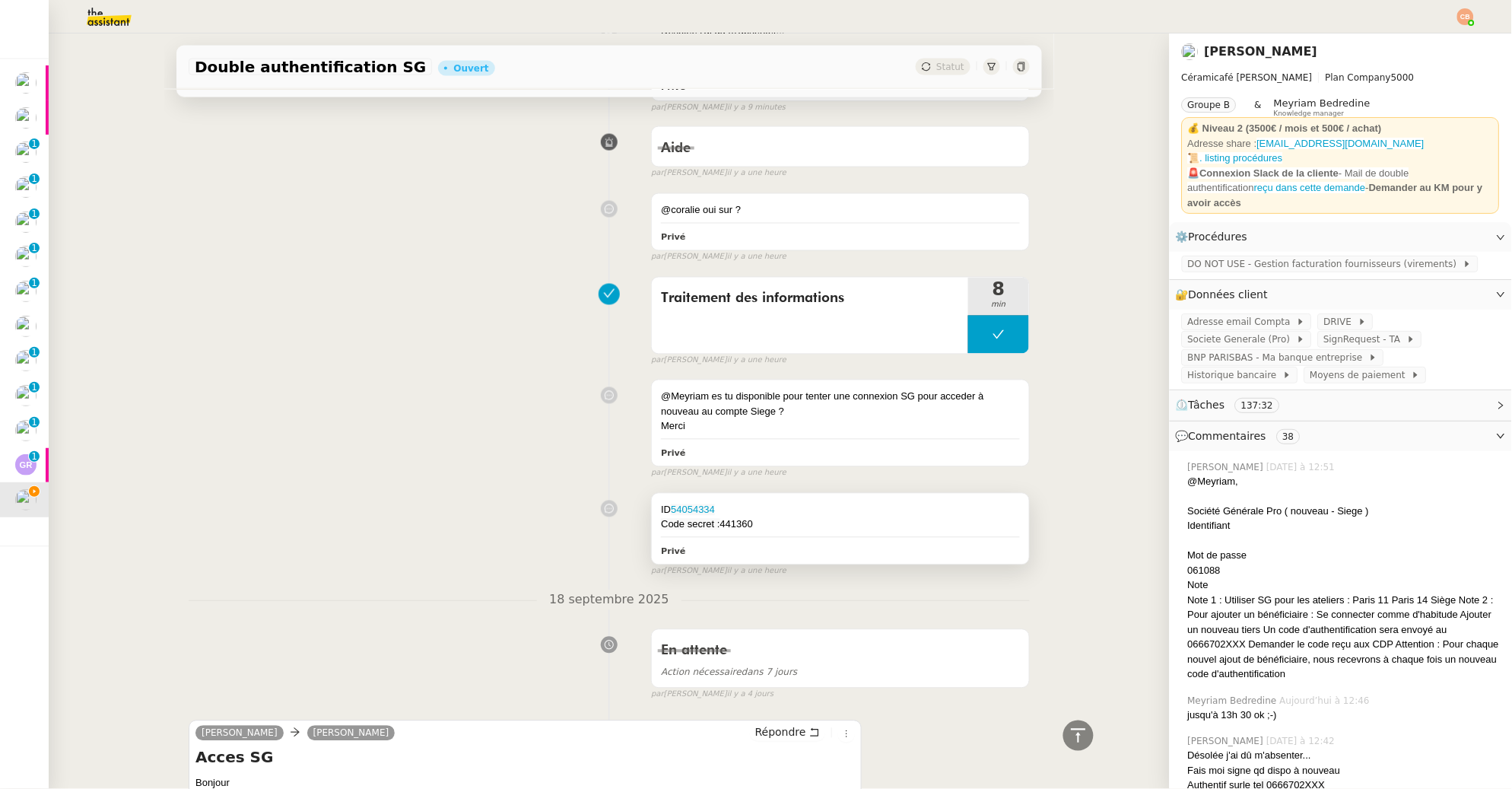
click at [834, 528] on div "Code secret : 441360" at bounding box center [840, 525] width 359 height 16
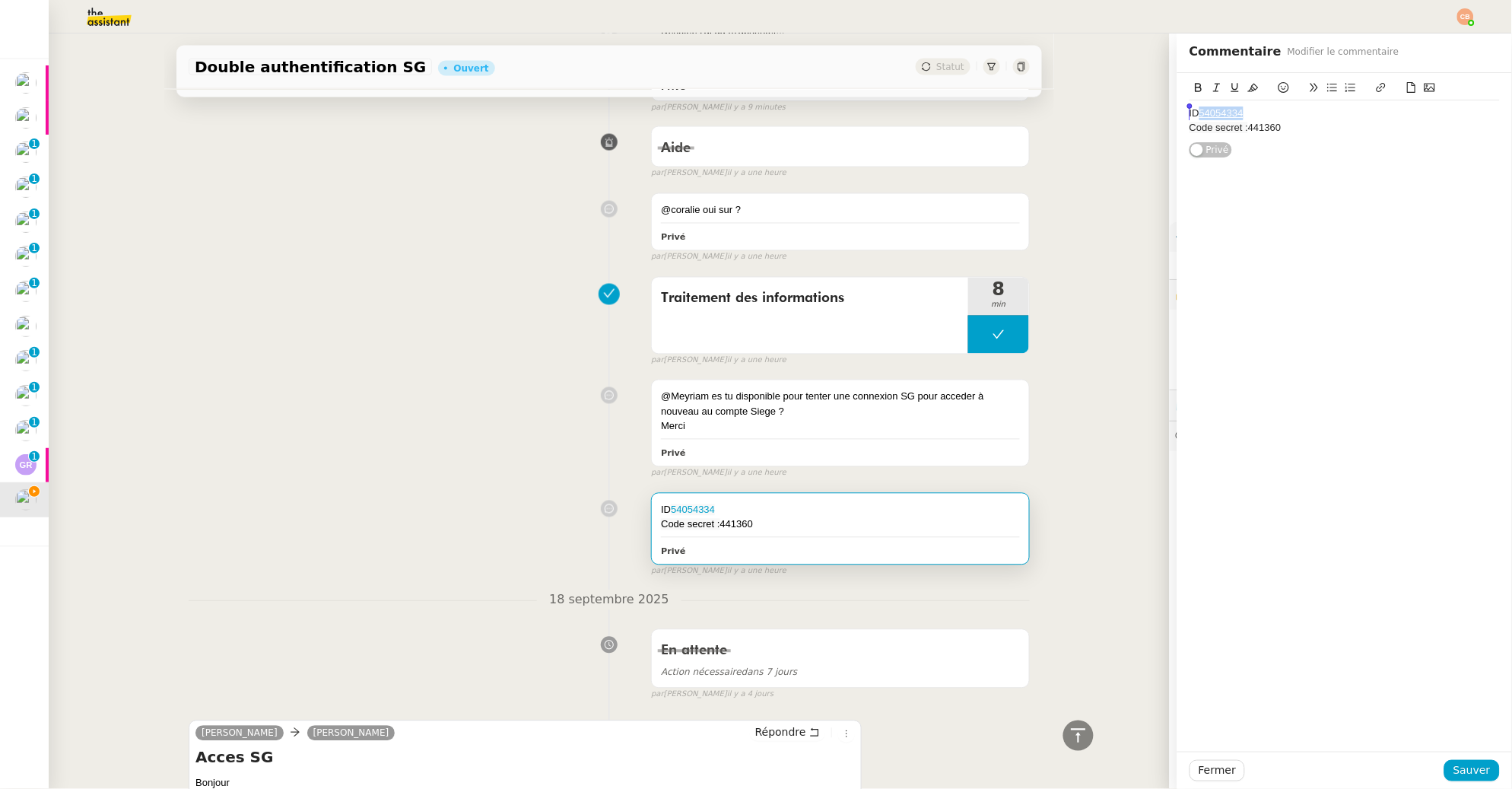
drag, startPoint x: 1242, startPoint y: 114, endPoint x: 1191, endPoint y: 118, distance: 51.2
click at [1191, 118] on div "ID 54054334" at bounding box center [1345, 114] width 310 height 14
copy link "54054334"
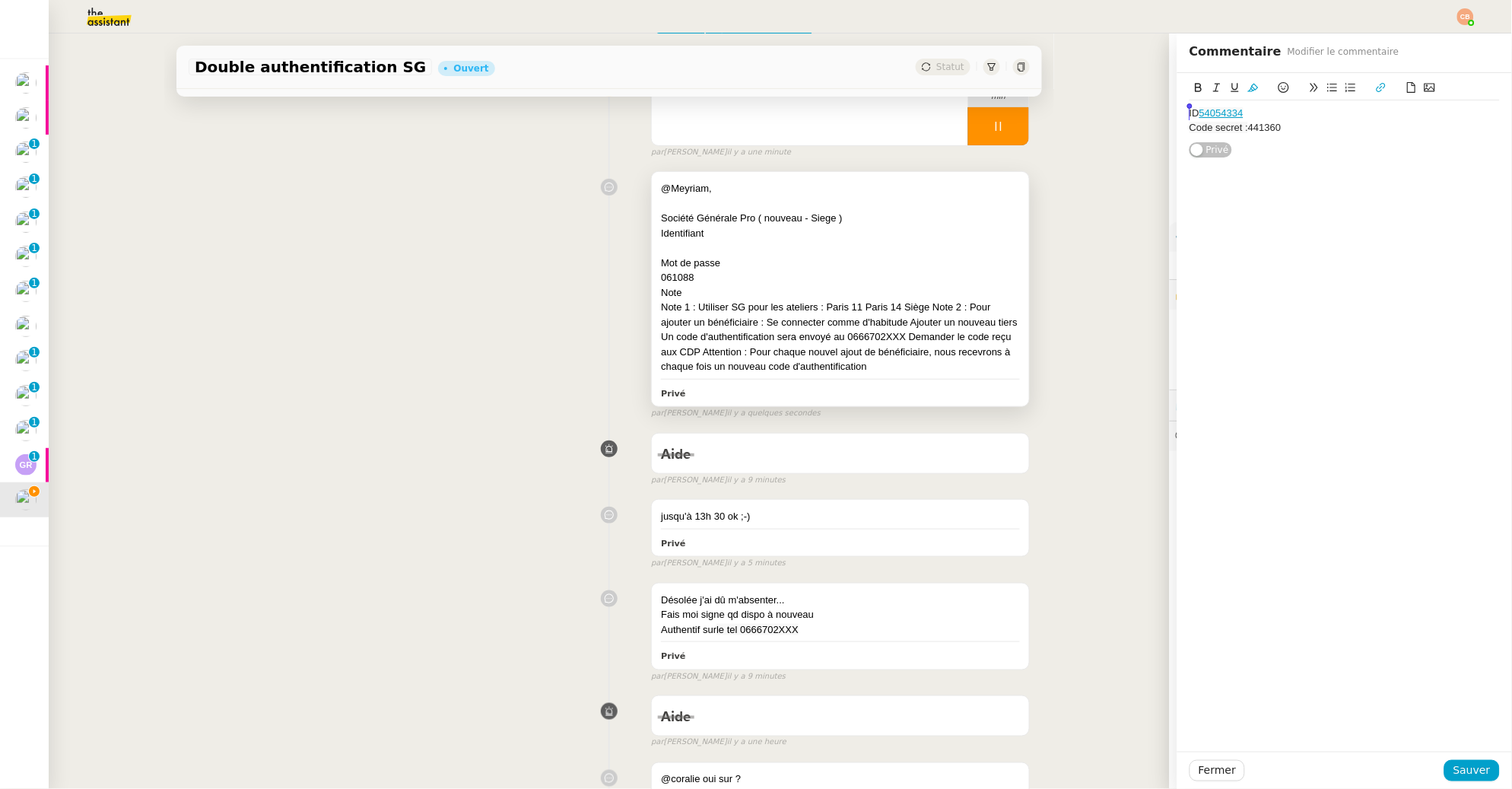
click at [825, 274] on div "061088" at bounding box center [840, 278] width 359 height 16
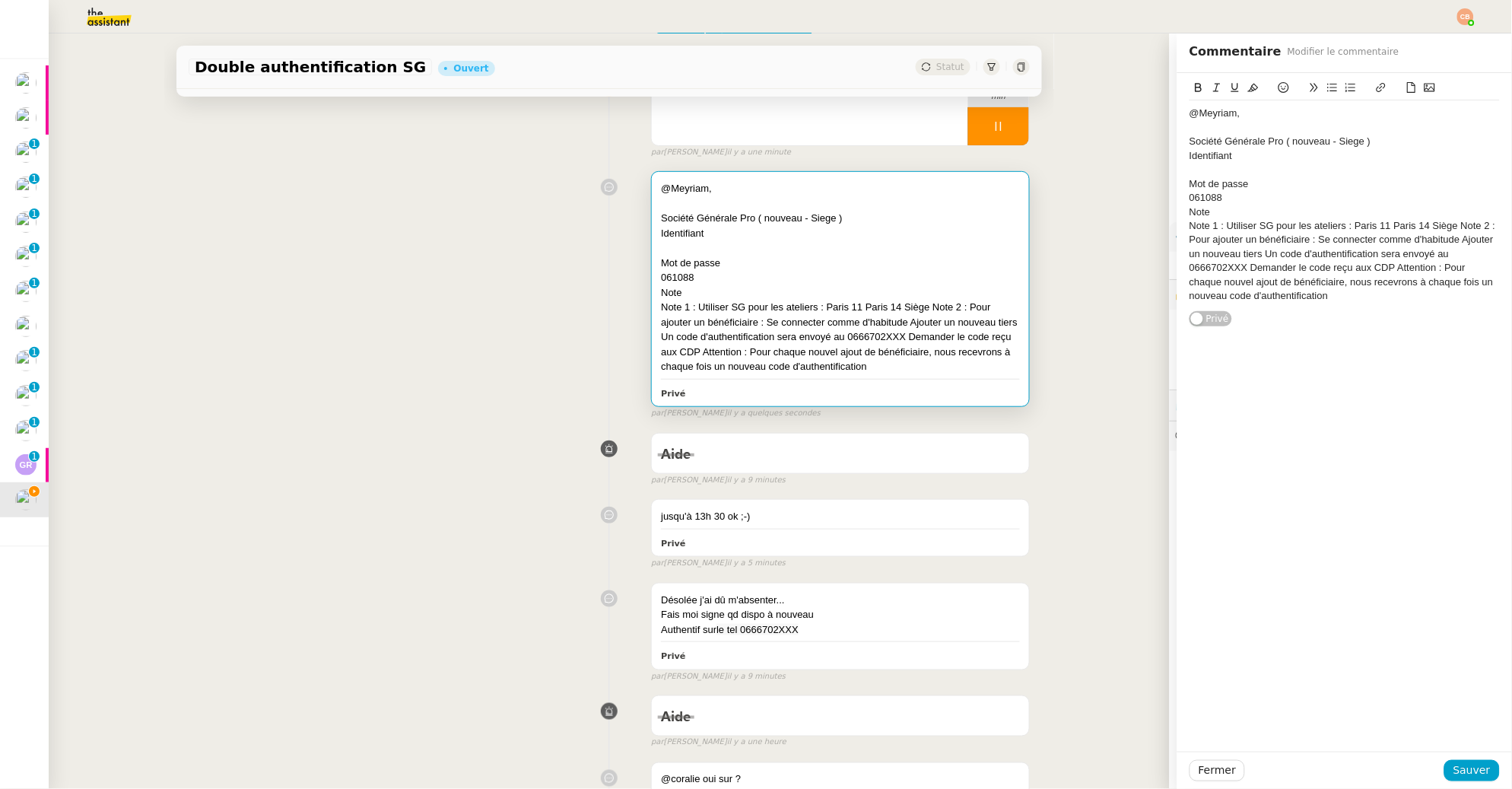
click at [1246, 157] on div "Identifiant" at bounding box center [1345, 156] width 310 height 14
click at [1466, 775] on span "Sauver" at bounding box center [1472, 770] width 37 height 17
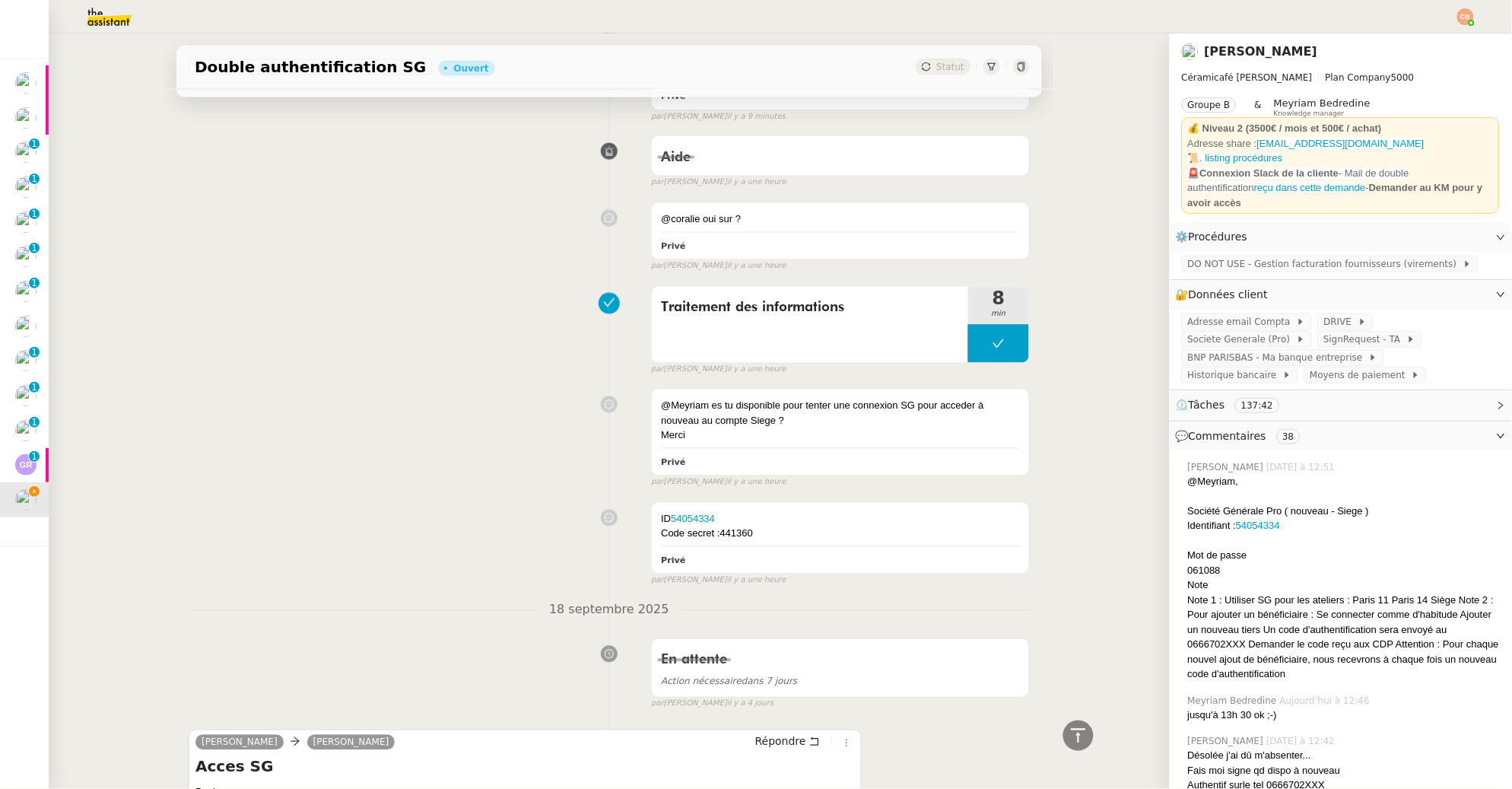
scroll to position [740, 0]
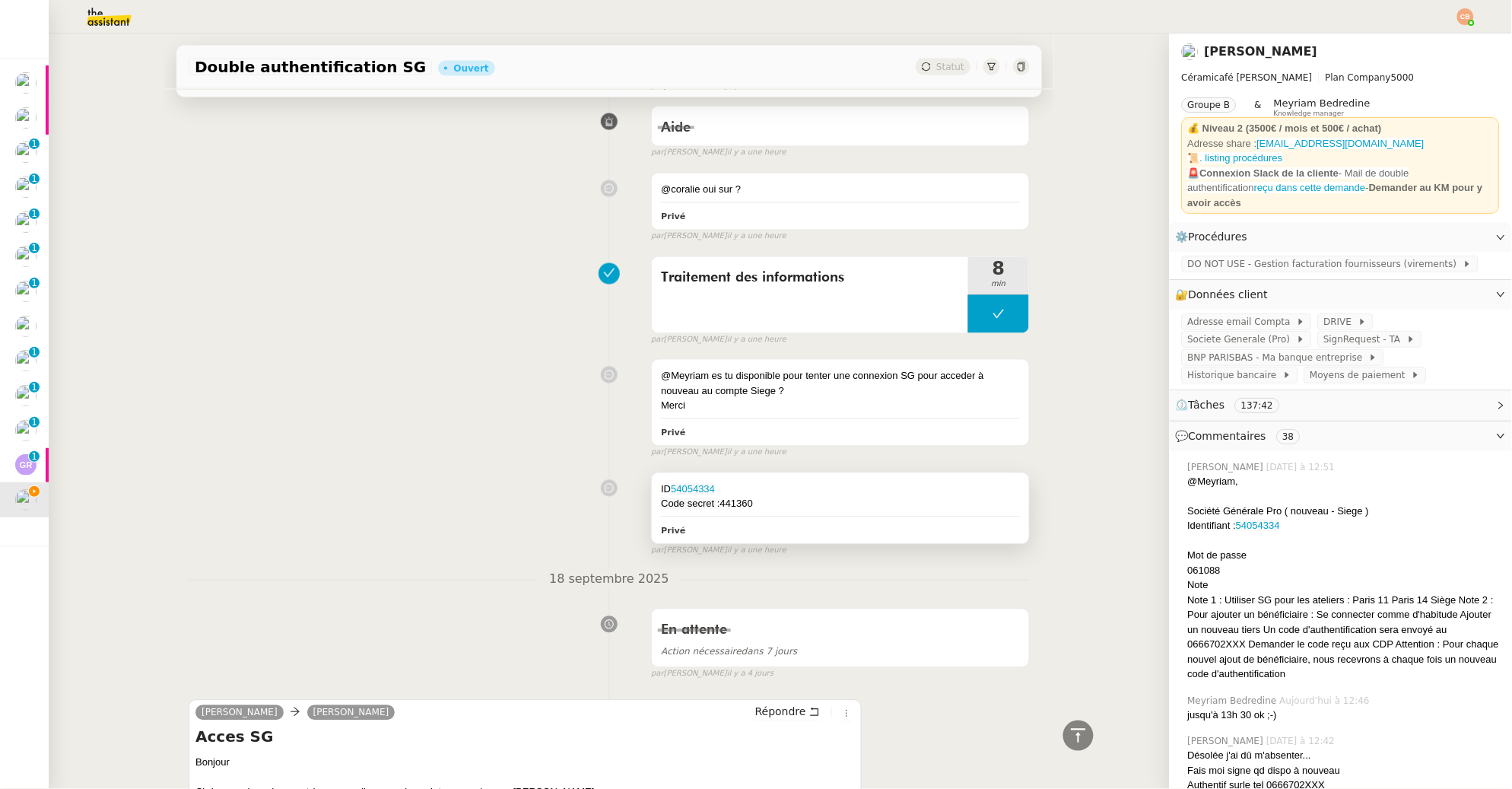
click at [777, 504] on div "Code secret : 441360" at bounding box center [840, 505] width 359 height 16
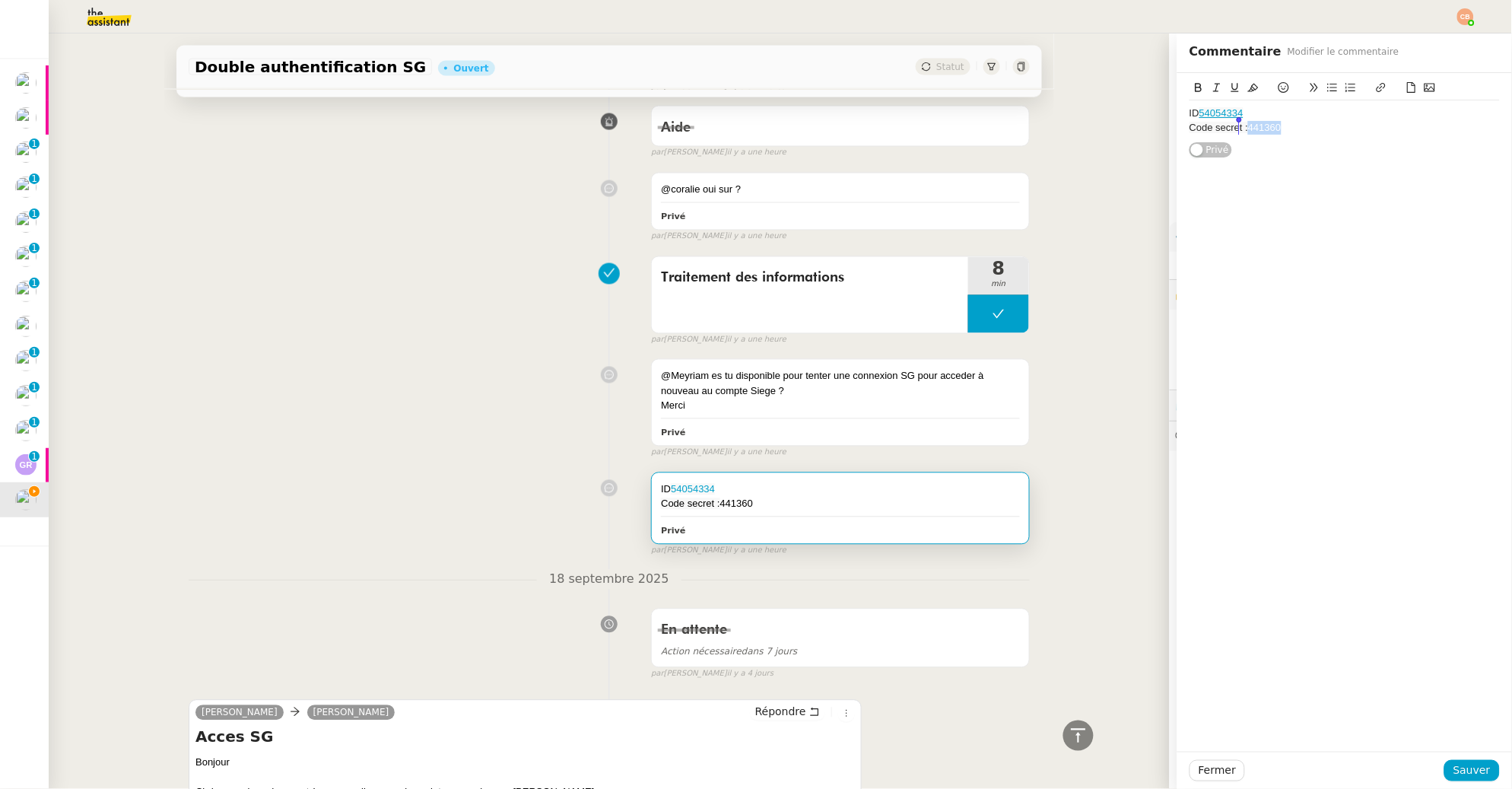
drag, startPoint x: 1282, startPoint y: 130, endPoint x: 1239, endPoint y: 134, distance: 43.2
click at [1239, 134] on div "Code secret : 441360" at bounding box center [1345, 128] width 310 height 14
copy div "441360"
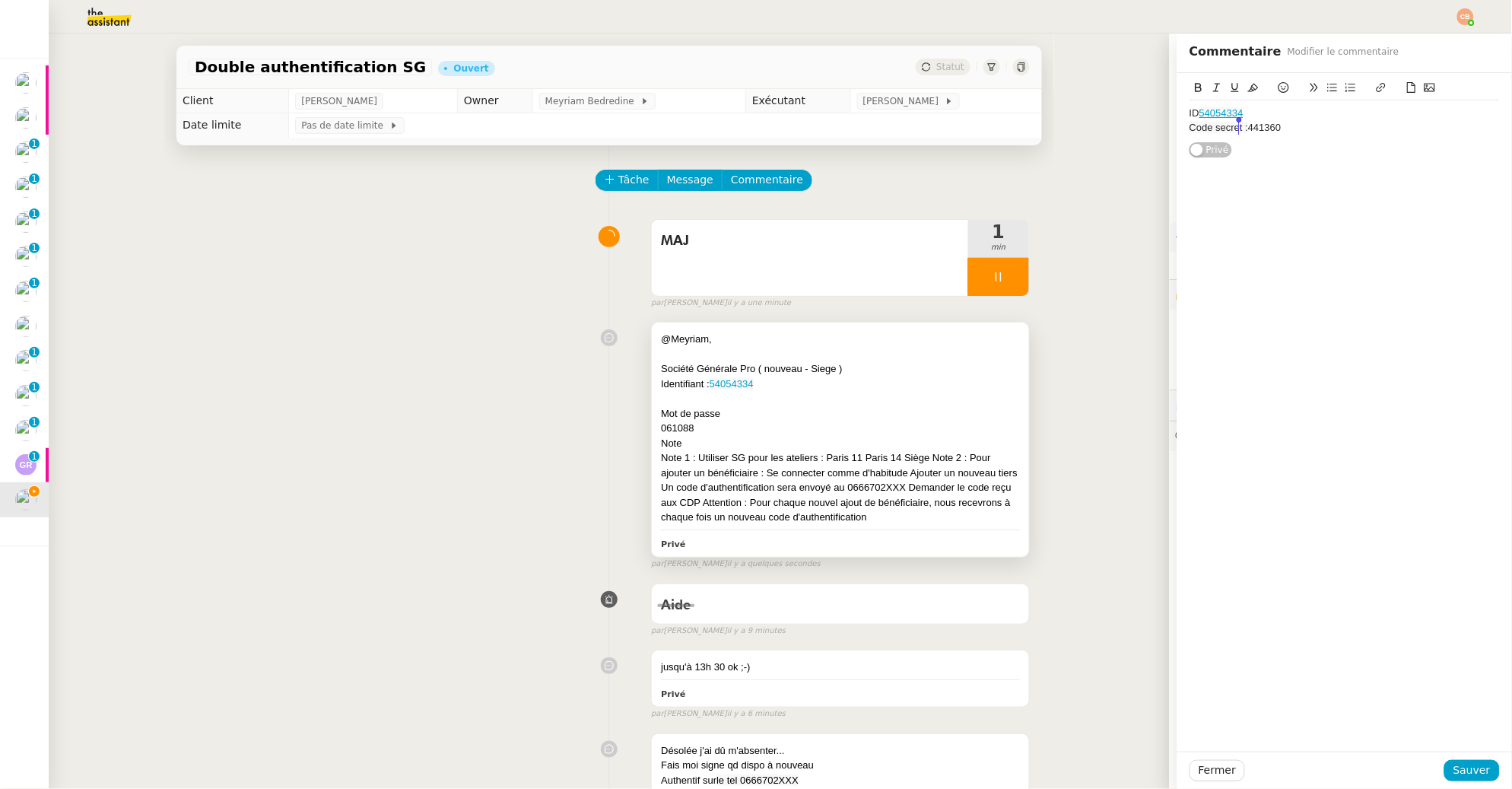
click at [879, 372] on div "Société Générale Pro ( nouveau - Siege )" at bounding box center [840, 369] width 359 height 16
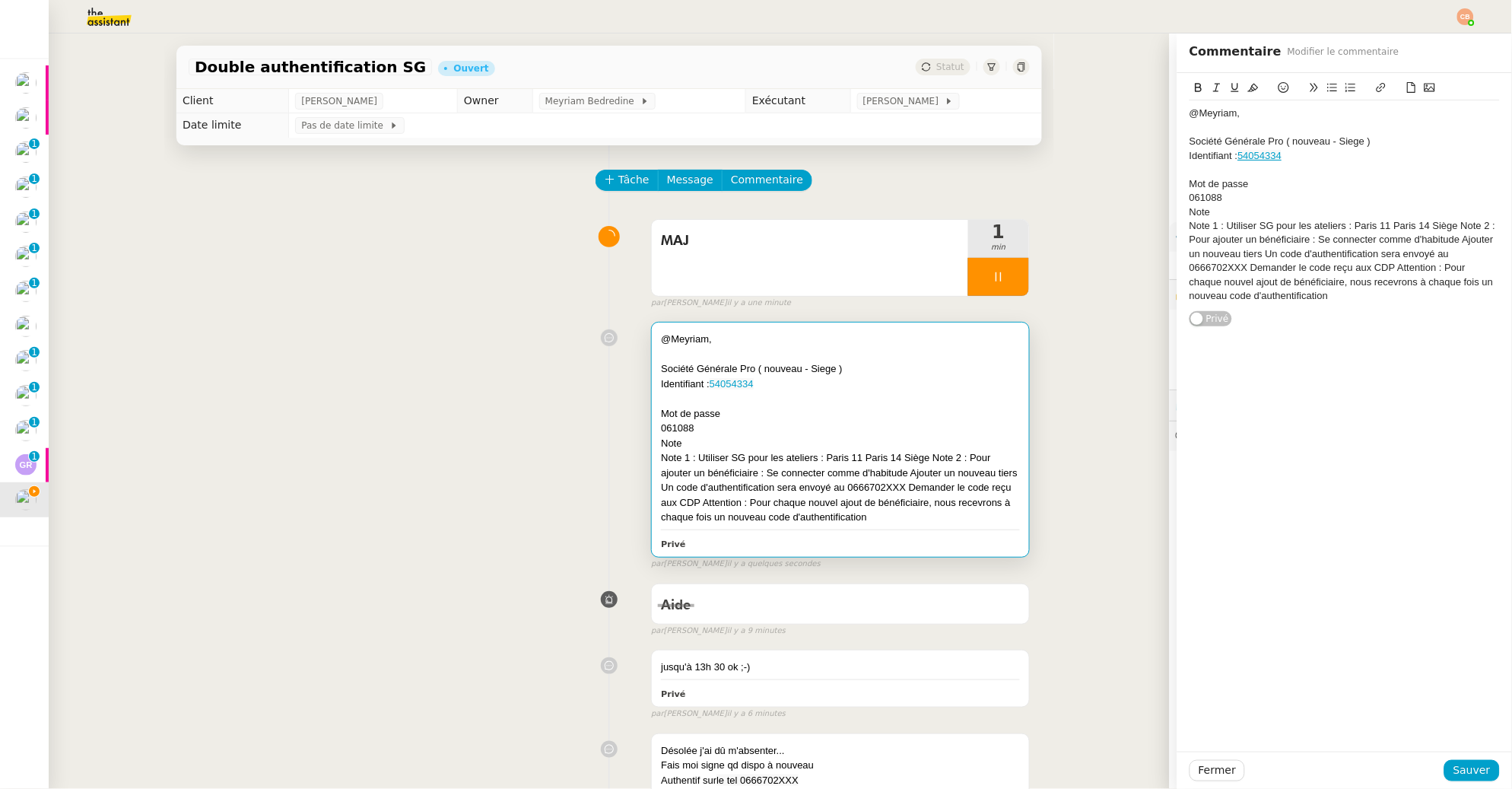
click at [1293, 157] on div "Identifiant : 54054334" at bounding box center [1345, 156] width 310 height 14
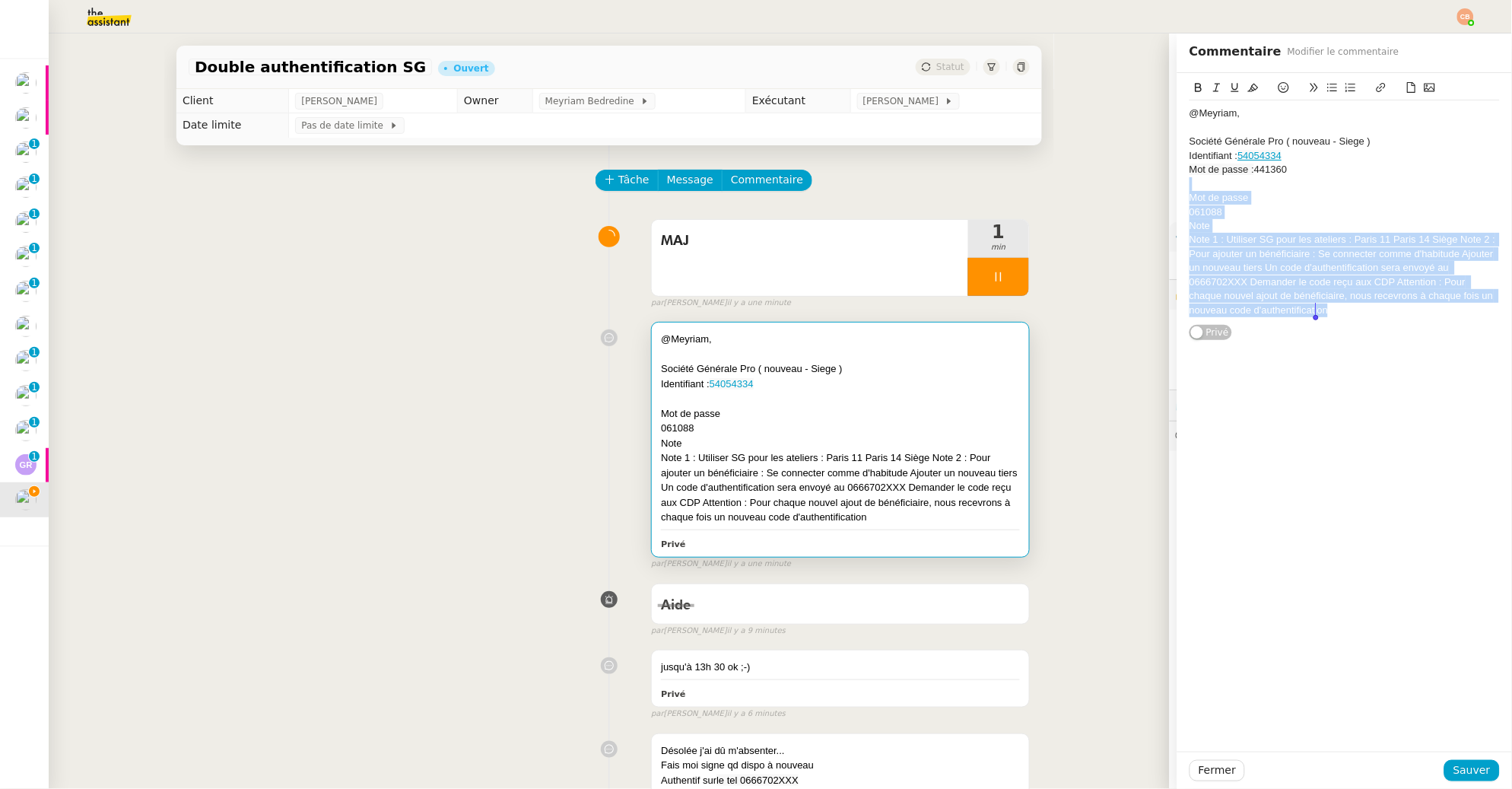
drag, startPoint x: 1194, startPoint y: 182, endPoint x: 1219, endPoint y: 345, distance: 164.9
click at [1219, 345] on div "@Meyriam, Société Générale Pro ( nouveau - Siege ) Identifiant : 54054334 Mot d…" at bounding box center [1345, 412] width 335 height 678
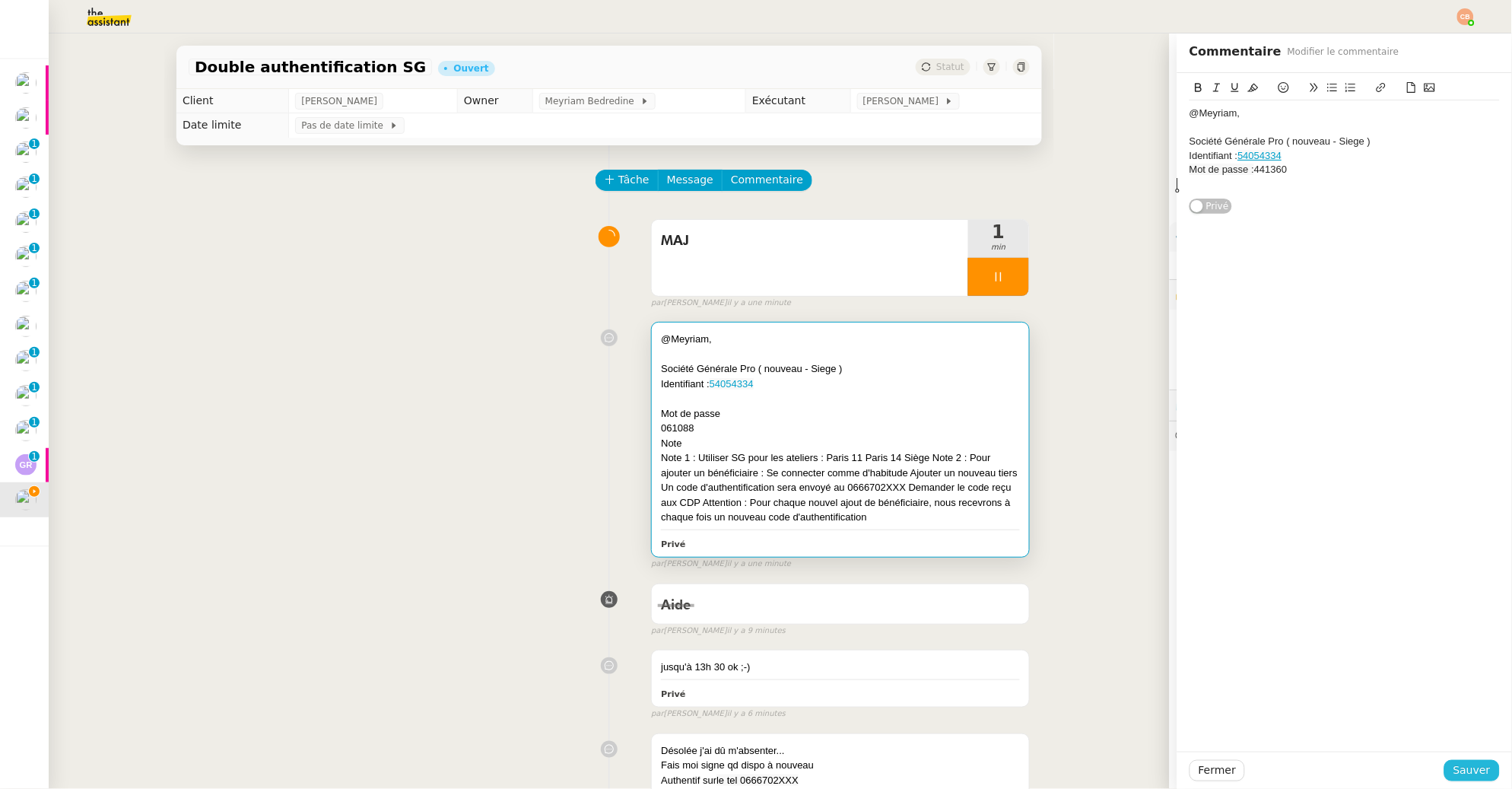
click at [1457, 770] on span "Sauver" at bounding box center [1472, 770] width 37 height 17
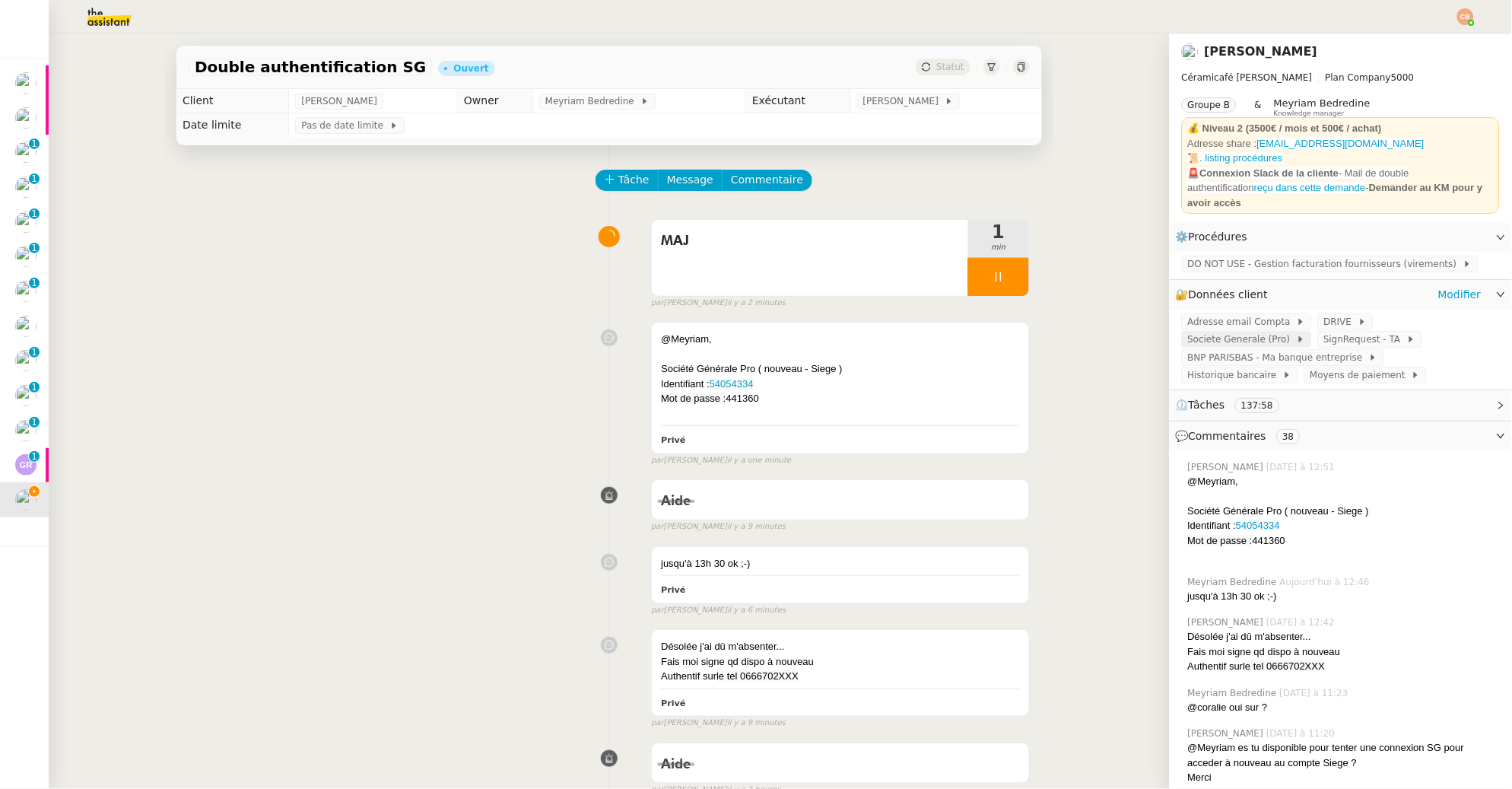
click at [1205, 332] on span "Societe Generale (Pro)" at bounding box center [1242, 340] width 109 height 16
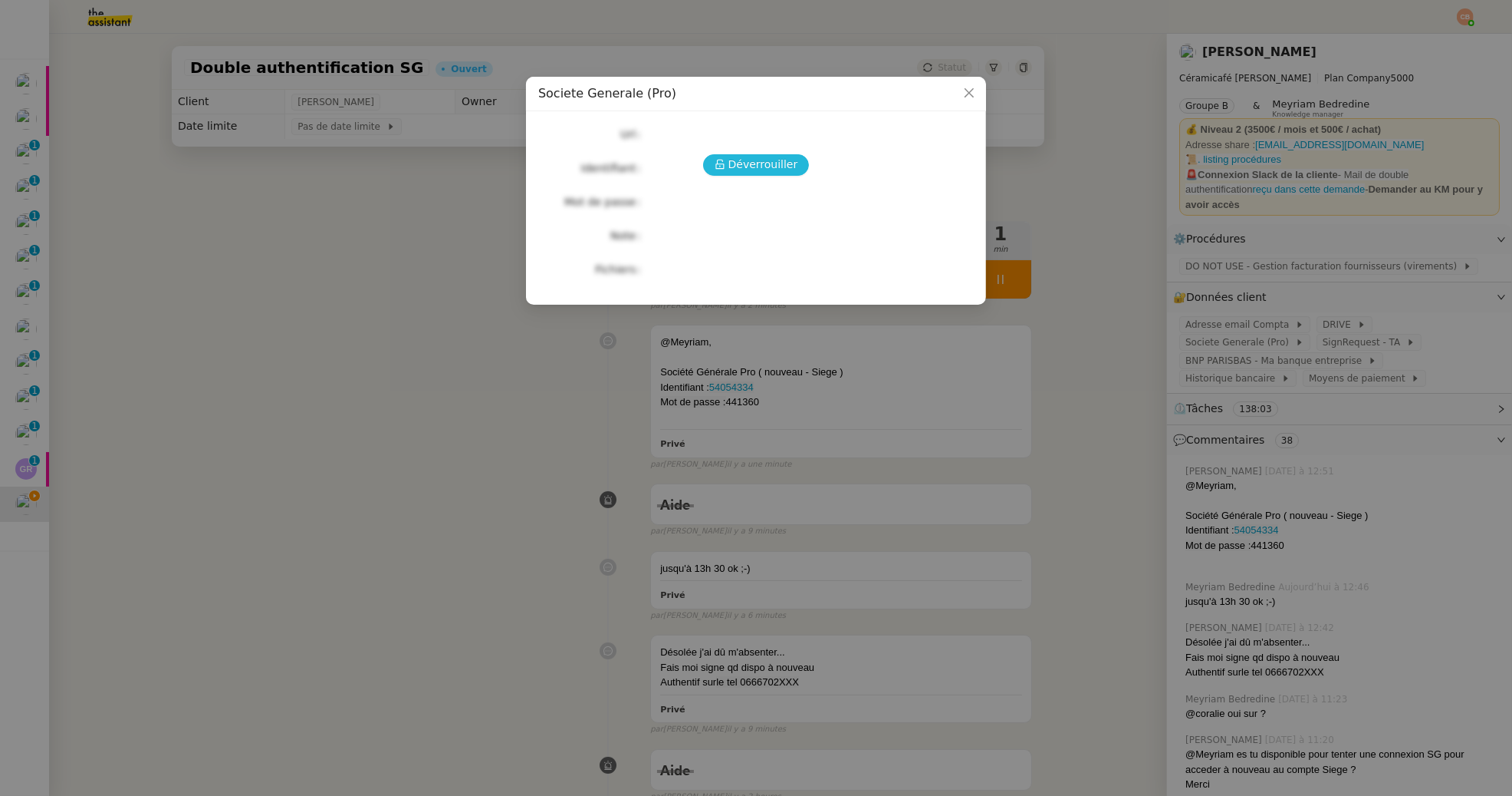
click at [723, 174] on button "Déverrouiller" at bounding box center [756, 164] width 107 height 21
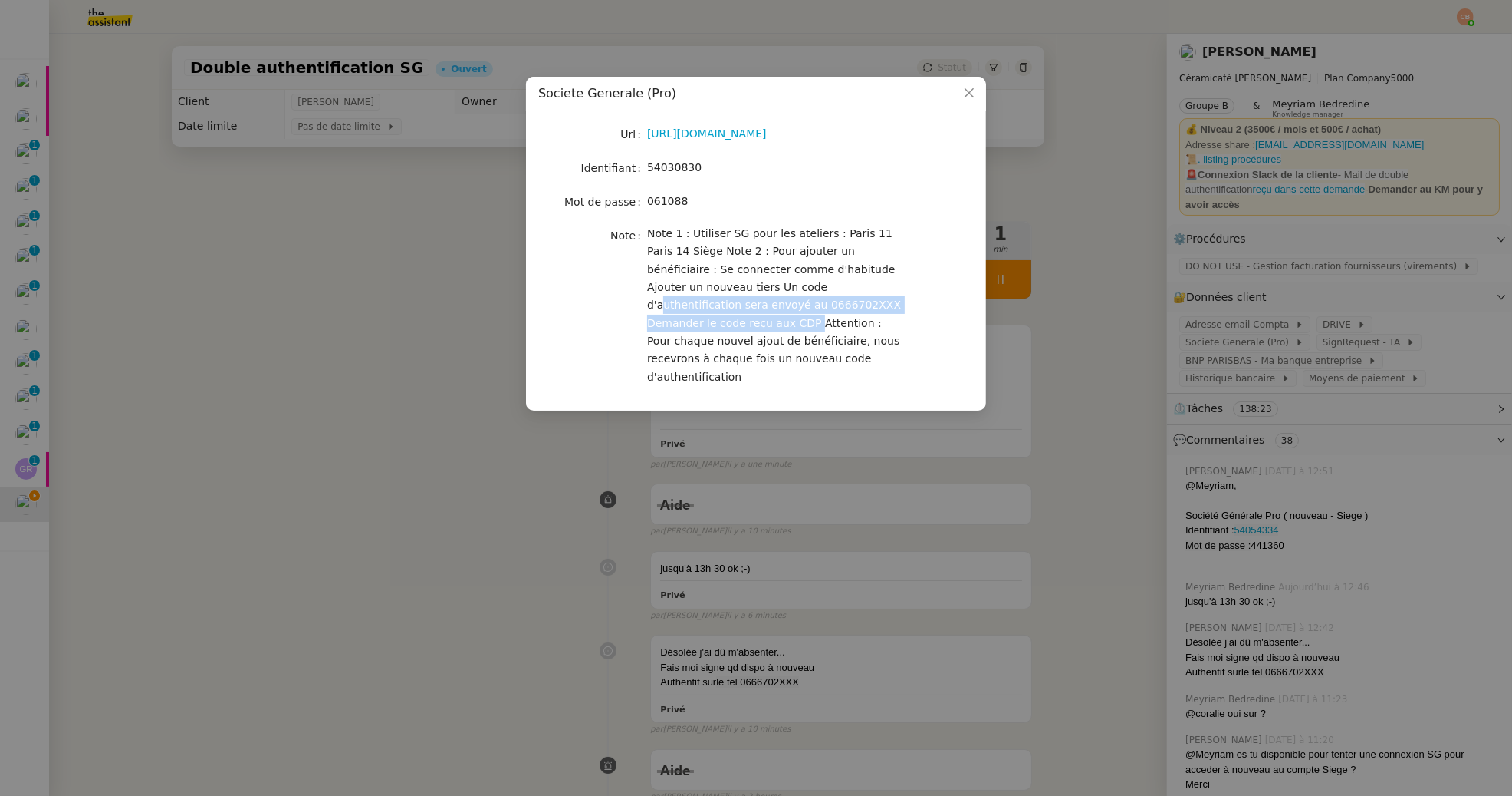
drag, startPoint x: 727, startPoint y: 287, endPoint x: 886, endPoint y: 309, distance: 160.5
click at [886, 309] on div "Note 1 : Utiliser SG pour les ateliers : Paris 11 Paris 14 Siège Note 2 : Pour …" at bounding box center [774, 305] width 254 height 161
copy span "authentification sera envoyé au 0666702XXX Demander le code reçu aux CDP"
click at [421, 337] on nz-modal-container "Societe Generale (Pro) Url [URL][DOMAIN_NAME] Identifiant 54030830 Mot de passe…" at bounding box center [756, 398] width 1512 height 796
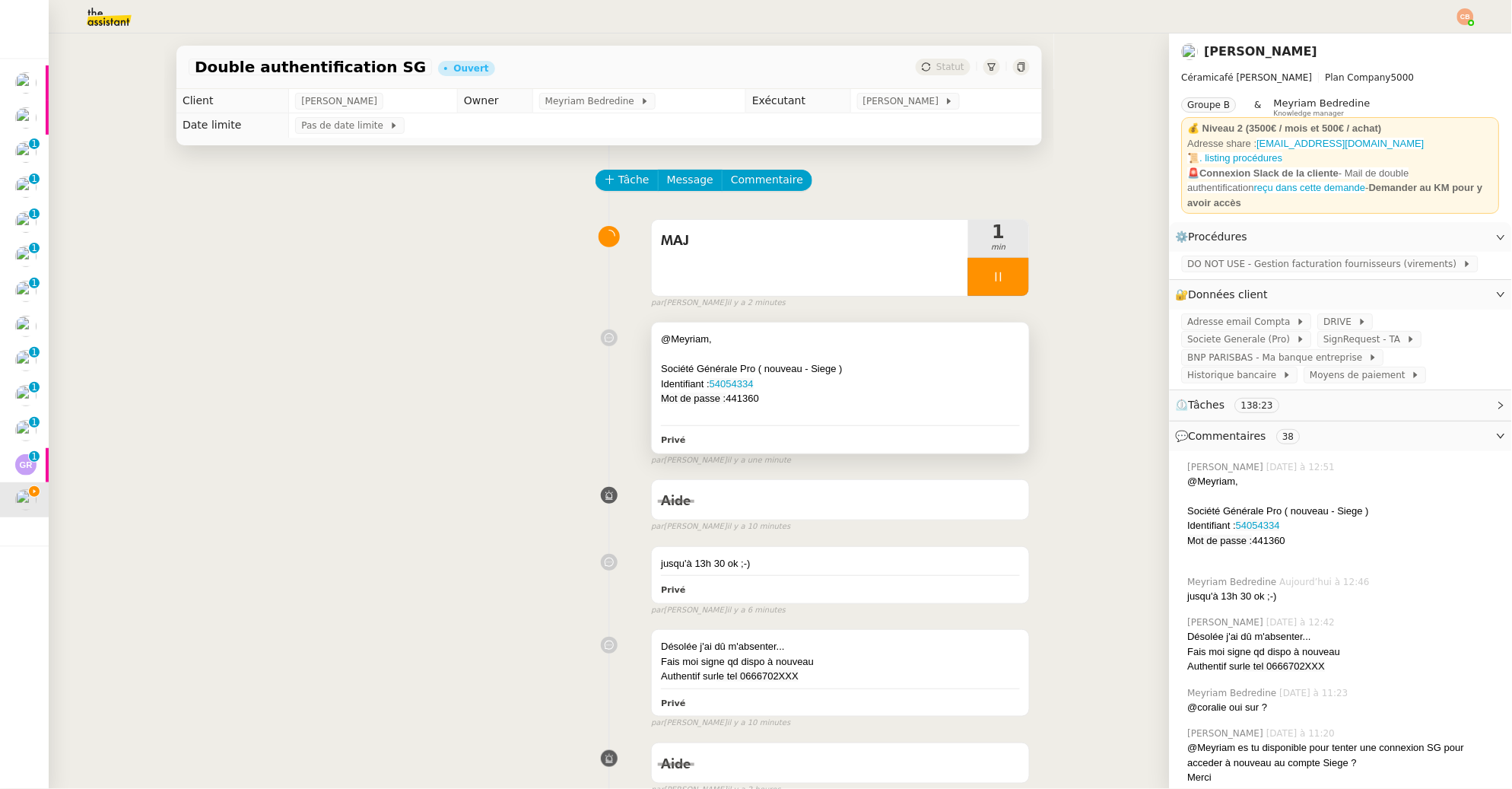
click at [844, 356] on div at bounding box center [840, 354] width 359 height 16
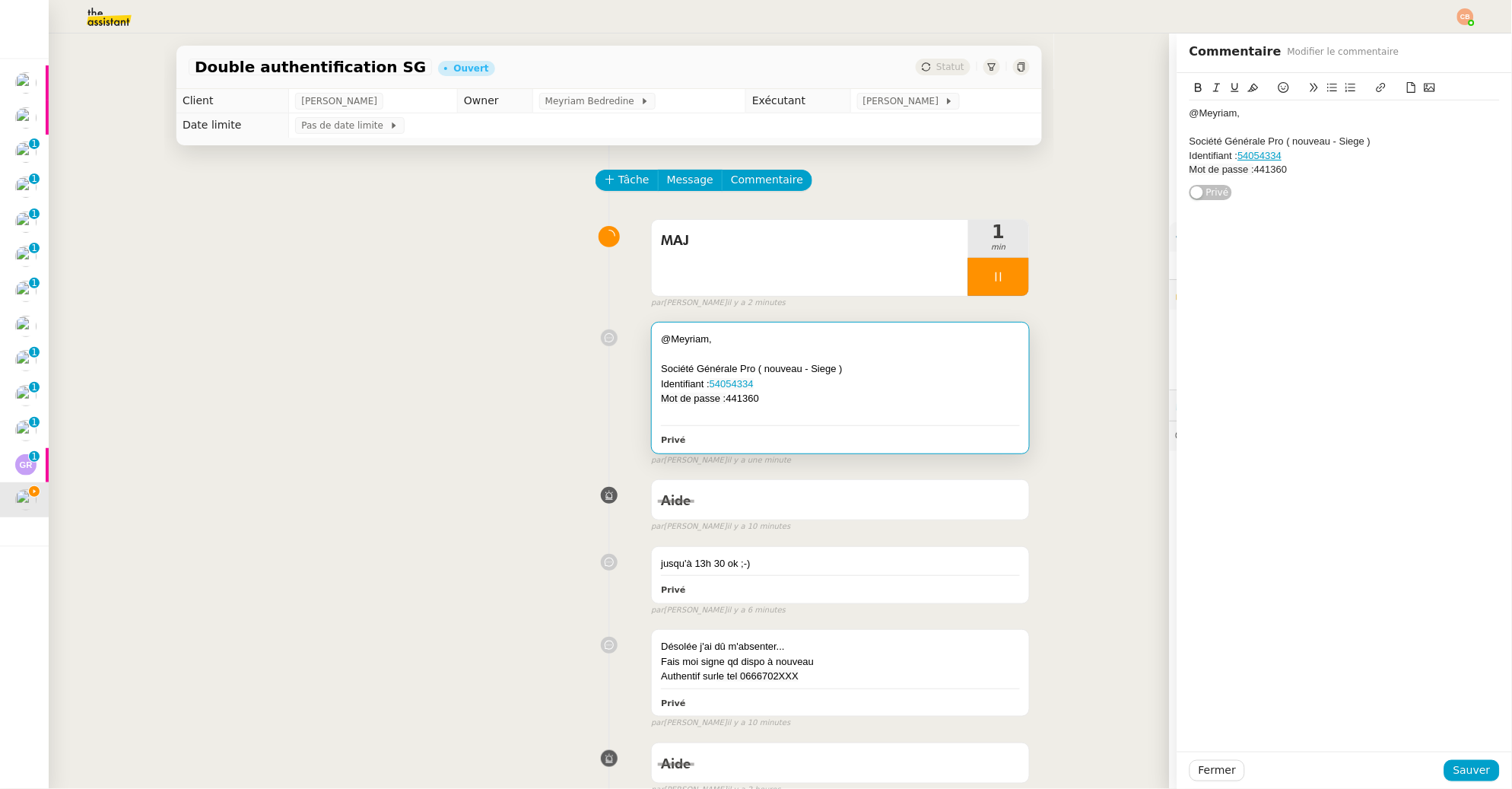
click at [1287, 171] on div "Mot de passe : 441360" at bounding box center [1345, 170] width 310 height 14
click at [1190, 195] on div "authentification sera envoyé au 0666702XXX Demander le code reçu aux CDP" at bounding box center [1345, 205] width 310 height 28
drag, startPoint x: 1270, startPoint y: 200, endPoint x: 1246, endPoint y: 203, distance: 24.2
click at [1246, 203] on div "Authentification sera envoyé au 0666702XXX Demander le code reçu aux CDP" at bounding box center [1345, 205] width 310 height 28
click at [1278, 200] on div "Authentification envoyé au 0666702XXX Demander le code reçu aux CDP" at bounding box center [1345, 205] width 310 height 28
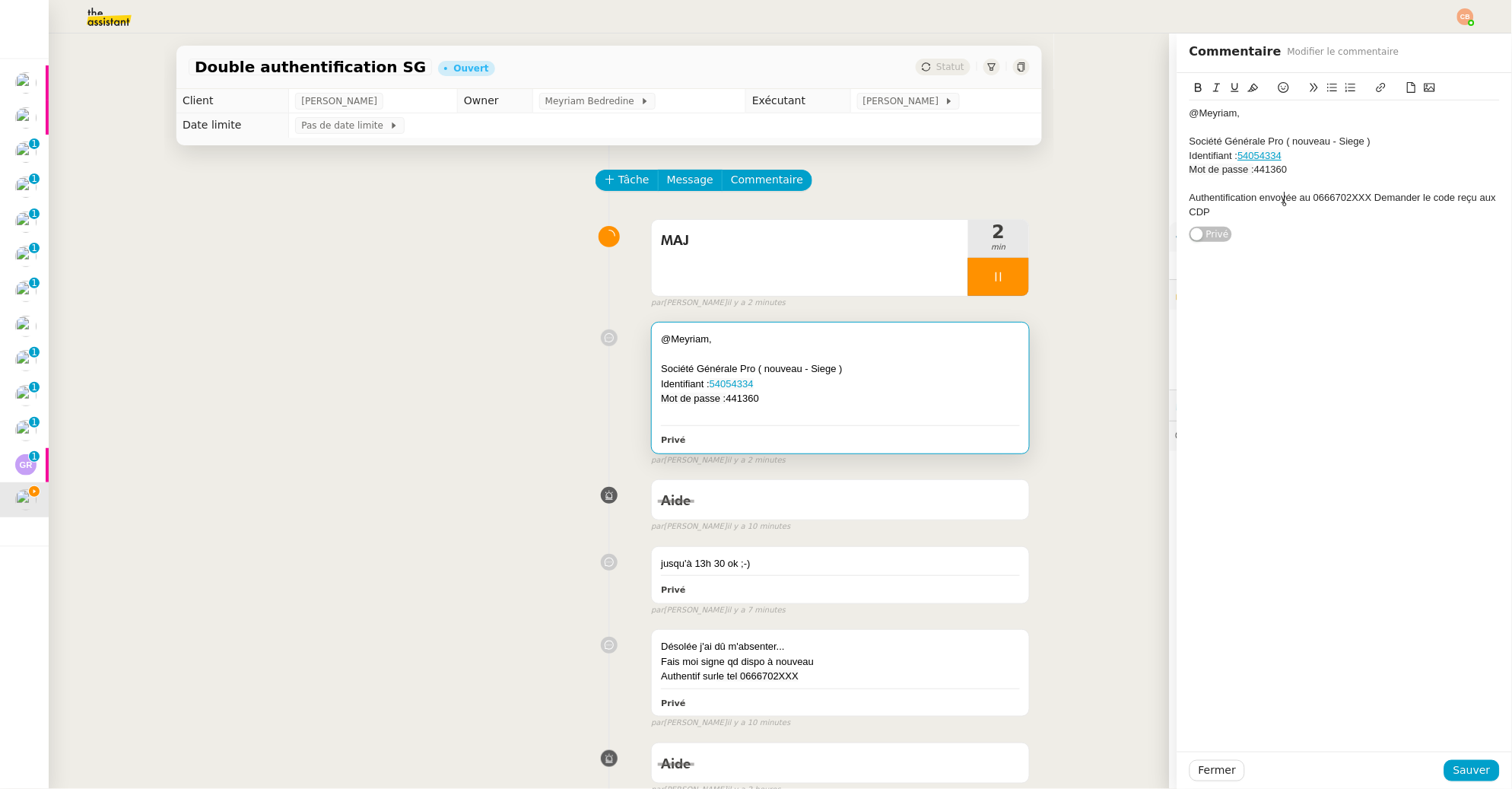
click at [1243, 201] on div "Authentification envoyée au 0666702XXX Demander le code reçu aux CDP" at bounding box center [1345, 205] width 310 height 28
click at [1314, 198] on div "Authentification : code envoyée au 0666702XXX Demander le code reçu aux CDP" at bounding box center [1345, 205] width 310 height 28
drag, startPoint x: 1201, startPoint y: 214, endPoint x: 1390, endPoint y: 199, distance: 189.6
click at [1390, 199] on div "Authentification : code envoyé au 0666702XXX Demander le code reçu aux CDP" at bounding box center [1345, 205] width 310 height 28
click at [1434, 198] on div "Authentification : code envoyé au 0666702XXX ( avec aux CDP" at bounding box center [1345, 198] width 310 height 14
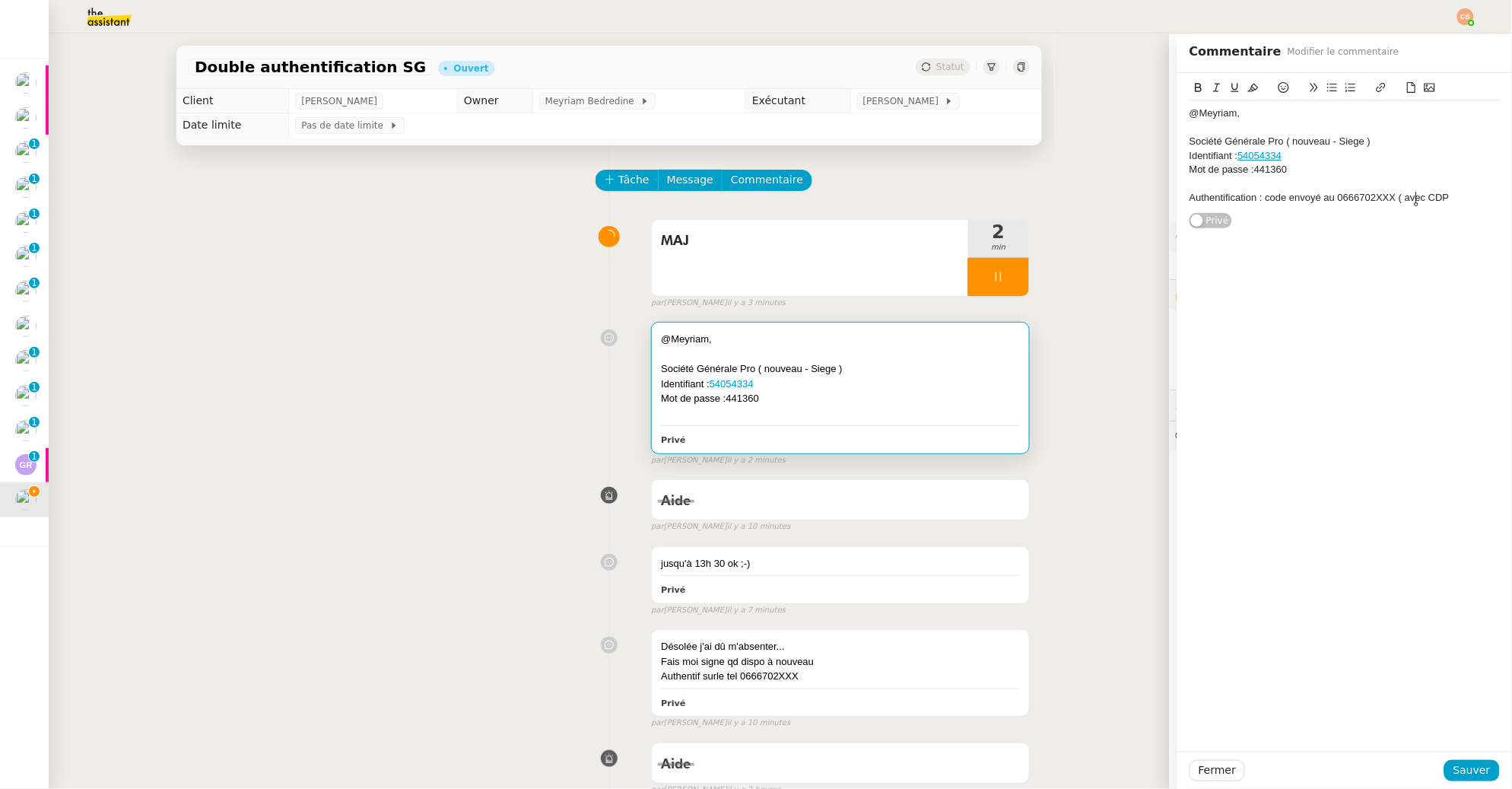
click at [1438, 196] on div "Authentification : code envoyé au 0666702XXX ( avec CDP" at bounding box center [1345, 198] width 310 height 14
click at [1458, 772] on span "Sauver" at bounding box center [1472, 770] width 37 height 17
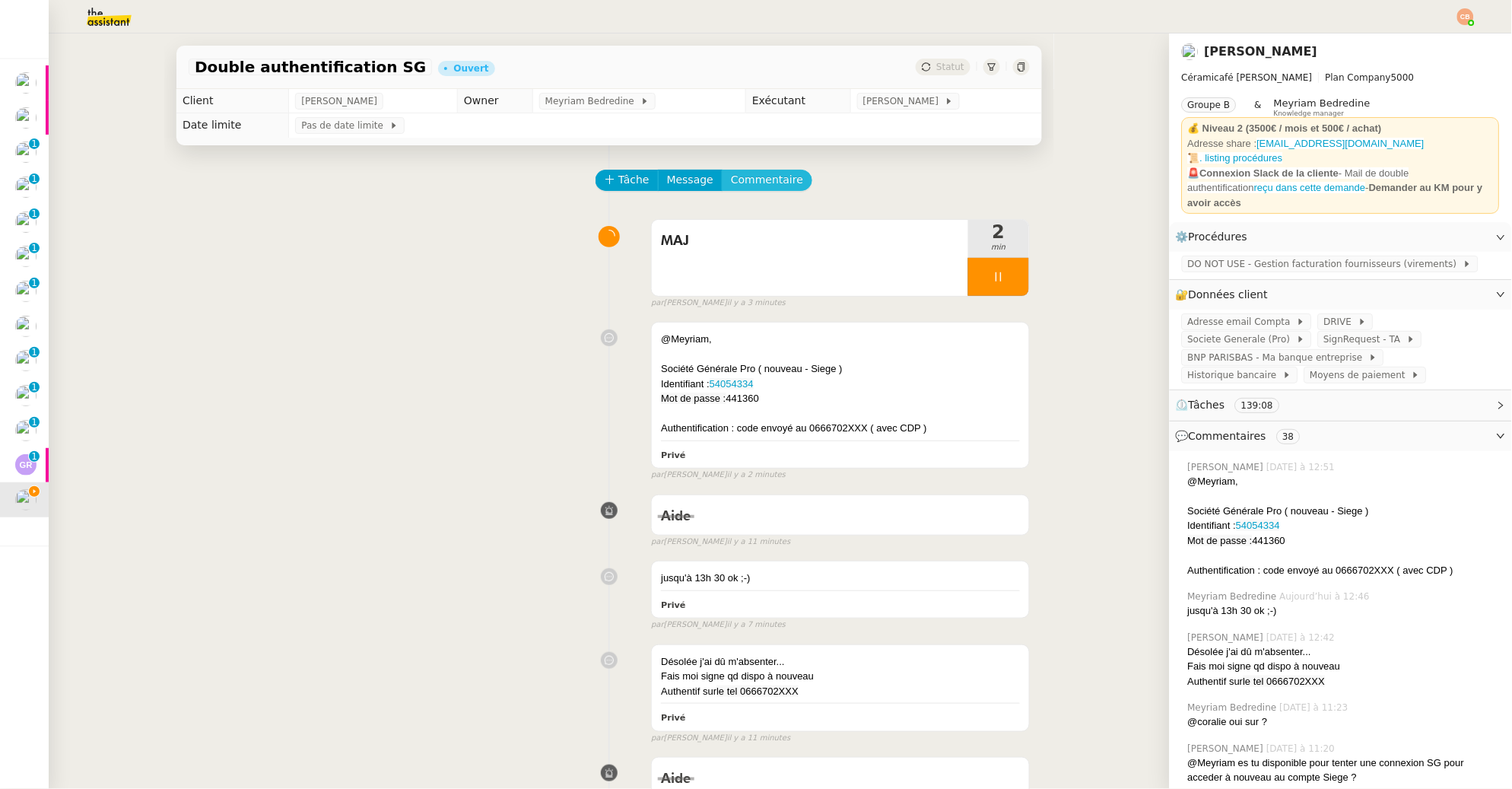
click at [777, 178] on span "Commentaire" at bounding box center [767, 180] width 72 height 17
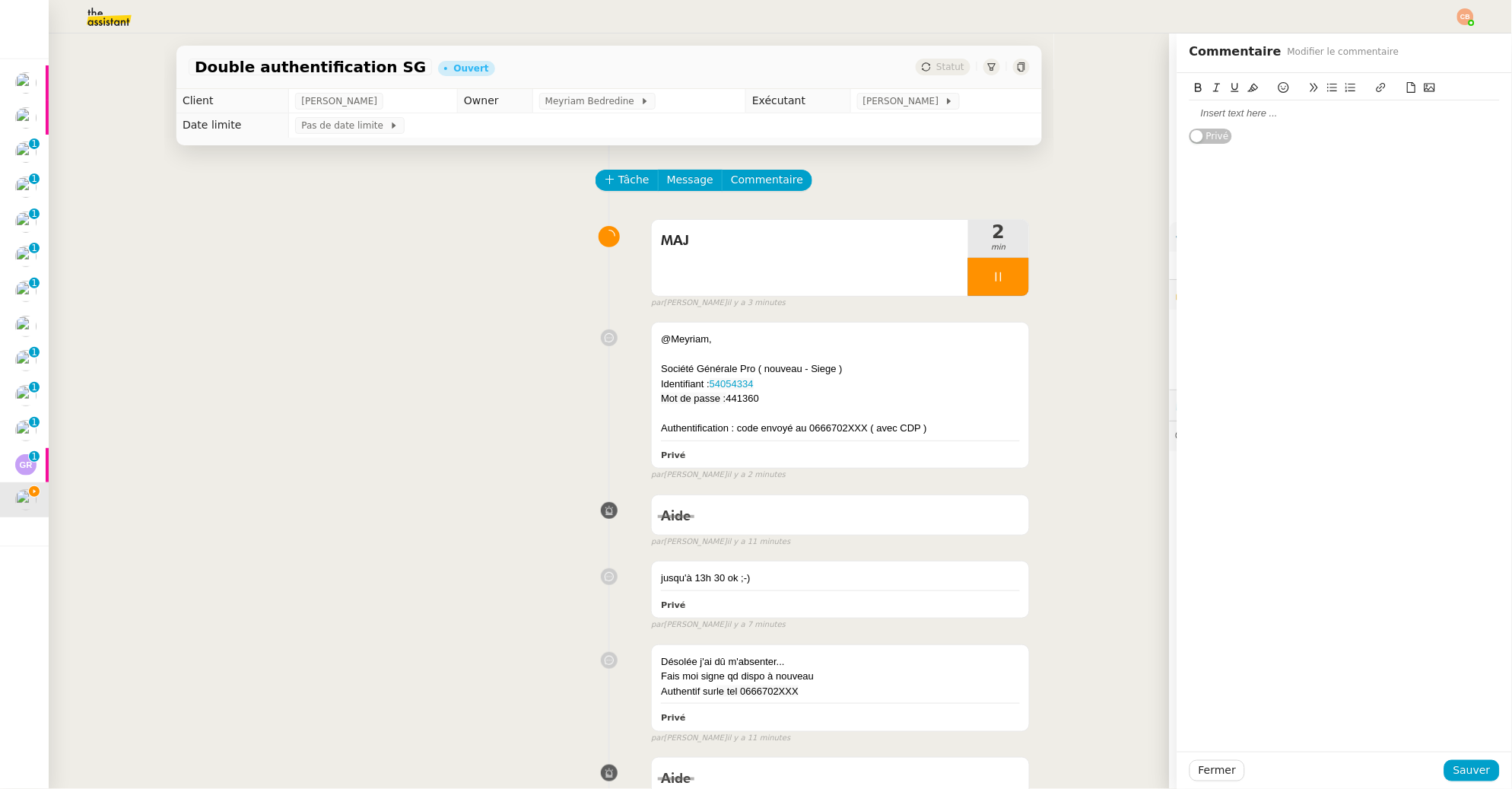
click at [1298, 123] on div at bounding box center [1345, 113] width 310 height 26
click at [839, 342] on div "@Meyriam," at bounding box center [840, 340] width 359 height 16
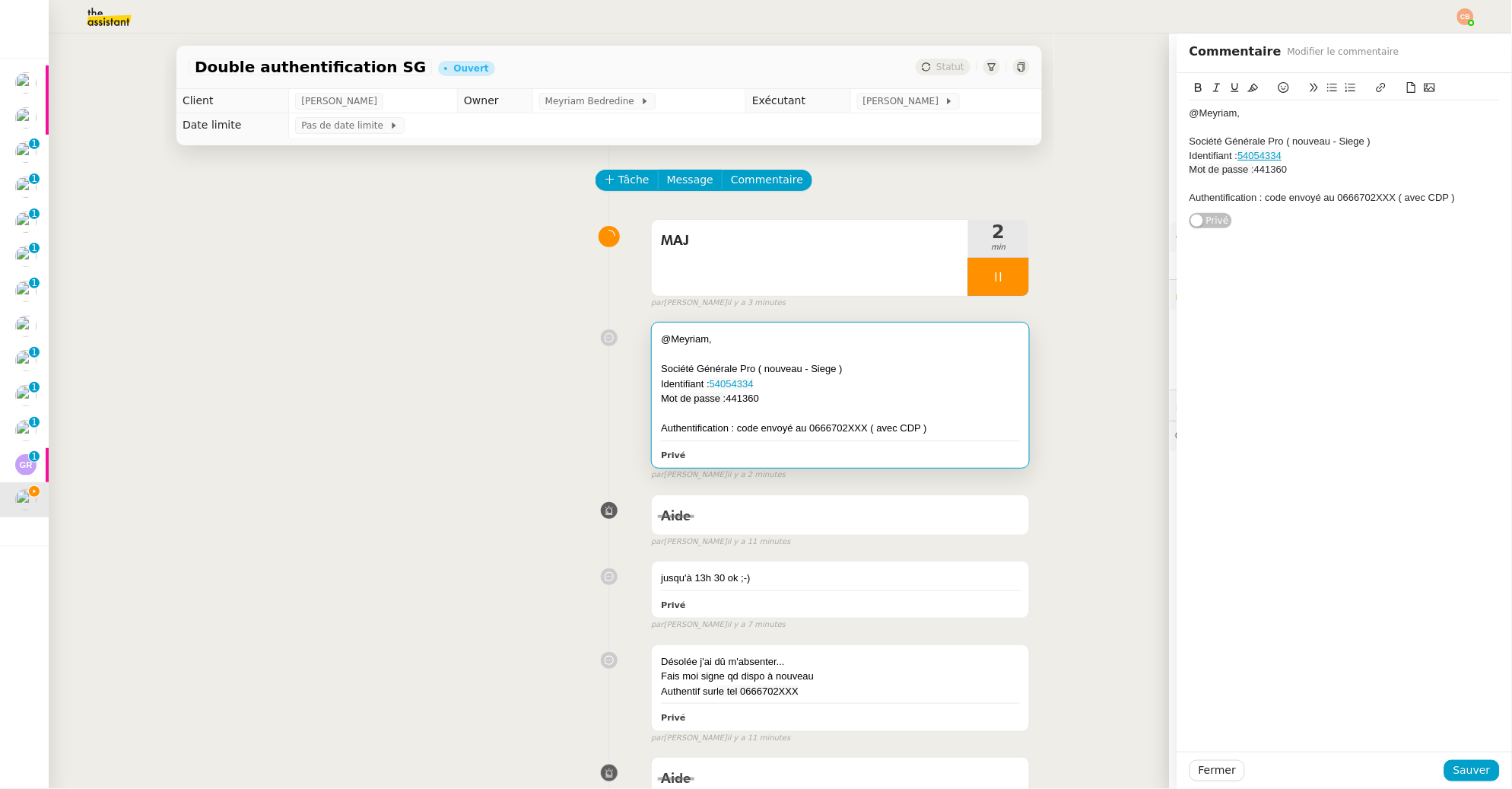
click at [1236, 114] on div "@Meyriam," at bounding box center [1345, 114] width 310 height 14
click at [1242, 113] on div "@Meyriam, peux tu ajouter stp en donnéé client" at bounding box center [1345, 114] width 310 height 14
click at [0, 0] on lt-em "peux-tu" at bounding box center [0, 0] width 0 height 0
drag, startPoint x: 1369, startPoint y: 142, endPoint x: 1116, endPoint y: 139, distance: 253.0
click at [1116, 139] on app-ticket "Double authentification SG Ouvert Statut Client [PERSON_NAME] Owner Meyriam Bed…" at bounding box center [780, 411] width 1464 height 756
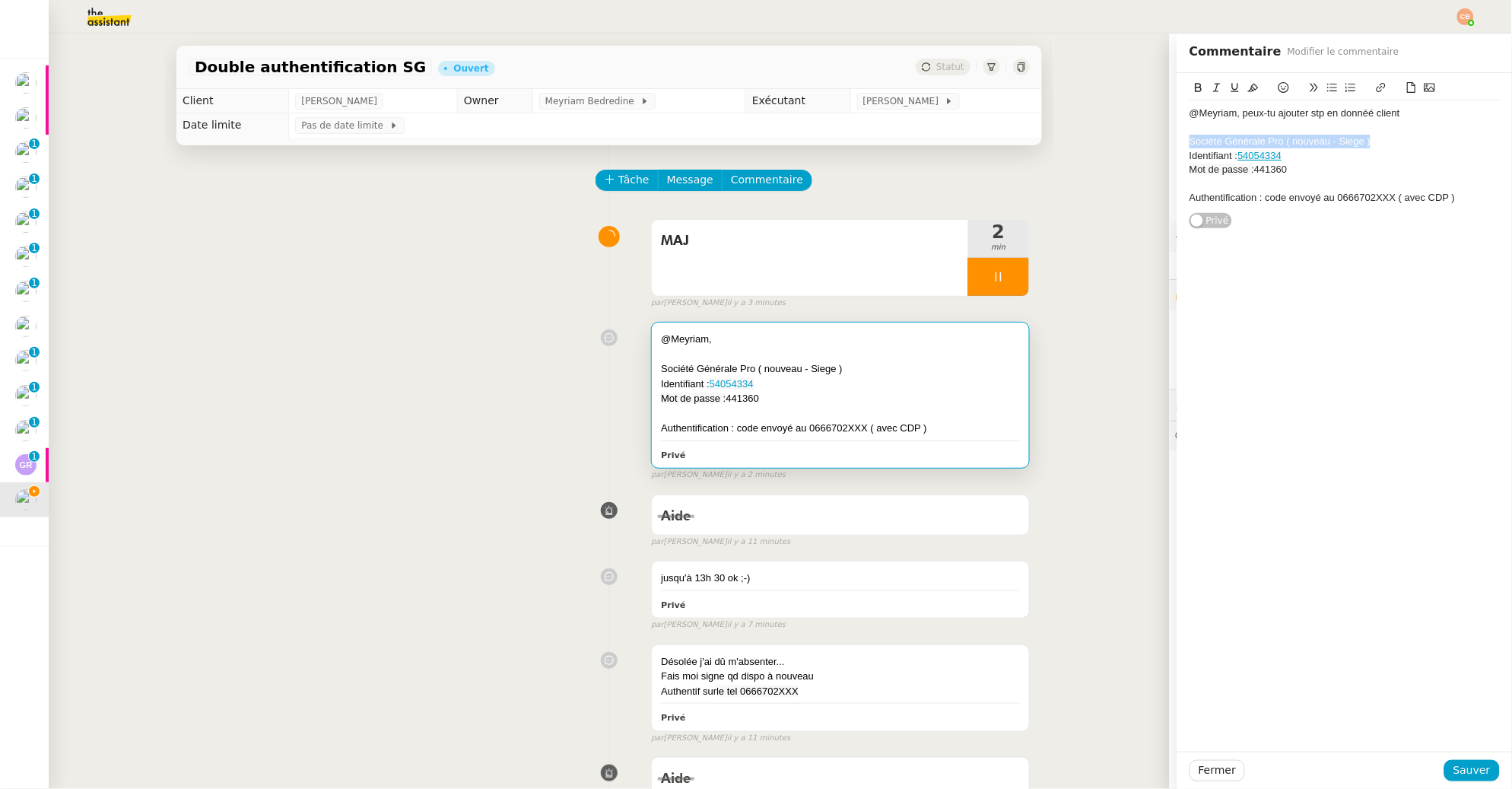
click at [1193, 88] on icon at bounding box center [1199, 87] width 11 height 11
click at [1344, 165] on div "Mot de passe : 441360" at bounding box center [1345, 170] width 310 height 14
click at [1470, 766] on span "Sauver" at bounding box center [1472, 770] width 37 height 17
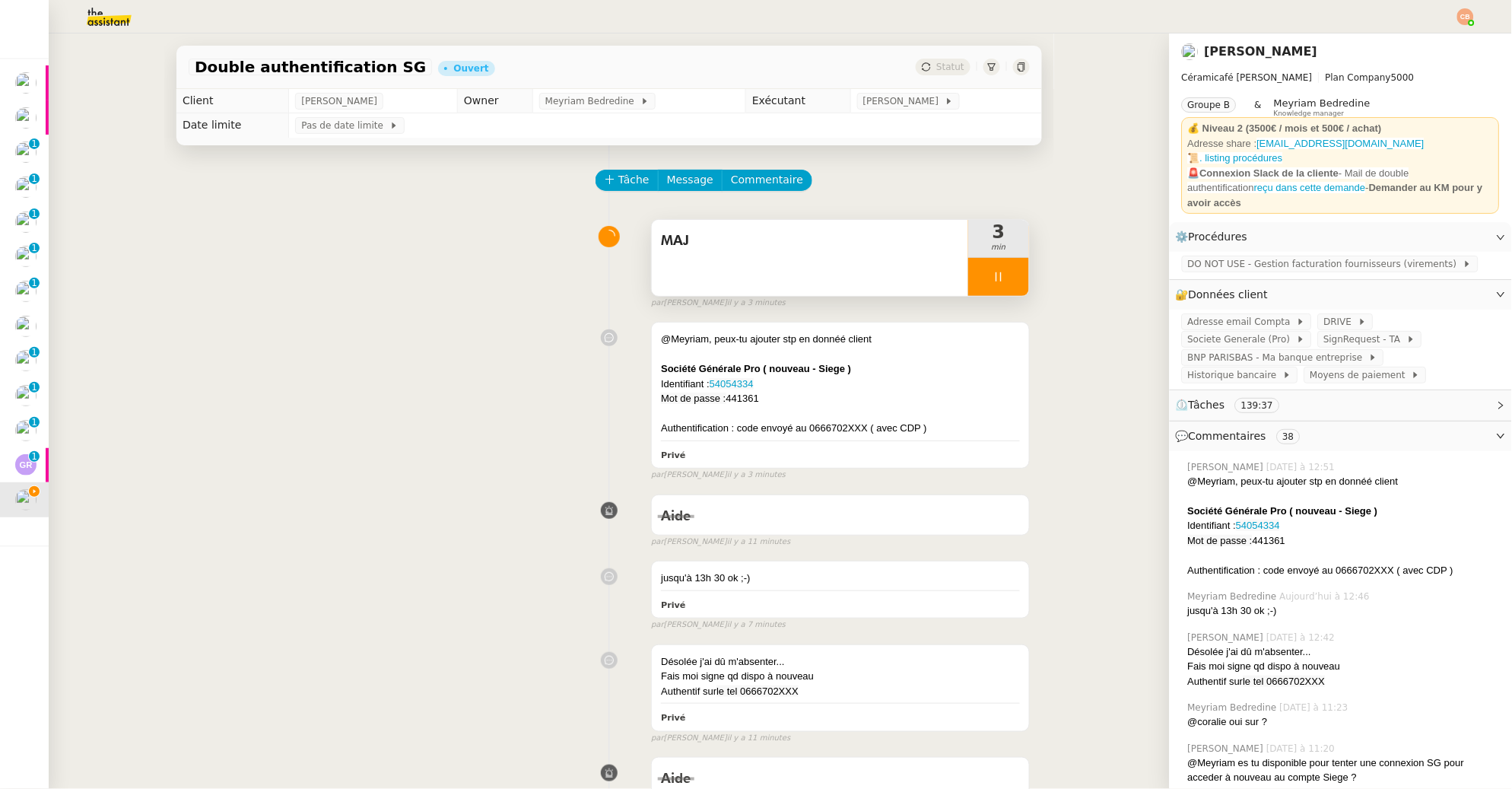
click at [1001, 269] on div at bounding box center [999, 277] width 61 height 38
click at [1008, 271] on icon at bounding box center [1014, 277] width 12 height 12
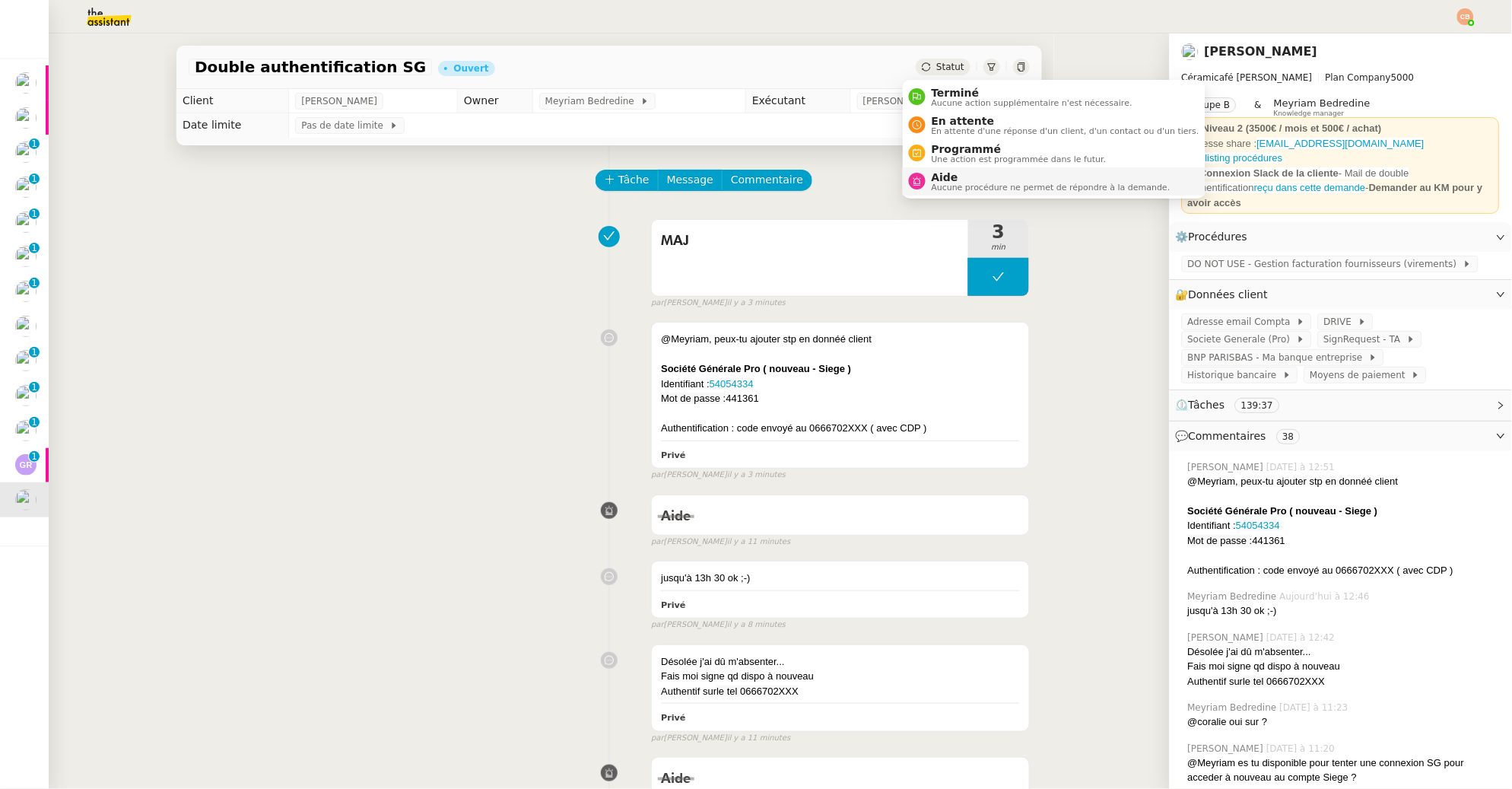
click at [939, 185] on span "Aucune procédure ne permet de répondre à la demande." at bounding box center [1051, 187] width 239 height 9
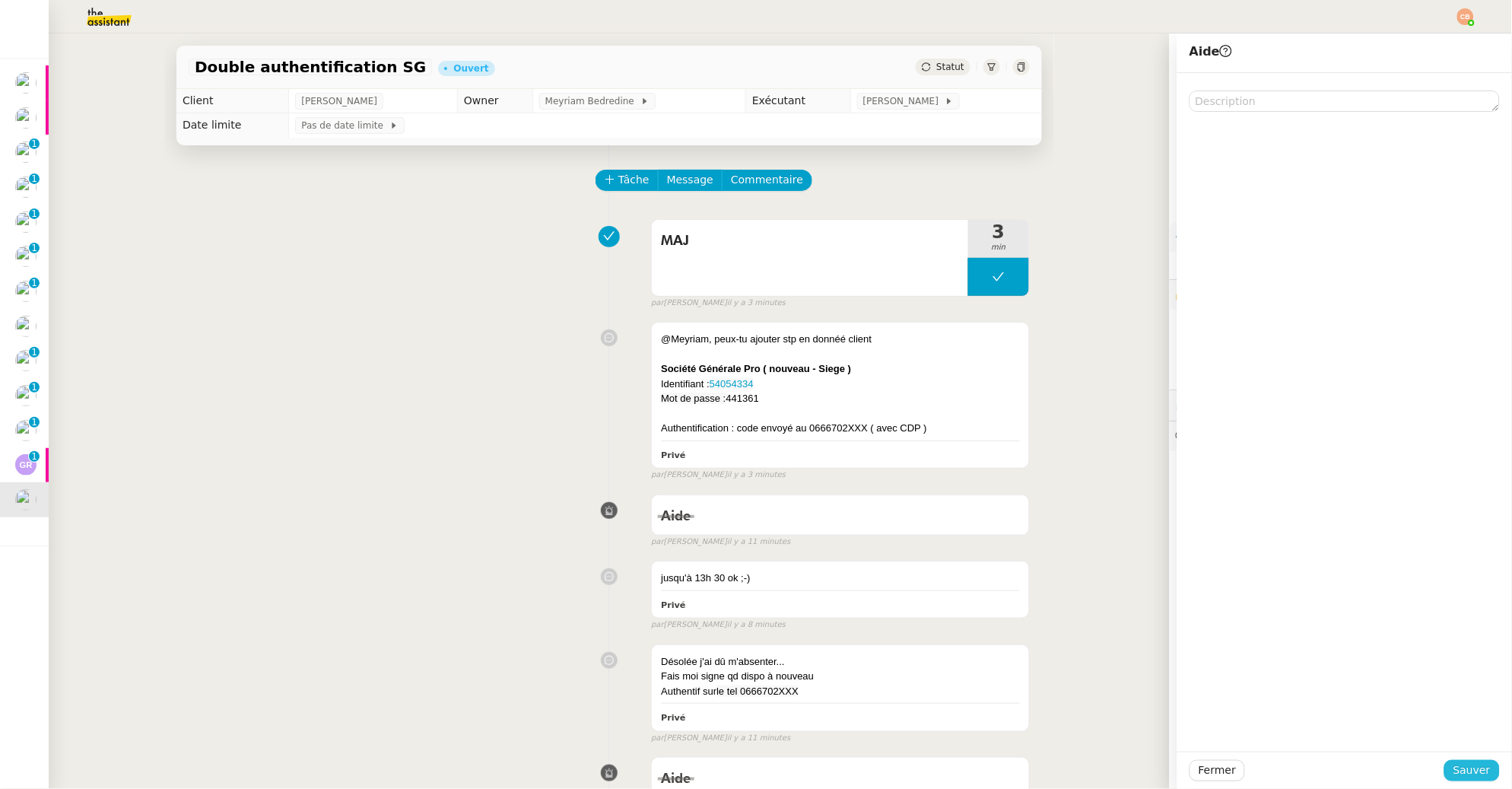
click at [1451, 759] on button "Sauver" at bounding box center [1471, 770] width 55 height 21
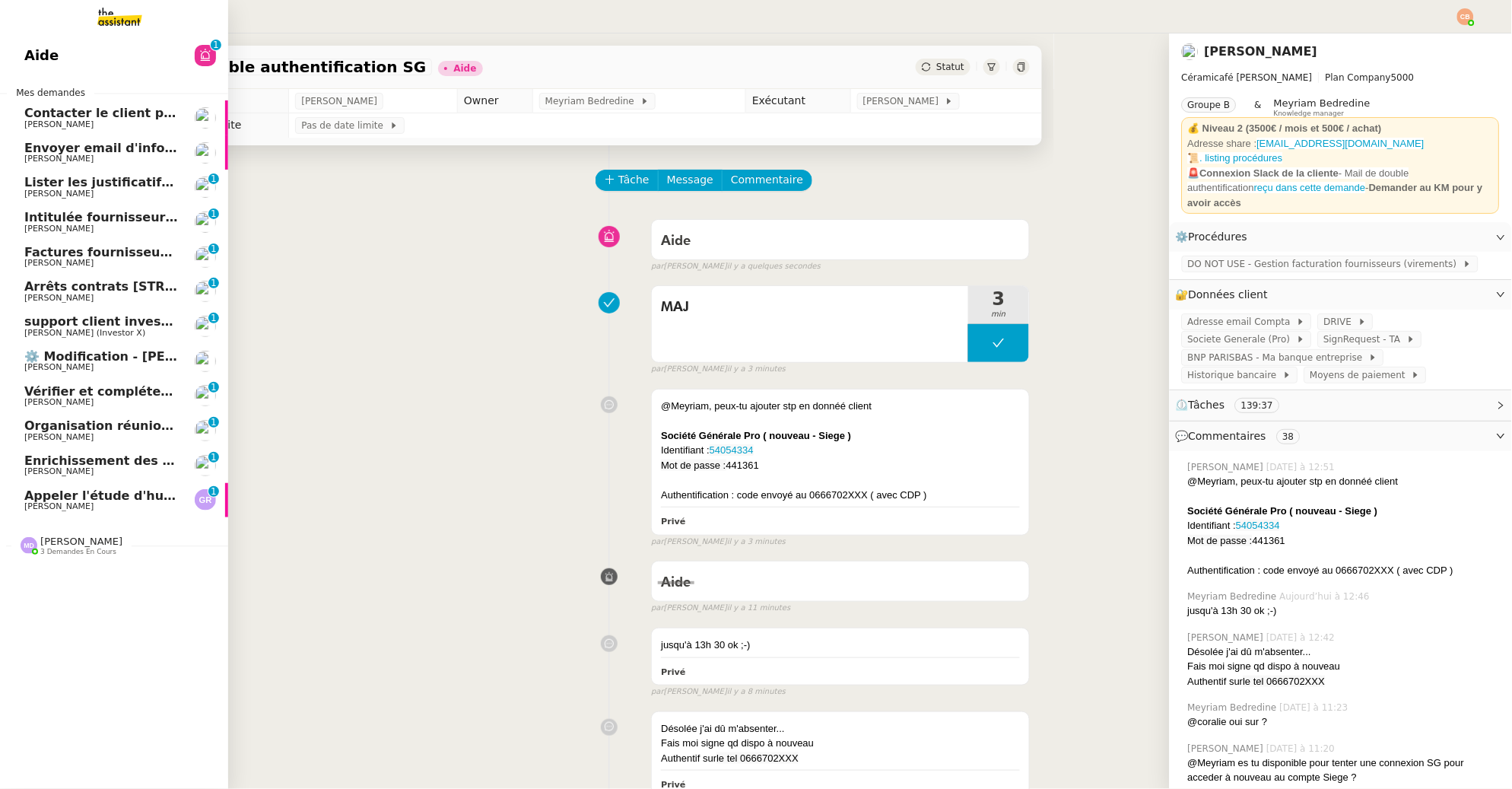
click at [55, 489] on span "Appeler l'étude d'huissier" at bounding box center [112, 495] width 177 height 15
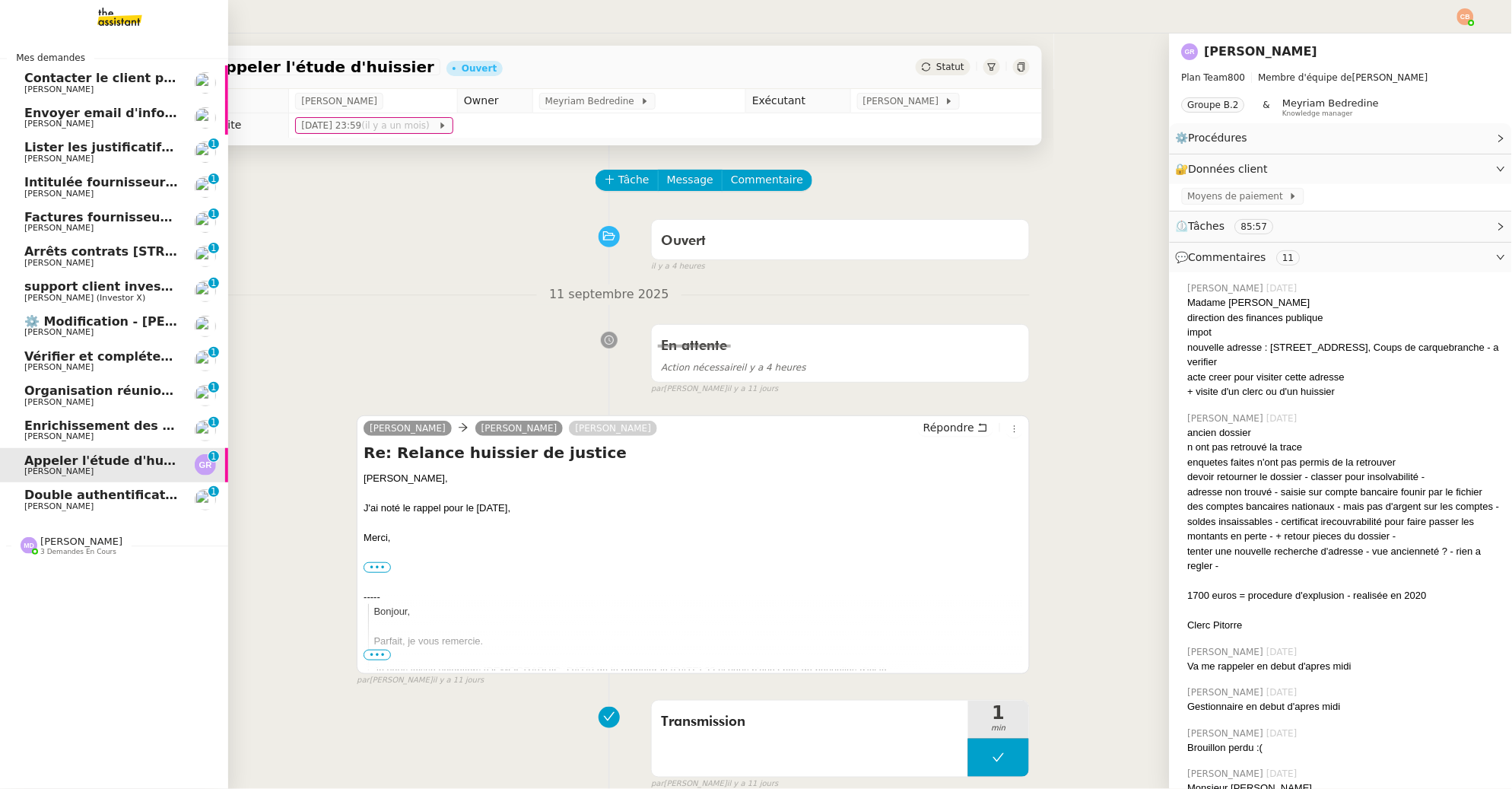
click at [72, 396] on span "Organisation réunion comptable" at bounding box center [135, 390] width 222 height 15
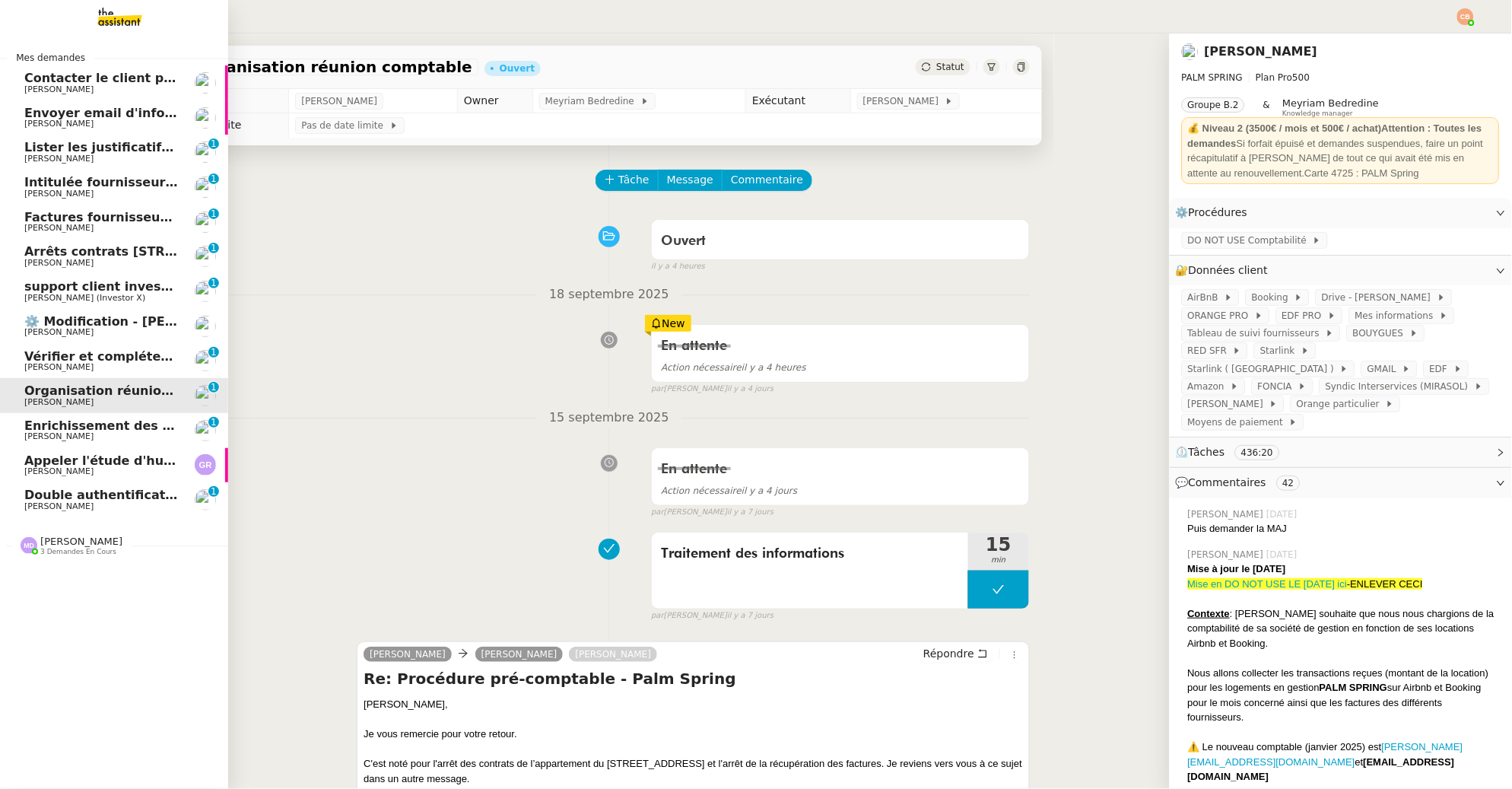
click at [84, 118] on span "Envoyer email d'information à [PERSON_NAME] et [PERSON_NAME]" at bounding box center [254, 113] width 460 height 15
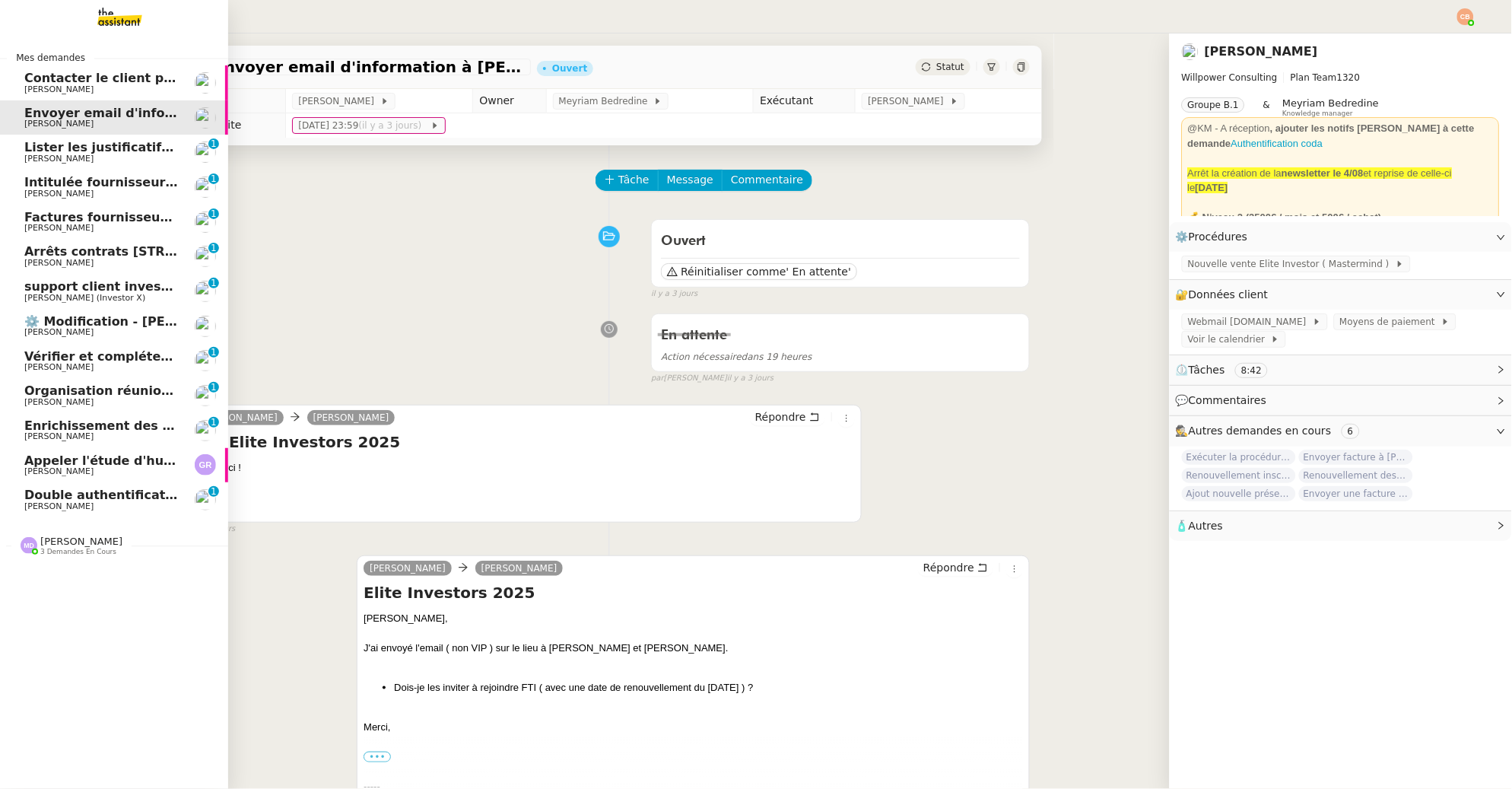
click at [39, 220] on span "Factures fournisseurs règlement par prélèvement, CB et espèces via Pennylane - …" at bounding box center [328, 217] width 608 height 15
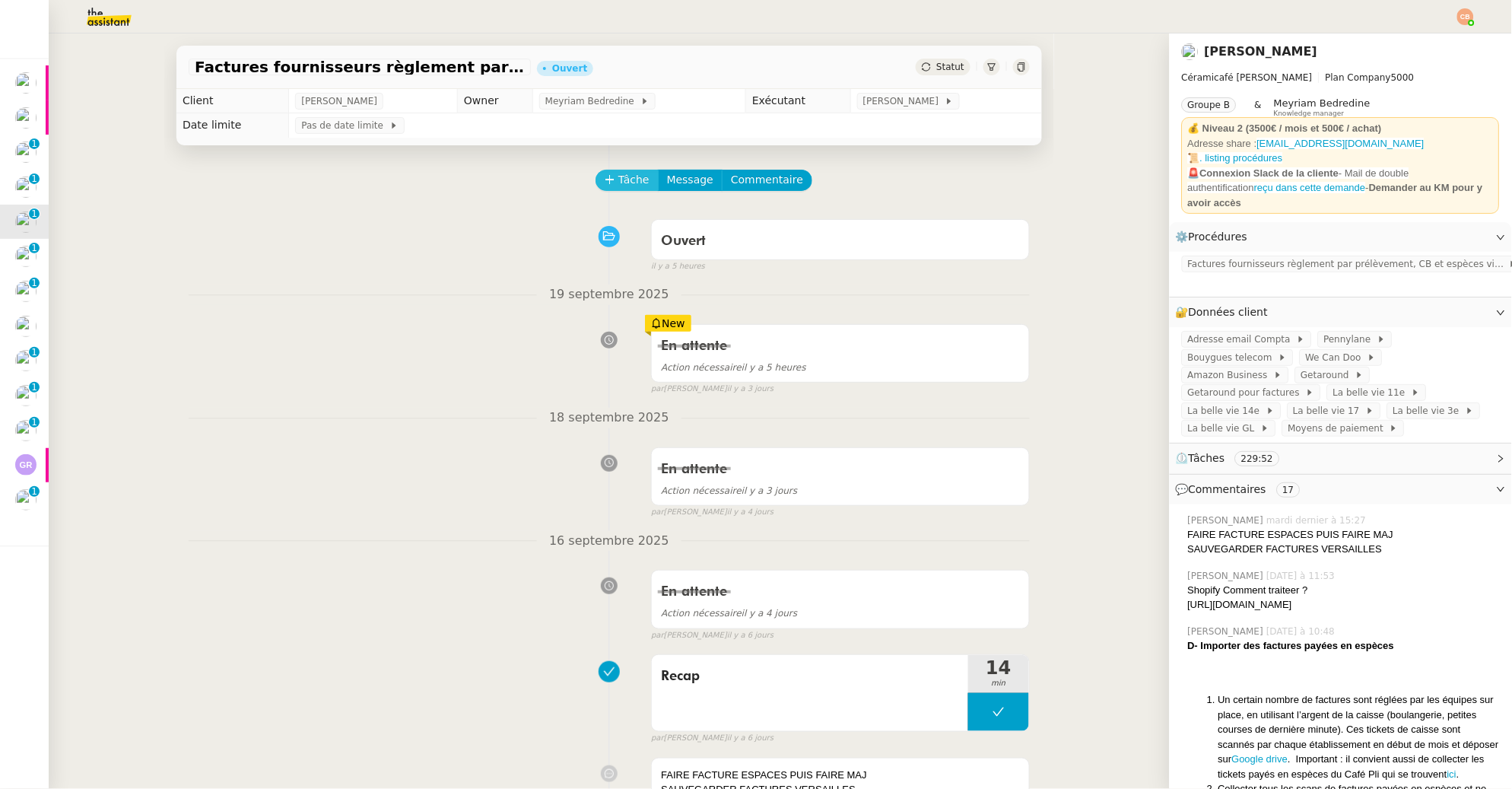
click at [619, 182] on span "Tâche" at bounding box center [634, 180] width 31 height 17
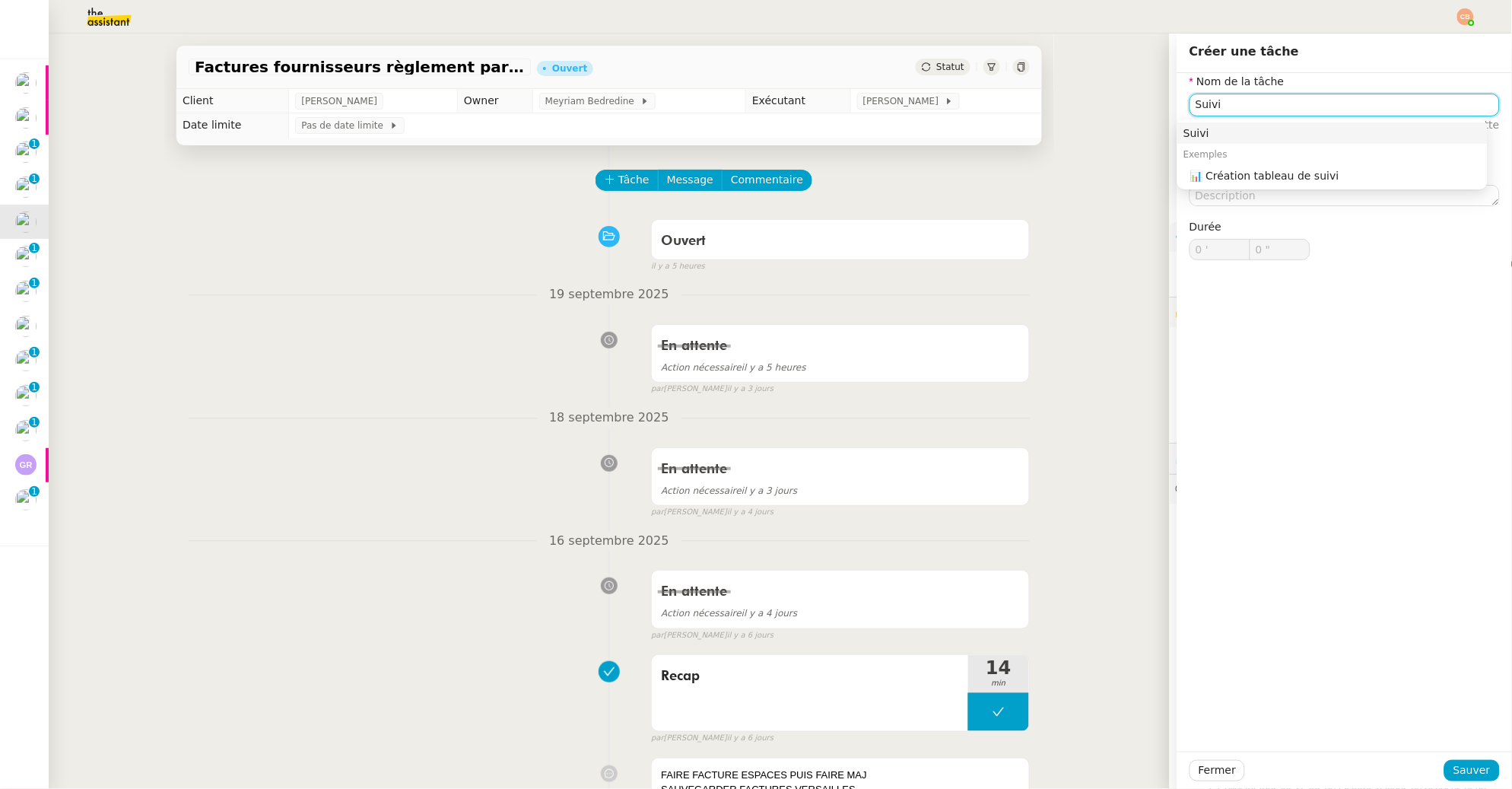
click at [1267, 129] on div "Suivi" at bounding box center [1332, 133] width 298 height 14
type input "Suivi"
click at [1460, 770] on span "Sauver" at bounding box center [1472, 770] width 37 height 17
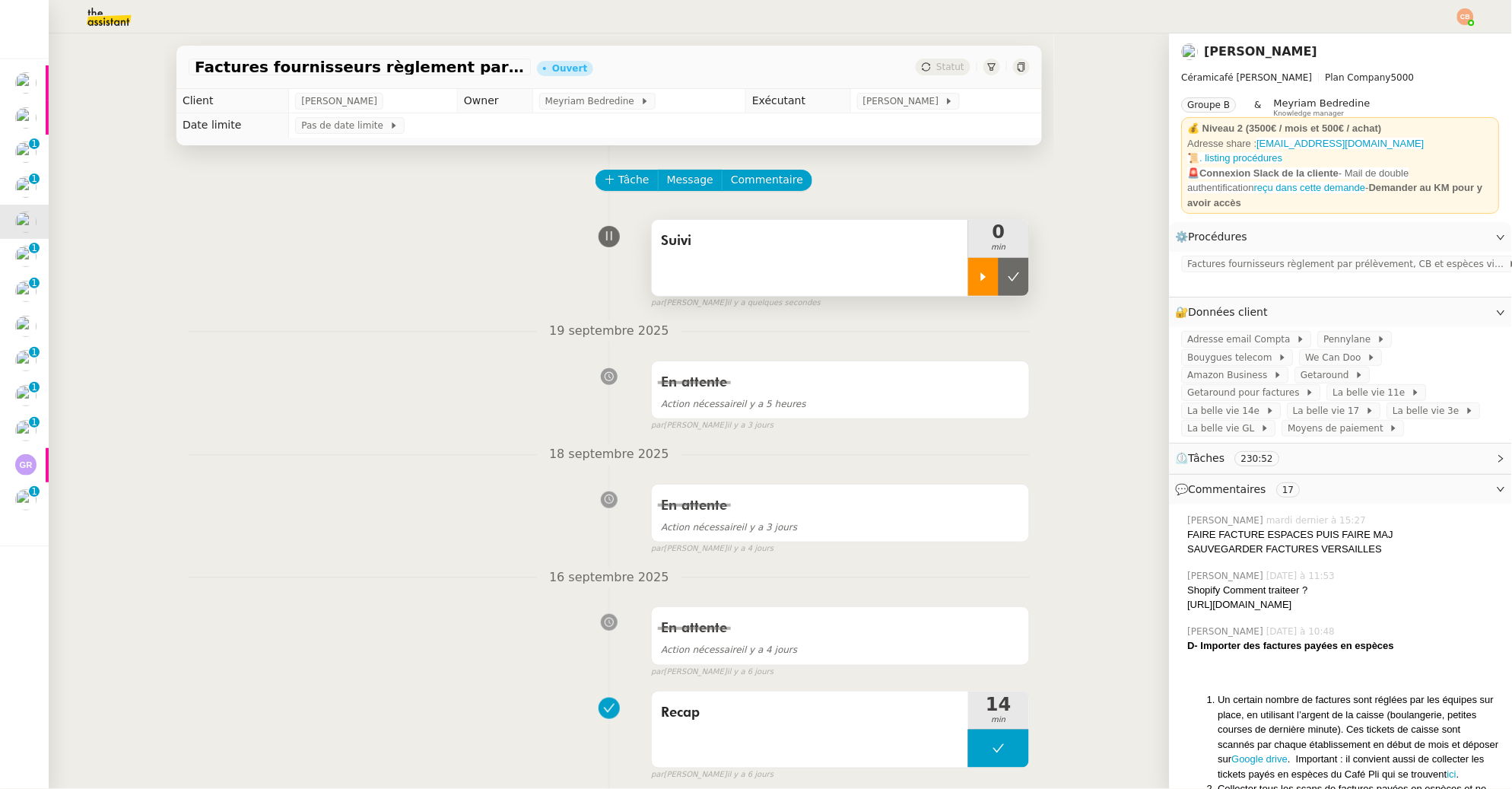
click at [968, 287] on div at bounding box center [983, 277] width 30 height 38
click at [992, 279] on icon at bounding box center [999, 277] width 12 height 12
click at [1008, 276] on icon at bounding box center [1014, 277] width 12 height 12
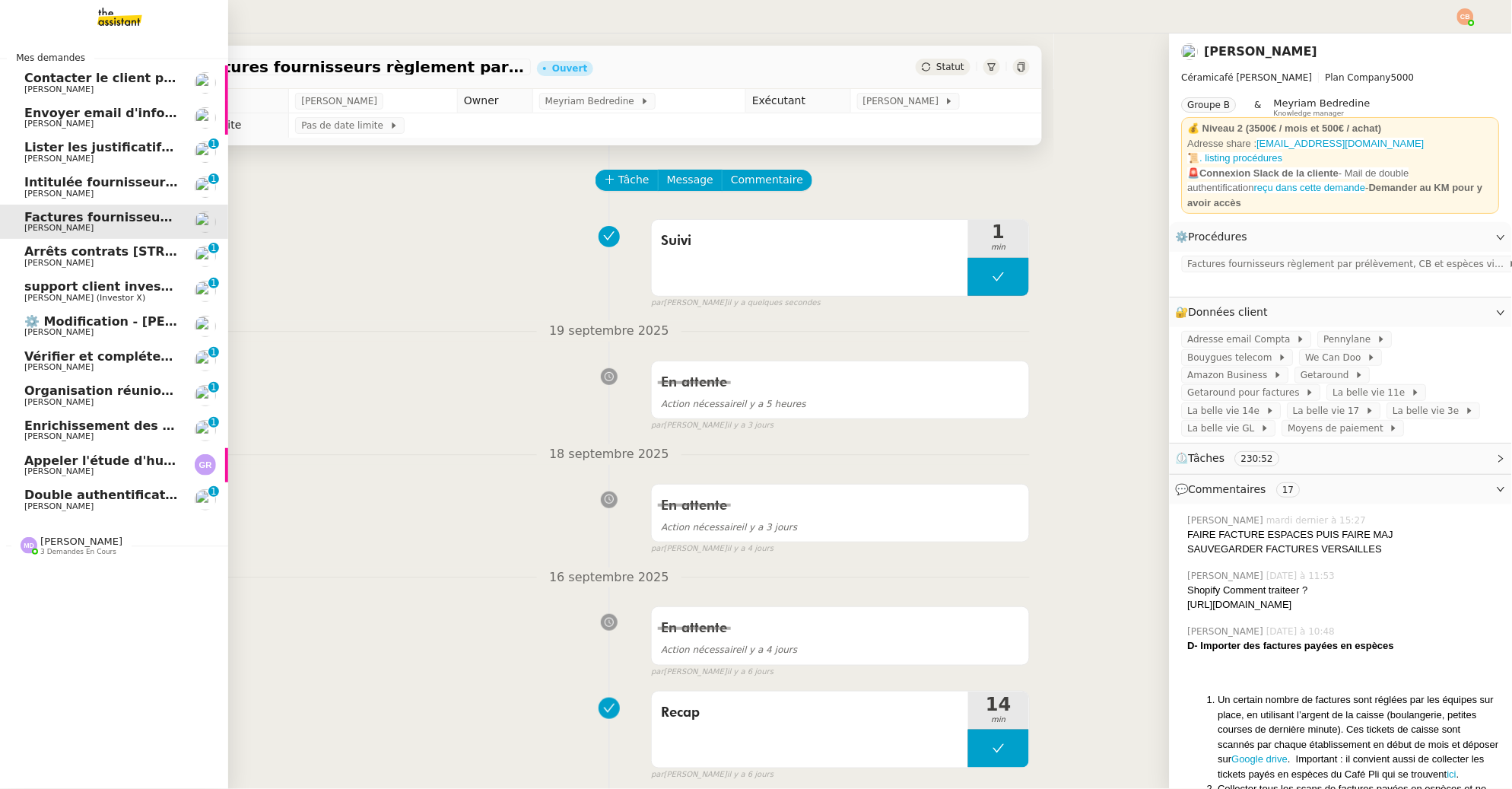
click at [107, 23] on img at bounding box center [107, 16] width 118 height 33
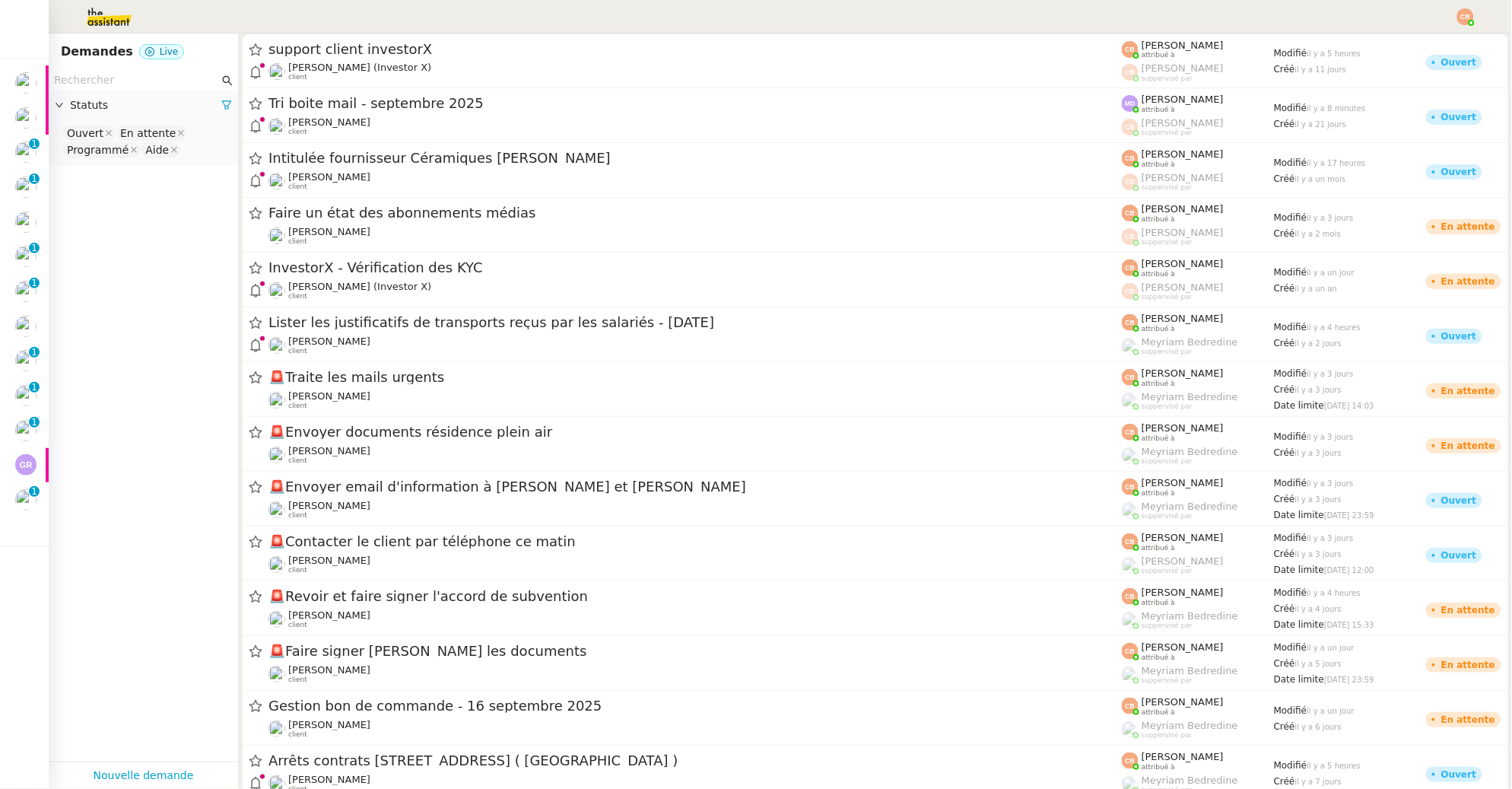
click at [166, 83] on input "text" at bounding box center [136, 80] width 165 height 17
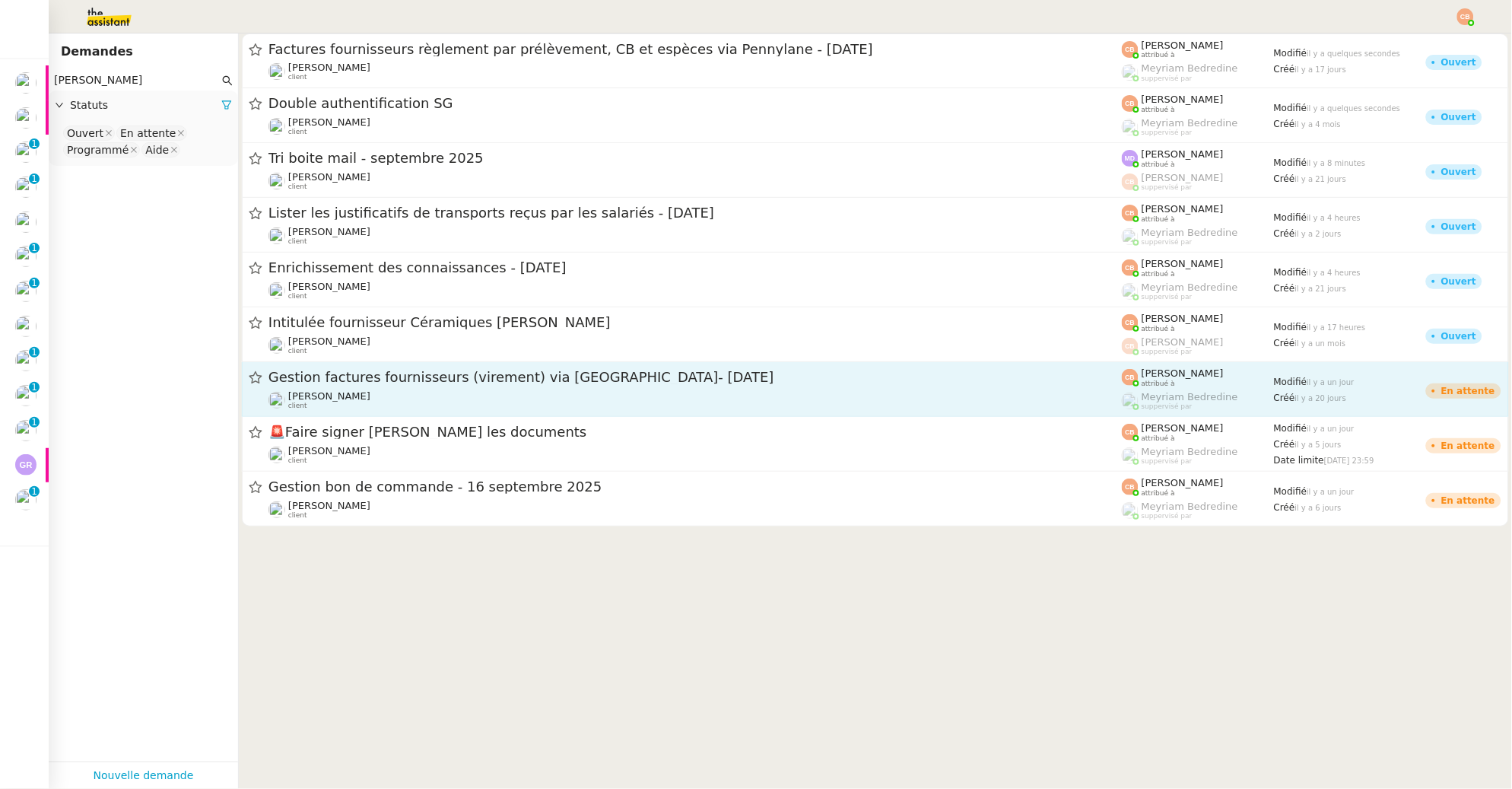
type input "[PERSON_NAME]"
click at [401, 398] on div "[PERSON_NAME] client" at bounding box center [695, 400] width 853 height 19
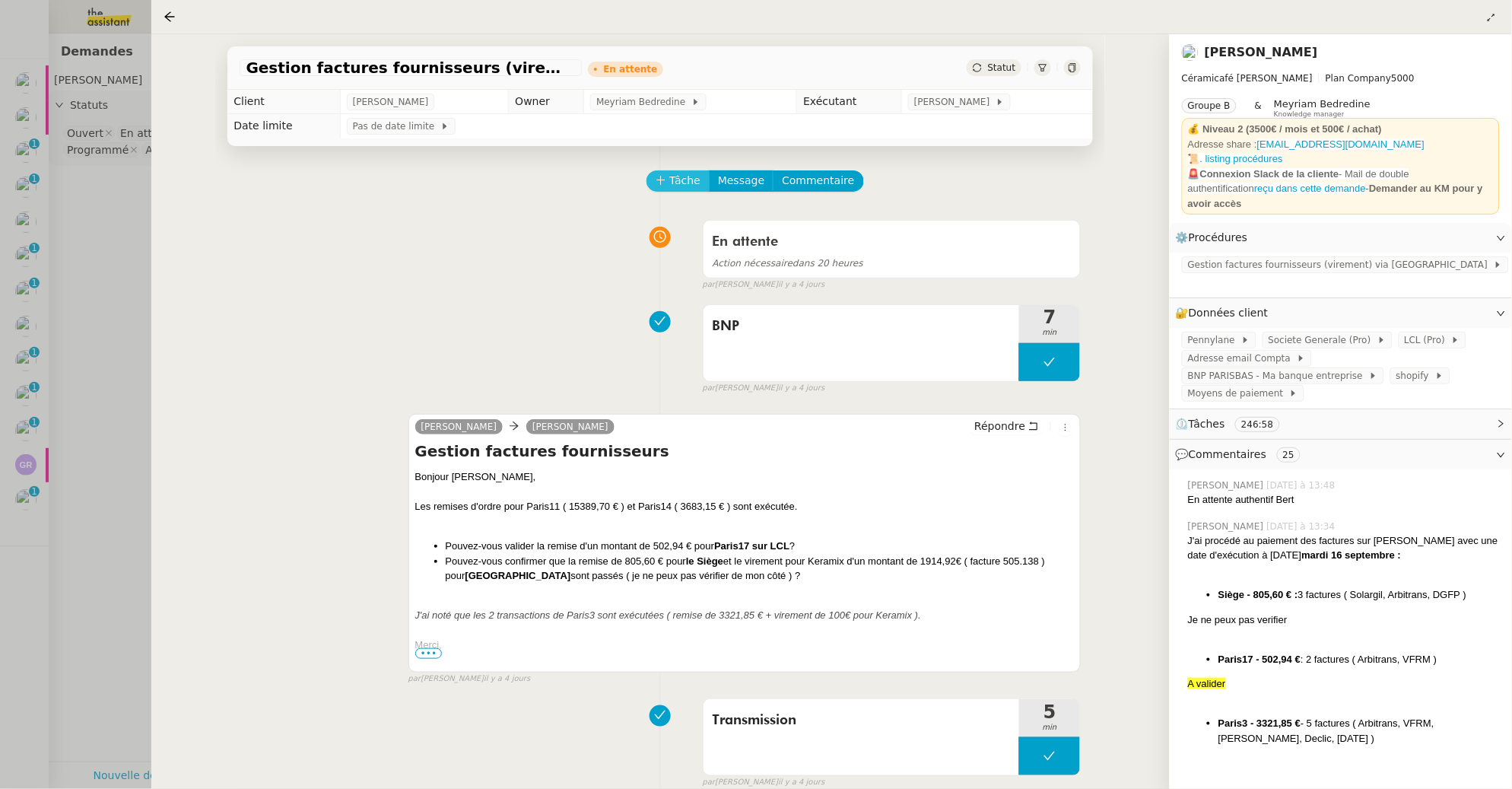
click at [670, 179] on span "Tâche" at bounding box center [685, 181] width 31 height 17
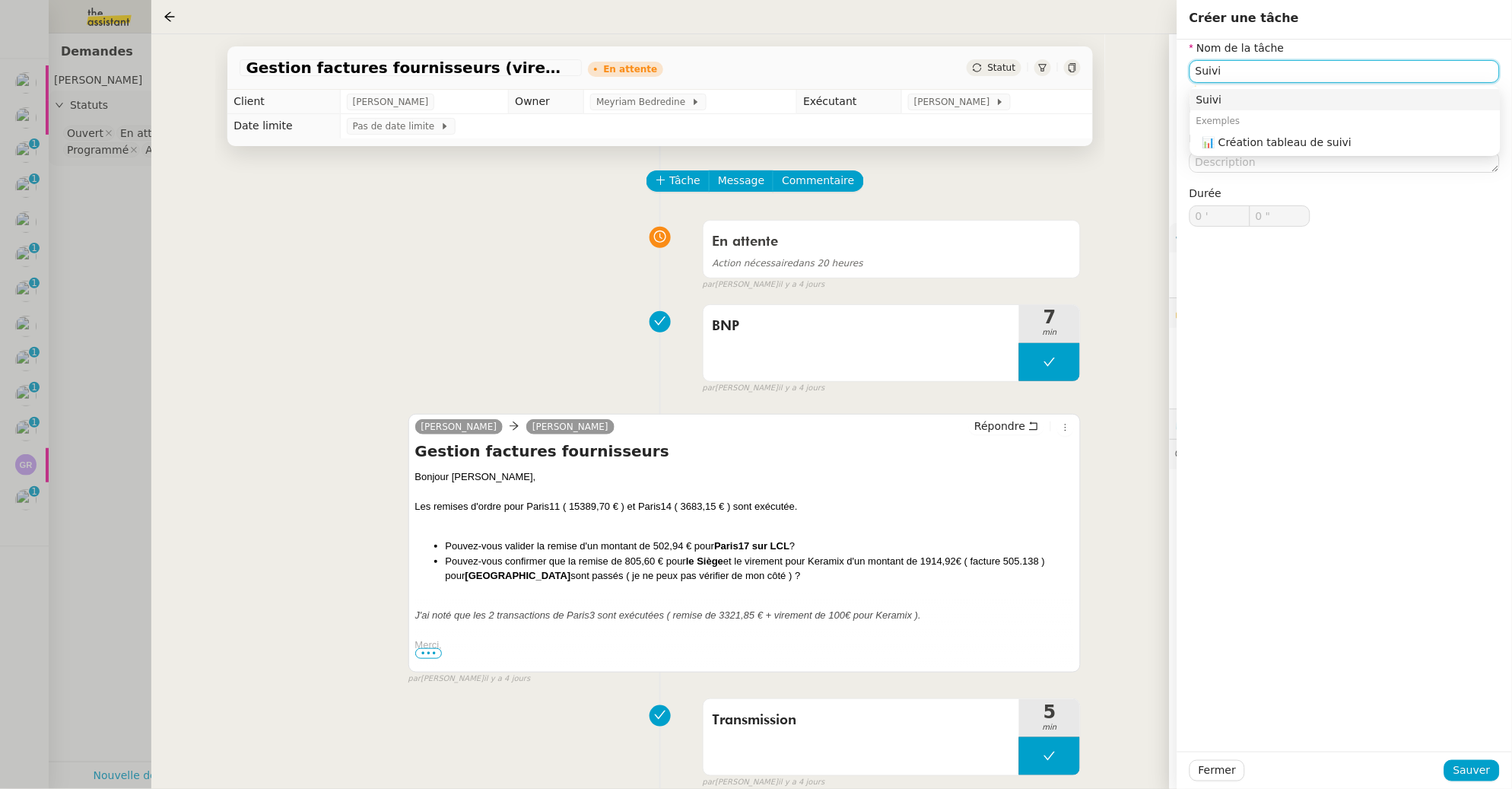
click at [1209, 95] on div "Suivi" at bounding box center [1345, 100] width 298 height 14
type input "Suivi"
click at [1486, 775] on span "Sauver" at bounding box center [1472, 770] width 37 height 17
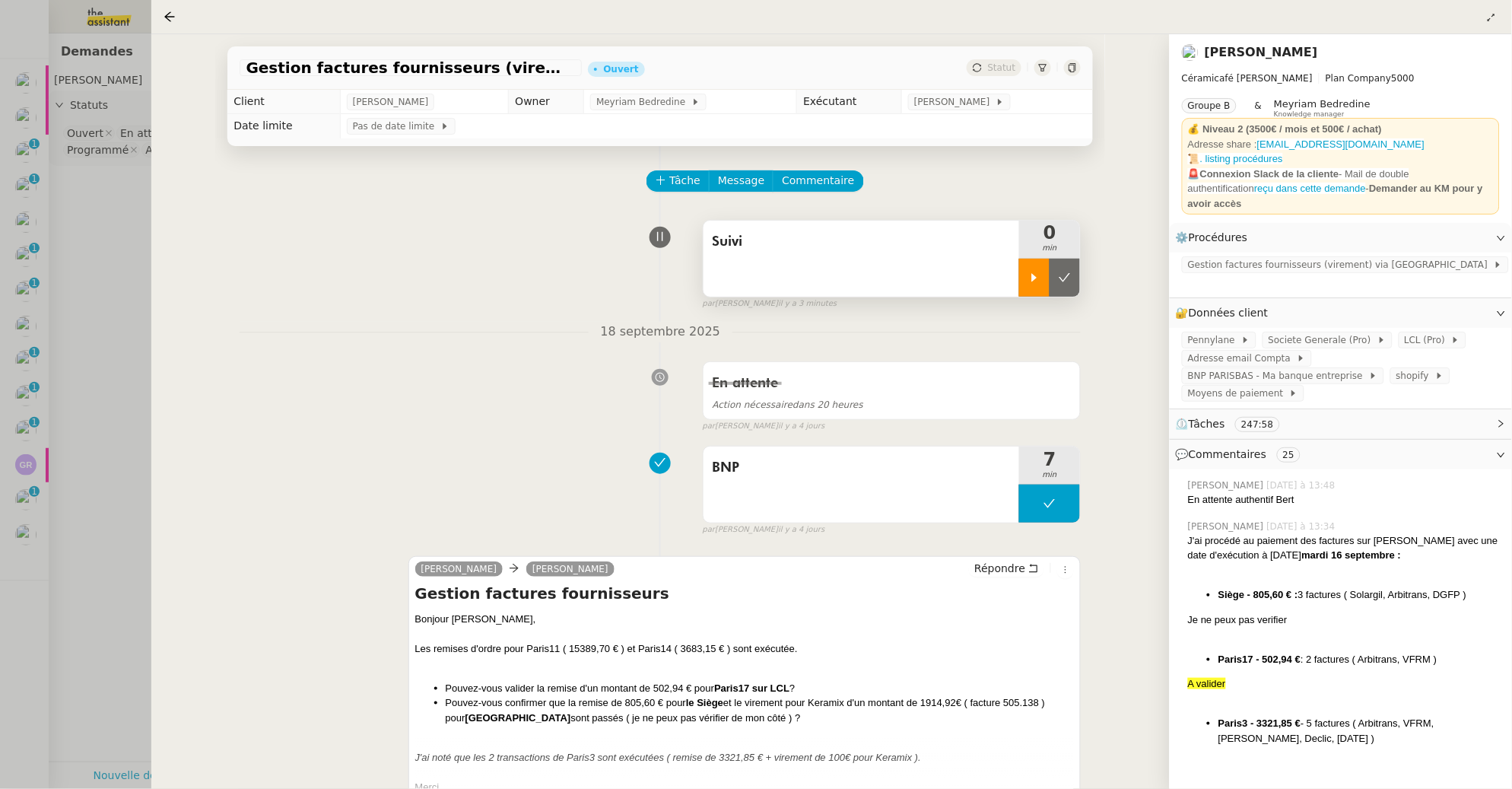
click at [1032, 280] on icon at bounding box center [1034, 277] width 5 height 9
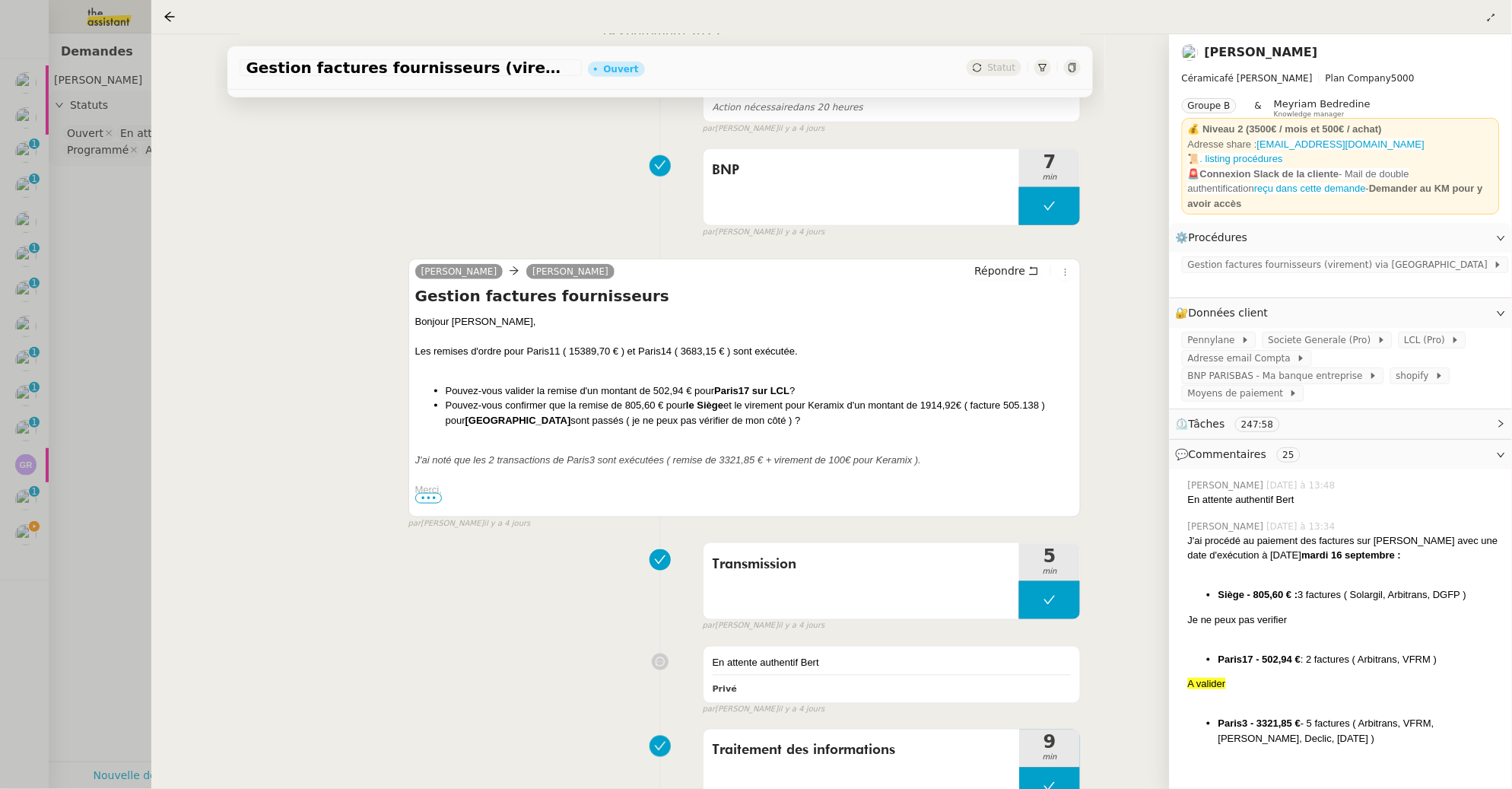
scroll to position [302, 0]
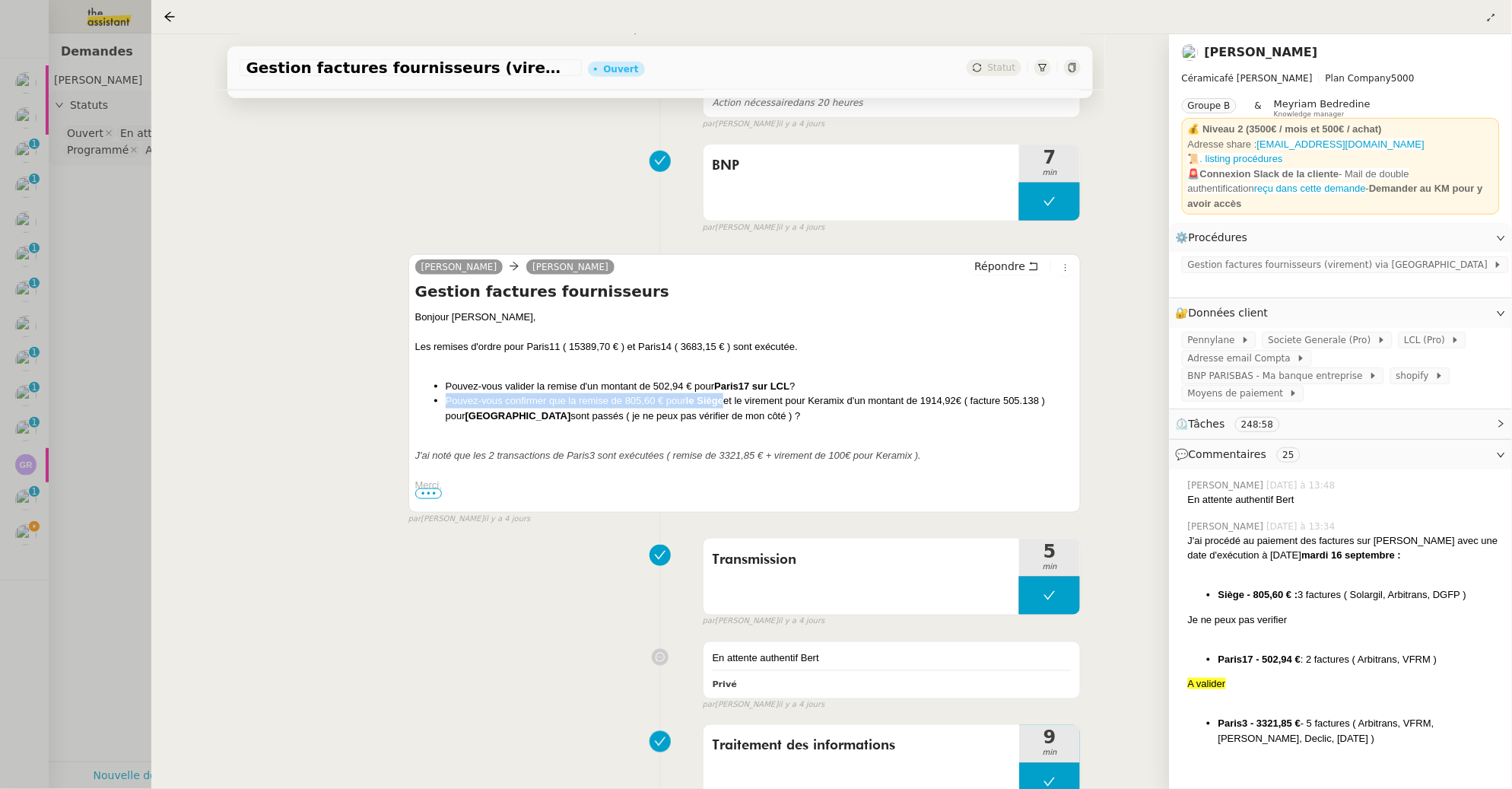
drag, startPoint x: 446, startPoint y: 400, endPoint x: 724, endPoint y: 396, distance: 278.0
click at [724, 396] on li "Pouvez-vous confirmer que la remise de 805,60 € pour le Siège et le virement po…" at bounding box center [760, 408] width 629 height 30
copy li "Pouvez-vous confirmer que la remise de 805,60 € pour le Siège"
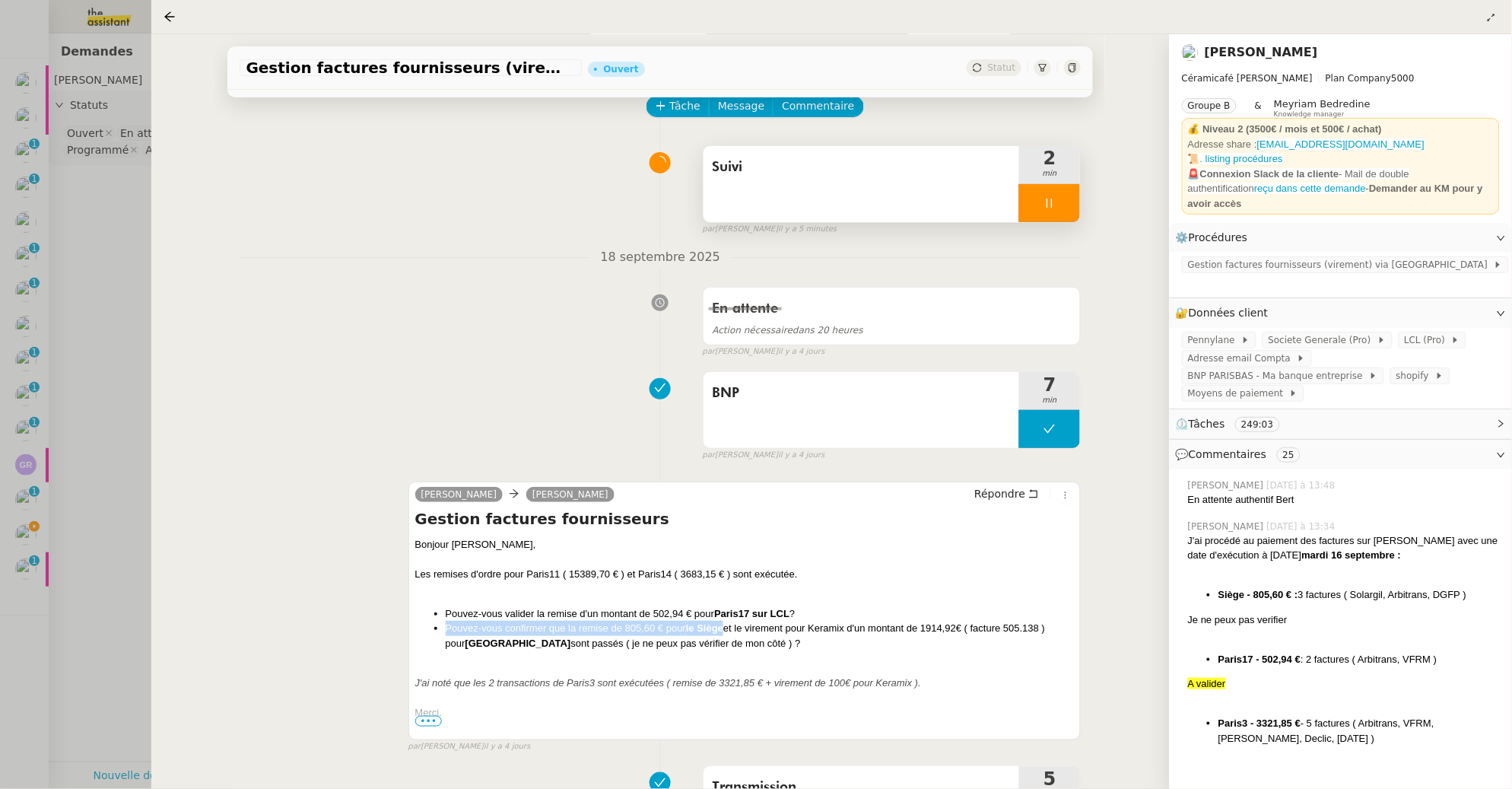
scroll to position [0, 0]
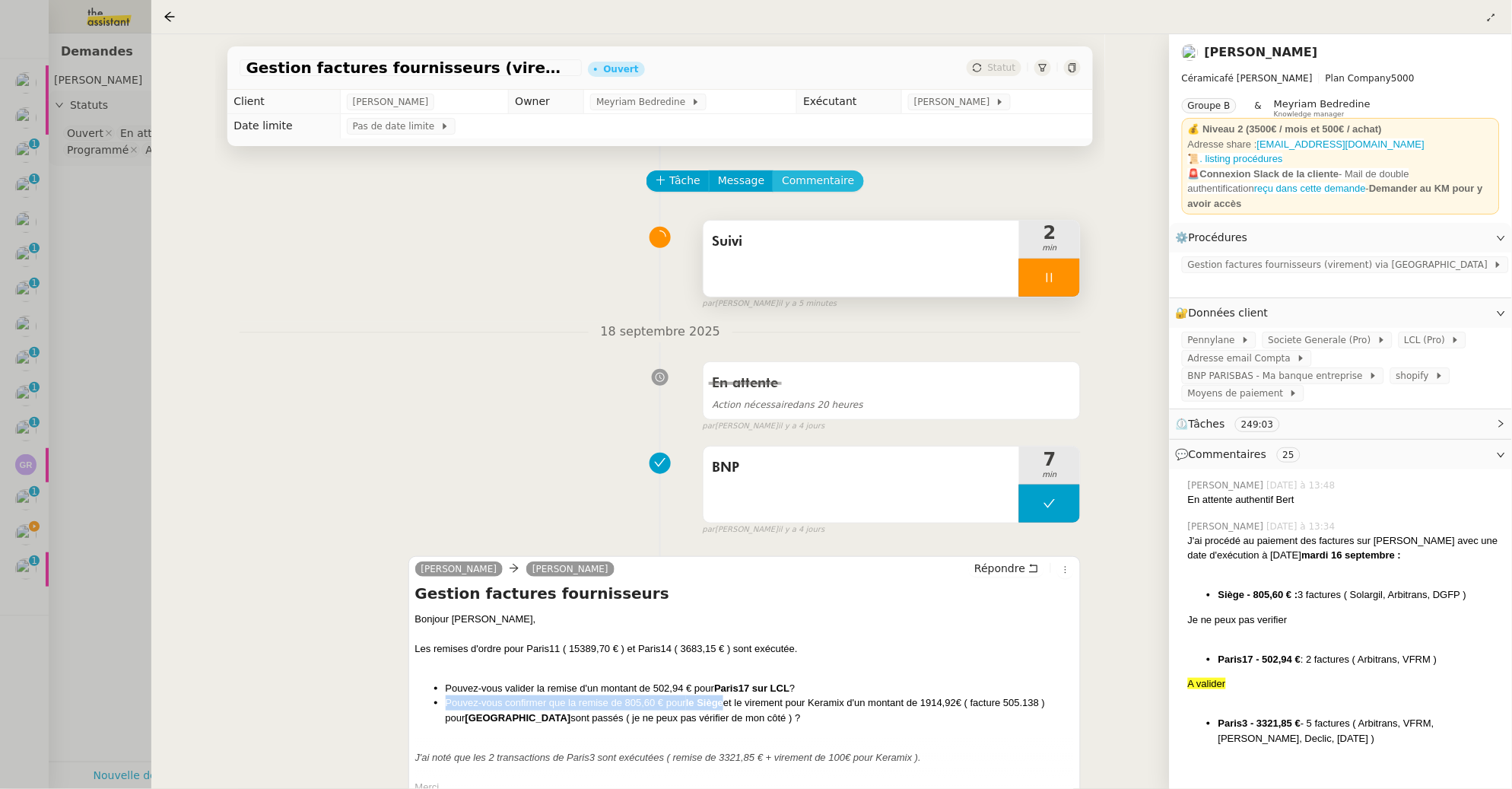
click at [806, 185] on span "Commentaire" at bounding box center [818, 181] width 72 height 17
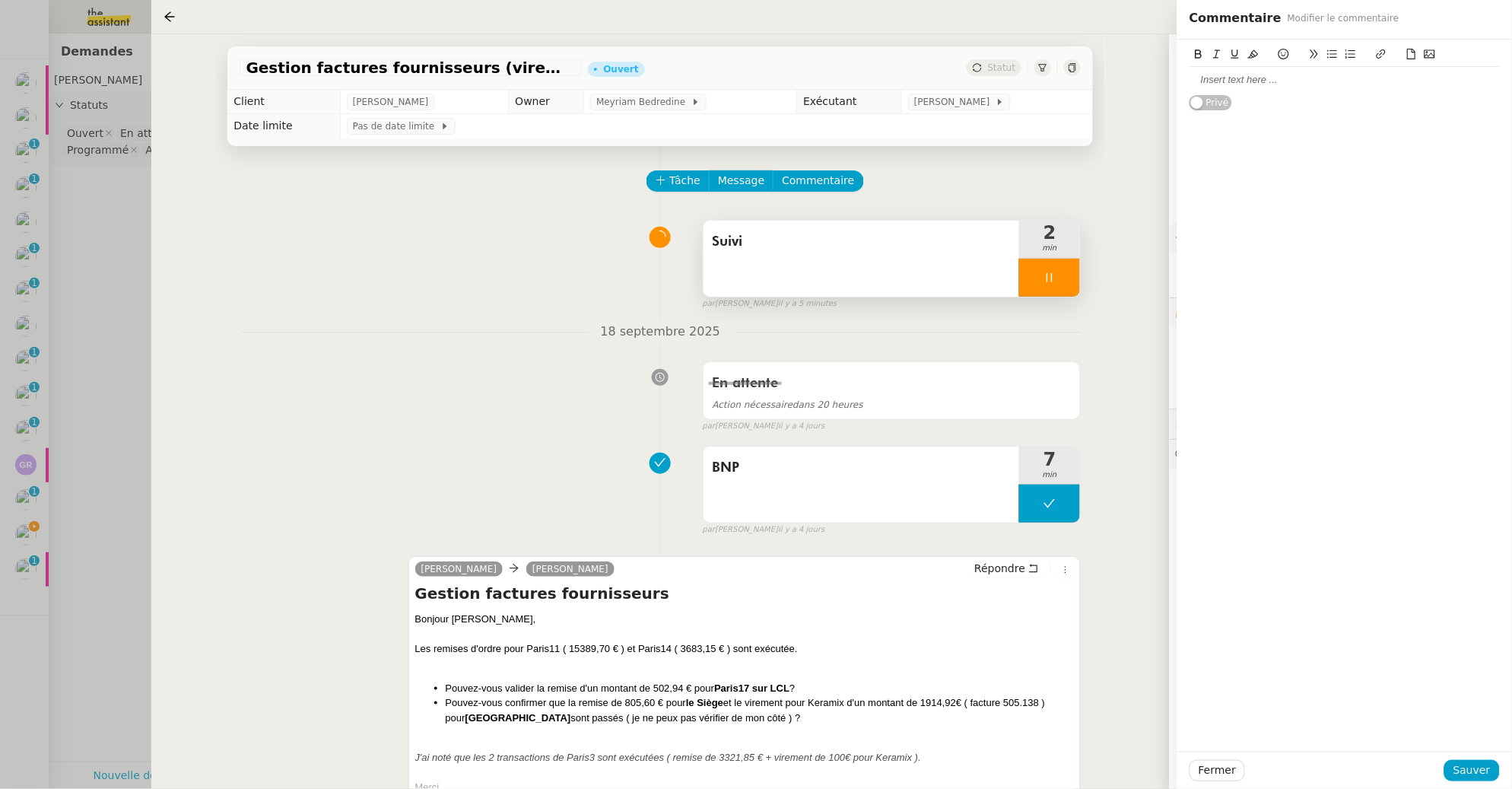
click at [1299, 84] on div at bounding box center [1345, 80] width 310 height 14
drag, startPoint x: 1369, startPoint y: 80, endPoint x: 1343, endPoint y: 85, distance: 26.5
click at [1366, 80] on div "Pouvez-vous confirmer que la remise de 805,60 € pour le Siège" at bounding box center [1345, 80] width 310 height 14
drag, startPoint x: 1322, startPoint y: 81, endPoint x: 1161, endPoint y: 80, distance: 161.0
click at [1161, 80] on app-ticket "Gestion factures fournisseurs (virement) via Pennylane- [DATE] Ouvert Statut Cl…" at bounding box center [831, 411] width 1361 height 755
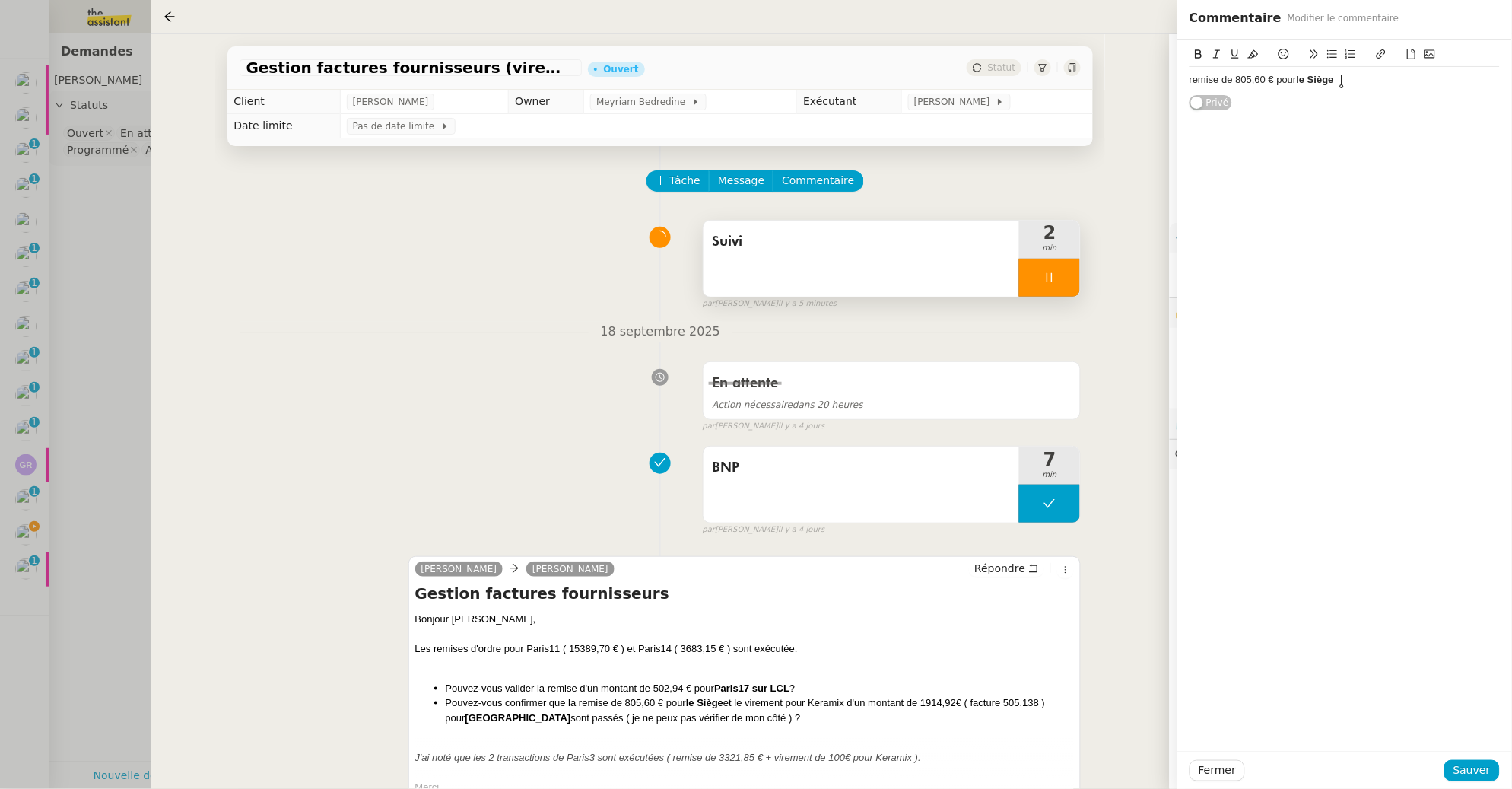
click at [1348, 79] on div "remise de 805,60 € pour le Siège" at bounding box center [1345, 80] width 310 height 14
click at [1484, 765] on span "Sauver" at bounding box center [1472, 770] width 37 height 17
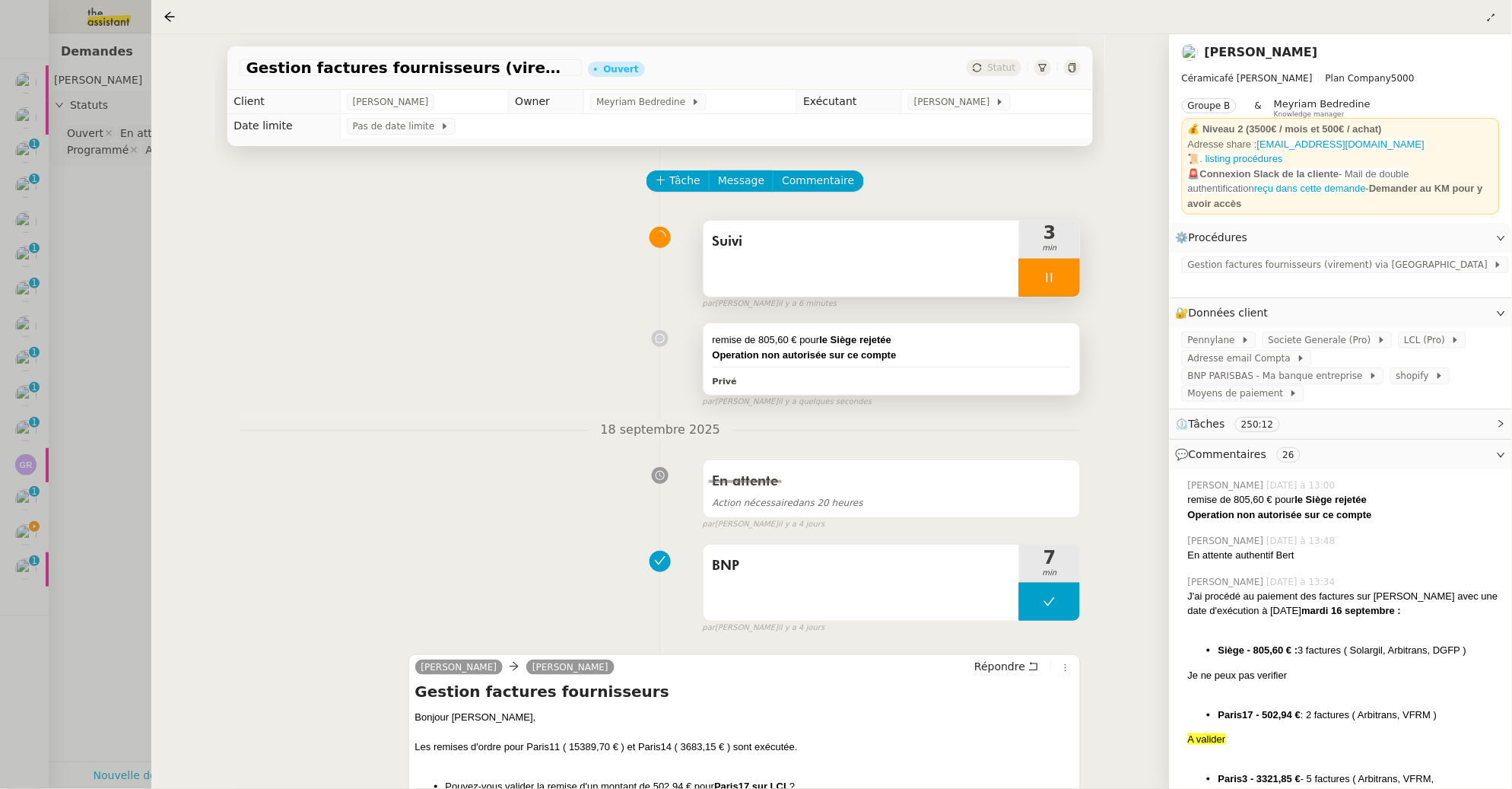
click at [933, 362] on div "remise de 805,60 € pour le Siège rejetée Operation non autorisée sur ce compte …" at bounding box center [892, 358] width 377 height 71
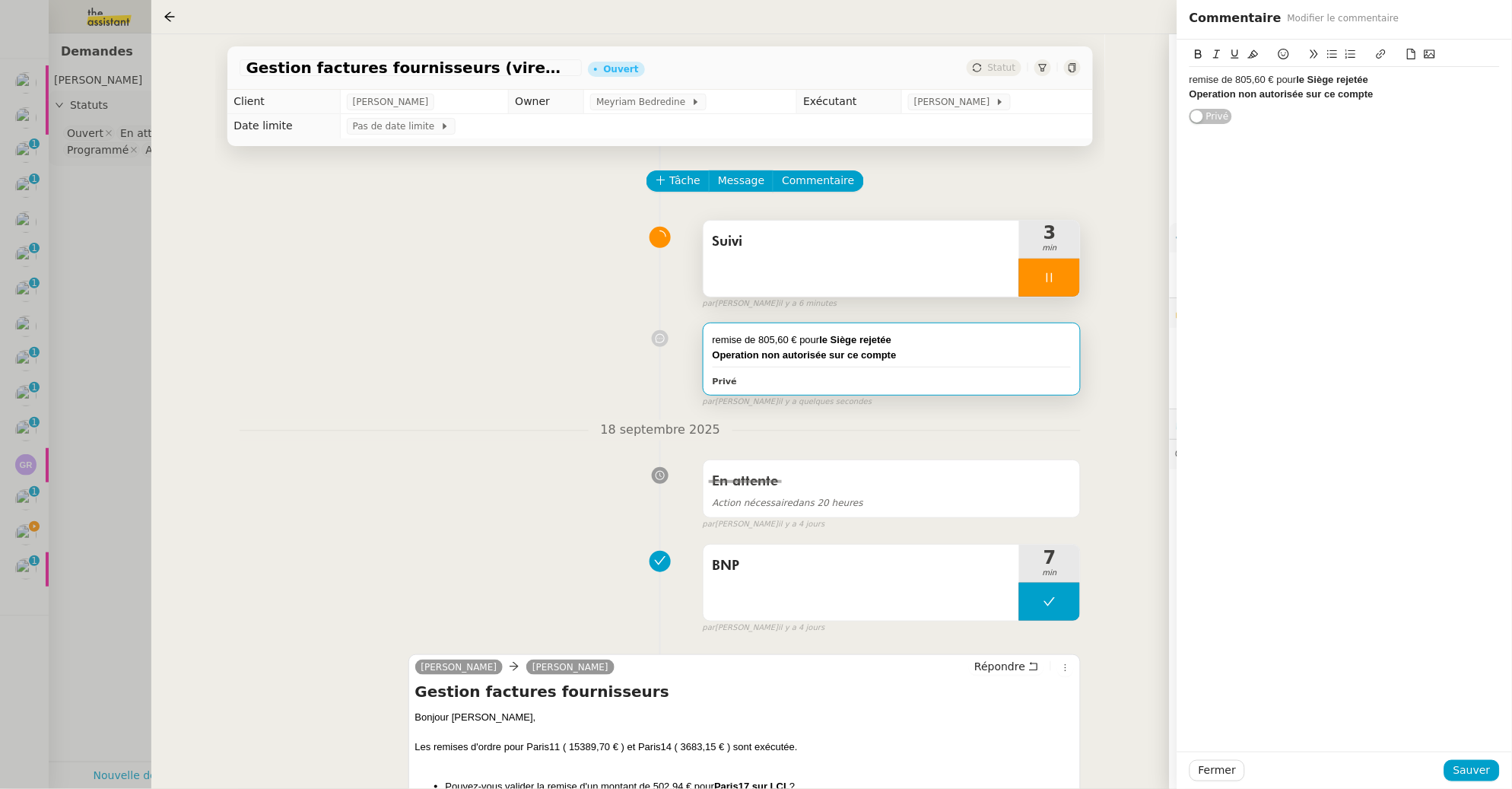
click at [1397, 99] on div "Operation non autorisée sur ce compte" at bounding box center [1345, 94] width 310 height 14
click at [1461, 504] on div "remise de 805,60 € pour le Siège rejetée Operation non autorisée sur ce compte …" at bounding box center [1345, 396] width 335 height 712
click at [1464, 777] on span "Sauver" at bounding box center [1472, 770] width 37 height 17
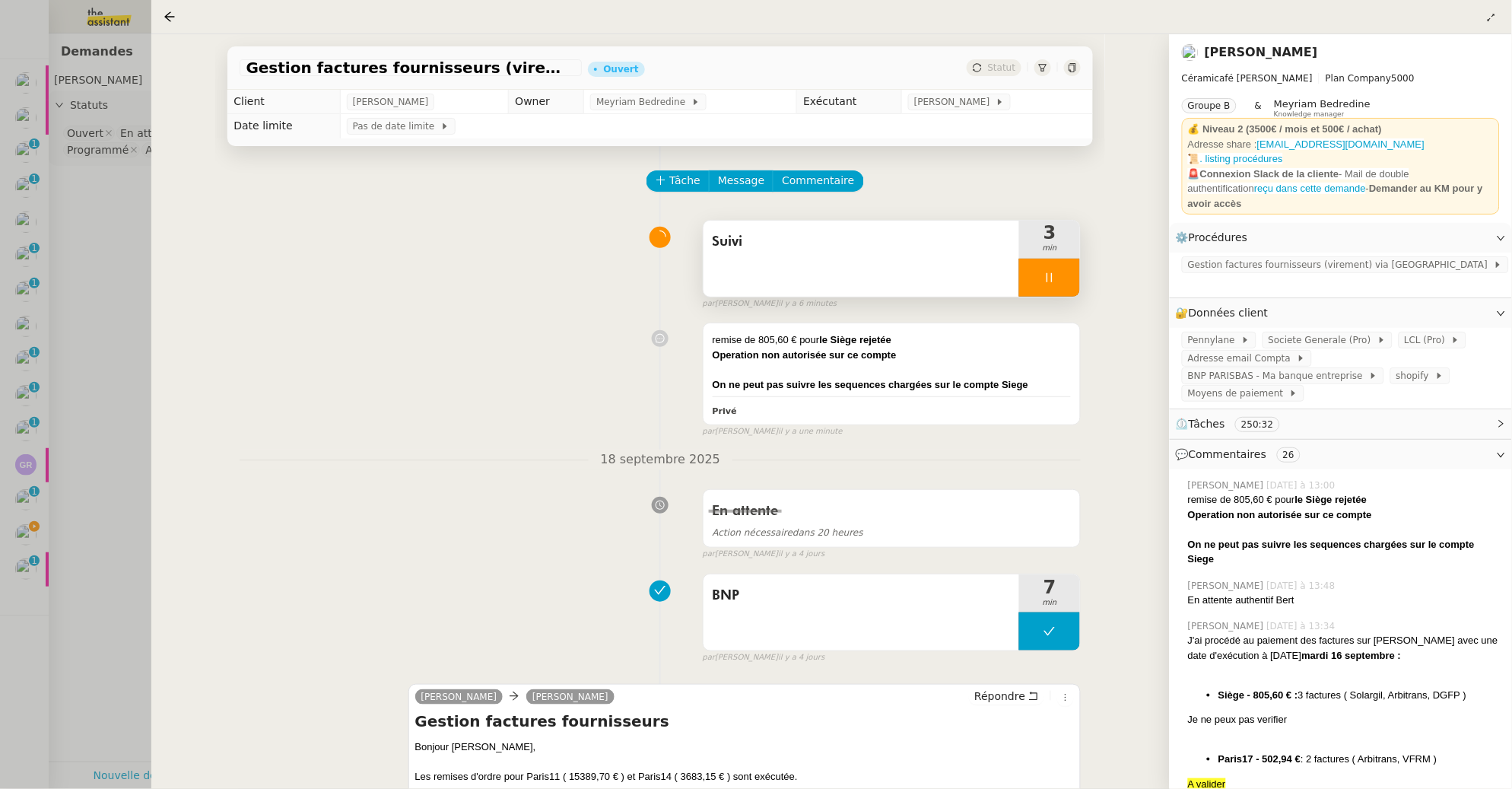
click at [1044, 272] on icon at bounding box center [1050, 278] width 12 height 12
click at [1059, 272] on icon at bounding box center [1065, 278] width 12 height 12
click at [169, 16] on icon at bounding box center [169, 16] width 10 height 10
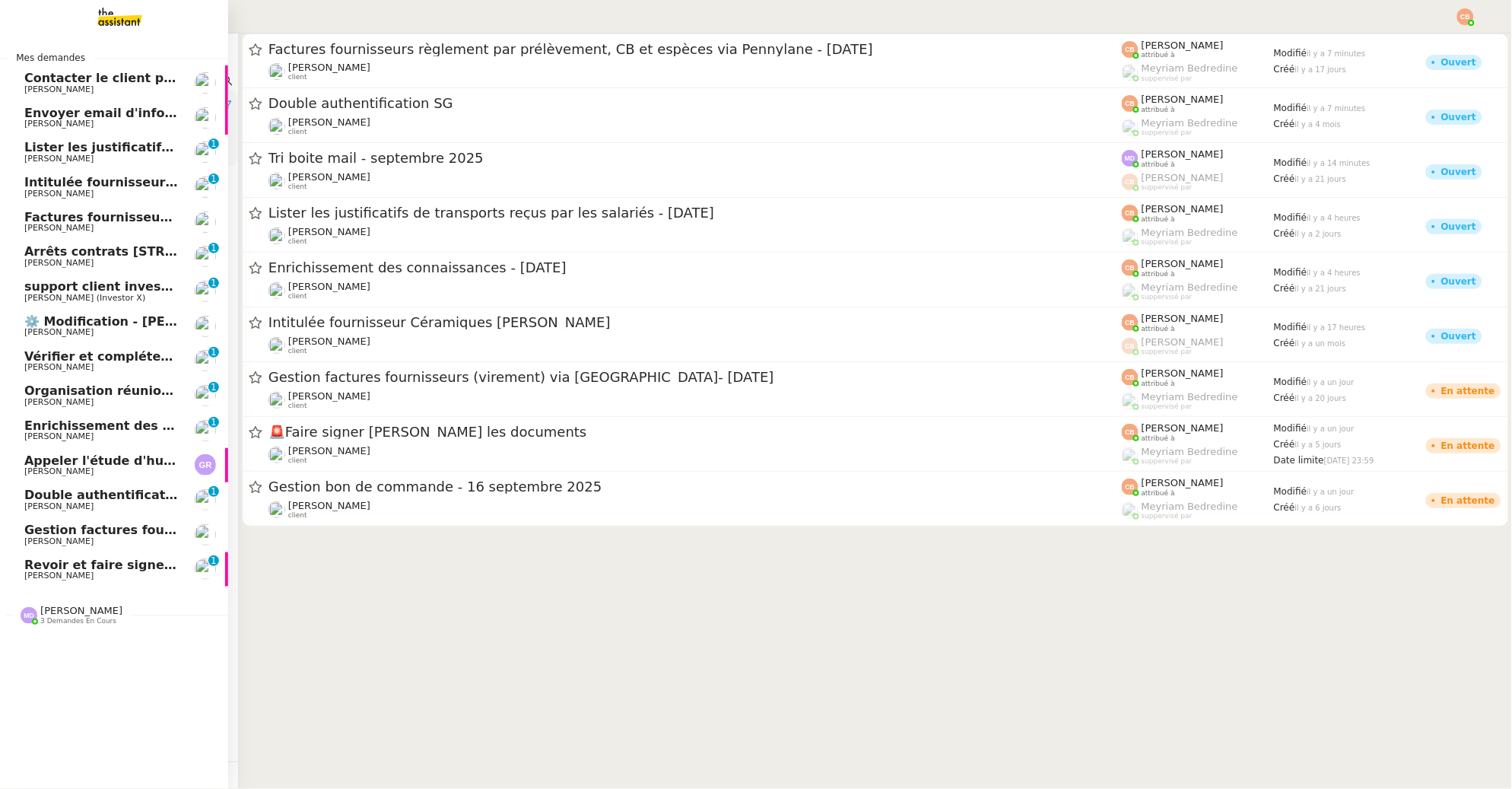
click at [33, 503] on span "[PERSON_NAME]" at bounding box center [58, 505] width 69 height 10
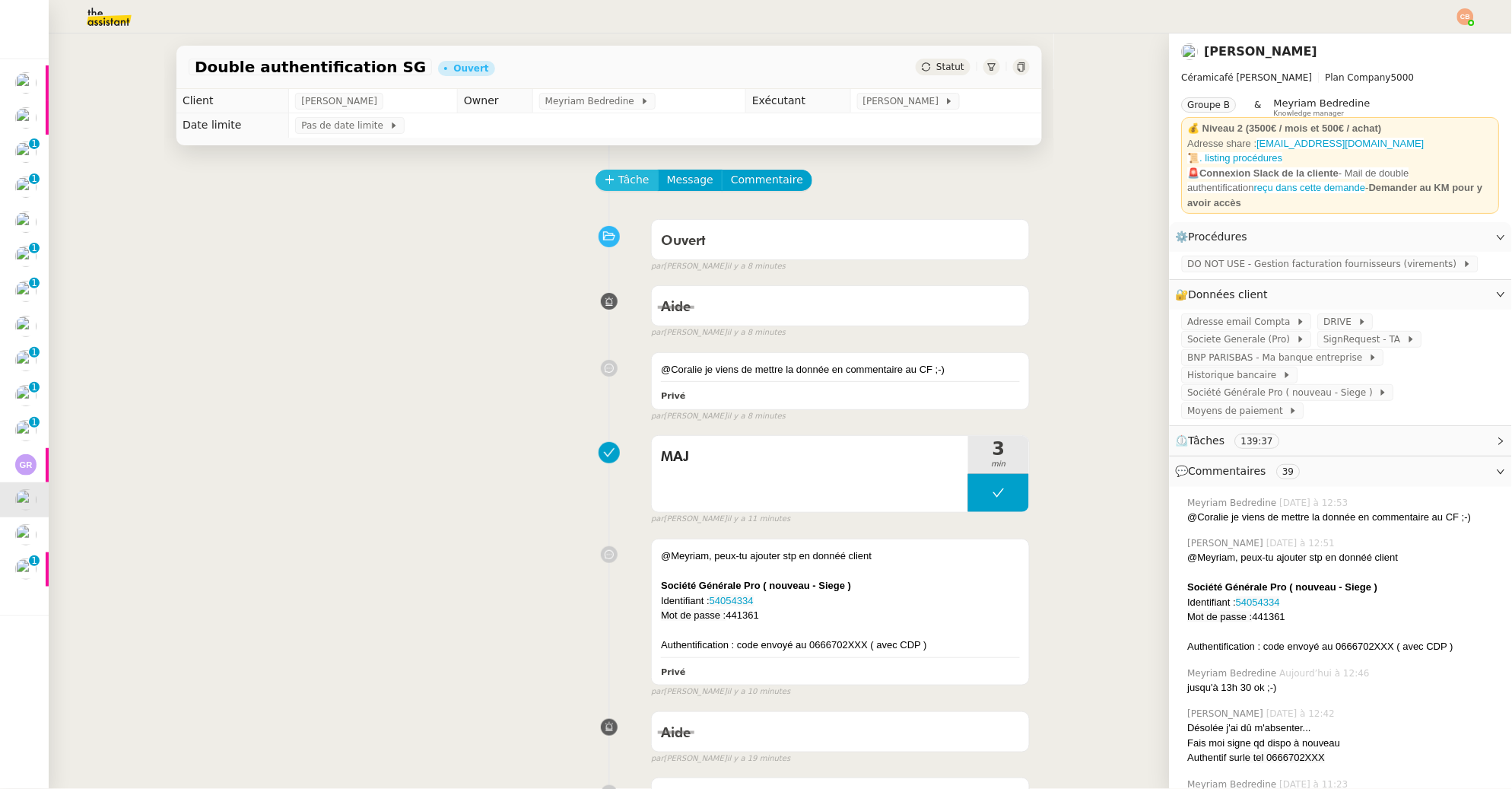
click at [619, 182] on span "Tâche" at bounding box center [634, 180] width 31 height 17
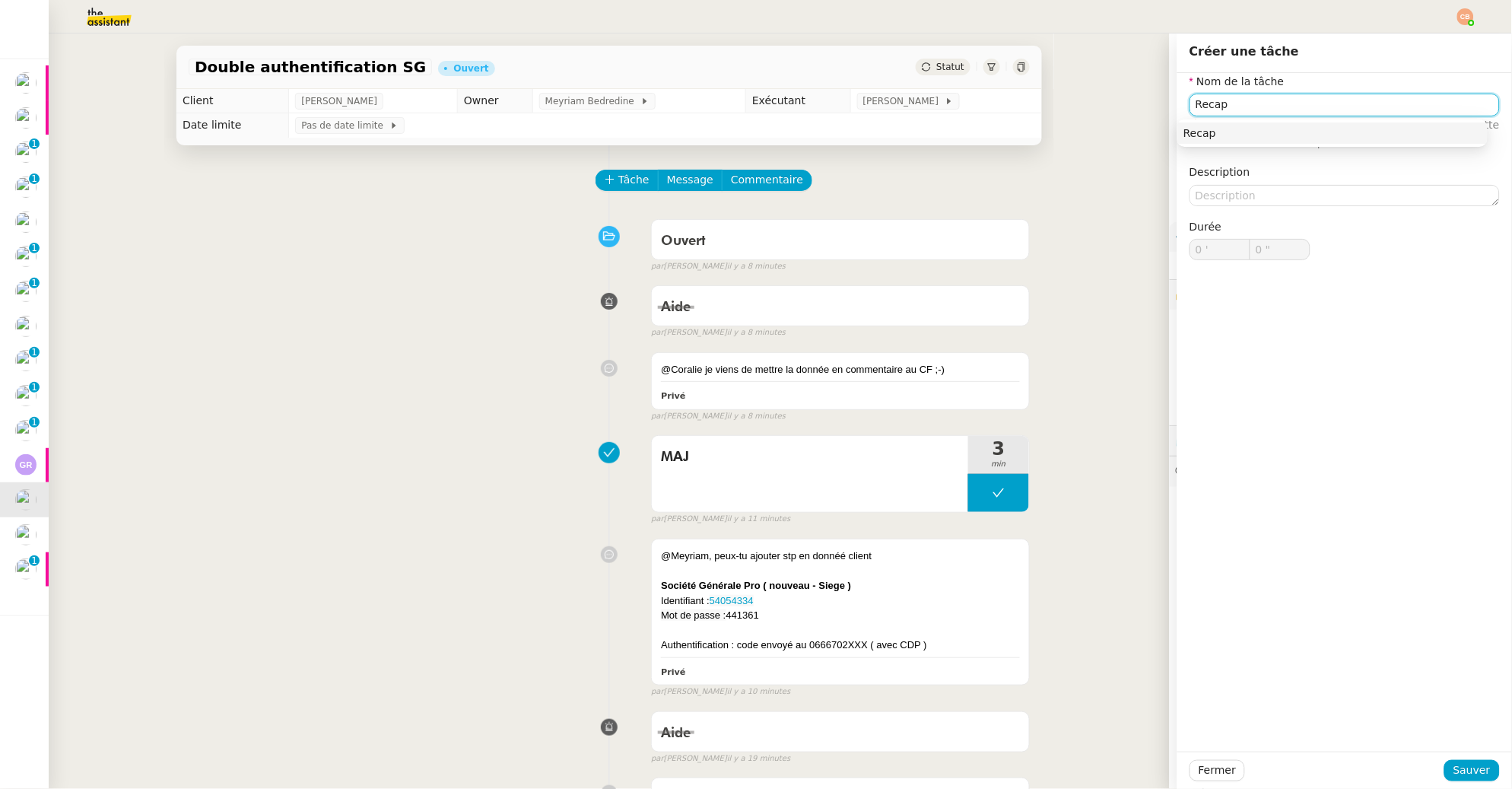
click at [1216, 129] on div "Recap" at bounding box center [1332, 133] width 298 height 14
type input "Recap"
click at [1472, 775] on span "Sauver" at bounding box center [1472, 770] width 37 height 17
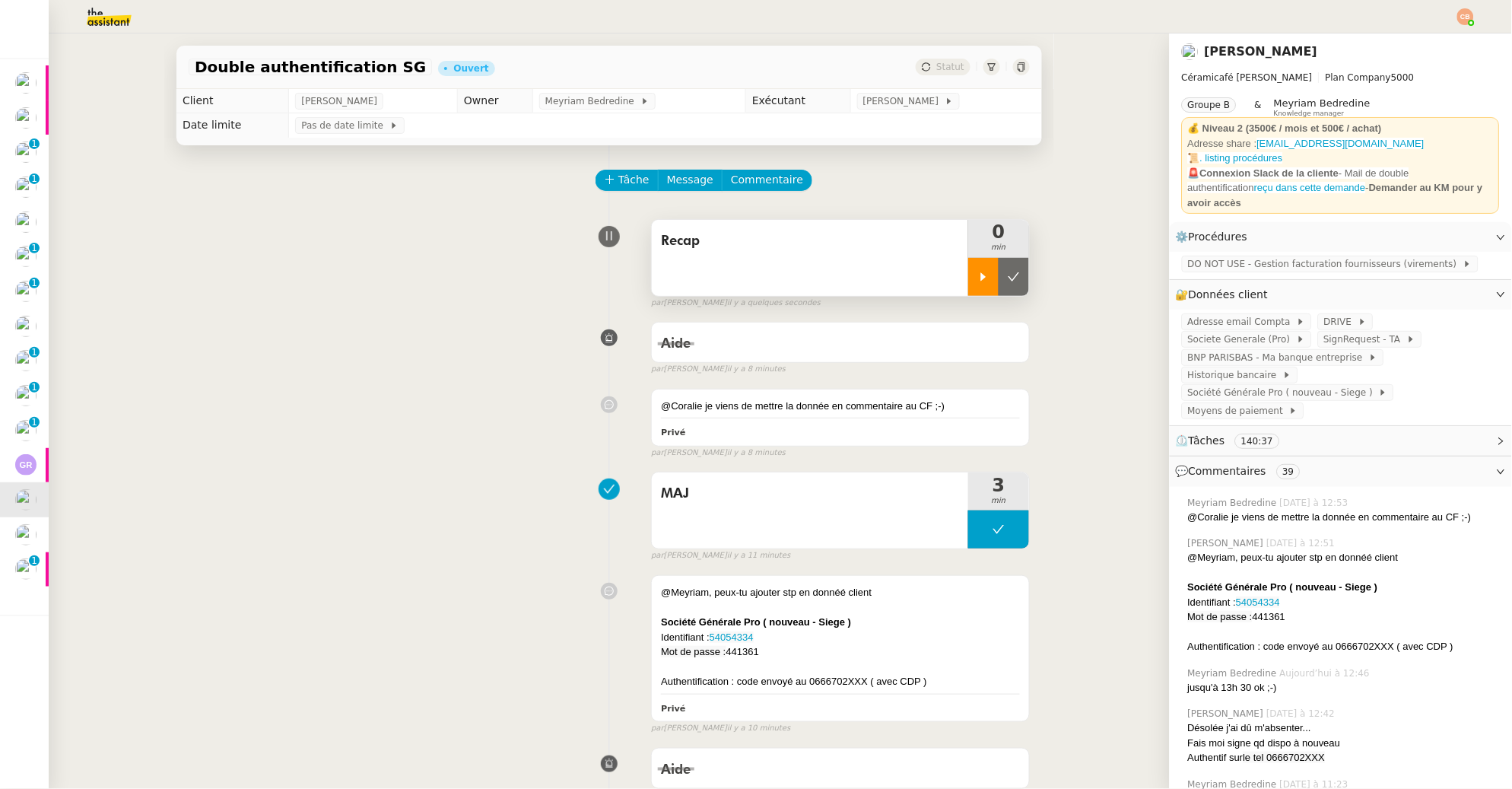
click at [978, 275] on icon at bounding box center [984, 277] width 12 height 12
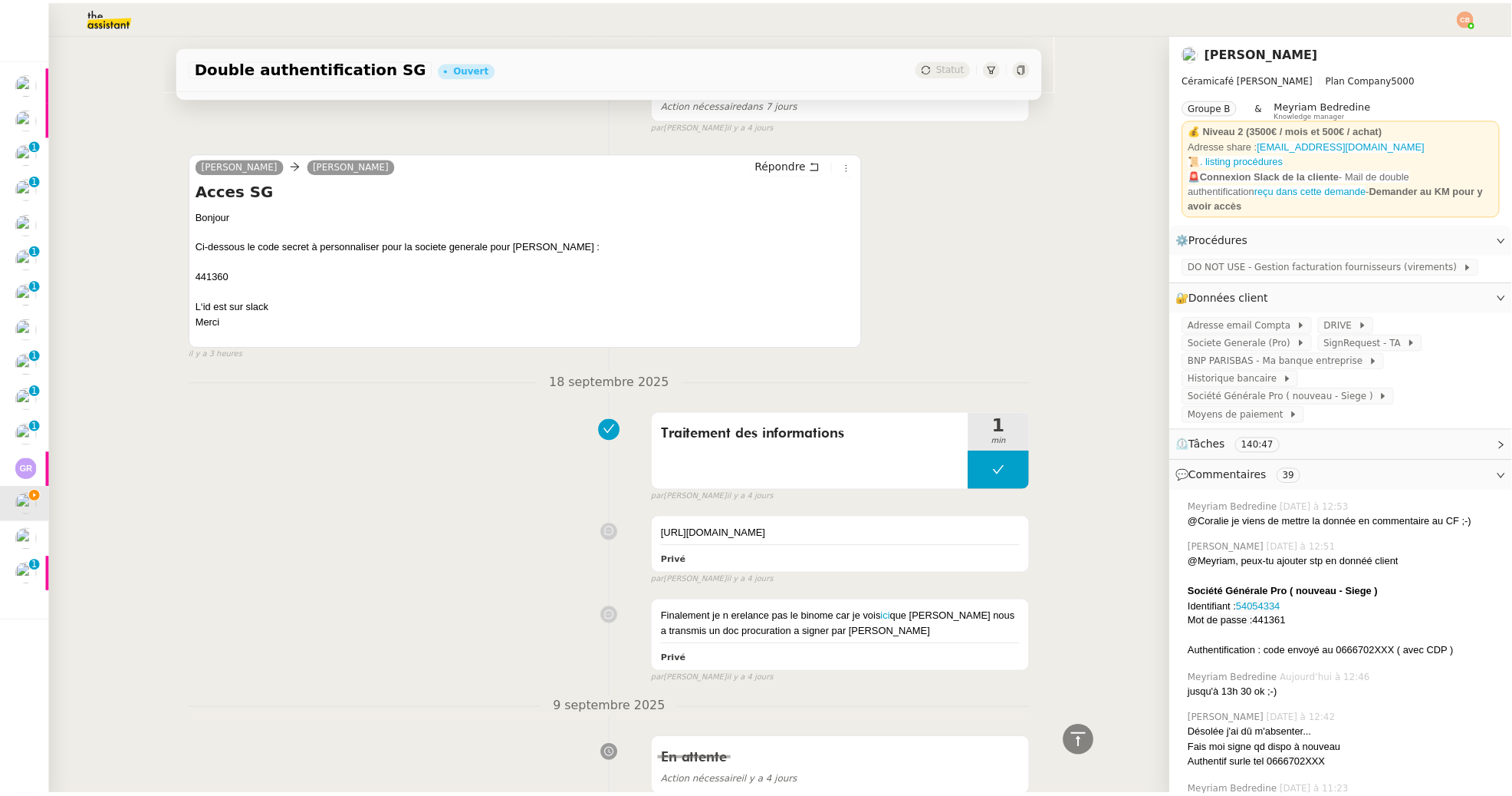
scroll to position [1331, 0]
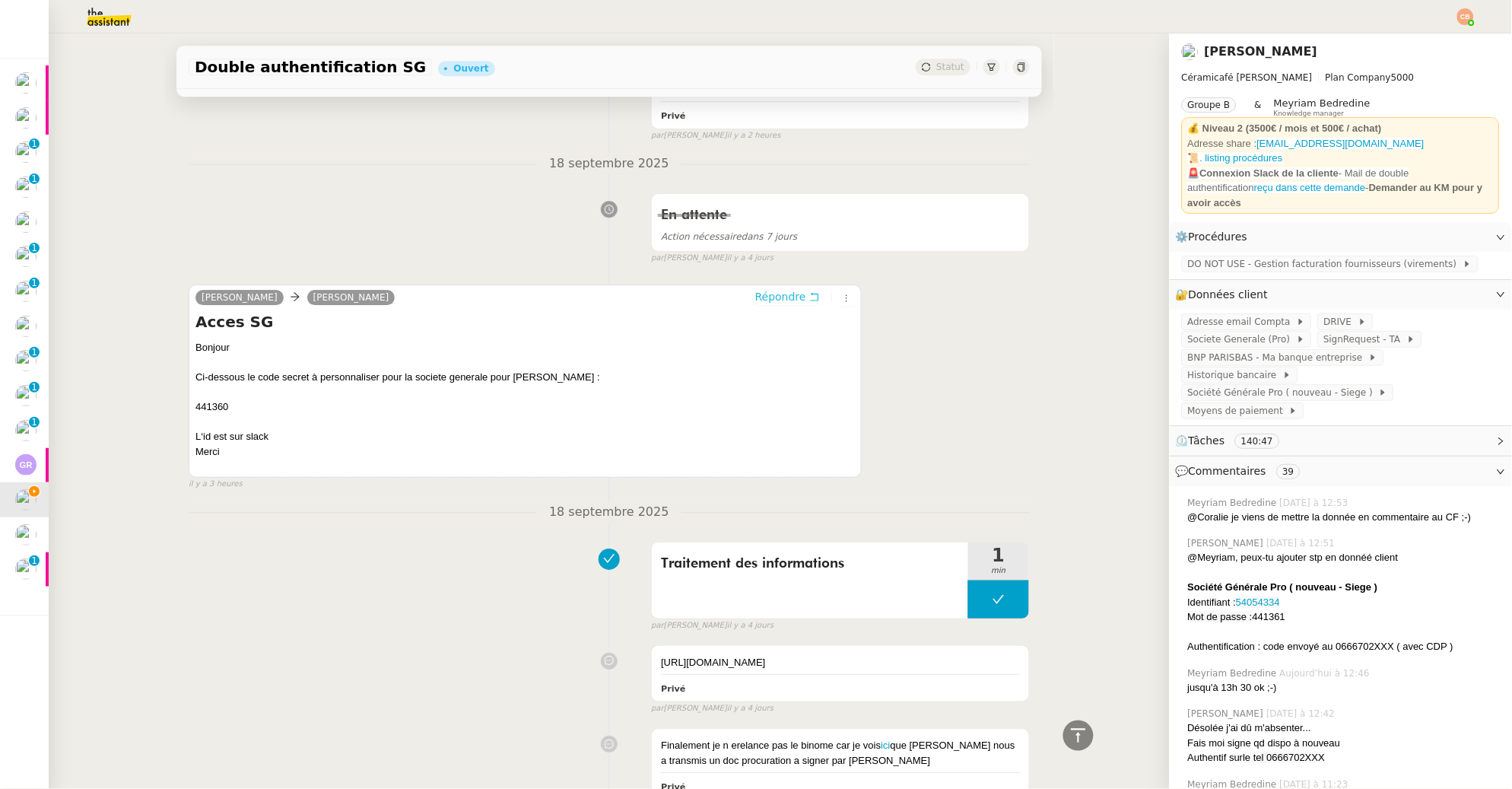
click at [763, 298] on span "Répondre" at bounding box center [781, 297] width 51 height 16
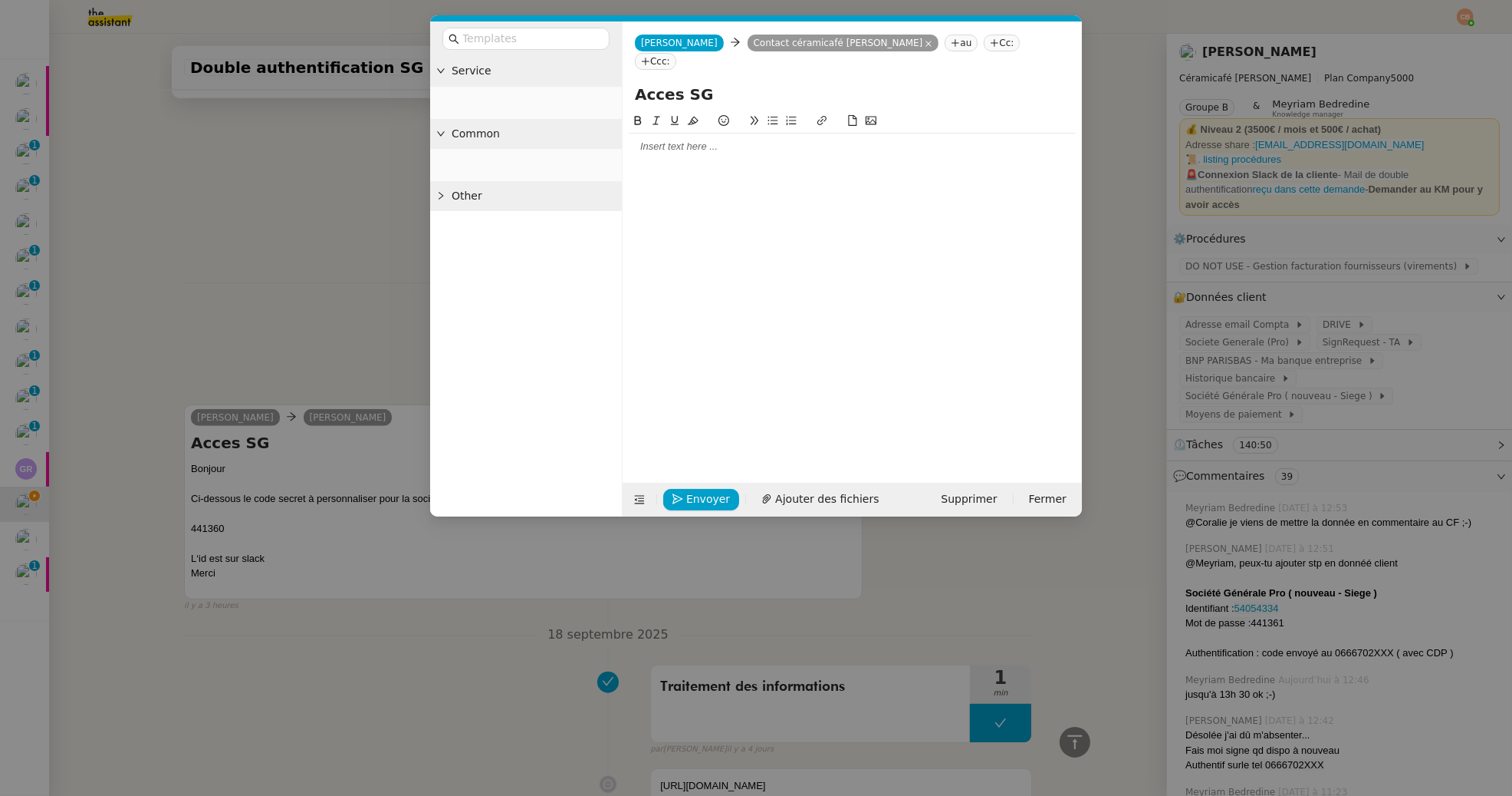
scroll to position [1447, 0]
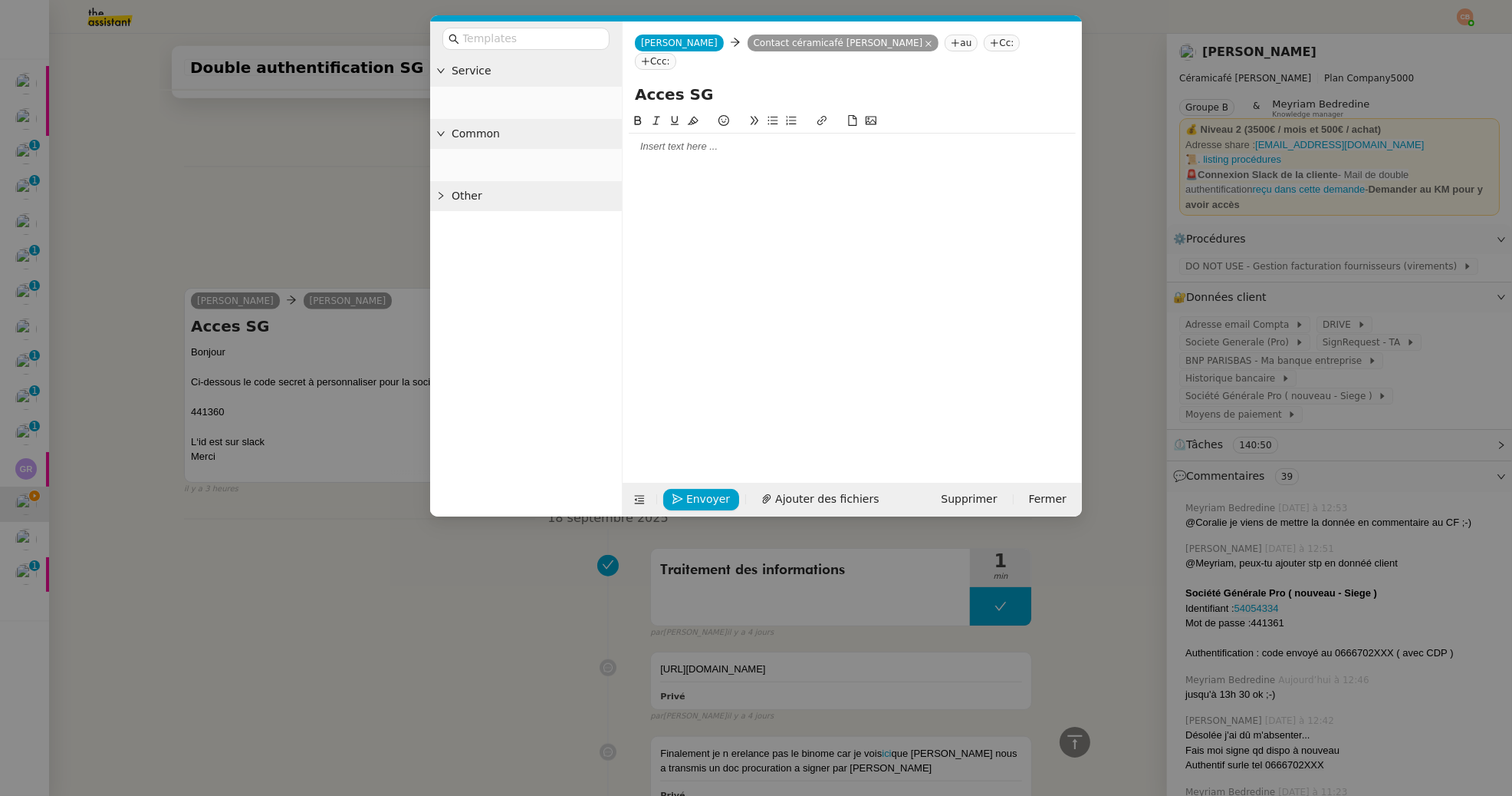
click at [675, 140] on div at bounding box center [852, 147] width 447 height 14
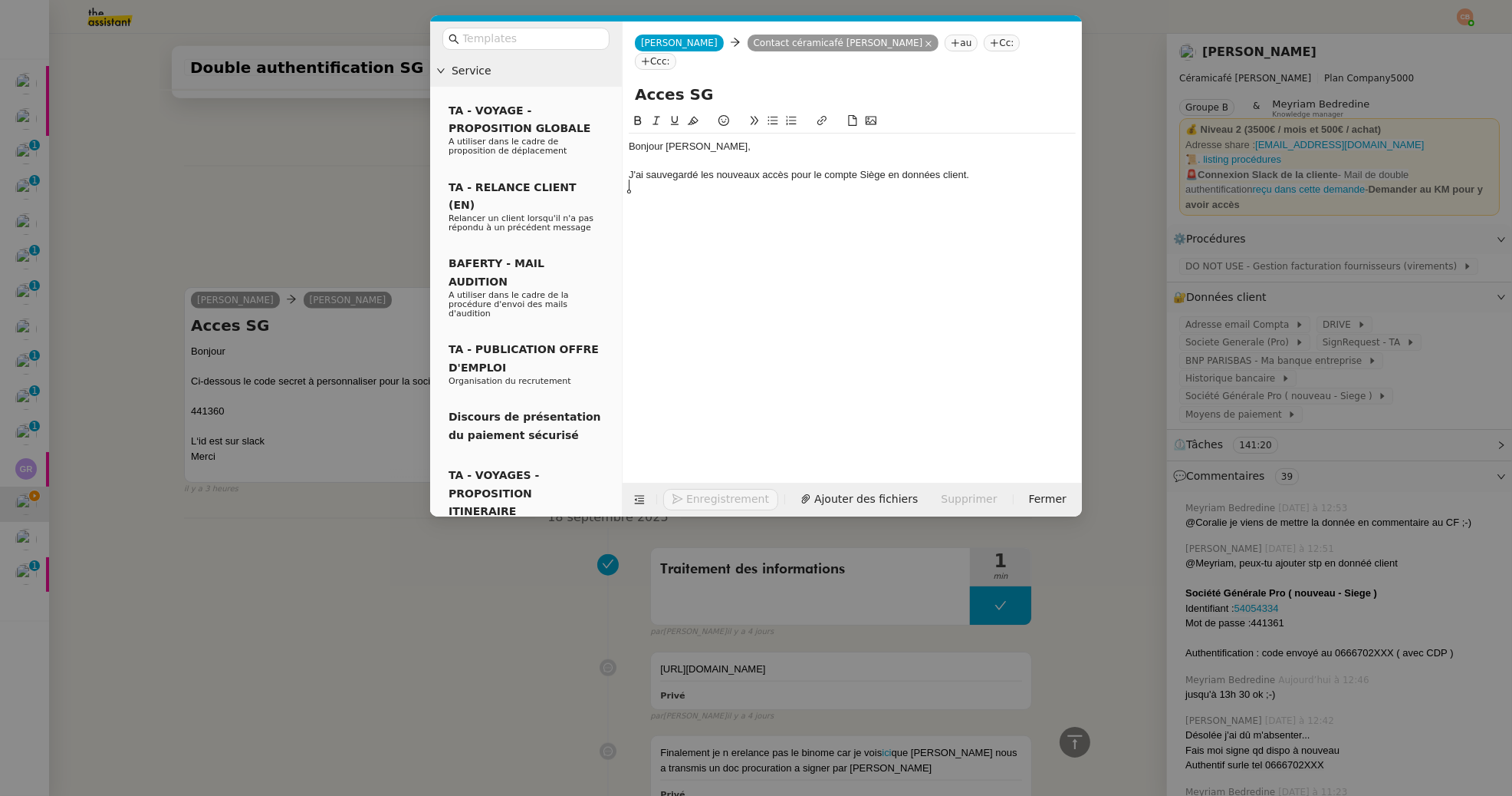
scroll to position [1523, 0]
drag, startPoint x: 885, startPoint y: 157, endPoint x: 813, endPoint y: 153, distance: 72.1
click at [813, 168] on div "J'ai sauvegardé les nouveaux accès pour le compte Siège en données client." at bounding box center [852, 175] width 447 height 14
click at [633, 115] on icon at bounding box center [639, 120] width 11 height 11
click at [861, 169] on strong "le compte Siège" at bounding box center [849, 174] width 76 height 12
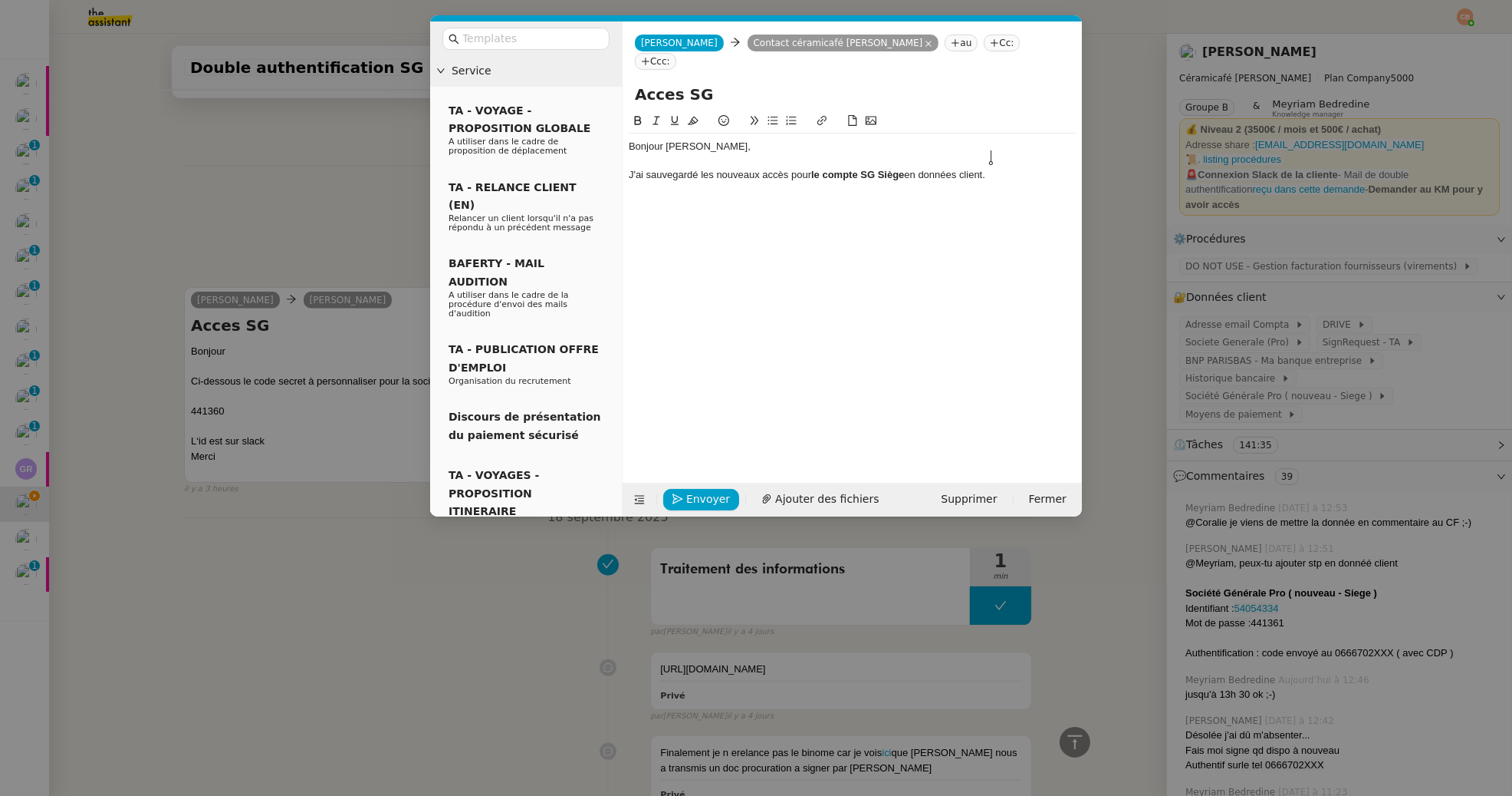
click at [998, 168] on div "J'ai sauvegardé les nouveaux accès pour le compte SG Siège en données client." at bounding box center [852, 175] width 447 height 14
click at [217, 163] on nz-modal-container "Service TA - VOYAGE - PROPOSITION GLOBALE A utiliser dans le cadre de propositi…" at bounding box center [756, 398] width 1512 height 796
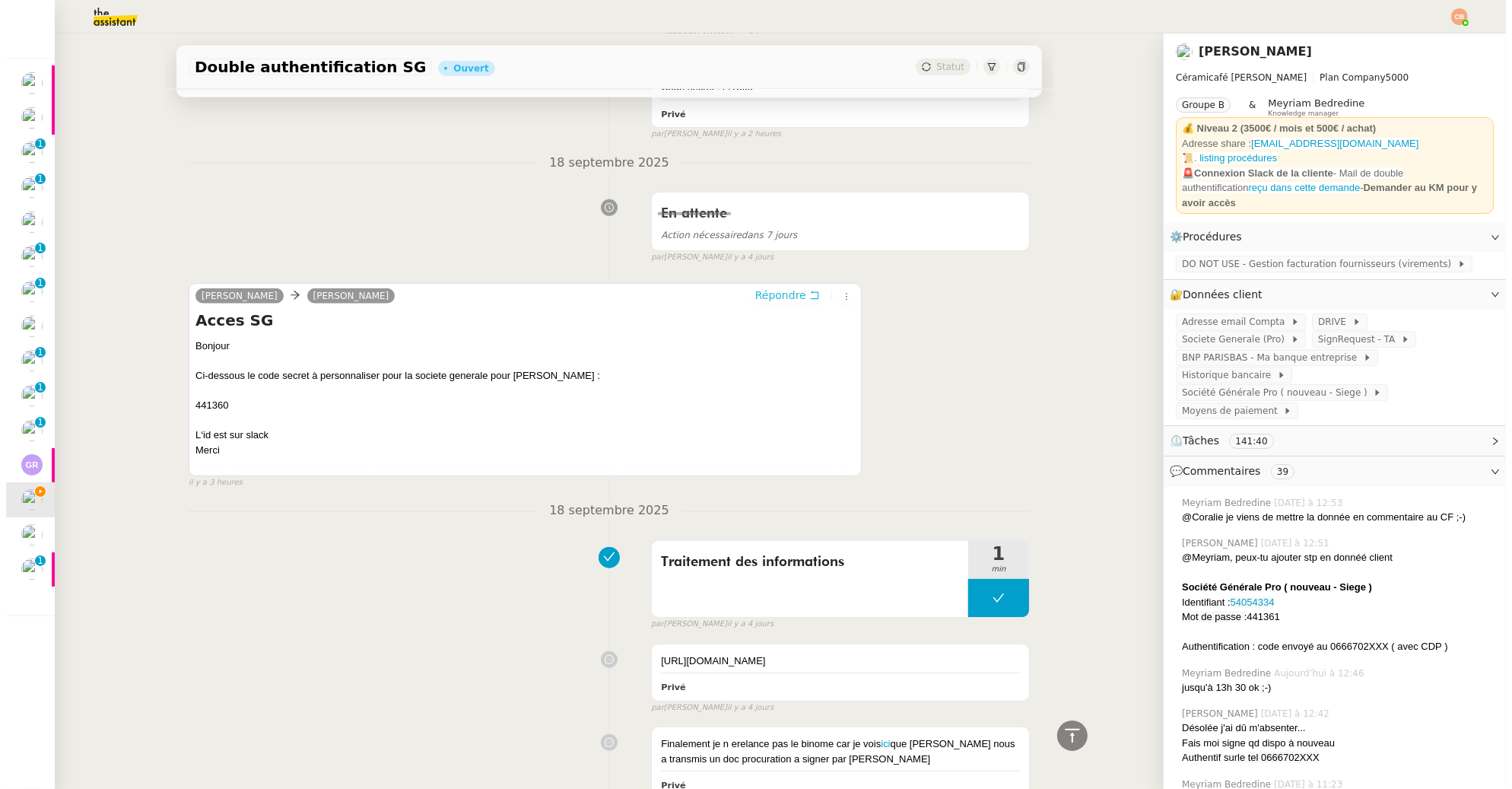
scroll to position [1537, 0]
click at [1204, 332] on span "Societe Generale (Pro)" at bounding box center [1242, 340] width 109 height 16
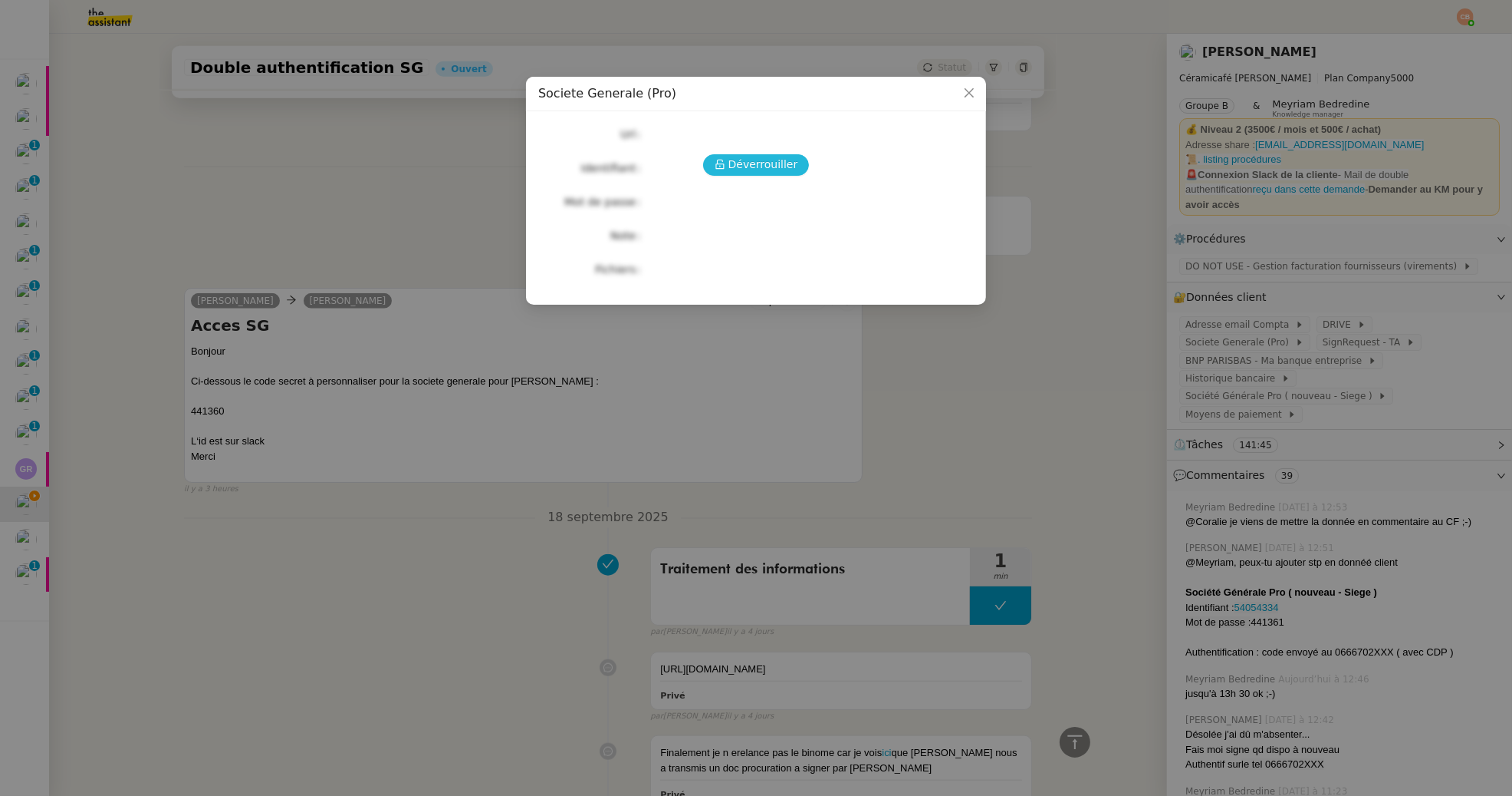
click at [745, 156] on span "Déverrouiller" at bounding box center [763, 164] width 70 height 17
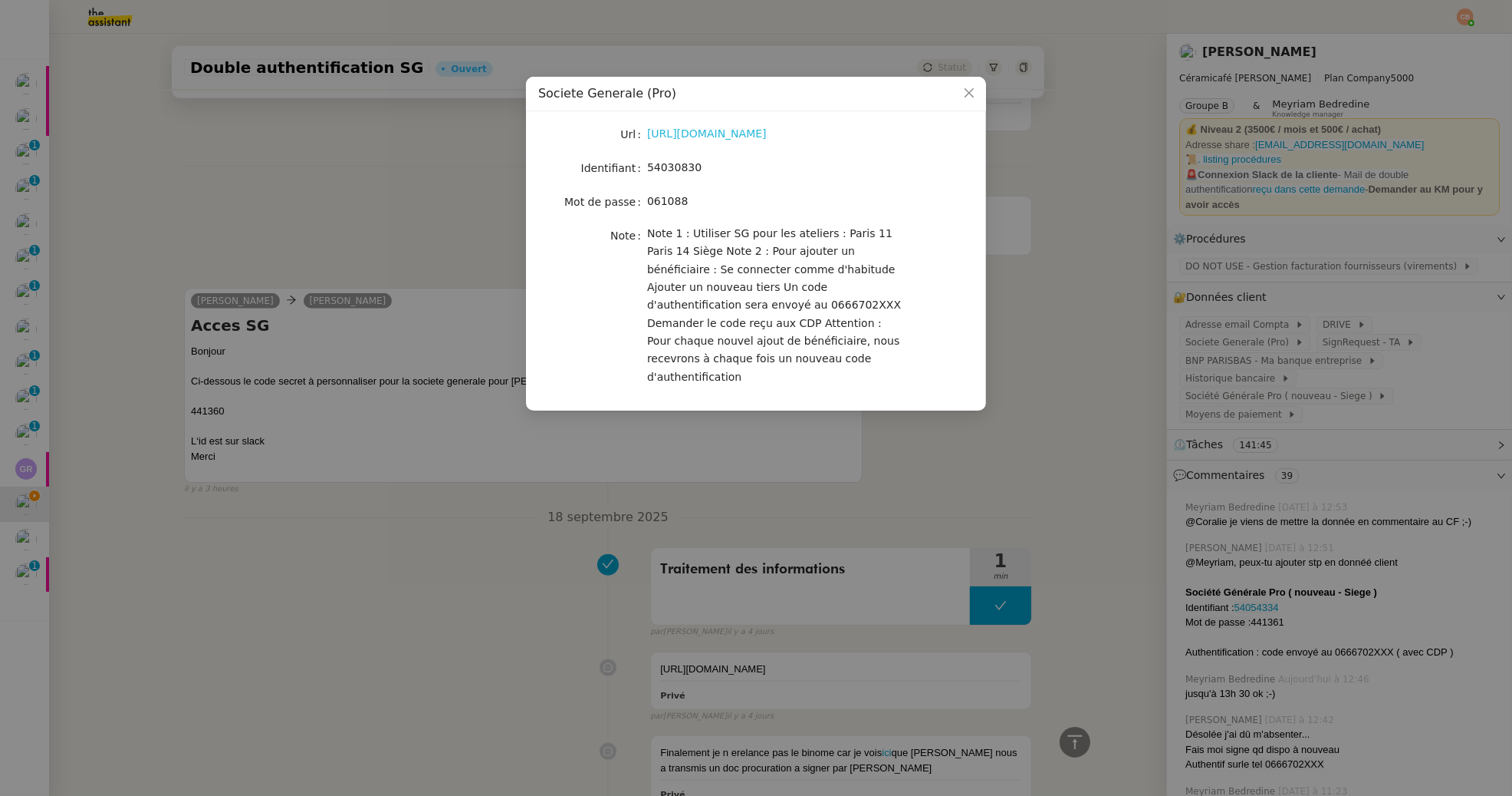
click at [738, 130] on link "[URL][DOMAIN_NAME]" at bounding box center [707, 134] width 119 height 13
drag, startPoint x: 649, startPoint y: 163, endPoint x: 725, endPoint y: 172, distance: 76.5
click at [725, 172] on div "54030830" at bounding box center [774, 167] width 254 height 17
copy span "54030830"
click at [516, 208] on nz-modal-container "Societe Generale (Pro) Url [URL][DOMAIN_NAME] Identifiant 54030830 Mot de passe…" at bounding box center [756, 398] width 1512 height 796
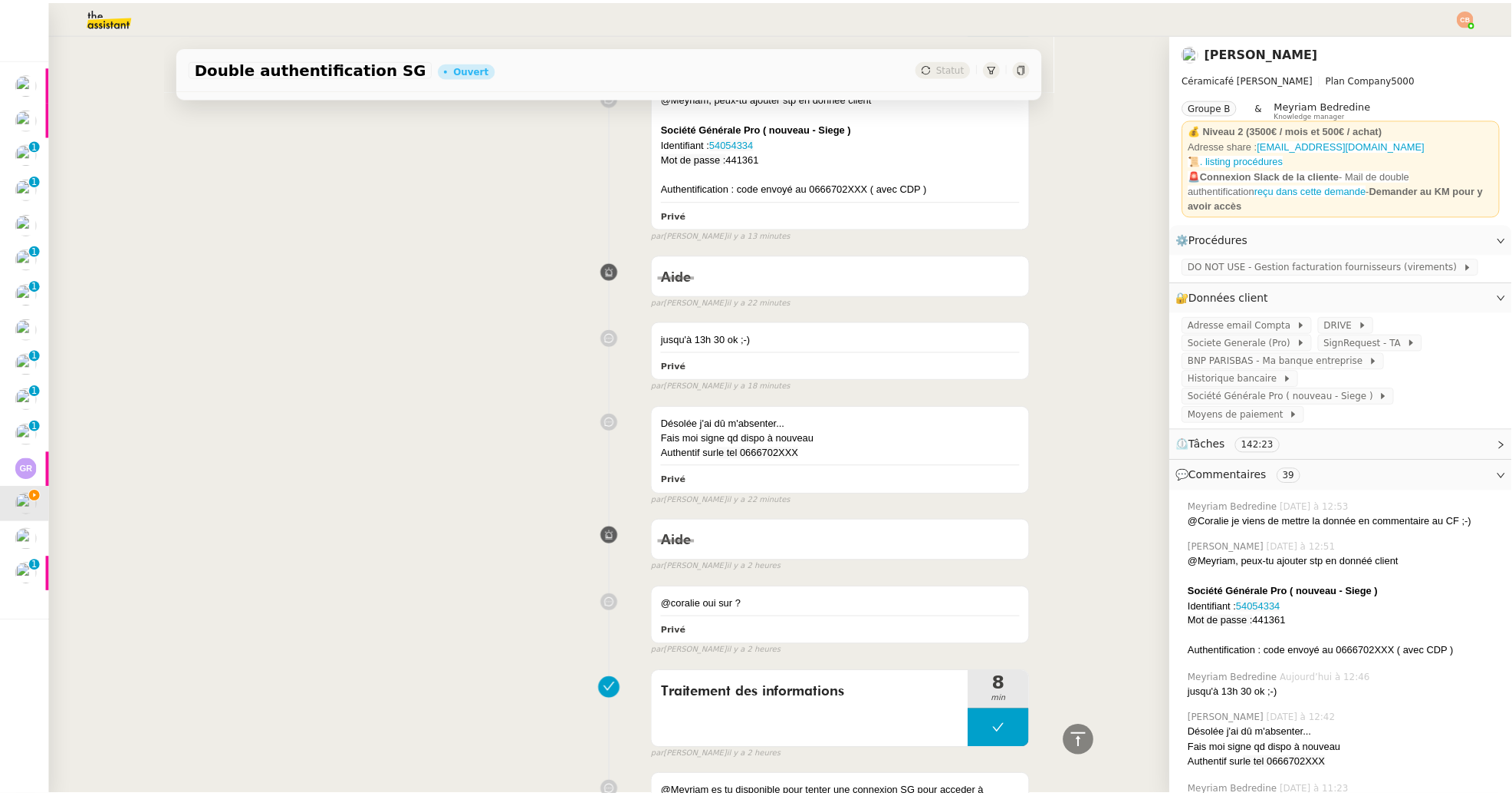
scroll to position [0, 0]
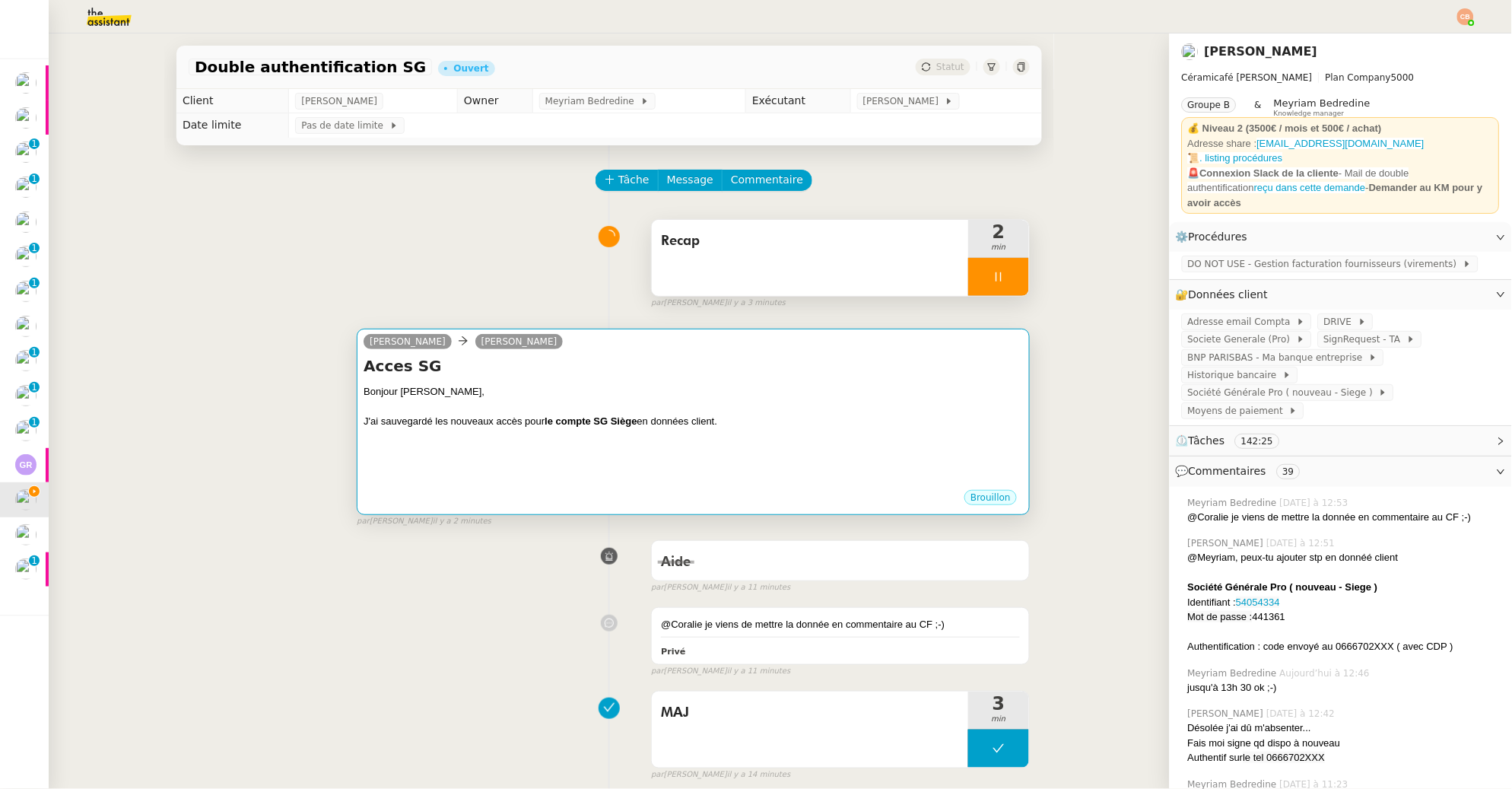
click at [575, 370] on h4 "Acces SG" at bounding box center [693, 365] width 660 height 21
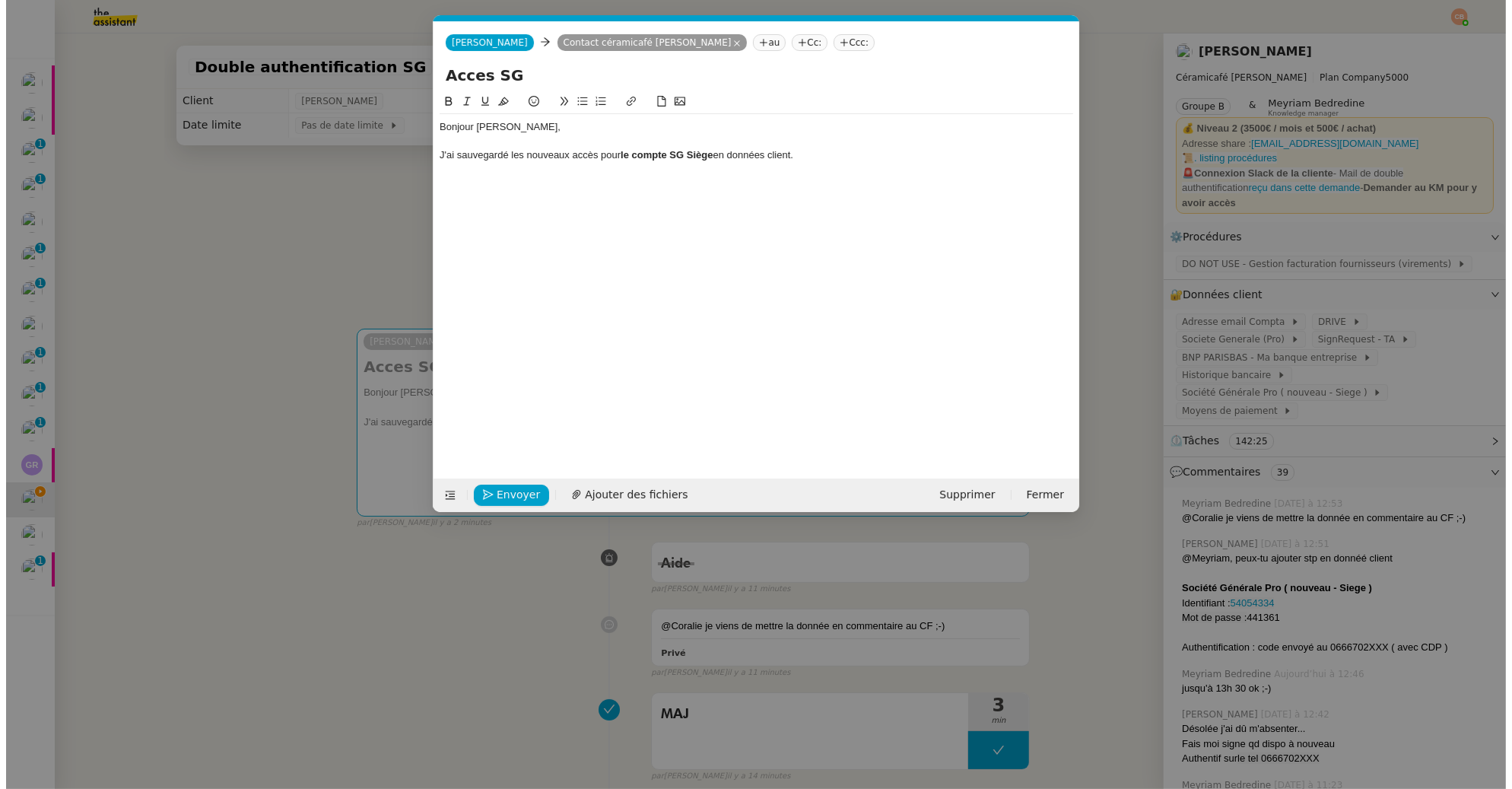
scroll to position [0, 32]
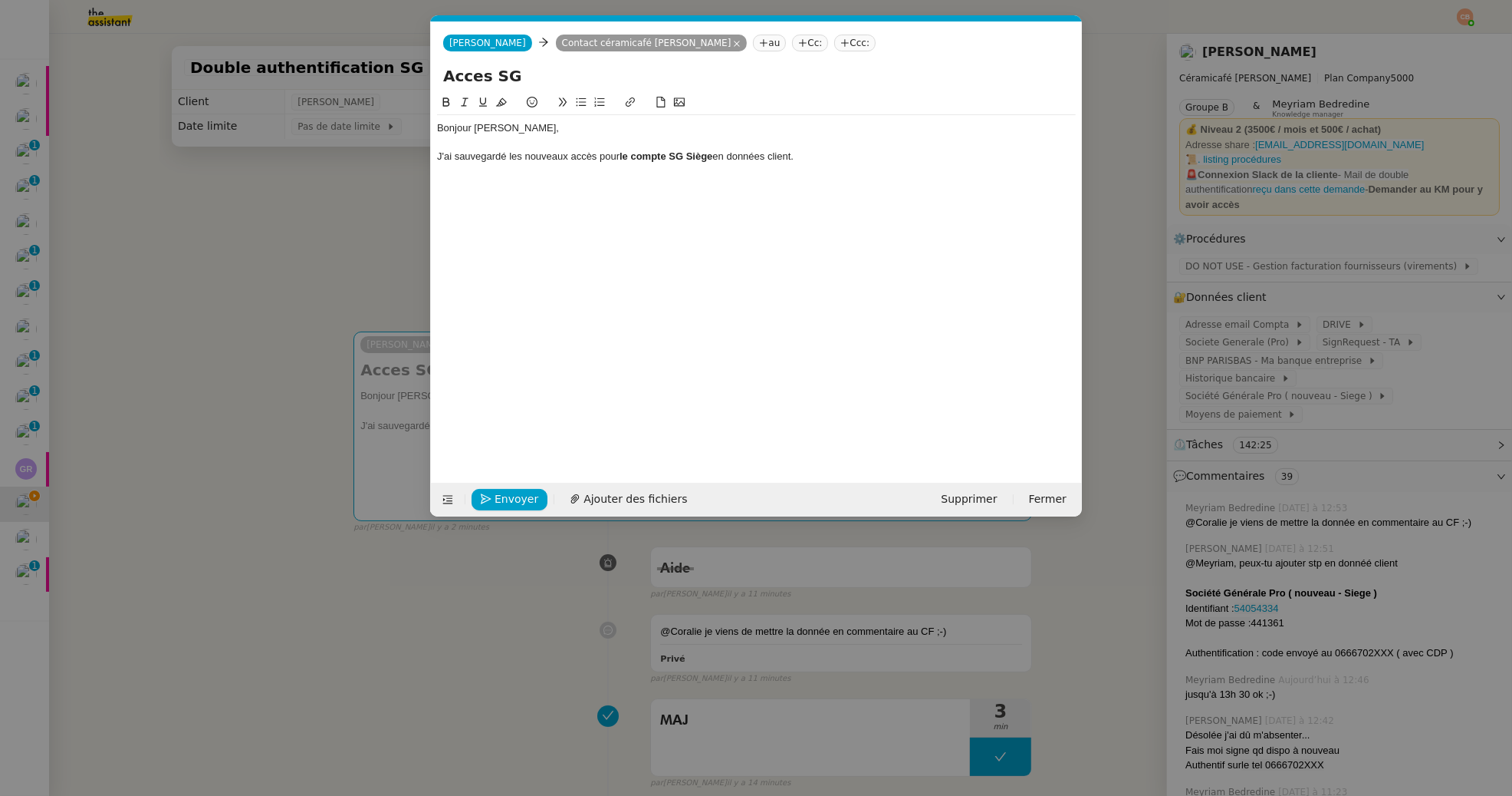
click at [811, 164] on div at bounding box center [756, 171] width 639 height 14
click at [580, 104] on icon at bounding box center [581, 102] width 11 height 11
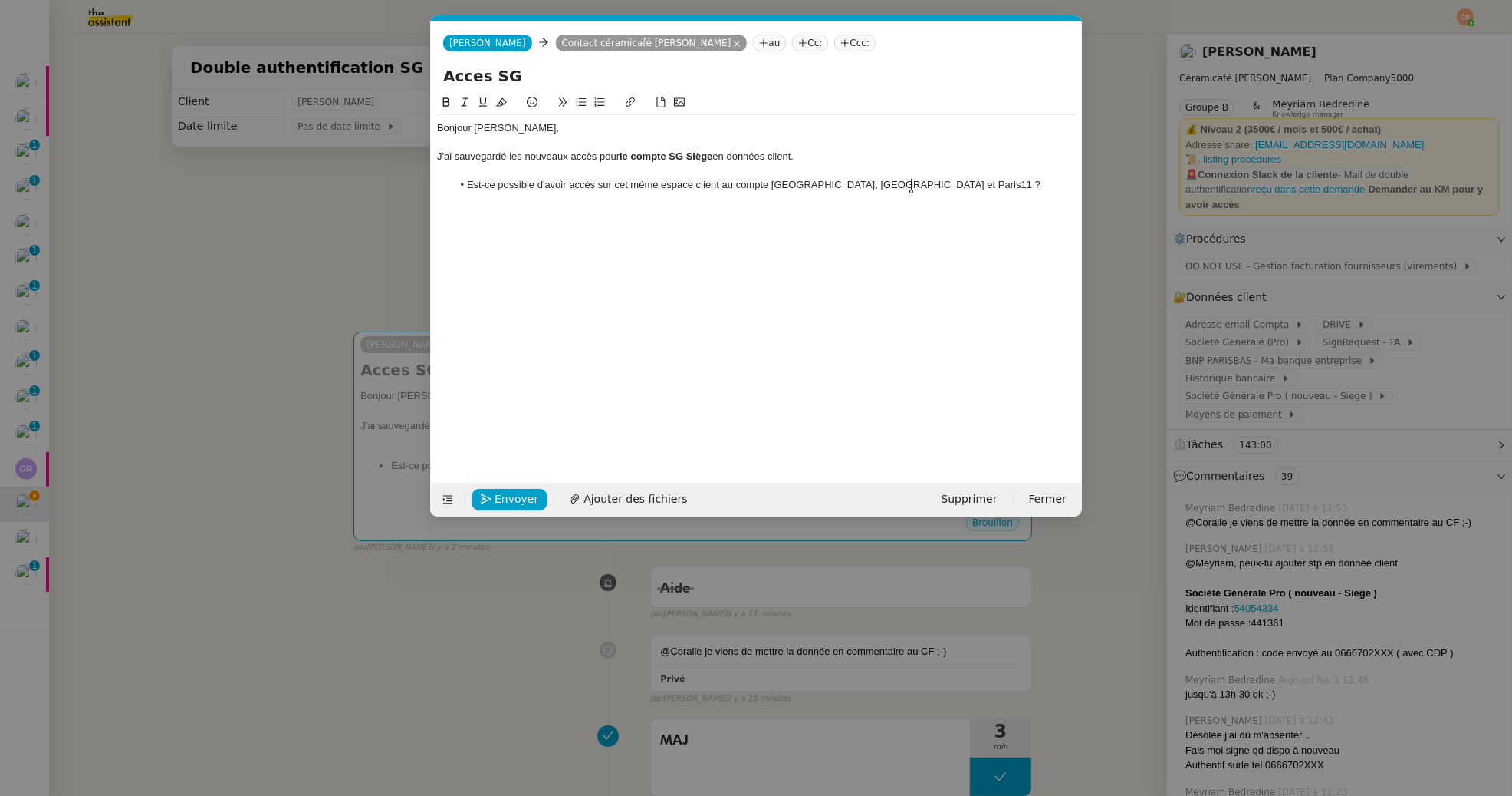
click at [639, 187] on li "Est-ce possible d'avoir accès sur cet méme espace client au compte [GEOGRAPHIC_…" at bounding box center [764, 185] width 624 height 14
click at [0, 0] on lt-span "même" at bounding box center [0, 0] width 0 height 0
drag, startPoint x: 772, startPoint y: 185, endPoint x: 901, endPoint y: 185, distance: 129.0
click at [901, 185] on li "Est-ce possible d'avoir accès sur cet même espace client au compte [GEOGRAPHIC_…" at bounding box center [764, 185] width 624 height 14
click at [449, 101] on icon at bounding box center [446, 102] width 11 height 11
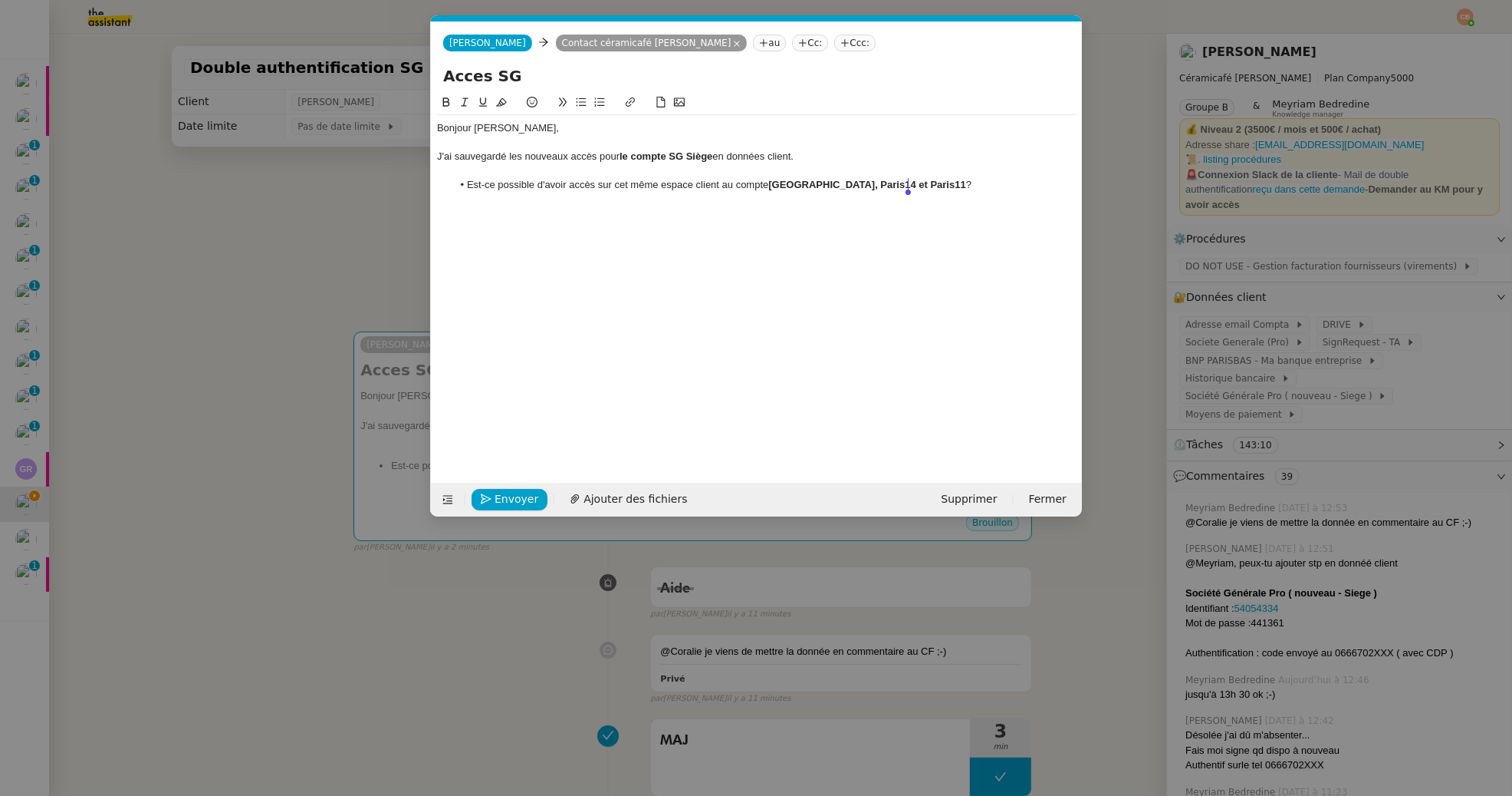
click at [944, 182] on li "Est-ce possible d'avoir accès sur cet même espace client au compte [GEOGRAPHIC_…" at bounding box center [764, 185] width 624 height 14
click at [630, 185] on li "Est-ce possible d'avoir accès sur cet même espace client au compte [GEOGRAPHIC_…" at bounding box center [764, 185] width 624 height 14
click at [324, 264] on nz-modal-container "Service TA - VOYAGE - PROPOSITION GLOBALE A utiliser dans le cadre de propositi…" at bounding box center [756, 398] width 1512 height 796
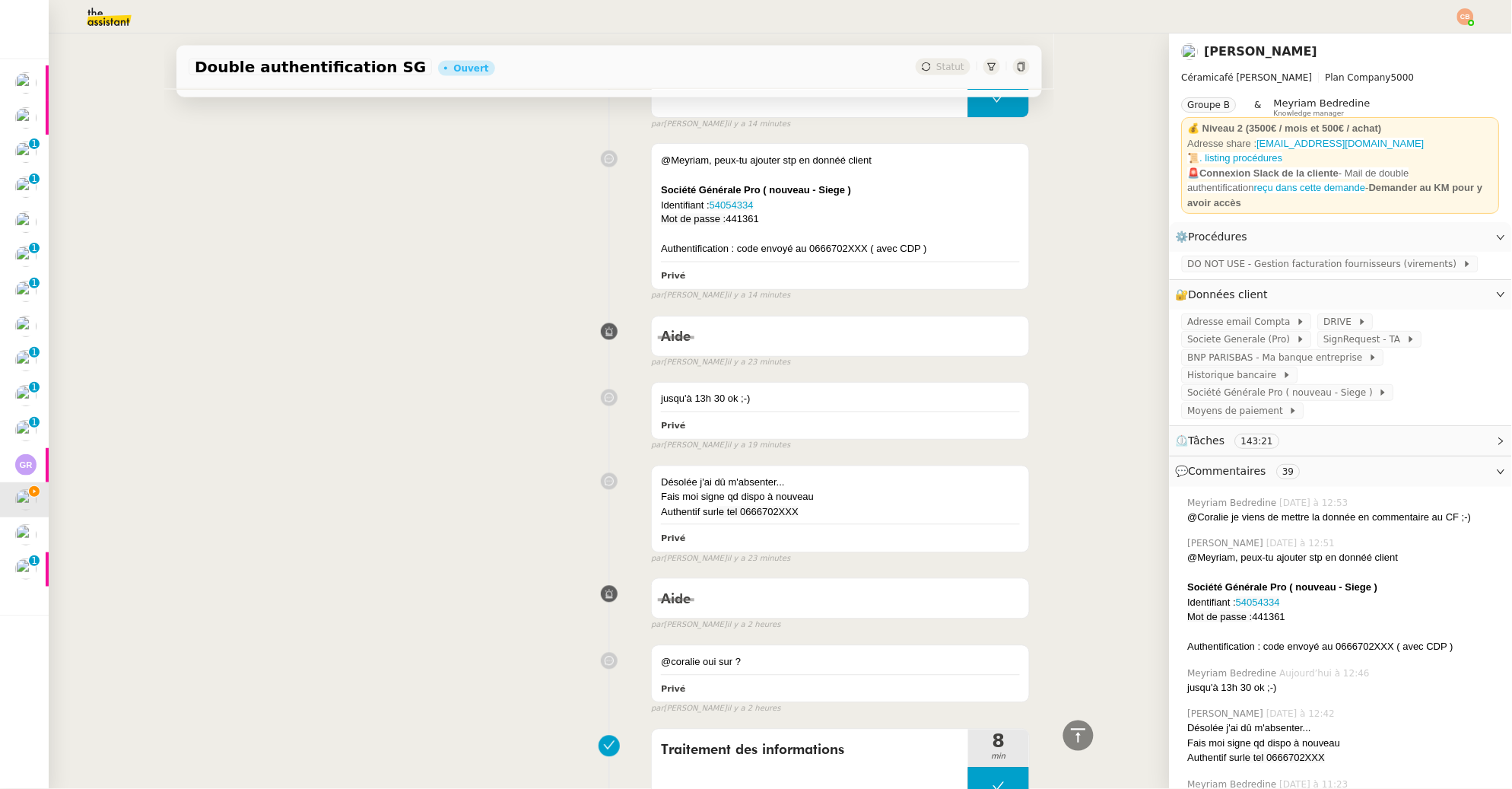
scroll to position [1466, 0]
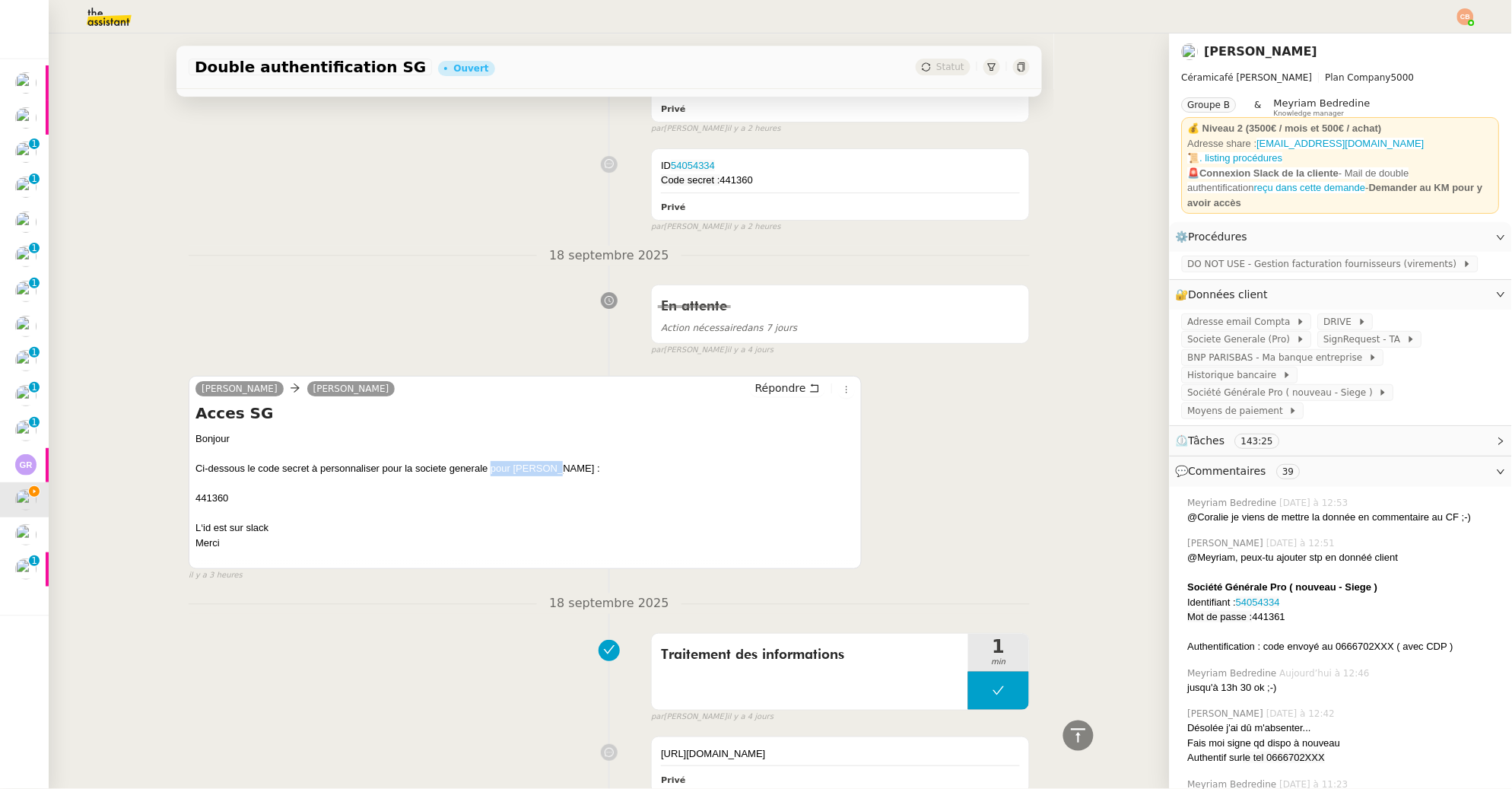
drag, startPoint x: 486, startPoint y: 469, endPoint x: 545, endPoint y: 466, distance: 59.1
click at [545, 466] on div "Bonjour Ci-dessous le code secret à personnaliser pour la societe generale pour…" at bounding box center [525, 498] width 660 height 134
copy div "pour [PERSON_NAME]"
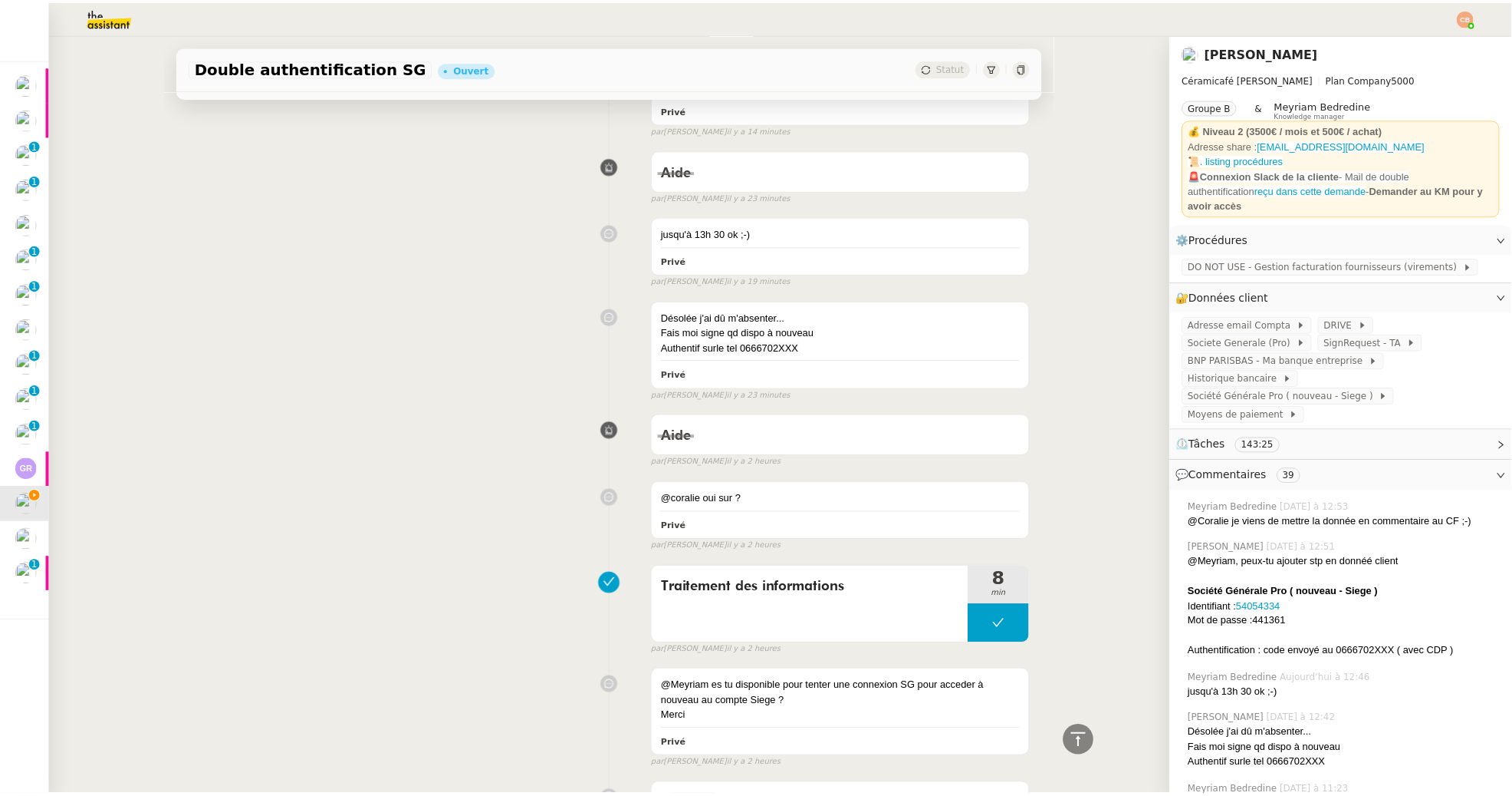
scroll to position [0, 0]
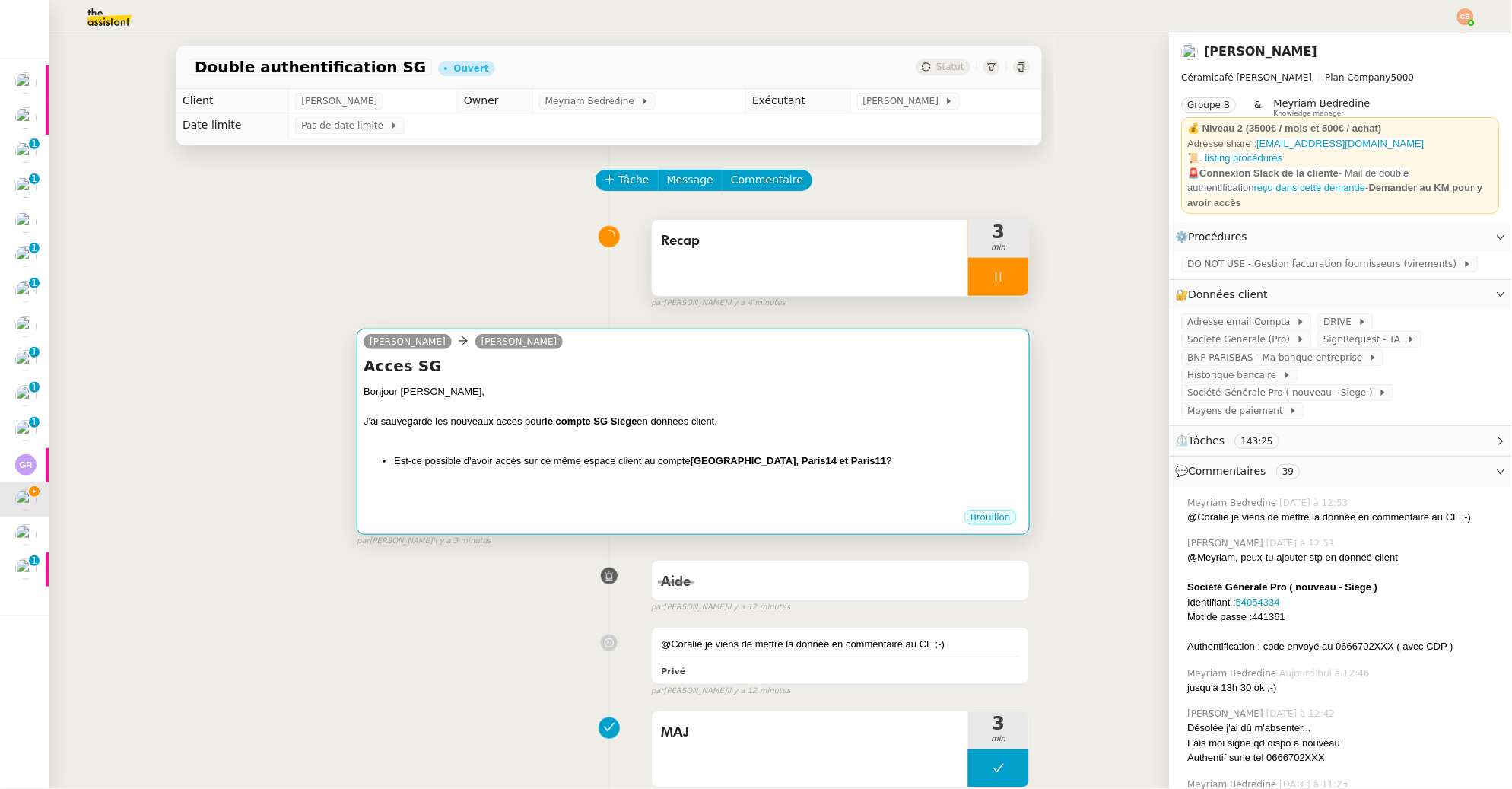
click at [601, 397] on div "Bonjour [PERSON_NAME]," at bounding box center [693, 392] width 660 height 16
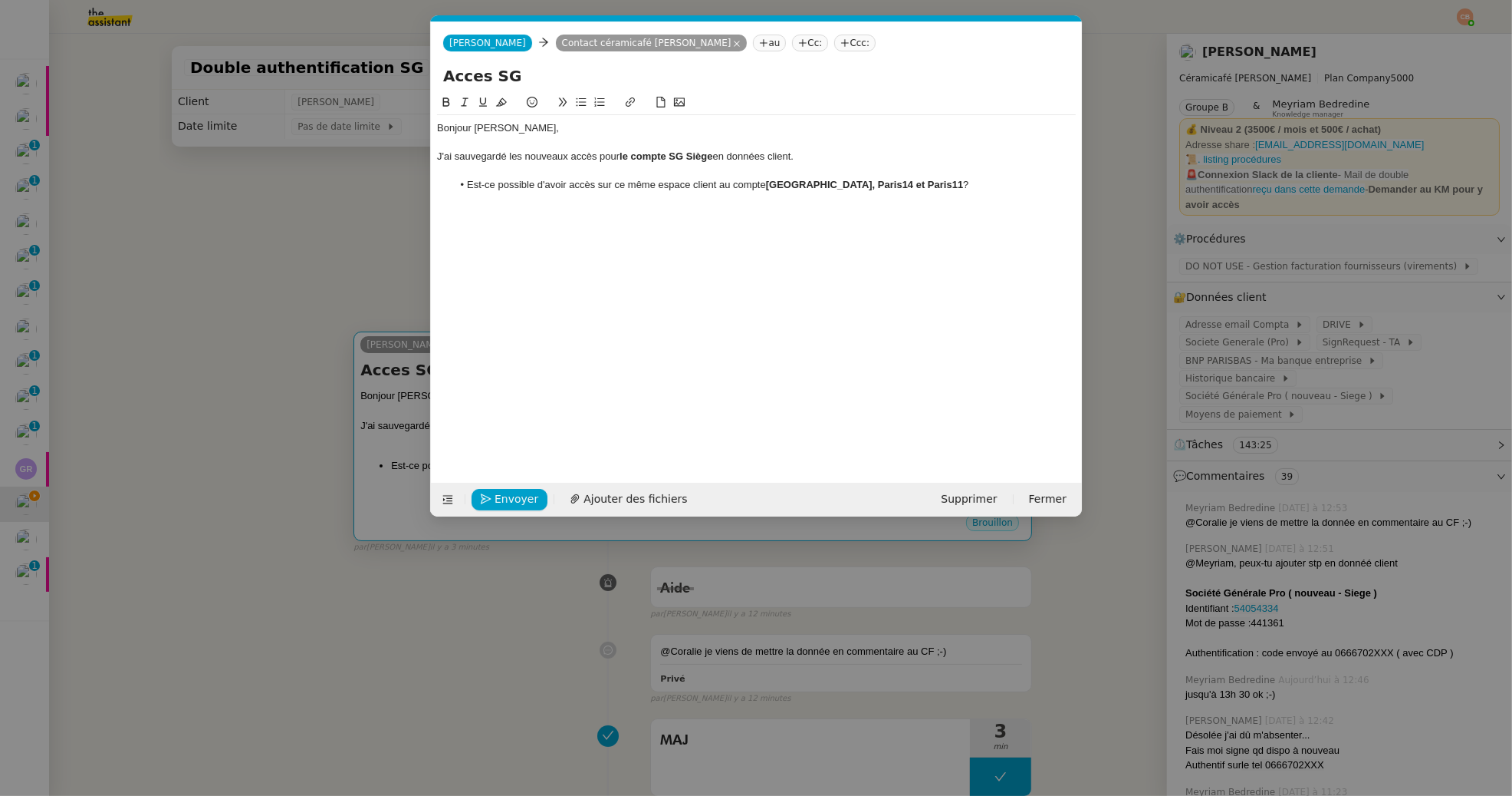
scroll to position [0, 32]
drag, startPoint x: 796, startPoint y: 157, endPoint x: 796, endPoint y: 168, distance: 11.0
click at [796, 157] on div "J'ai sauvegardé les nouveaux accès pour le compte SG Siège en données client." at bounding box center [756, 156] width 639 height 14
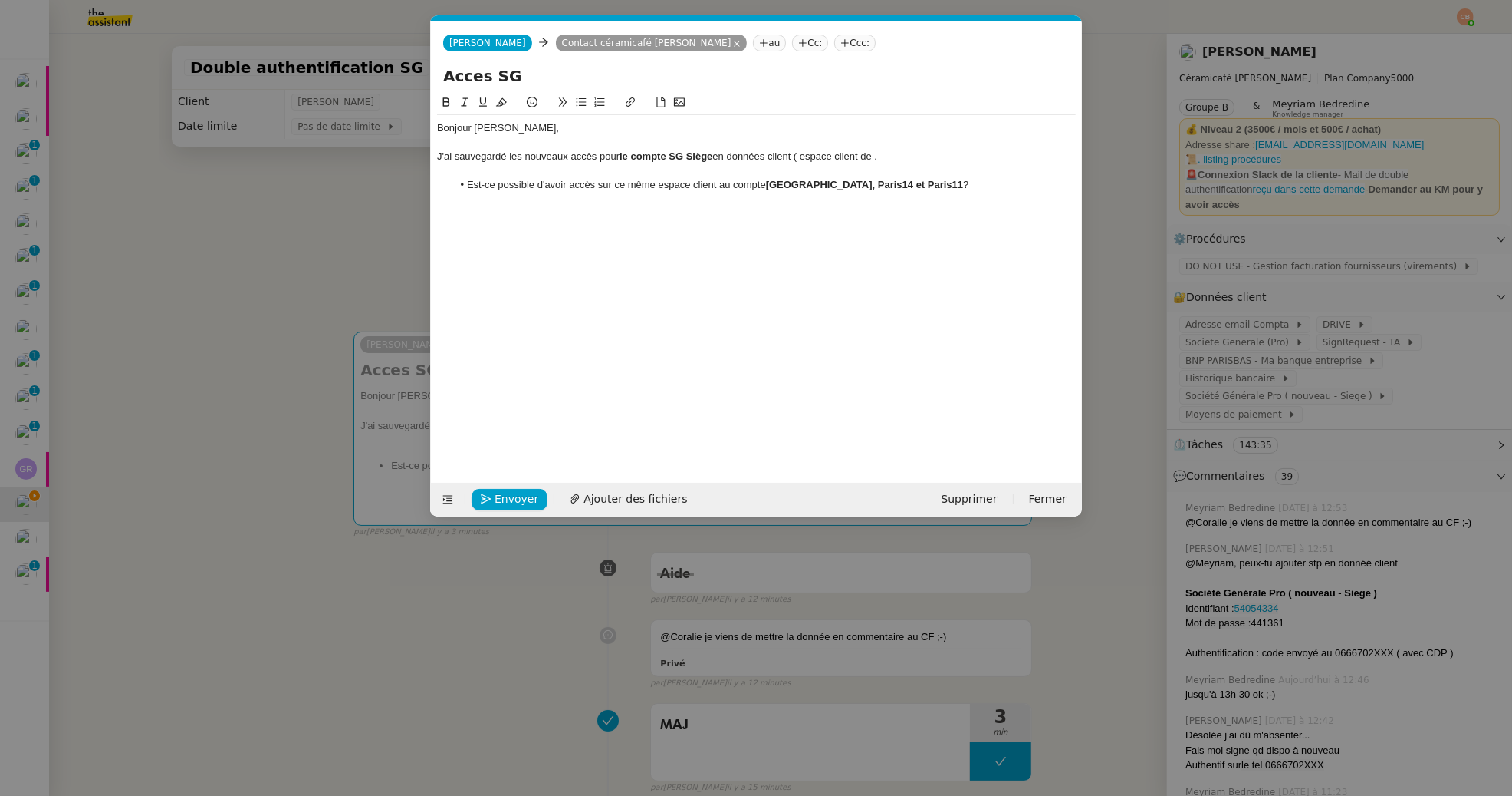
scroll to position [0, 0]
drag, startPoint x: 904, startPoint y: 154, endPoint x: 879, endPoint y: 154, distance: 25.0
click at [879, 154] on div "J'ai sauvegardé les nouveaux accès pour le compte SG Siège en données client ( …" at bounding box center [756, 156] width 639 height 14
click at [928, 151] on div "J'ai sauvegardé les nouveaux accès pour le compte SG Siège en données client ( …" at bounding box center [756, 156] width 639 height 14
click at [928, 183] on li "Est-ce possible d'avoir accès sur ce même espace client au compte [GEOGRAPHIC_D…" at bounding box center [764, 185] width 624 height 14
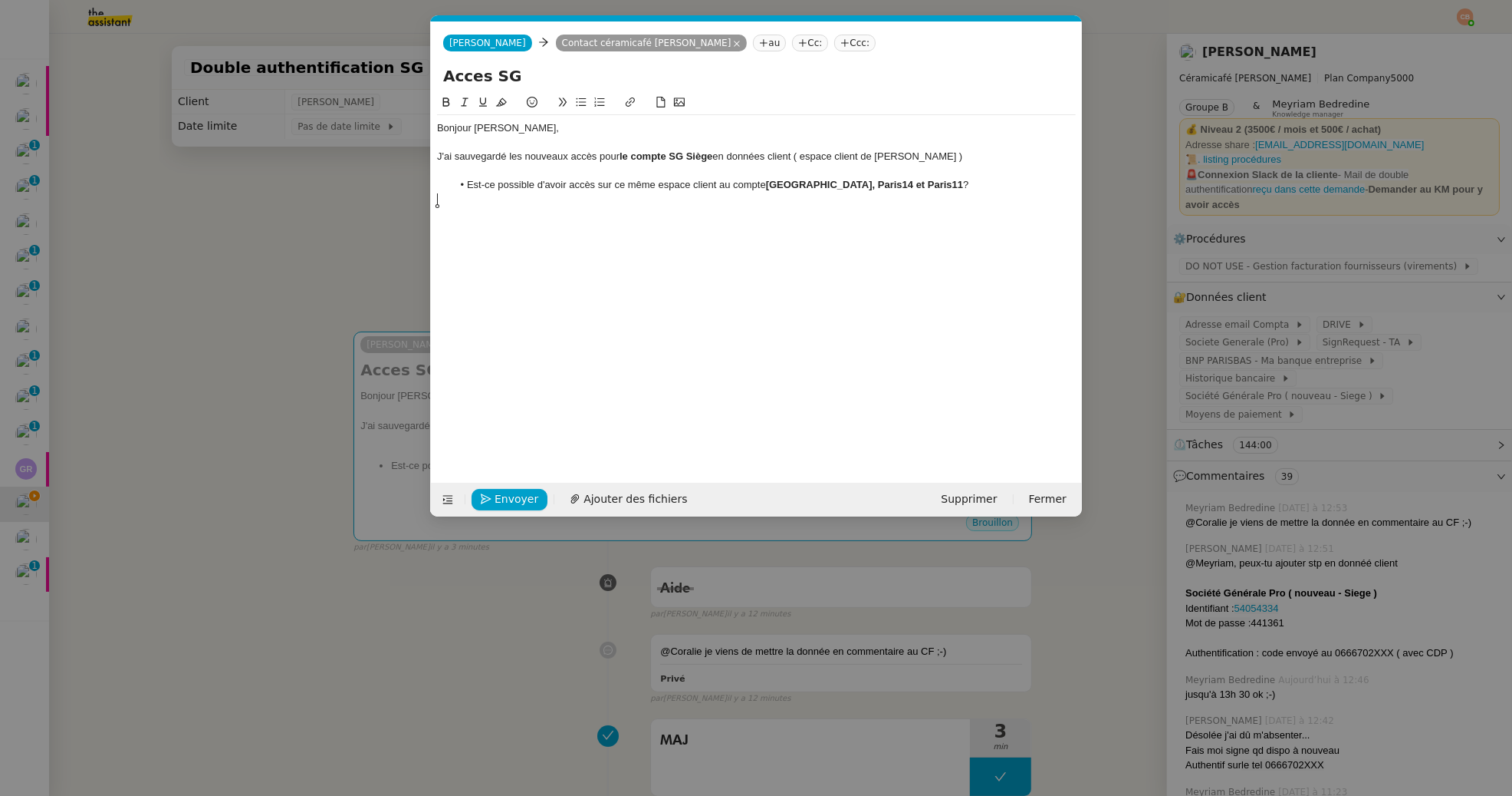
click at [582, 105] on icon at bounding box center [581, 102] width 10 height 9
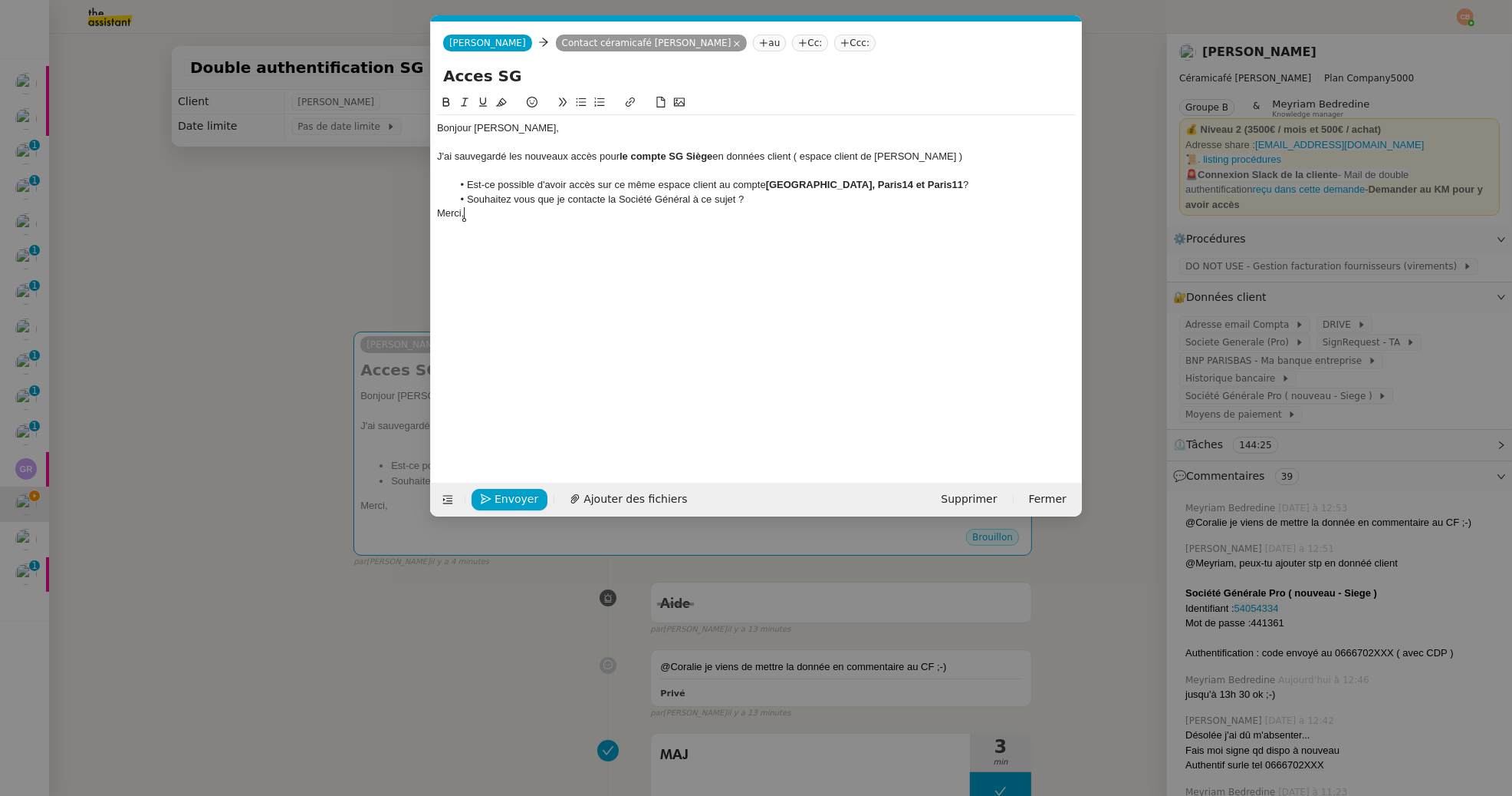
click at [502, 200] on li "Souhaitez vous que je contacte la Société Général à ce sujet ?" at bounding box center [764, 200] width 624 height 14
click at [0, 0] on lt-em "Souhaitez-vous" at bounding box center [0, 0] width 0 height 0
click at [796, 200] on li "Souhaitez-vous que je contacte la Société Général à ce sujet ?" at bounding box center [764, 200] width 624 height 14
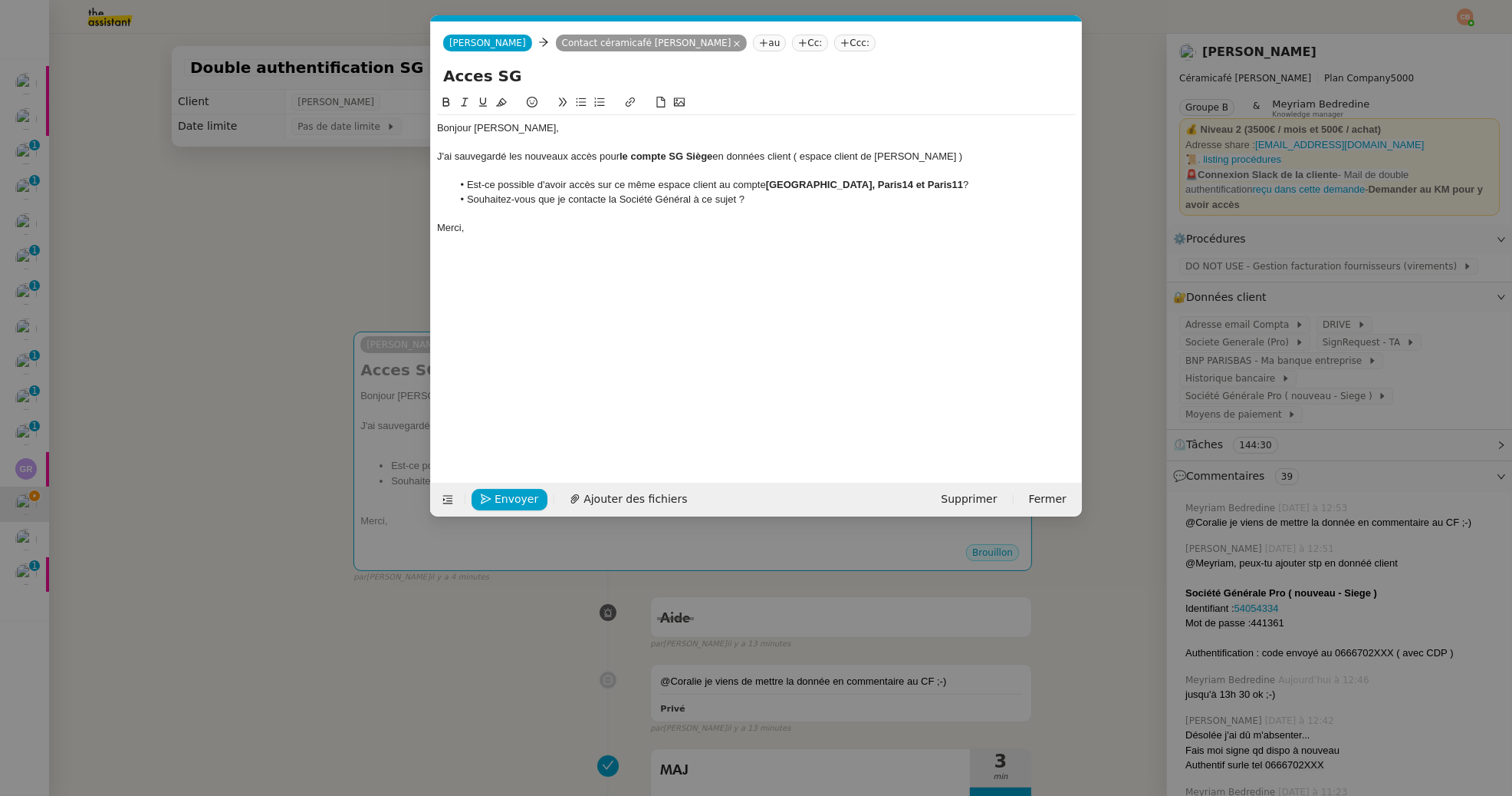
click at [283, 276] on nz-modal-container "Service TA - VOYAGE - PROPOSITION GLOBALE A utiliser dans le cadre de propositi…" at bounding box center [756, 398] width 1512 height 796
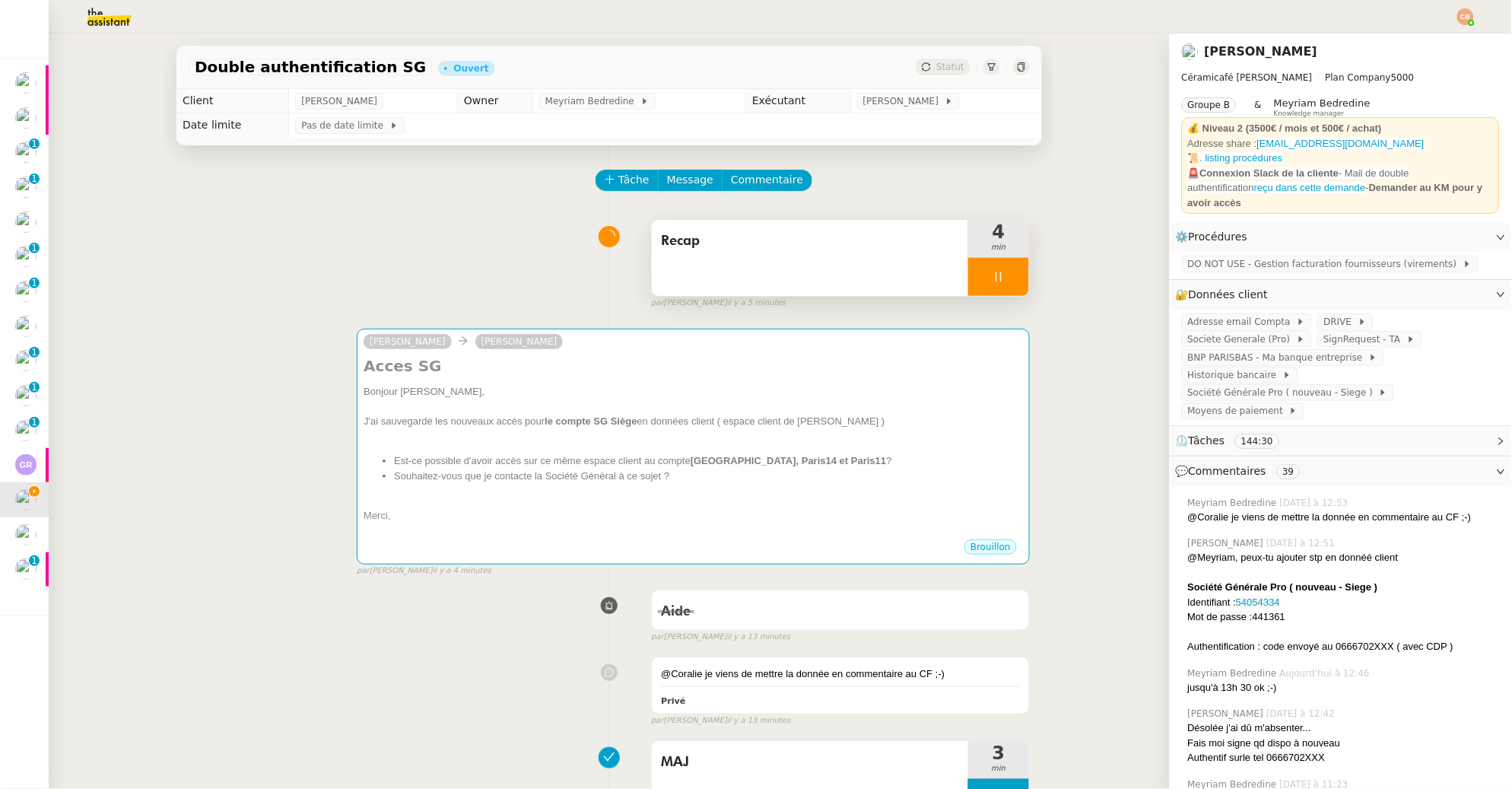
click at [968, 273] on div at bounding box center [999, 277] width 61 height 38
click at [1008, 273] on icon at bounding box center [1014, 277] width 12 height 12
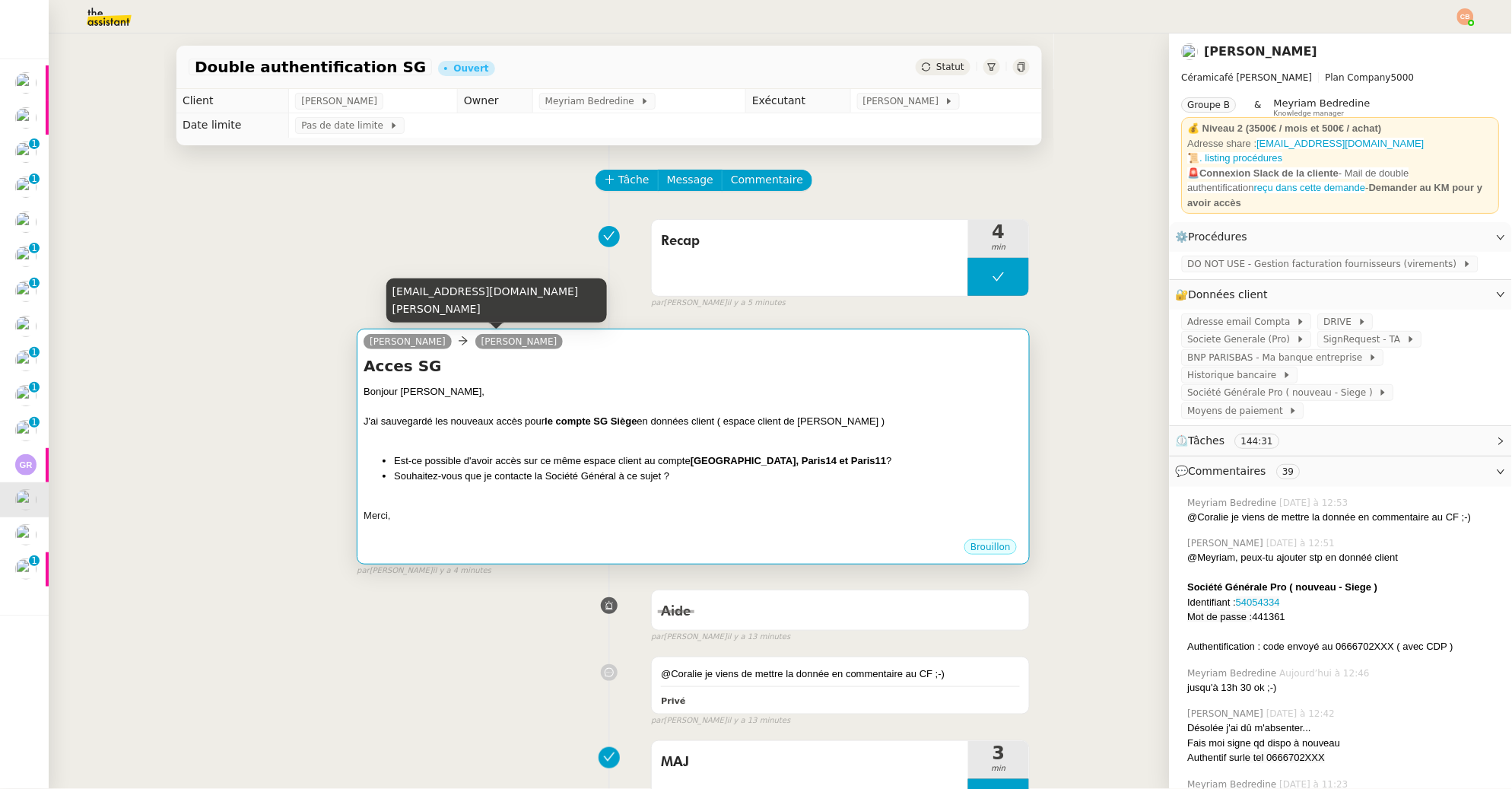
click at [463, 380] on div "Acces SG Bonjour [PERSON_NAME], J'ai sauvegardé les nouveaux accès pour le comp…" at bounding box center [693, 446] width 660 height 182
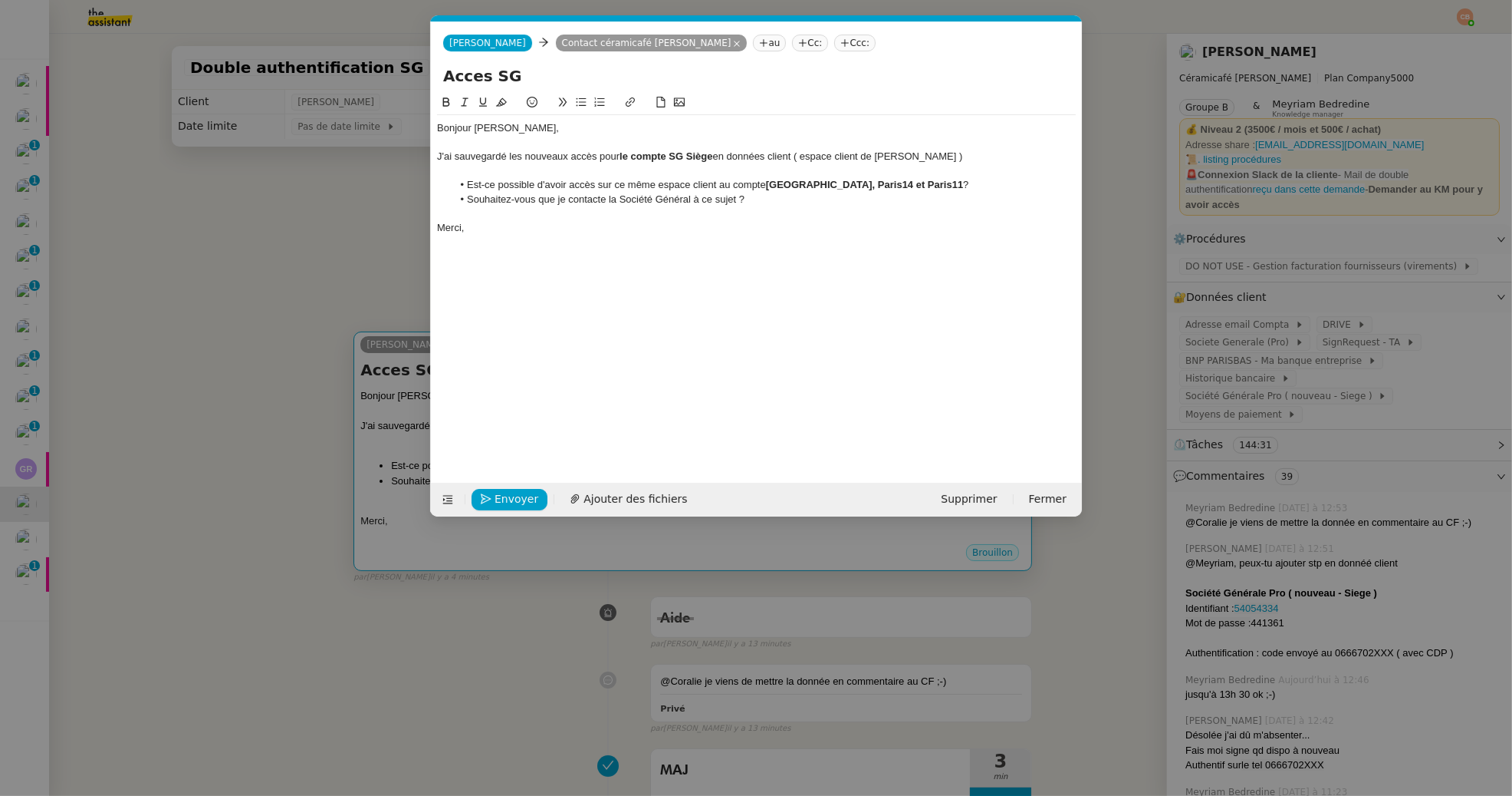
scroll to position [0, 32]
click at [692, 204] on li "Souhaitez-vous que je contacte la Société Général à ce sujet ?" at bounding box center [764, 200] width 624 height 14
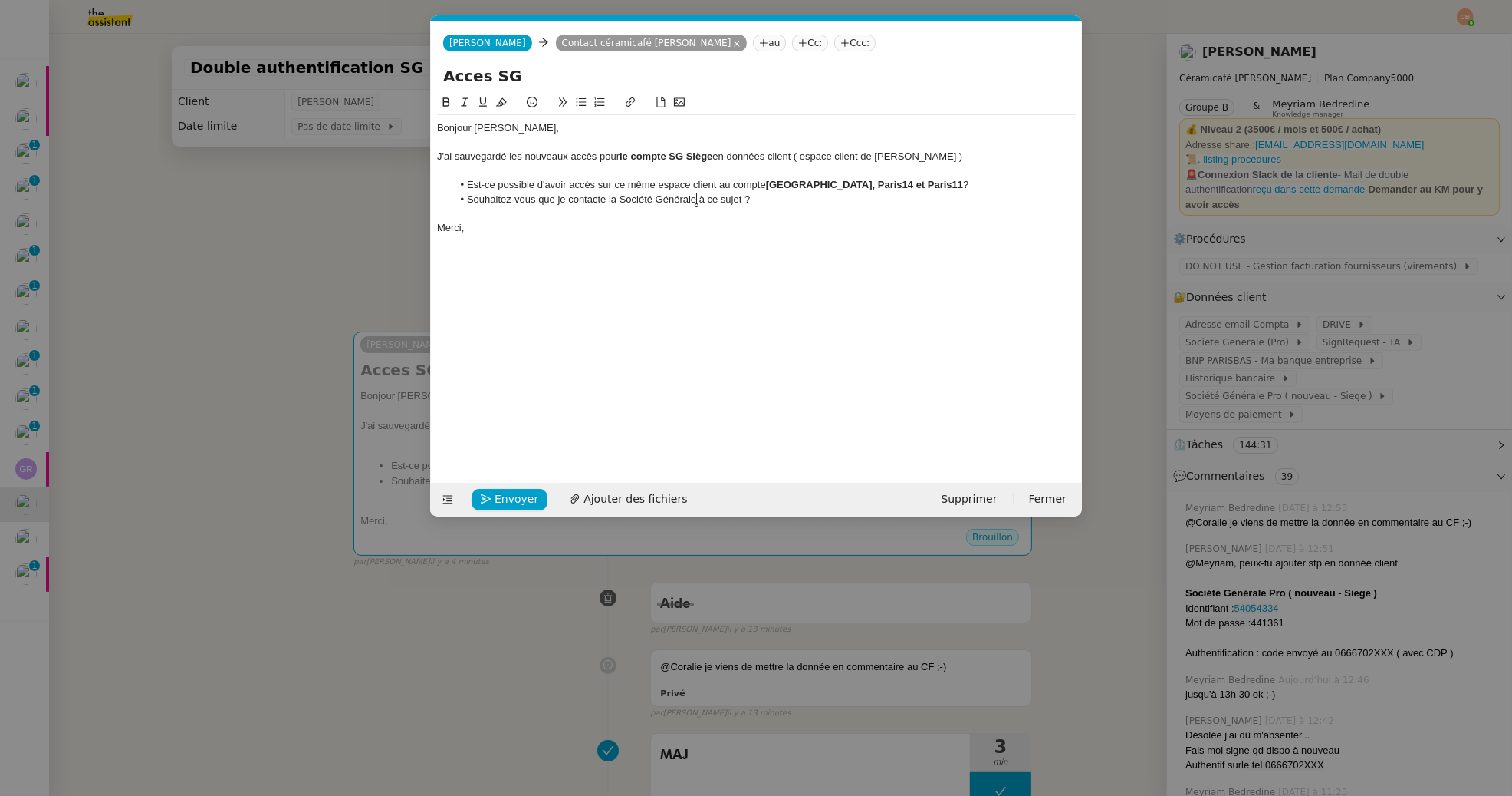
click at [500, 519] on nz-modal-container "Service TA - VOYAGE - PROPOSITION GLOBALE A utiliser dans le cadre de propositi…" at bounding box center [756, 398] width 1512 height 796
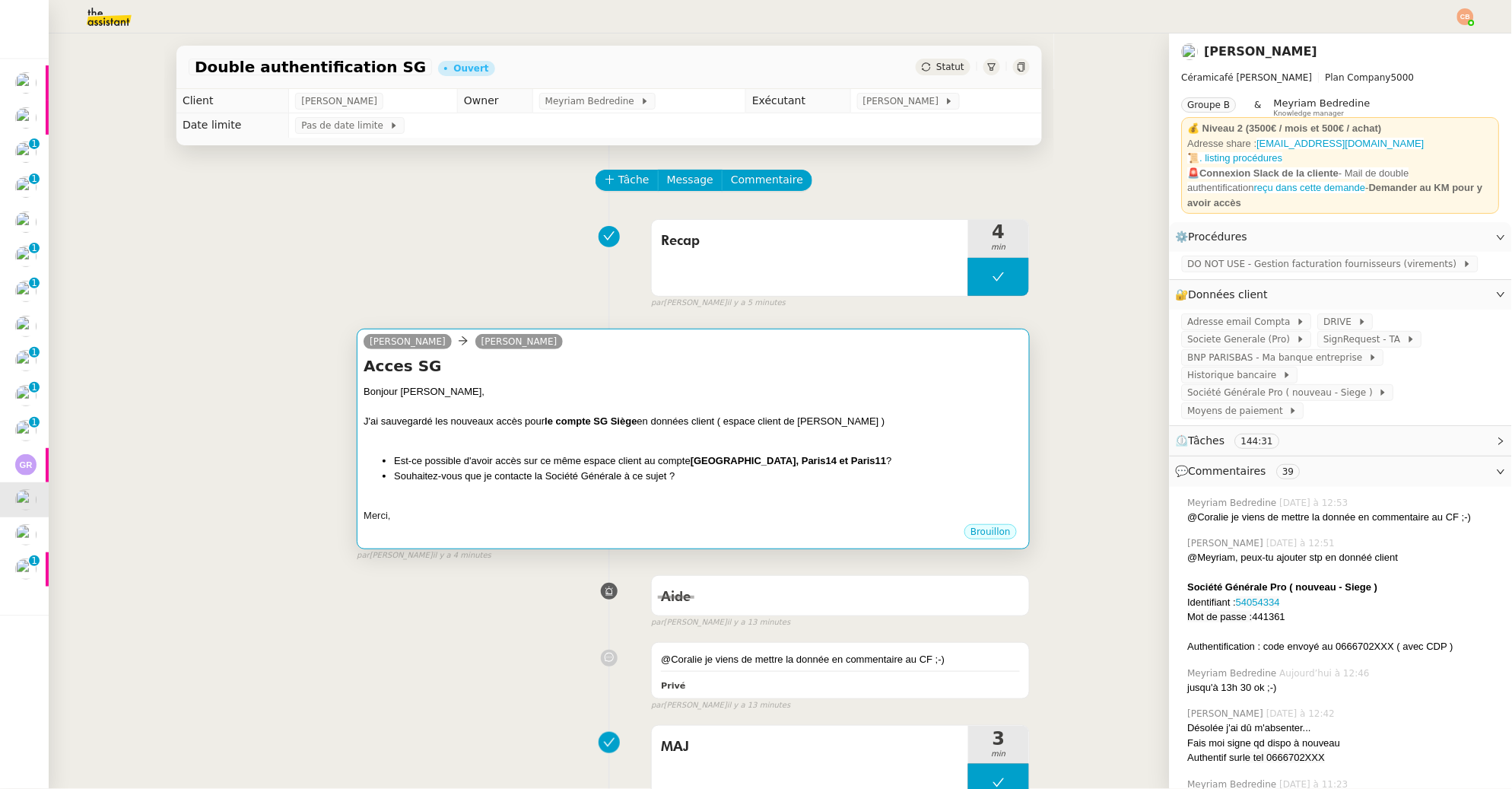
click at [699, 407] on div at bounding box center [693, 407] width 660 height 16
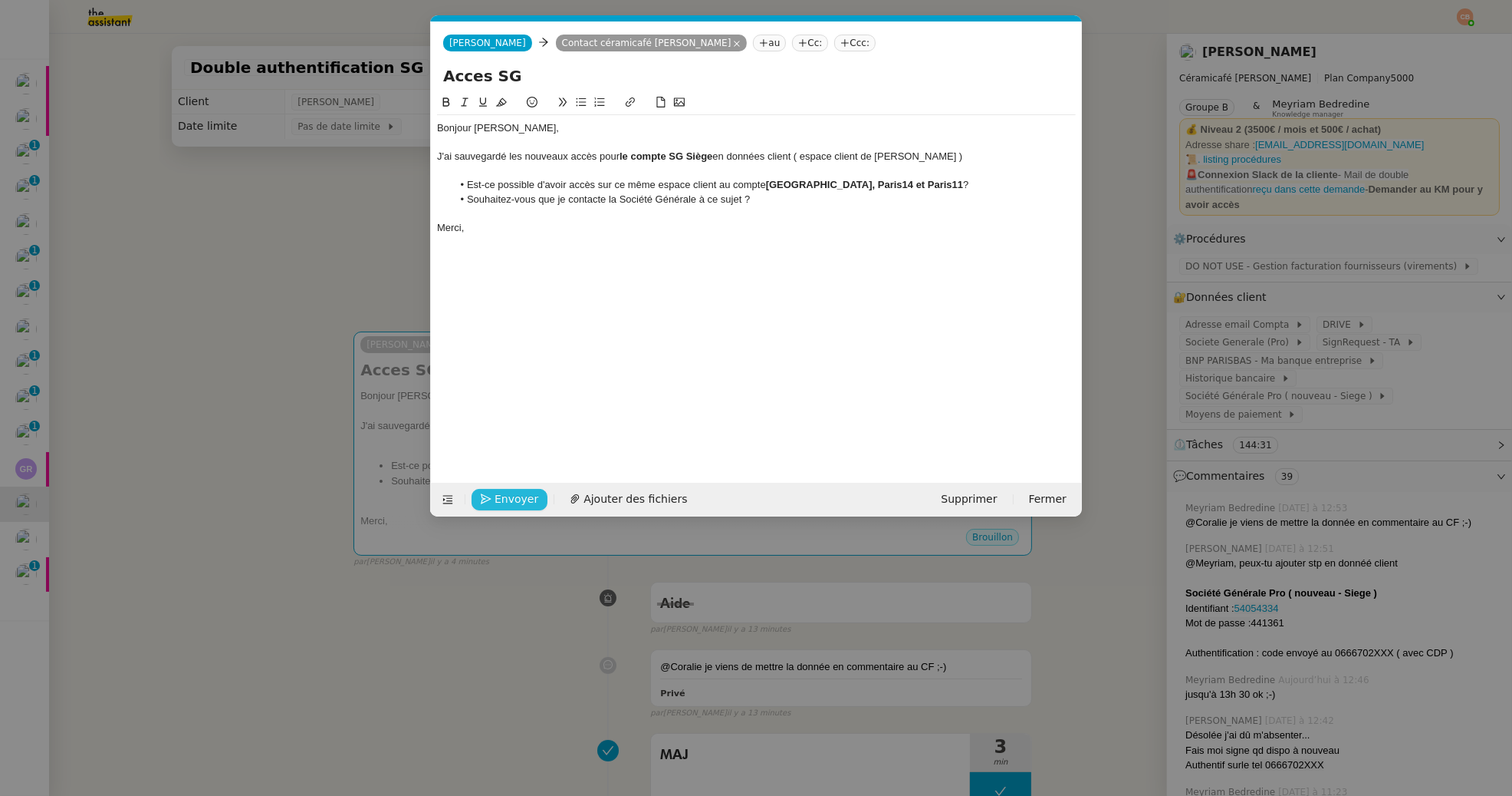
click at [512, 500] on span "Envoyer" at bounding box center [517, 499] width 44 height 17
click at [512, 500] on span "Confirmer l'envoi" at bounding box center [540, 499] width 92 height 17
